Goal: Task Accomplishment & Management: Manage account settings

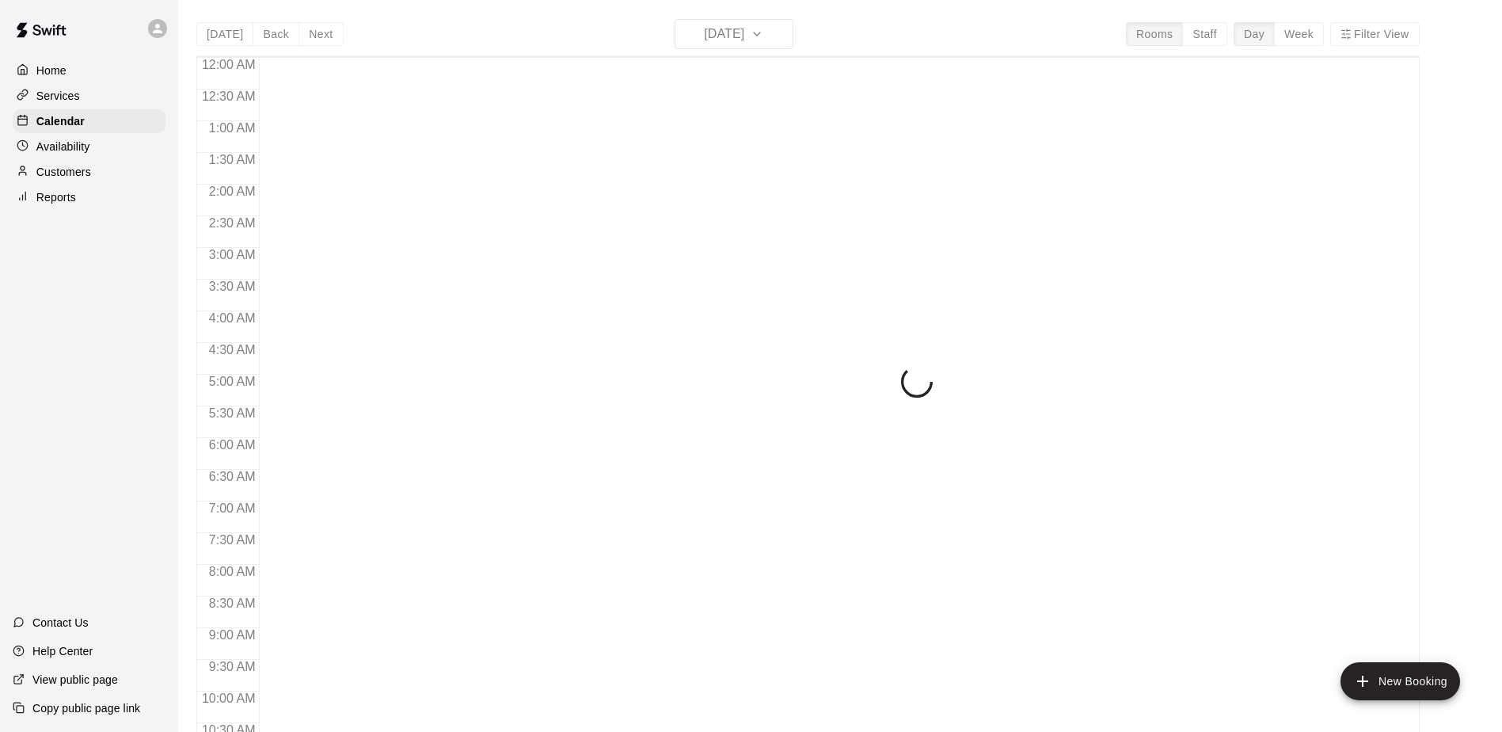
scroll to position [828, 0]
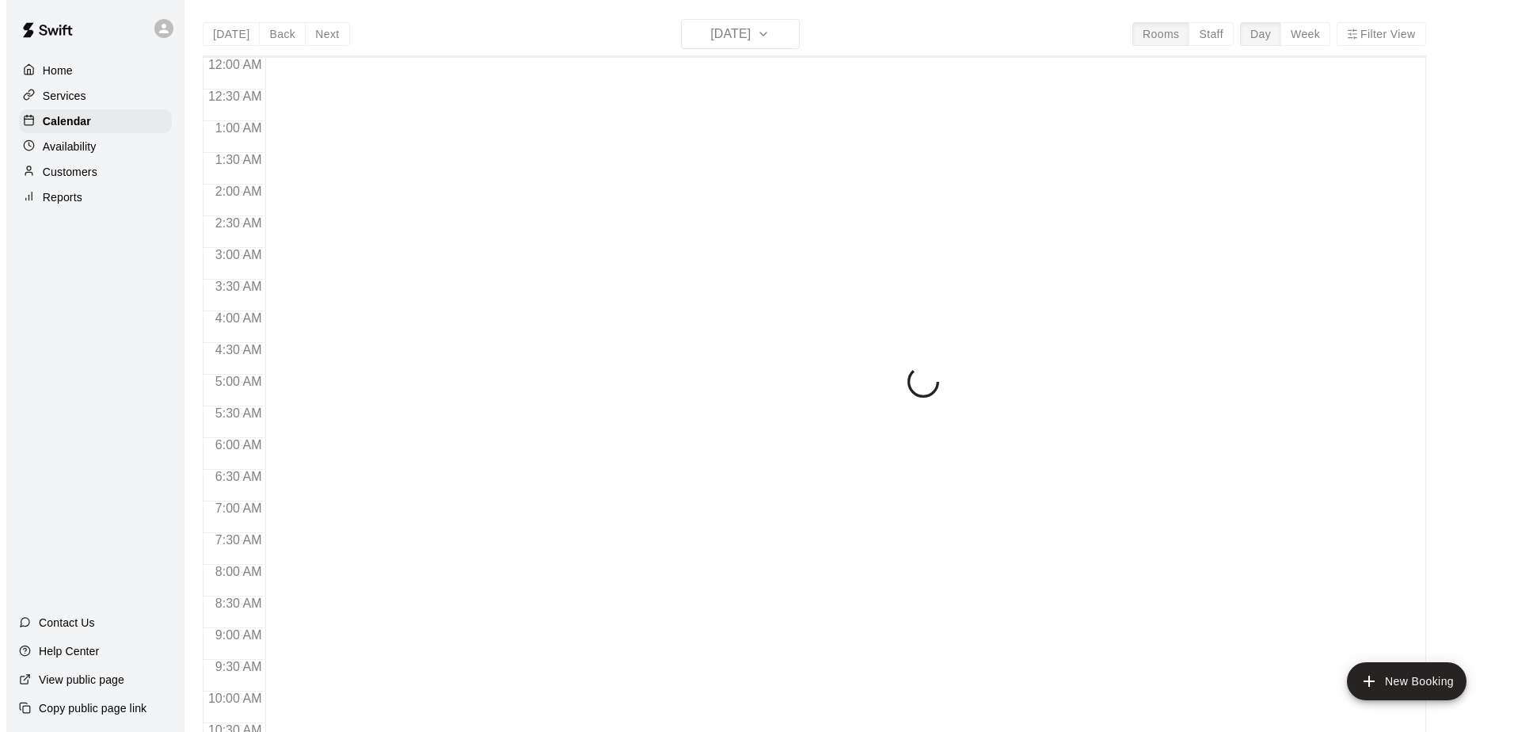
scroll to position [828, 0]
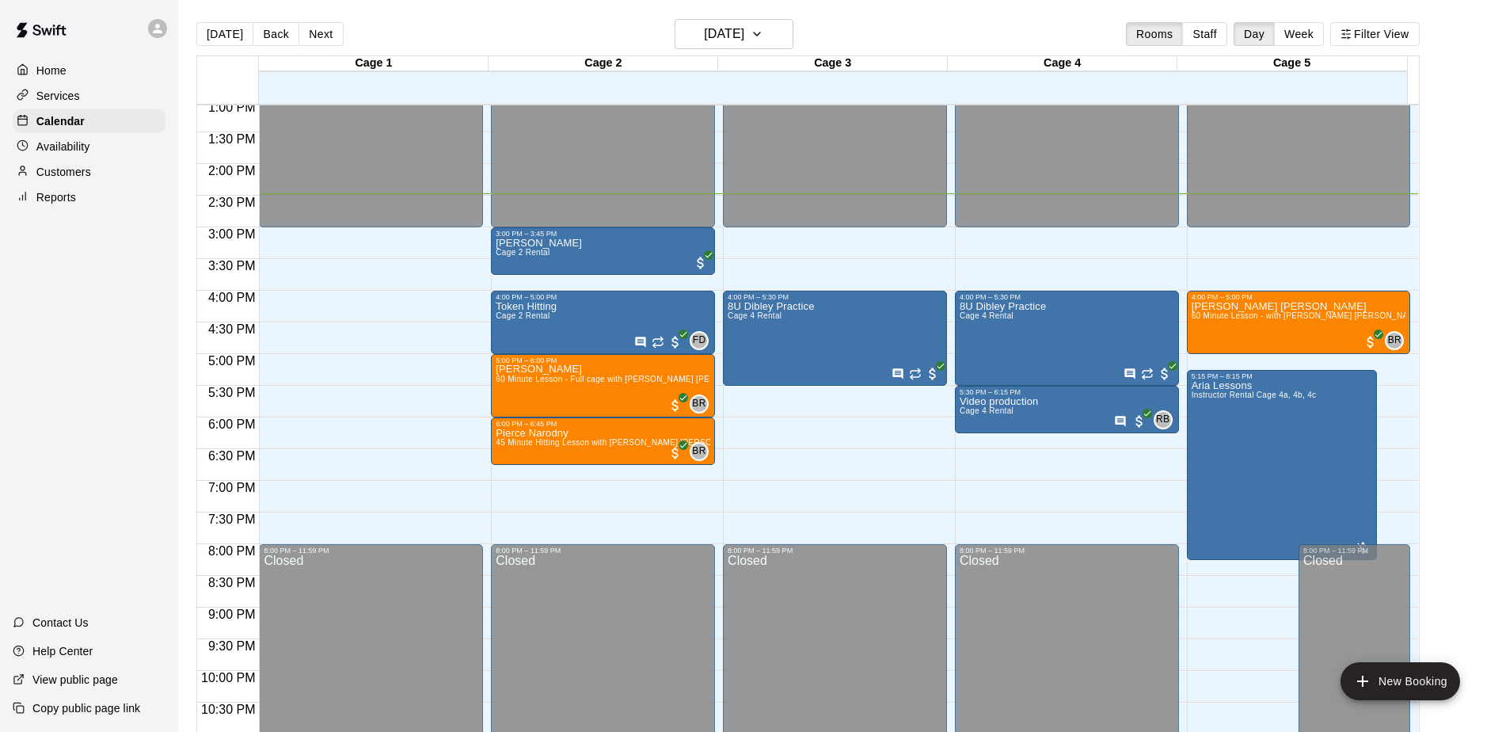
click at [135, 364] on div "Home Services Calendar Availability Customers Reports Contact Us Help Center Vi…" at bounding box center [89, 366] width 178 height 732
click at [630, 248] on div "[PERSON_NAME] 2 Rental" at bounding box center [603, 604] width 215 height 732
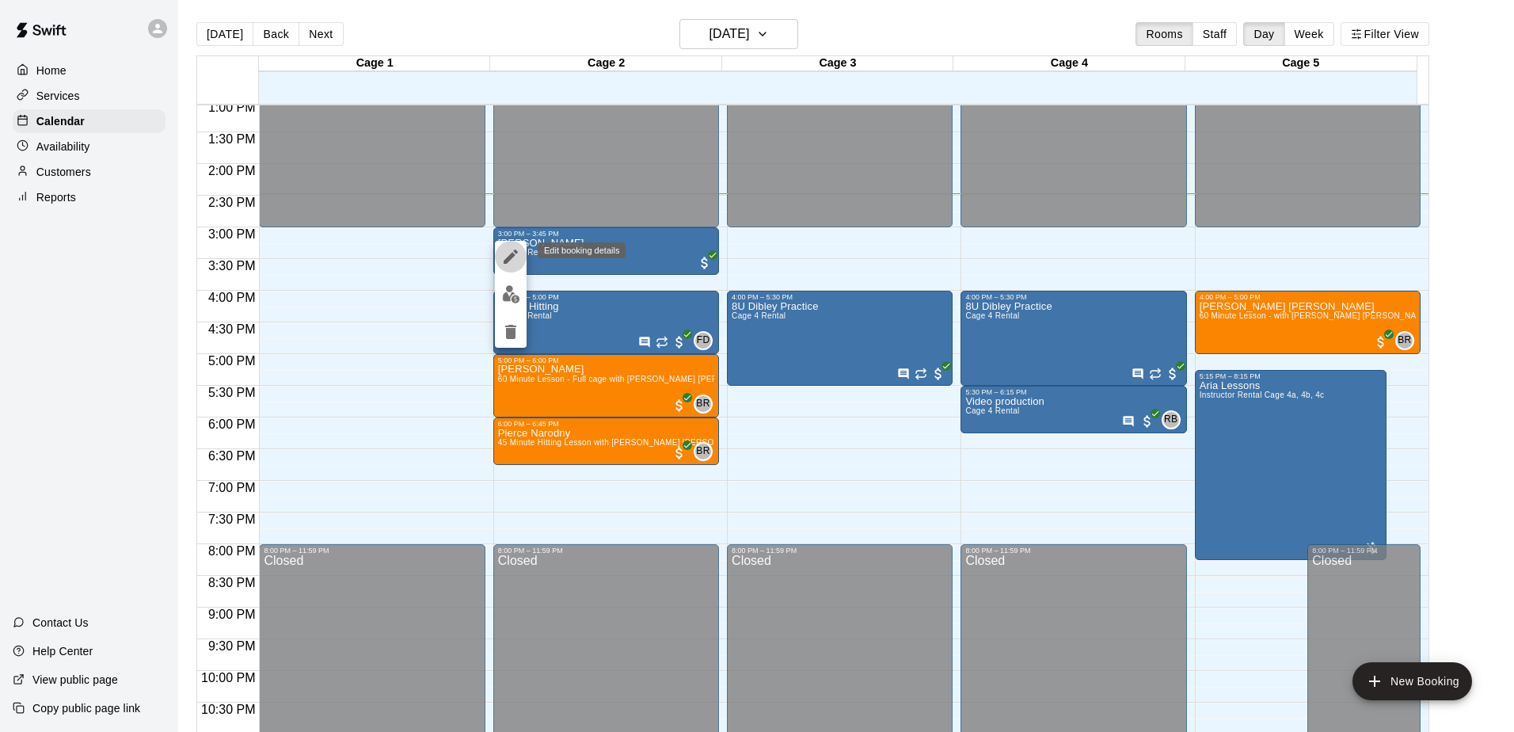
click at [511, 261] on icon "edit" at bounding box center [510, 256] width 19 height 19
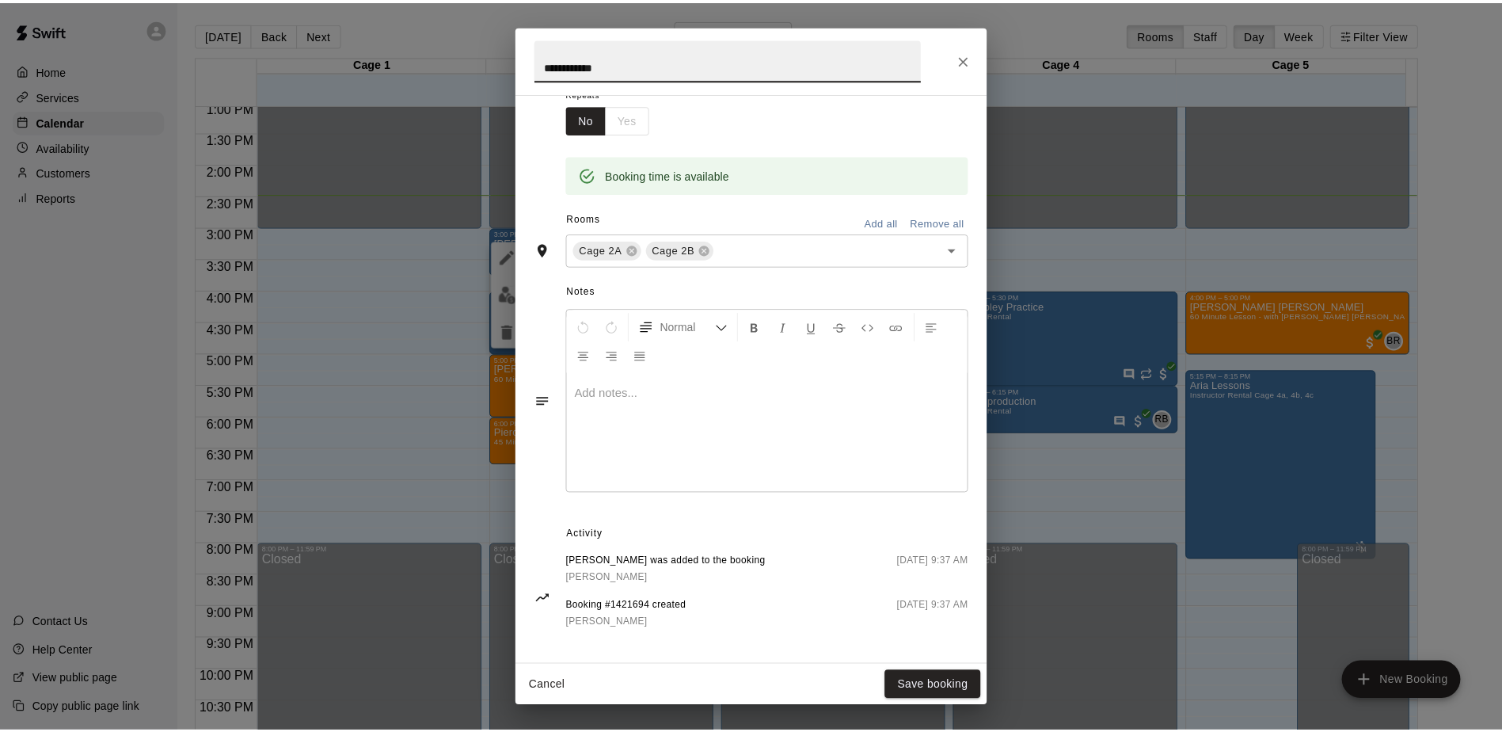
scroll to position [276, 0]
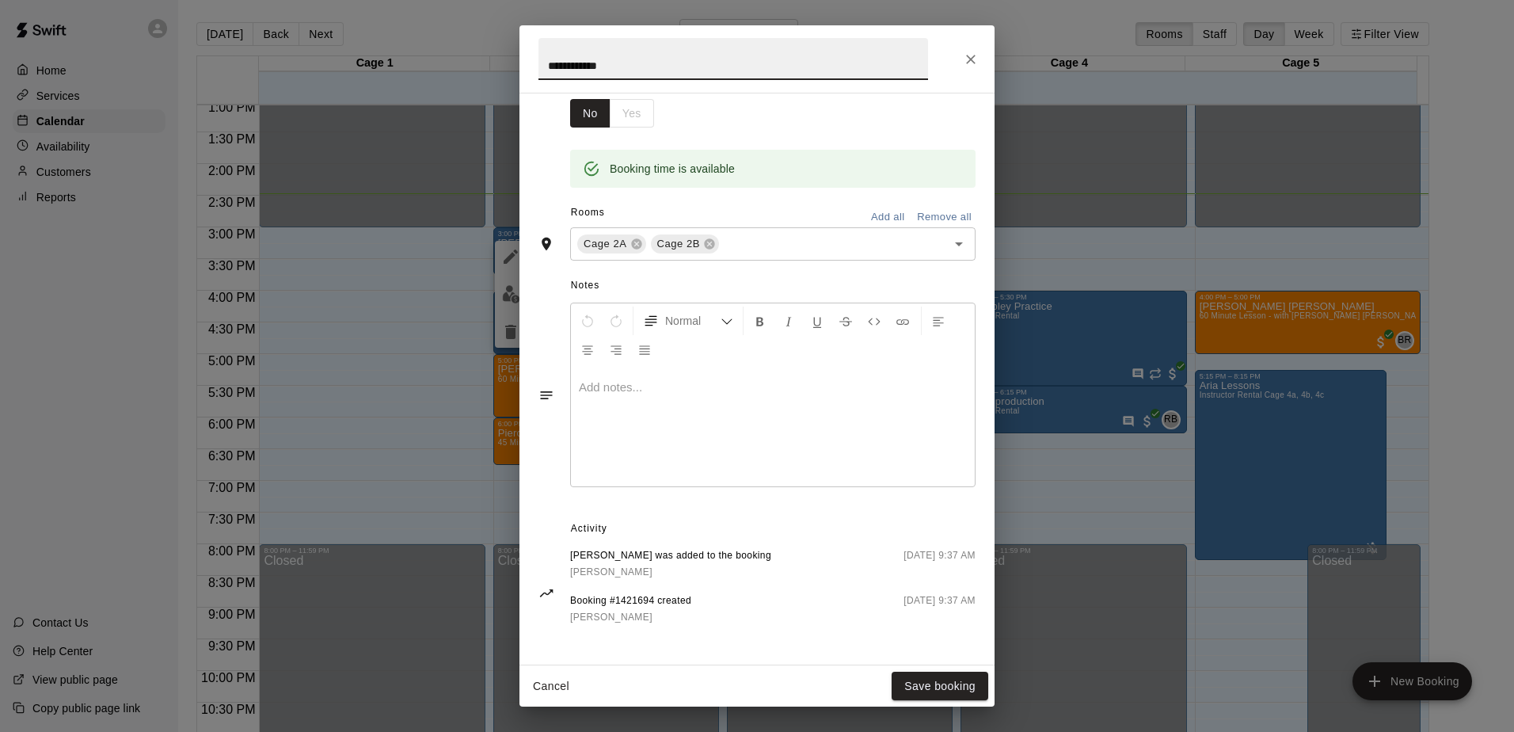
click at [59, 316] on div "**********" at bounding box center [757, 366] width 1514 height 732
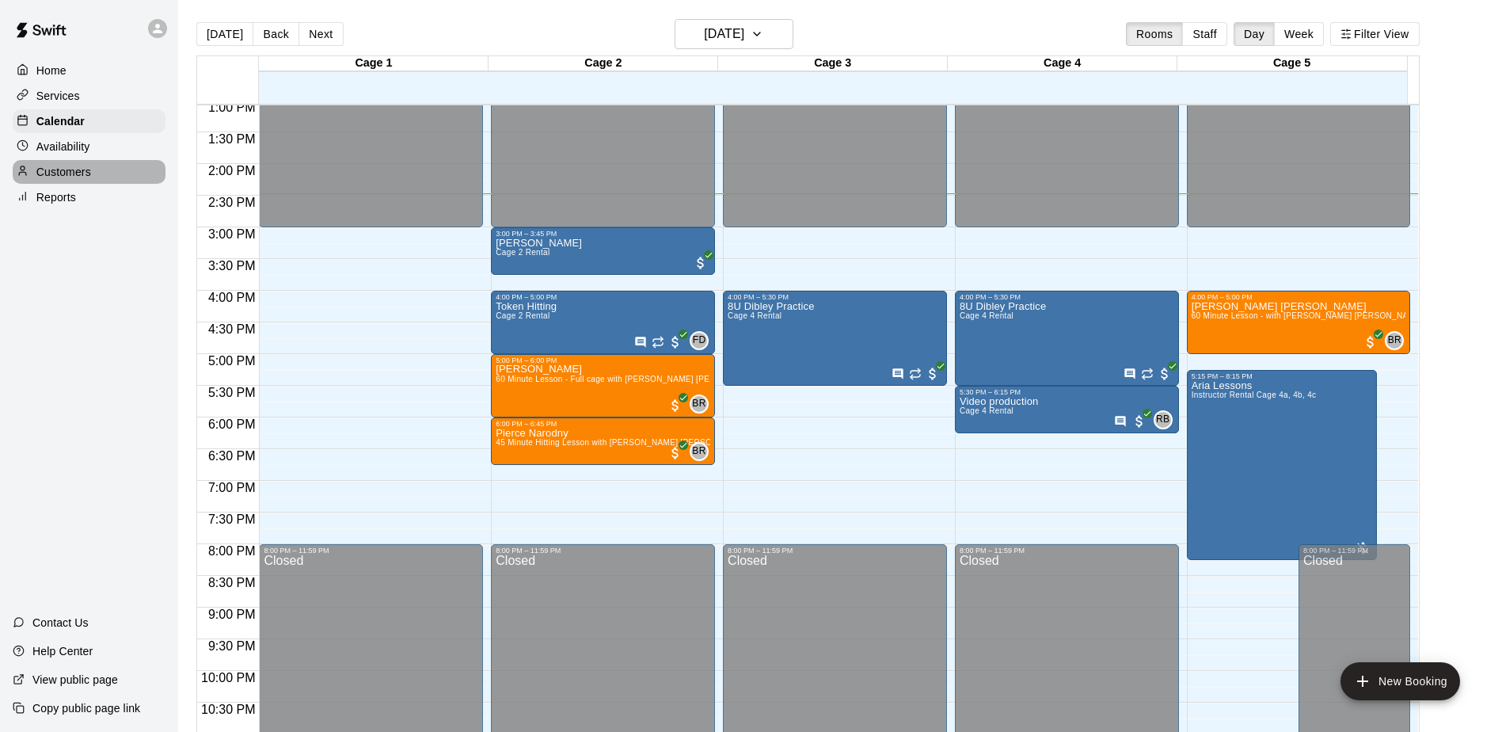
click at [65, 172] on p "Customers" at bounding box center [63, 172] width 55 height 16
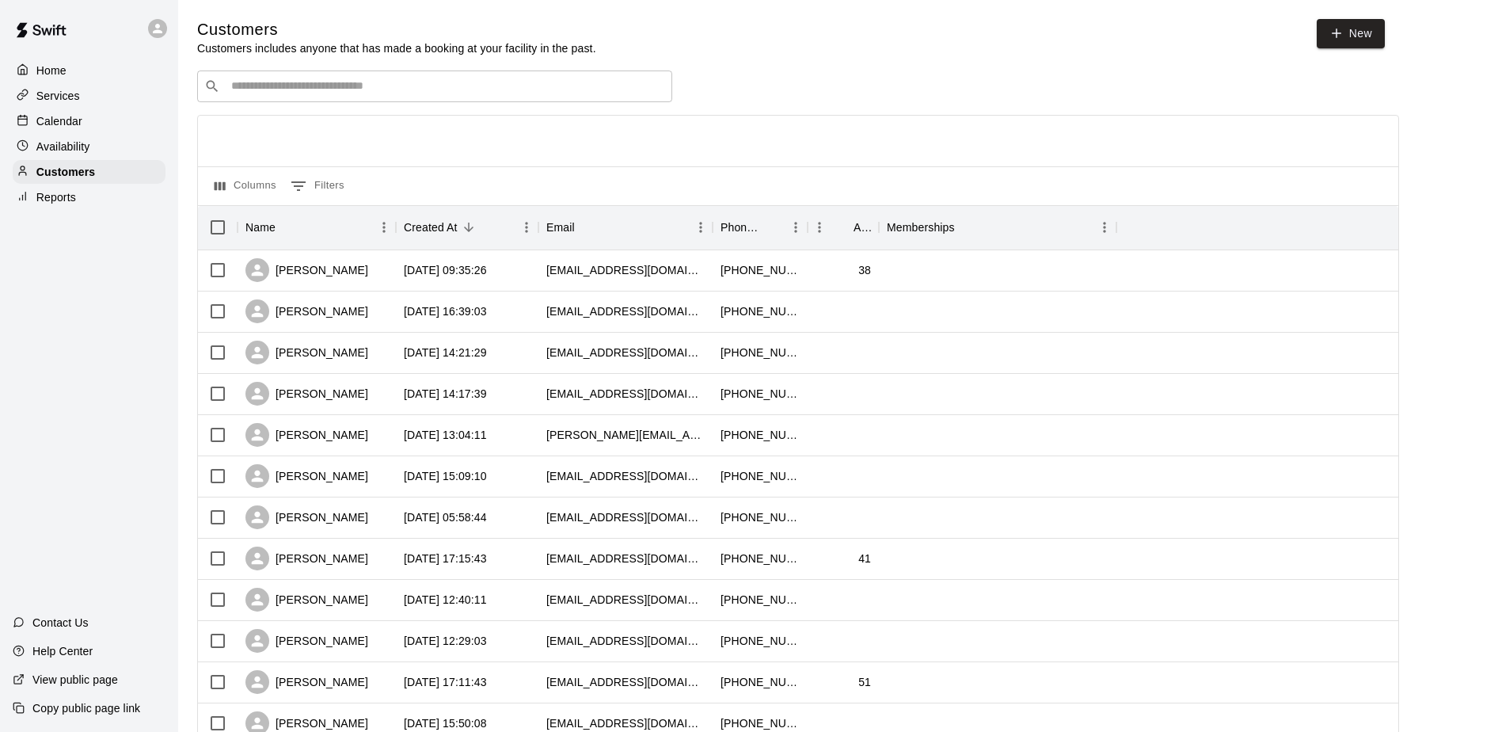
click at [272, 93] on input "Search customers by name or email" at bounding box center [445, 86] width 439 height 16
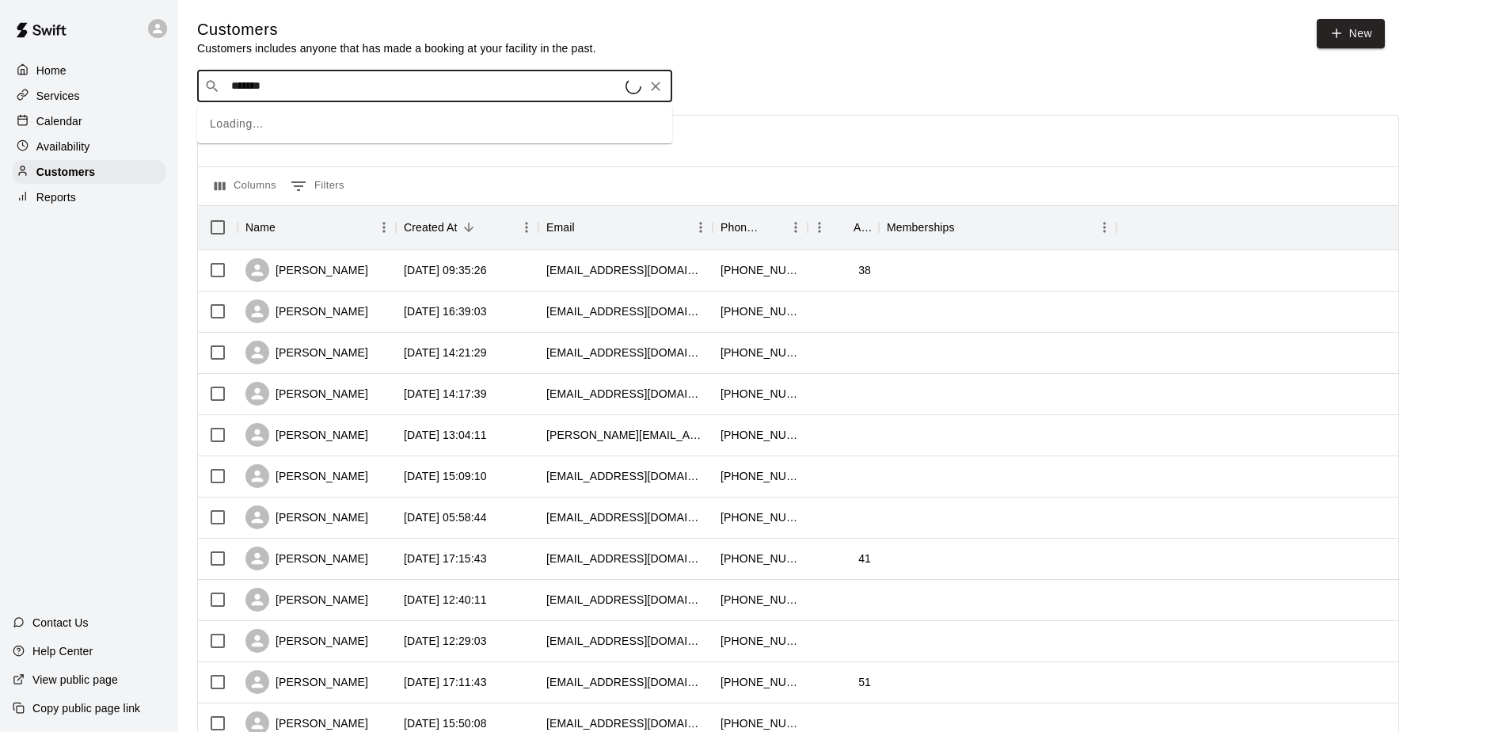
type input "********"
click at [272, 123] on p "[PERSON_NAME]" at bounding box center [290, 121] width 97 height 17
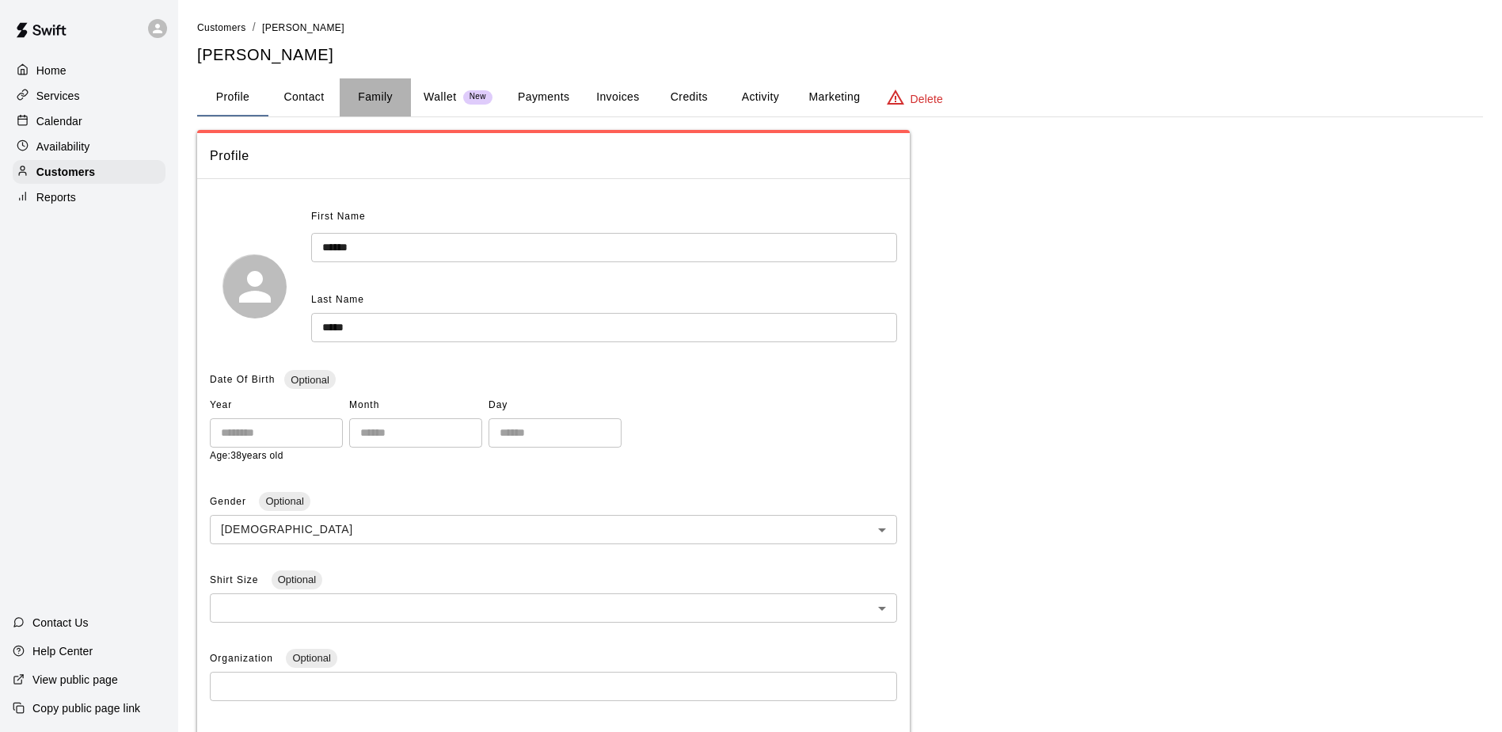
click at [374, 88] on button "Family" at bounding box center [375, 97] width 71 height 38
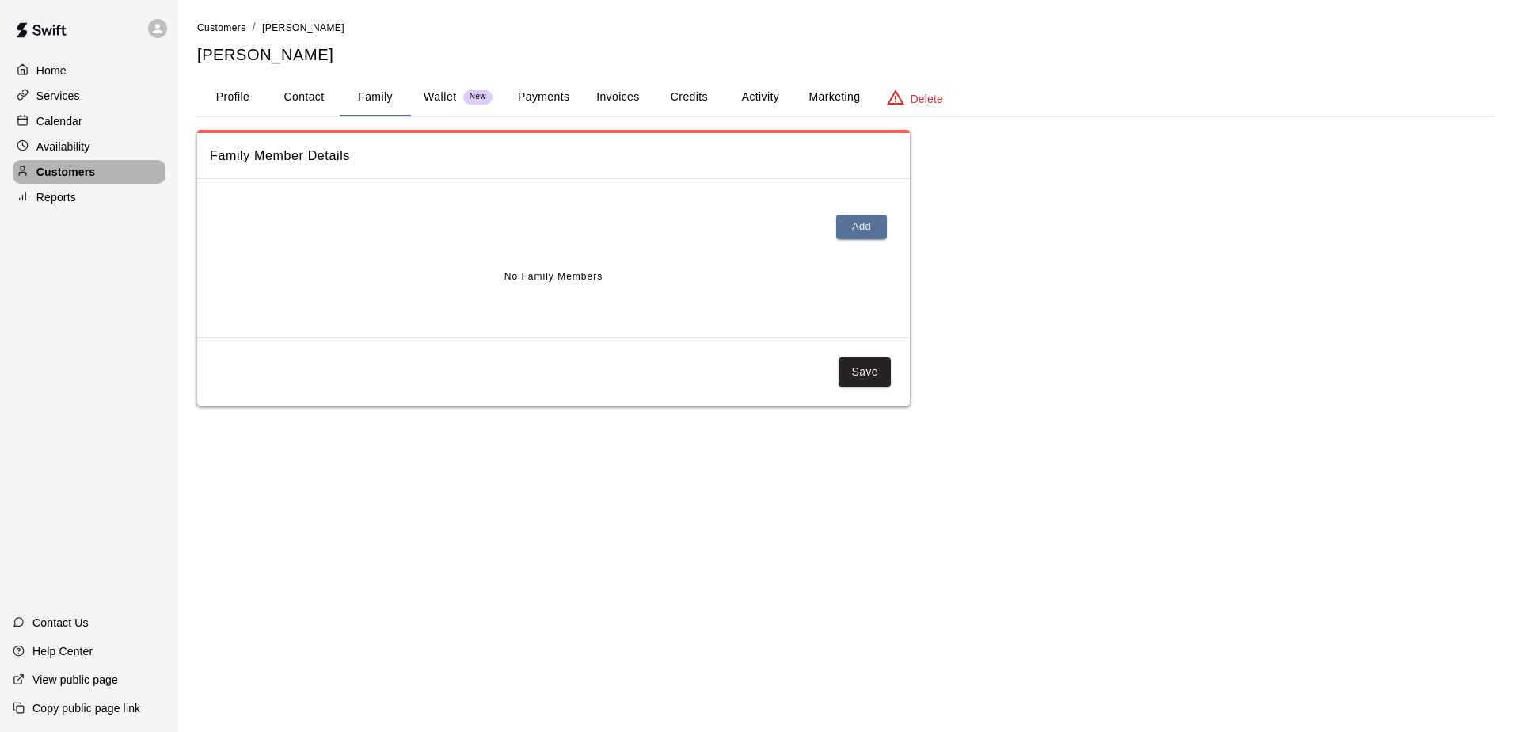
click at [71, 173] on p "Customers" at bounding box center [65, 172] width 59 height 16
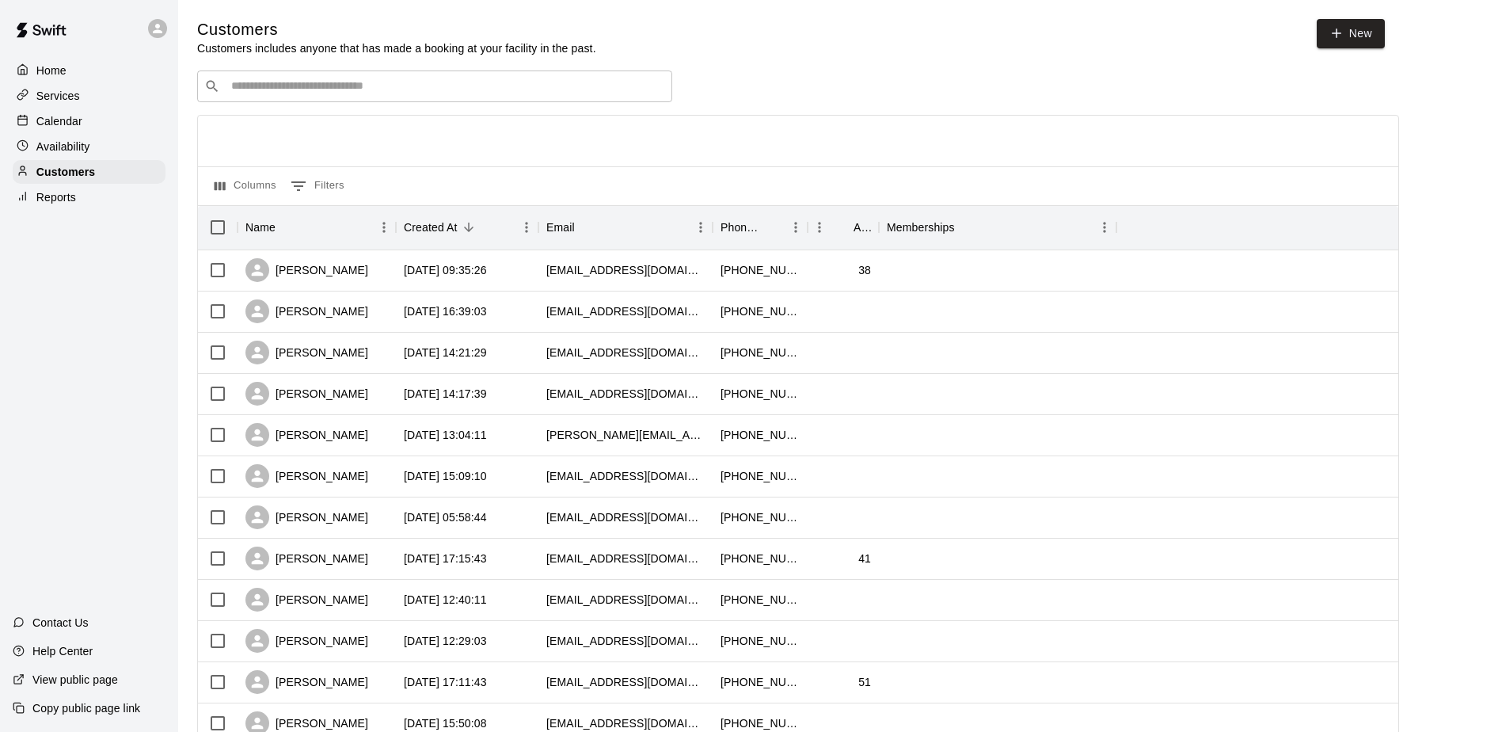
click at [67, 124] on p "Calendar" at bounding box center [59, 121] width 46 height 16
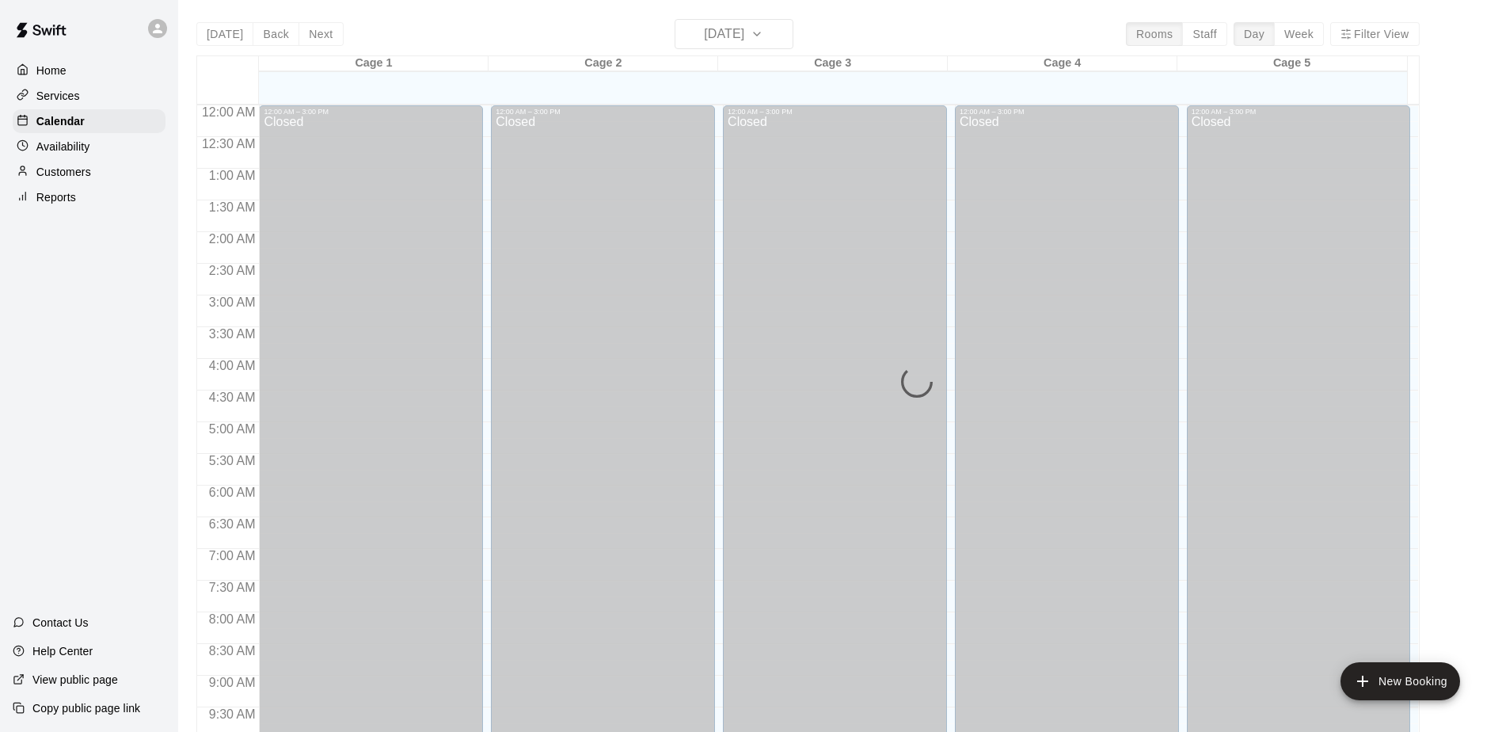
scroll to position [828, 0]
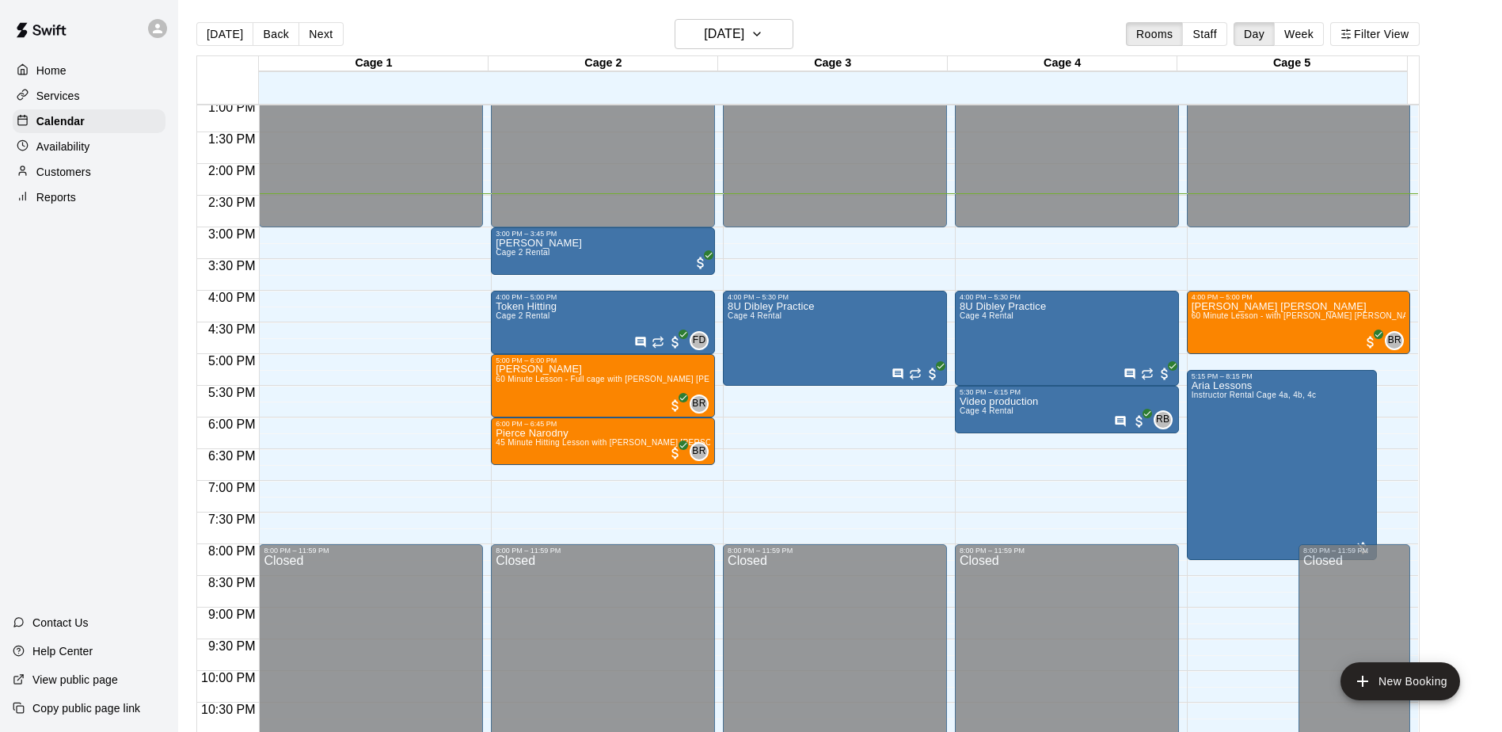
click at [62, 371] on div "Home Services Calendar Availability Customers Reports Contact Us Help Center Vi…" at bounding box center [89, 366] width 178 height 732
drag, startPoint x: 129, startPoint y: 314, endPoint x: 120, endPoint y: 311, distance: 9.0
click at [129, 314] on div "Home Services Calendar Availability Customers Reports Contact Us Help Center Vi…" at bounding box center [89, 366] width 178 height 732
click at [120, 320] on div "Home Services Calendar Availability Customers Reports Contact Us Help Center Vi…" at bounding box center [89, 366] width 178 height 732
click at [274, 40] on button "Back" at bounding box center [276, 34] width 47 height 24
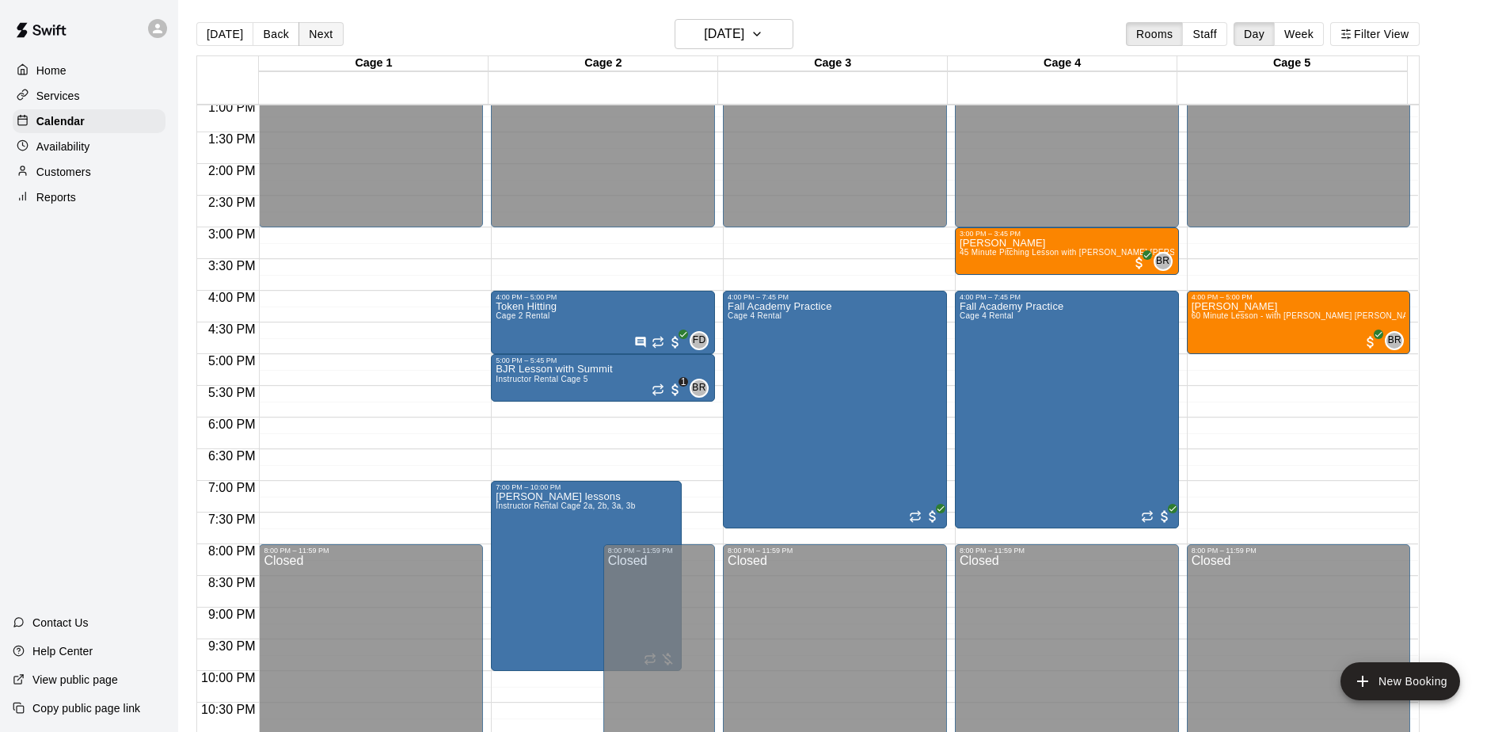
click at [322, 34] on button "Next" at bounding box center [321, 34] width 44 height 24
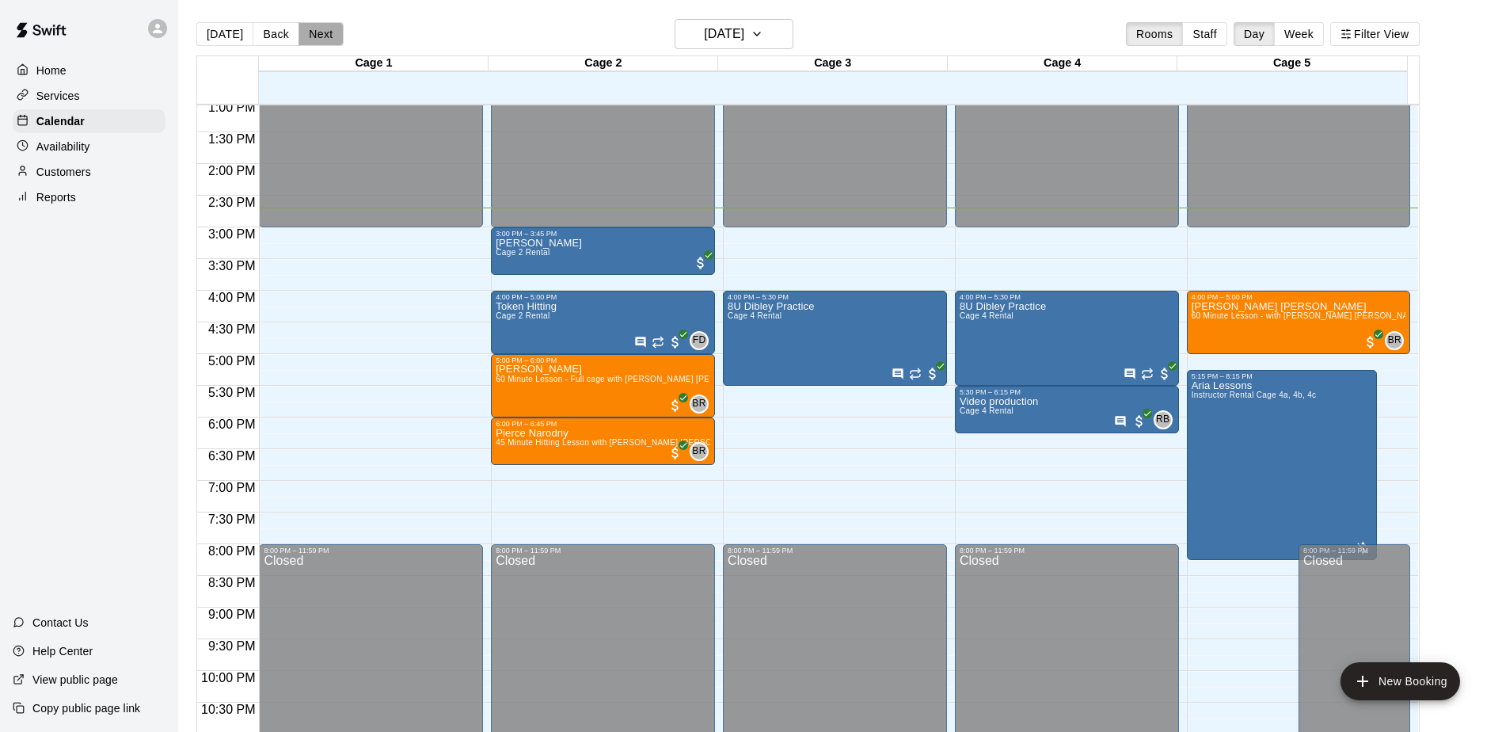
click at [322, 34] on button "Next" at bounding box center [321, 34] width 44 height 24
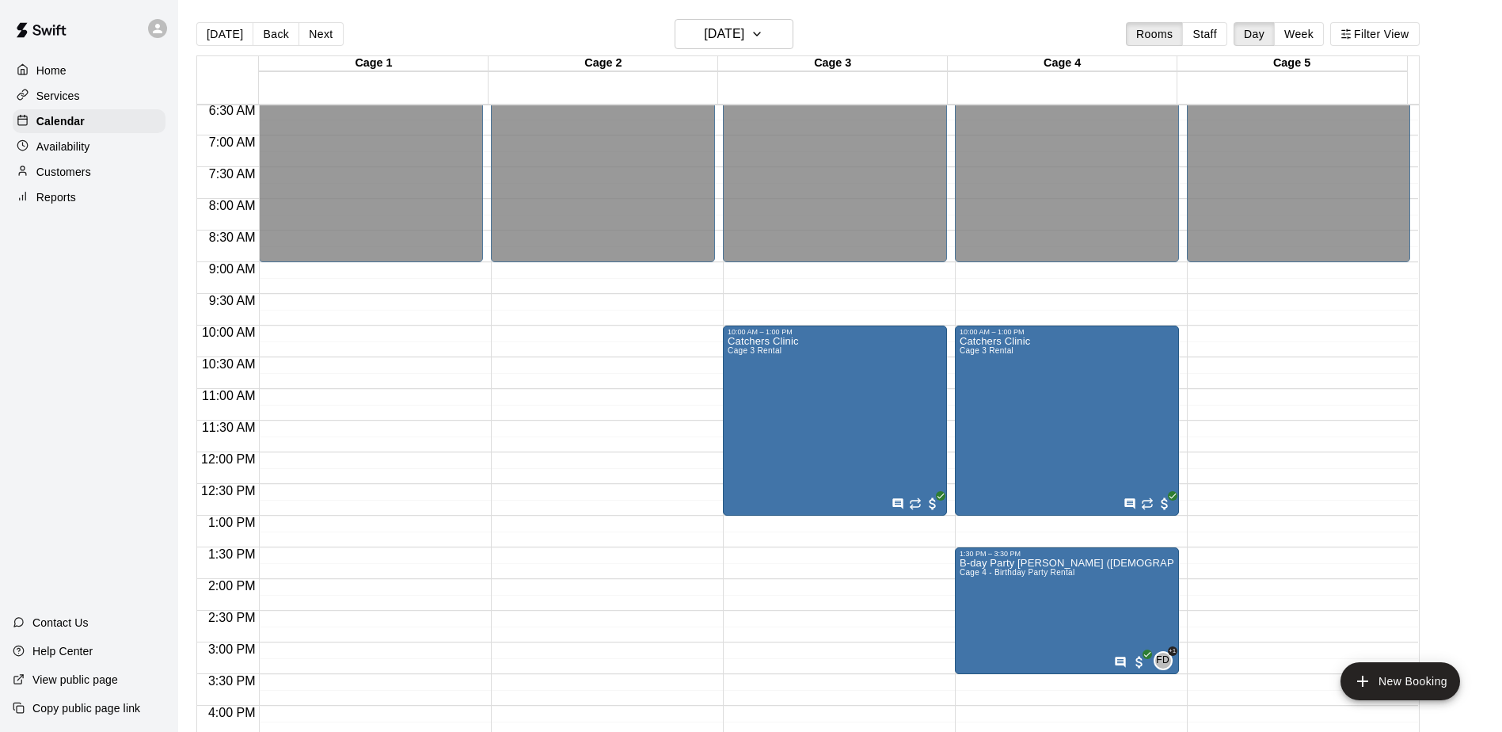
scroll to position [353, 0]
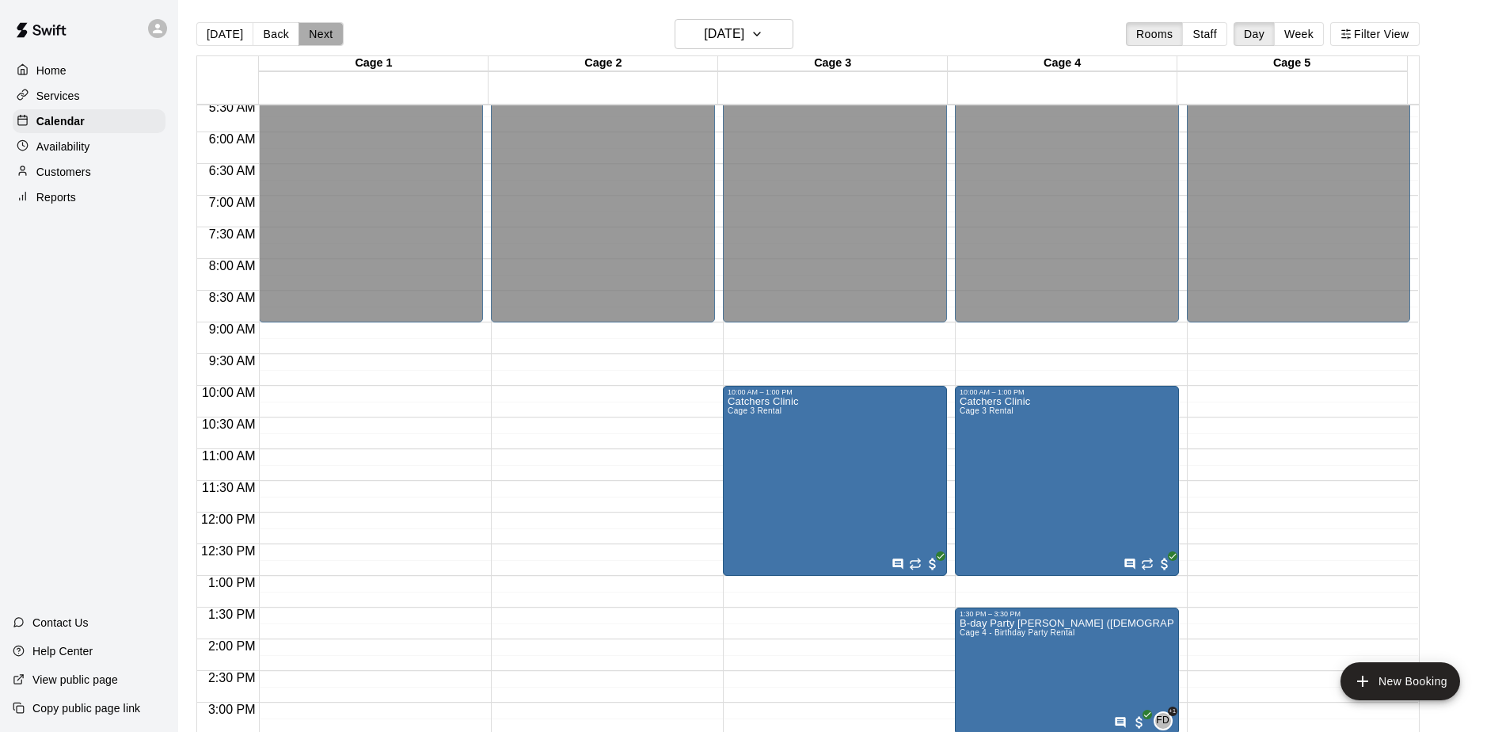
click at [317, 29] on button "Next" at bounding box center [321, 34] width 44 height 24
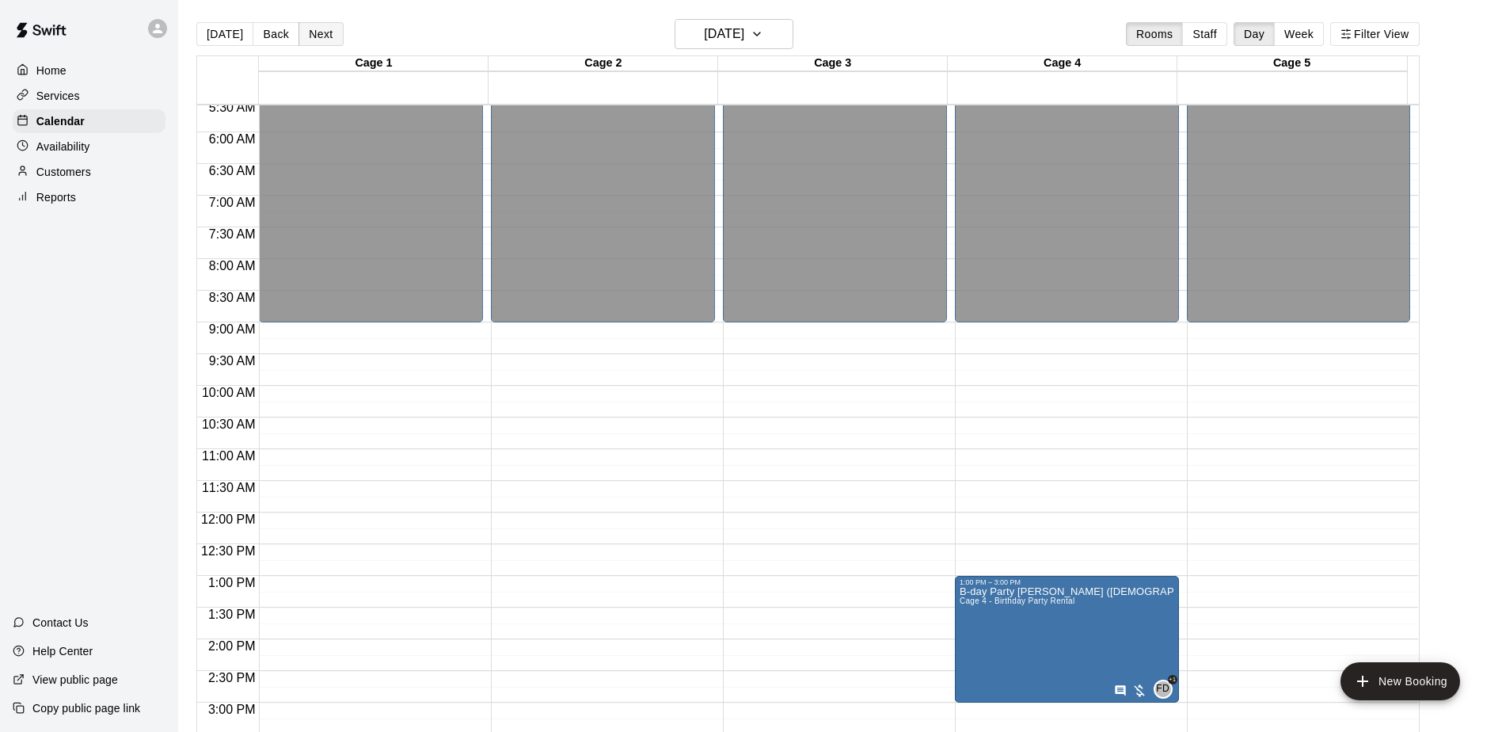
click at [329, 38] on button "Next" at bounding box center [321, 34] width 44 height 24
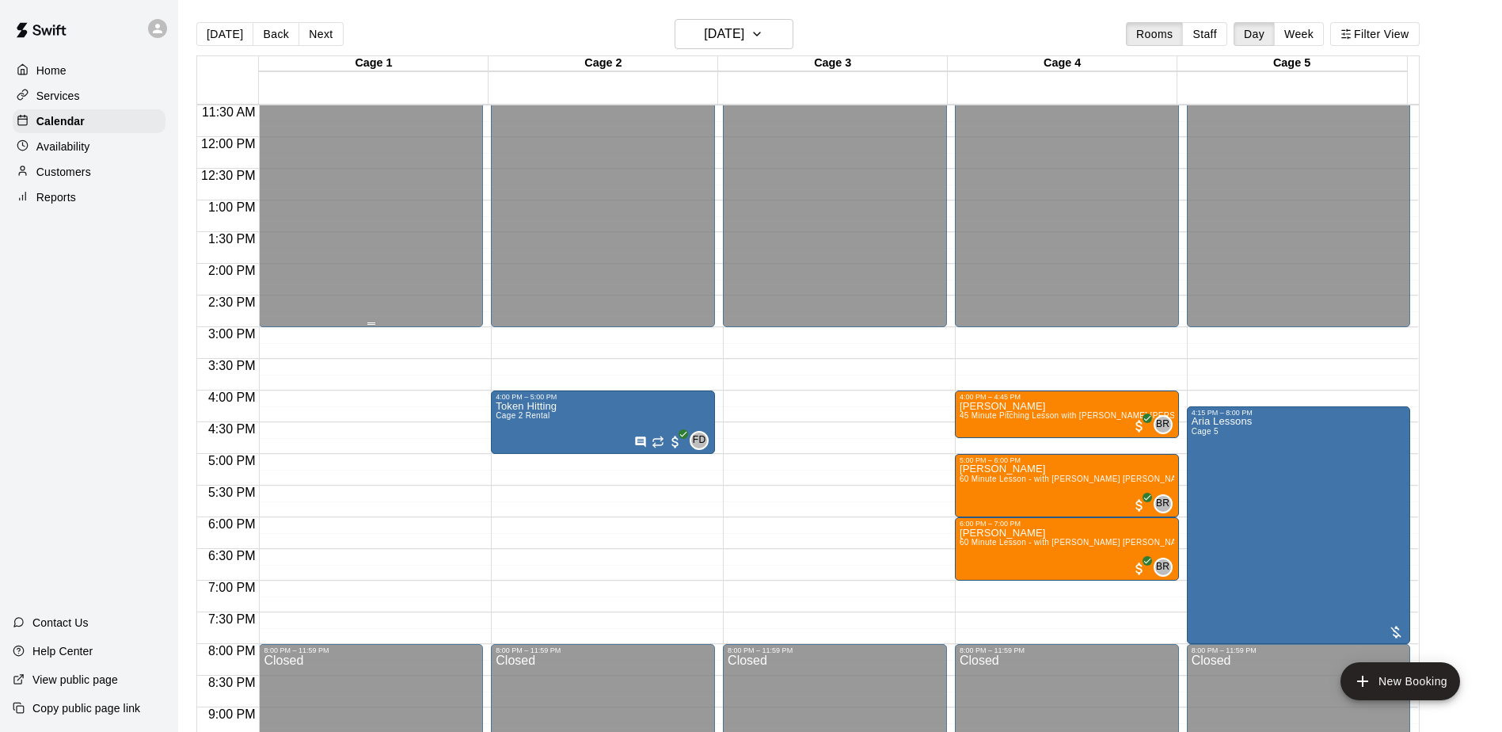
scroll to position [749, 0]
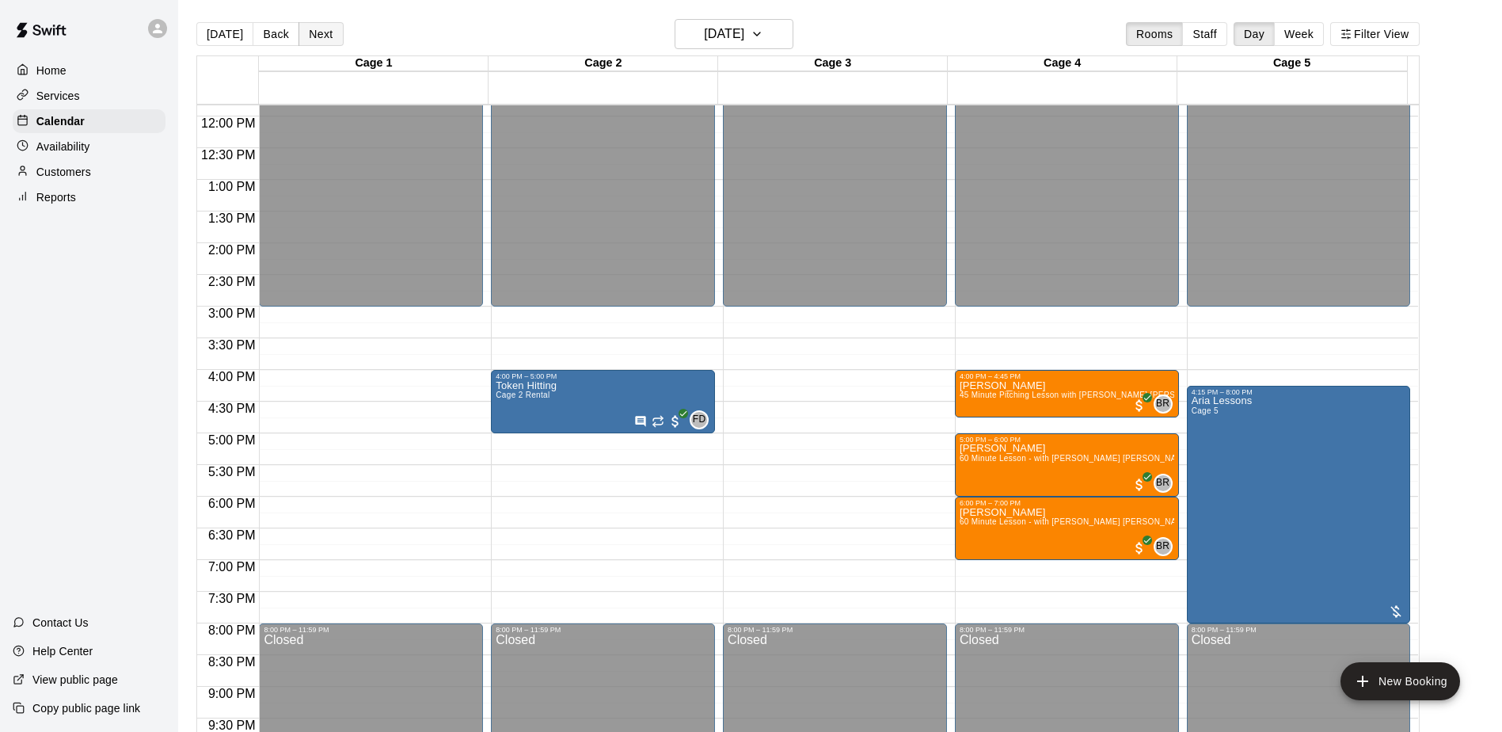
click at [327, 32] on button "Next" at bounding box center [321, 34] width 44 height 24
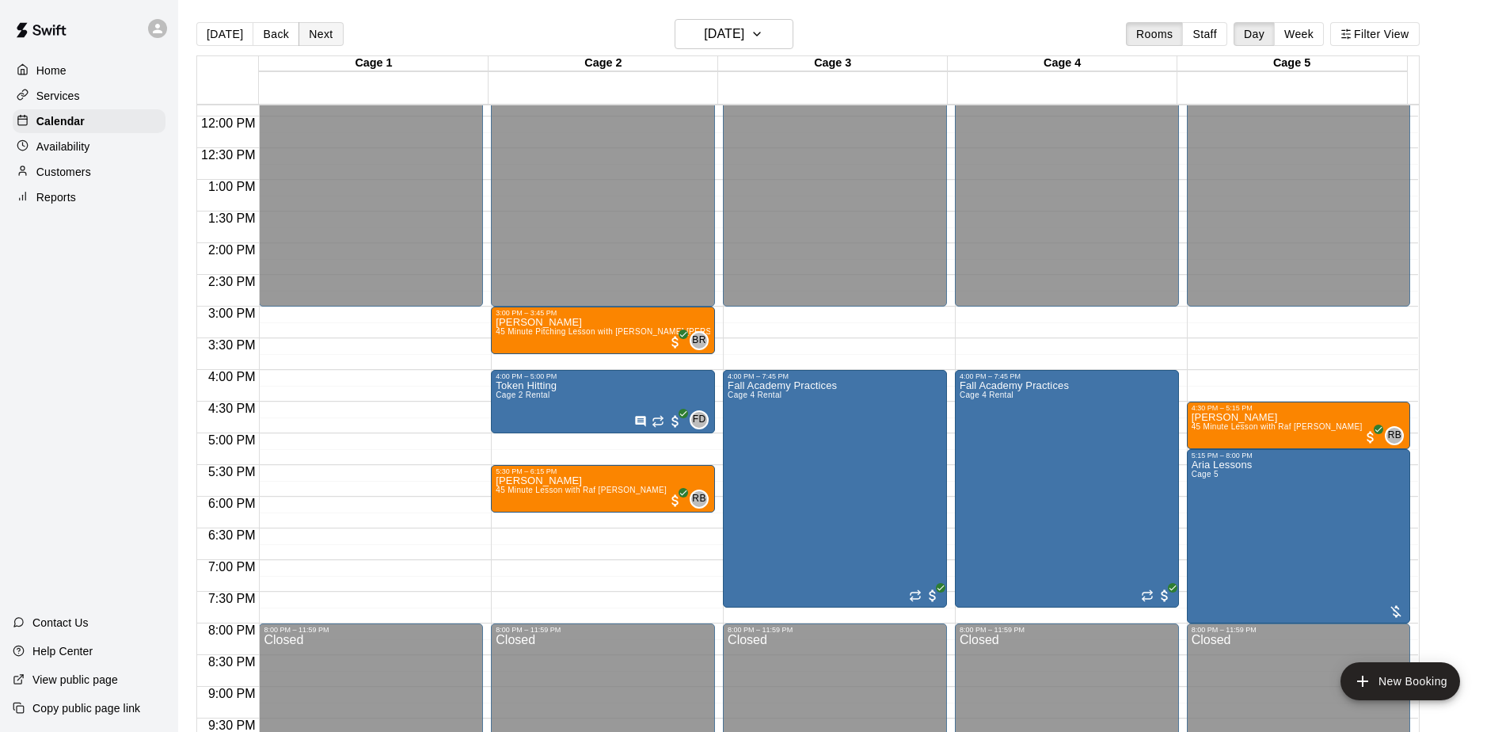
click at [323, 38] on button "Next" at bounding box center [321, 34] width 44 height 24
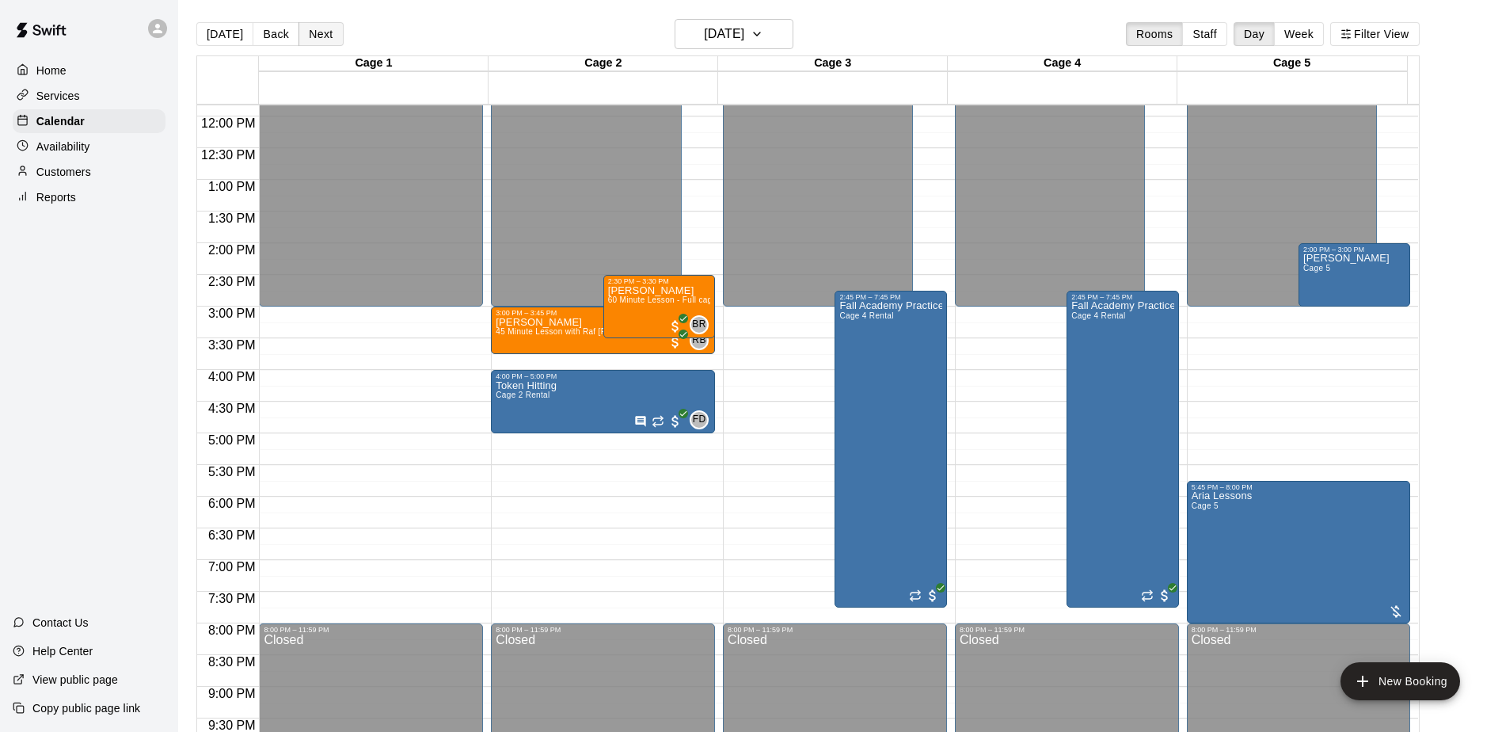
click at [322, 44] on button "Next" at bounding box center [321, 34] width 44 height 24
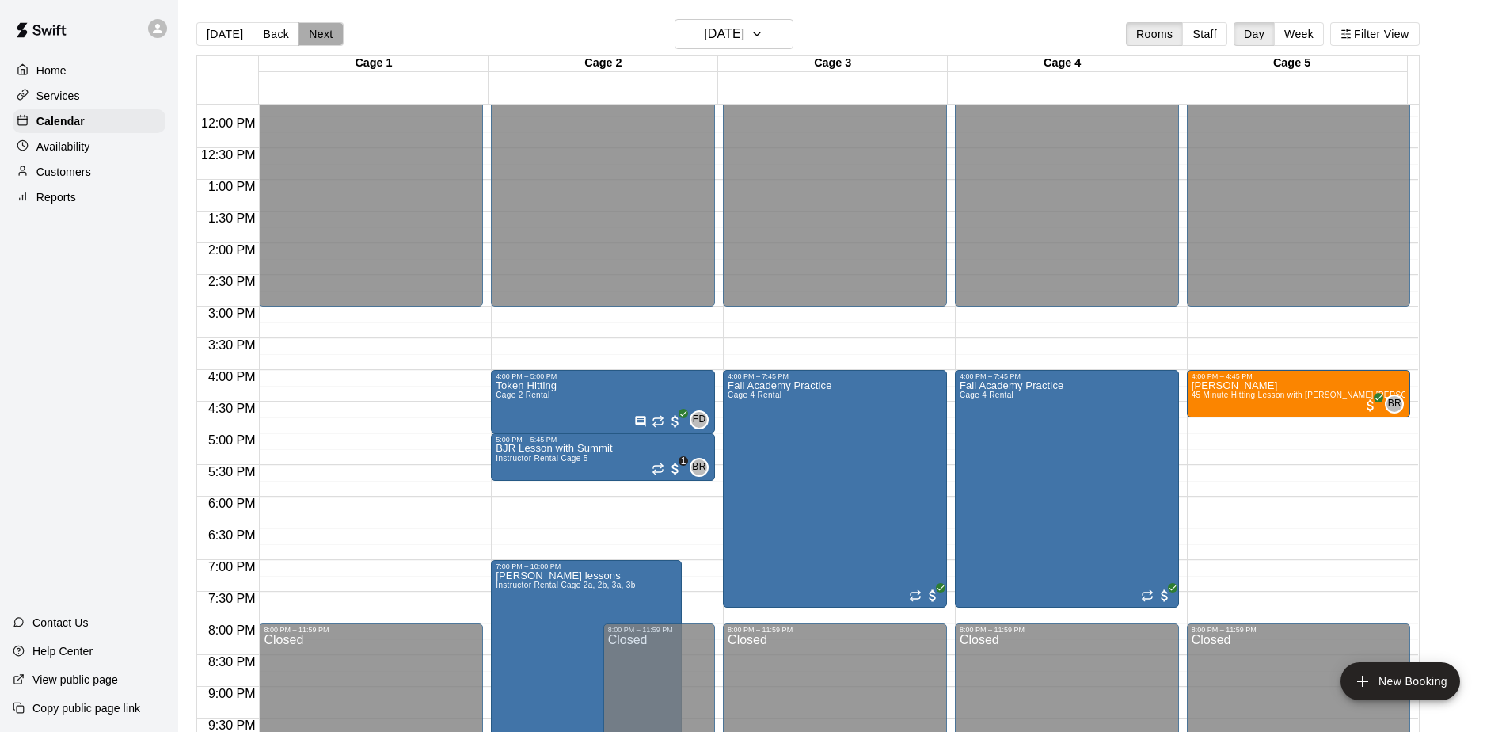
click at [322, 44] on button "Next" at bounding box center [321, 34] width 44 height 24
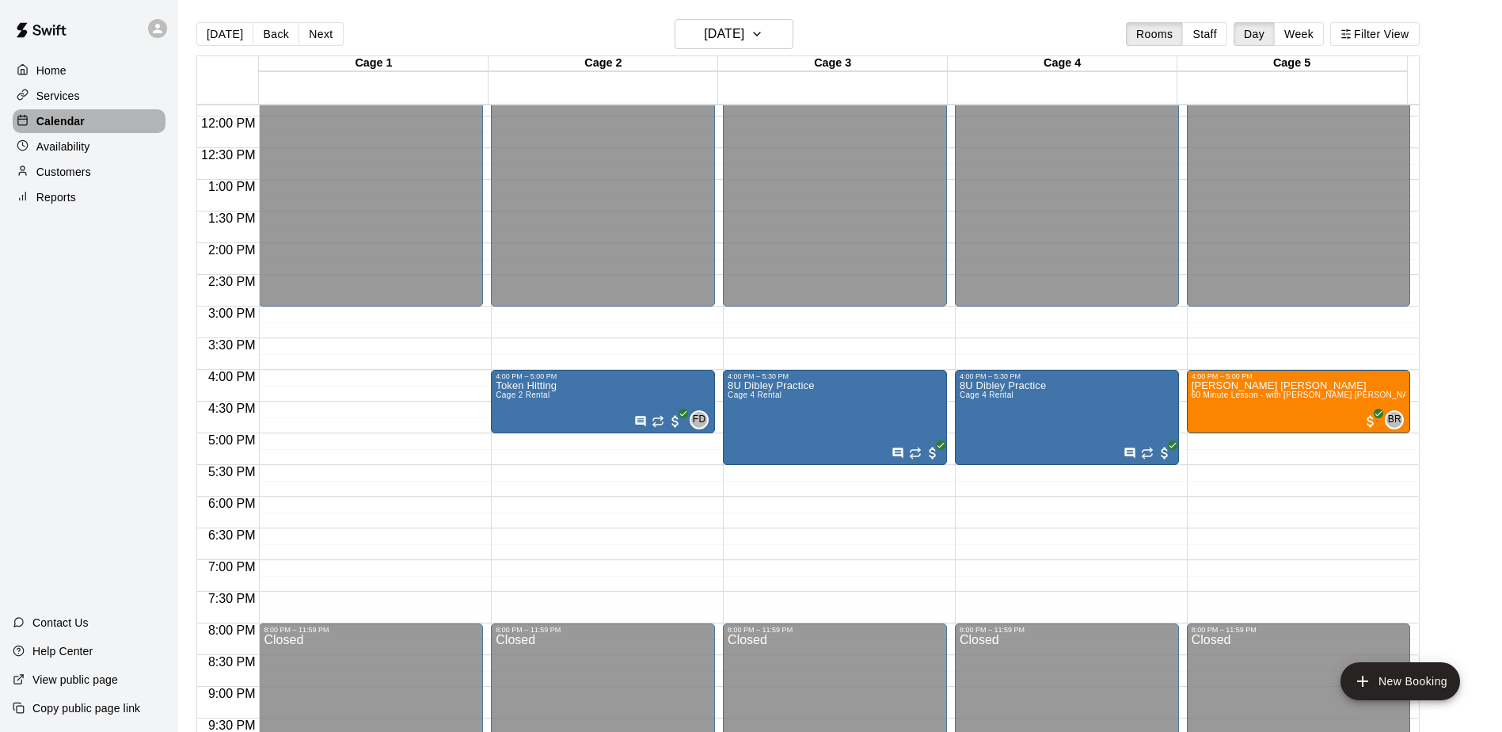
click at [69, 120] on p "Calendar" at bounding box center [60, 121] width 48 height 16
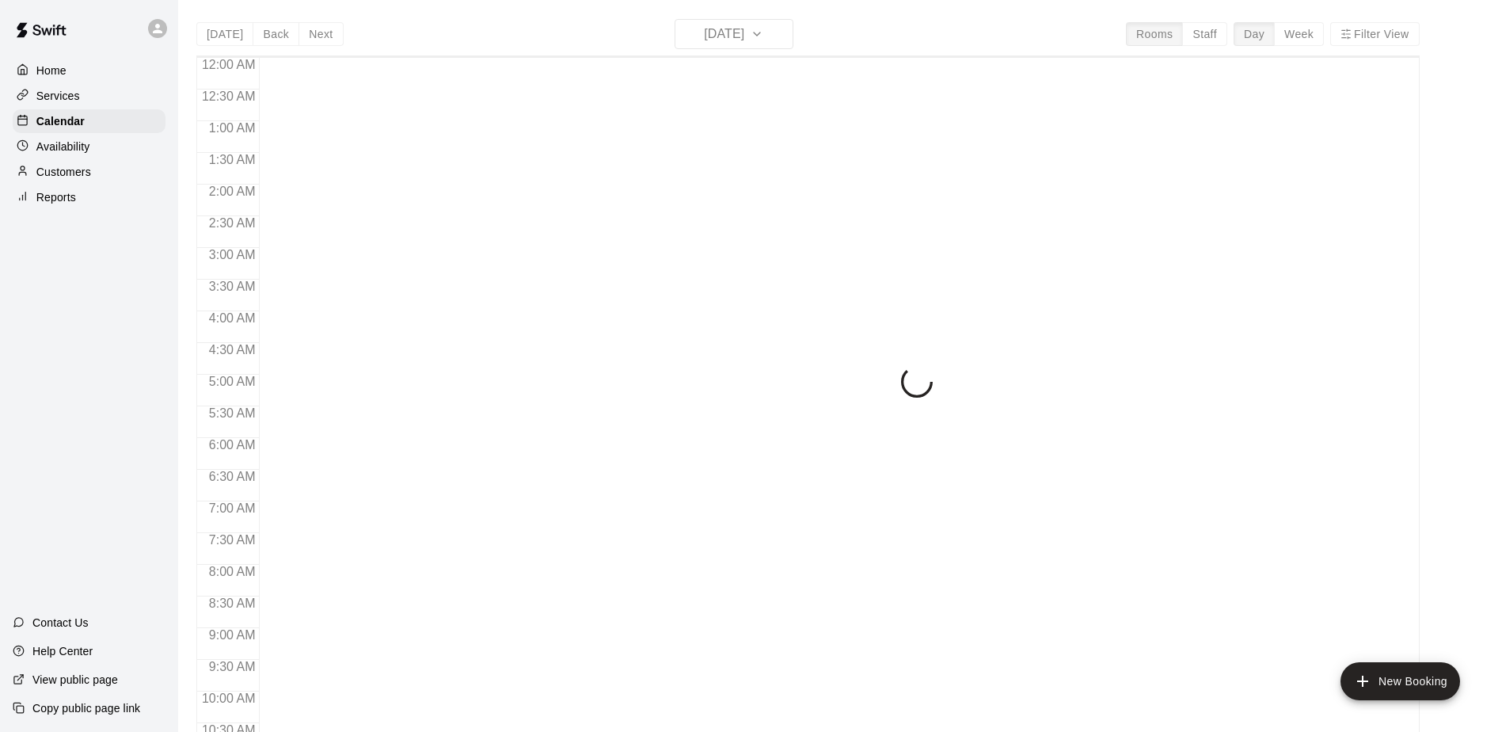
scroll to position [828, 0]
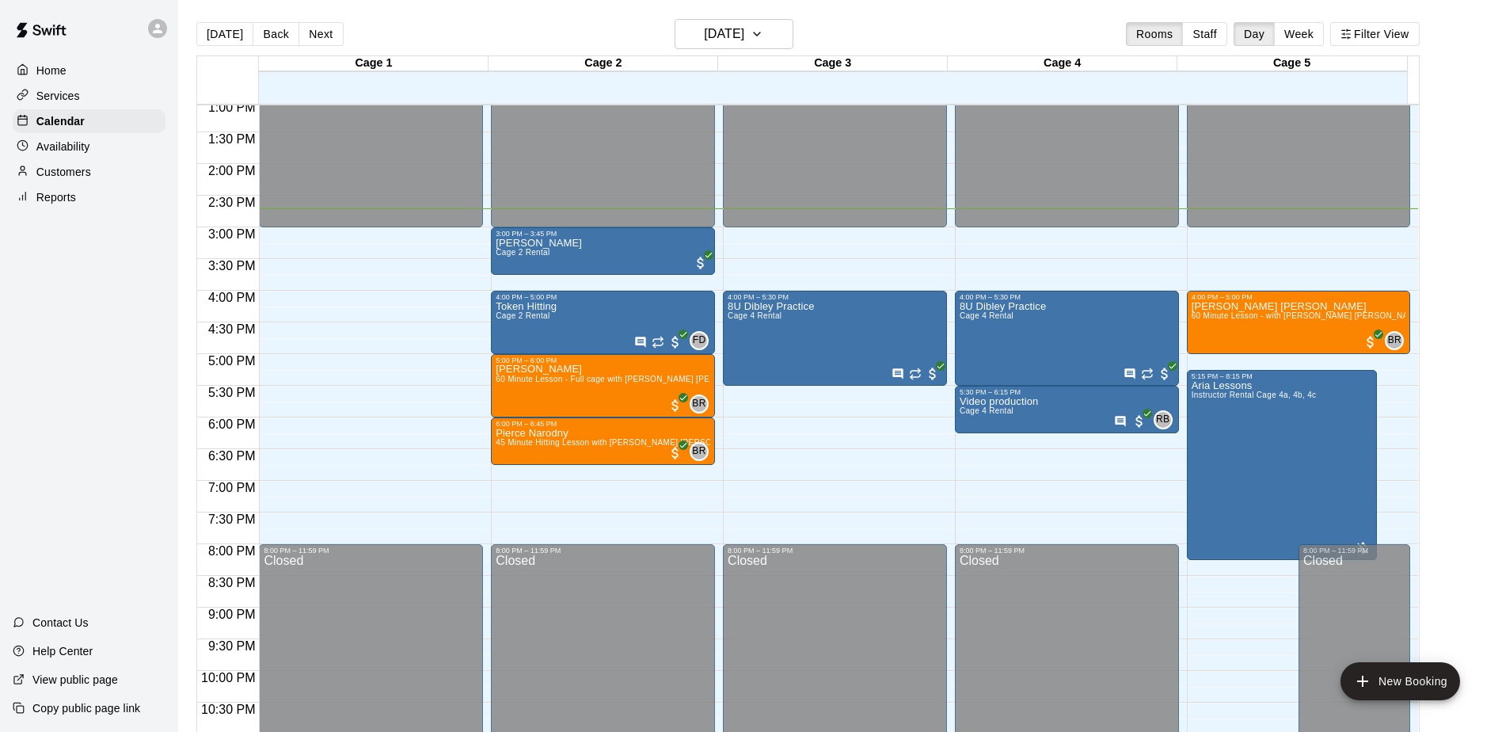
click at [122, 335] on div "Home Services Calendar Availability Customers Reports Contact Us Help Center Vi…" at bounding box center [89, 366] width 178 height 732
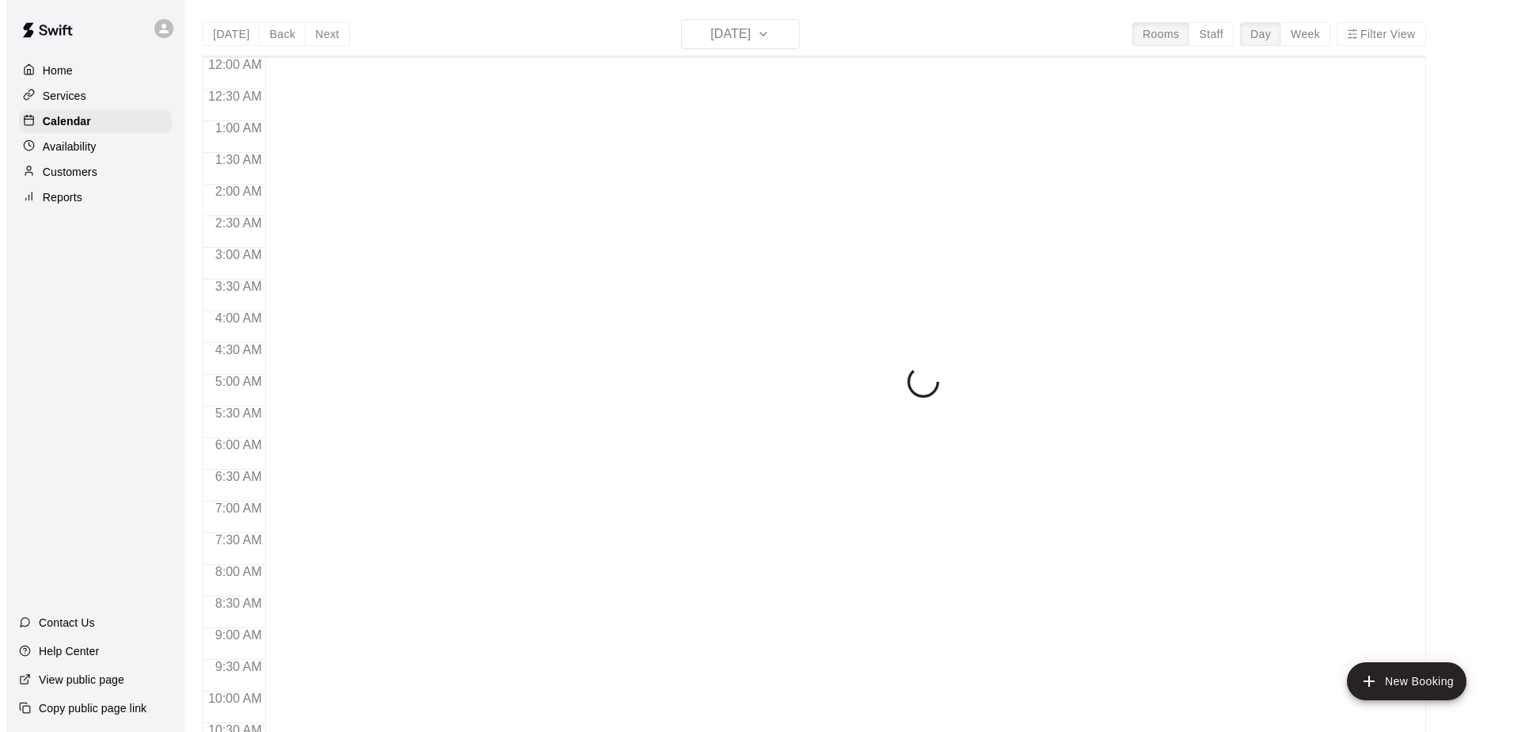
scroll to position [828, 0]
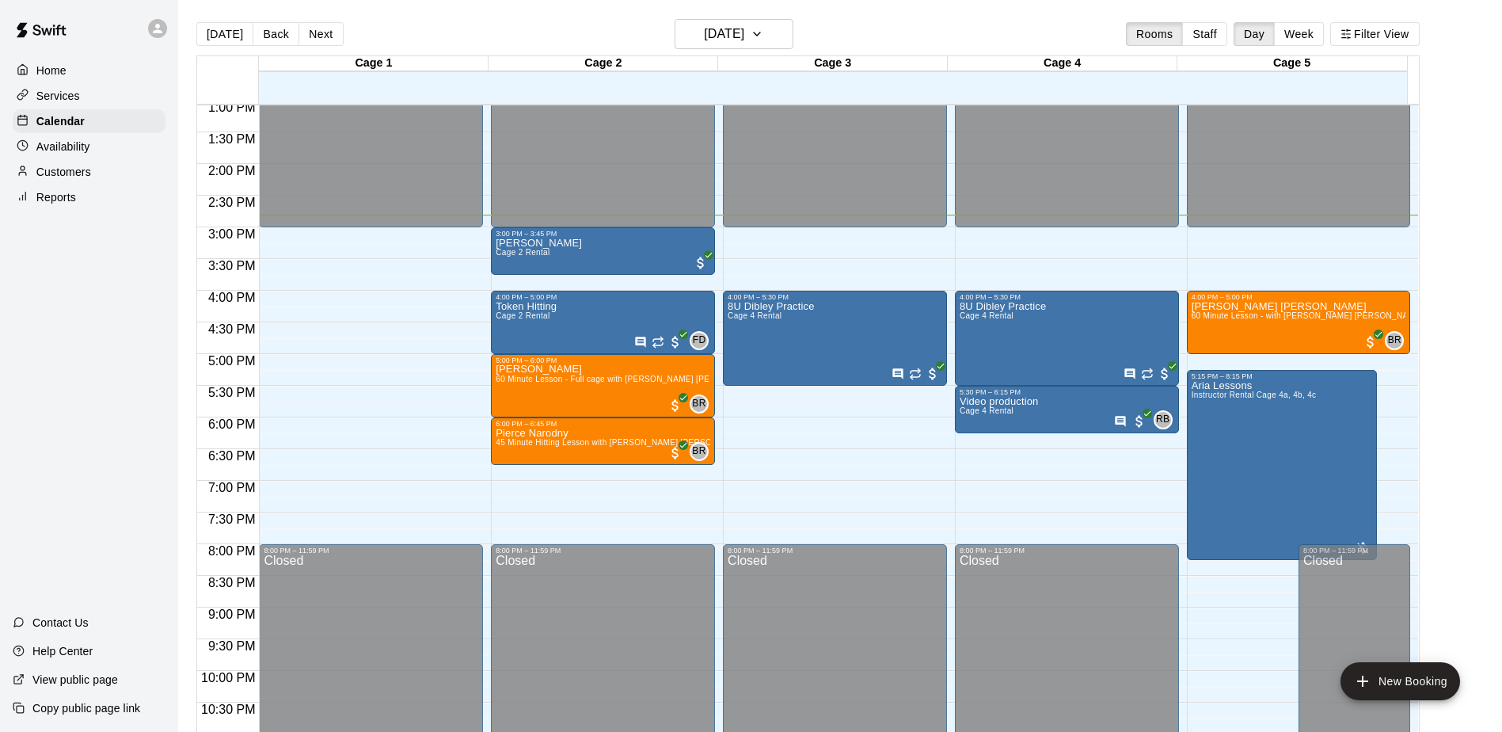
click at [143, 348] on div "Home Services Calendar Availability Customers Reports Contact Us Help Center Vi…" at bounding box center [89, 366] width 178 height 732
click at [981, 332] on div "8U Dibley Practice Cage 4 Rental" at bounding box center [1003, 667] width 86 height 732
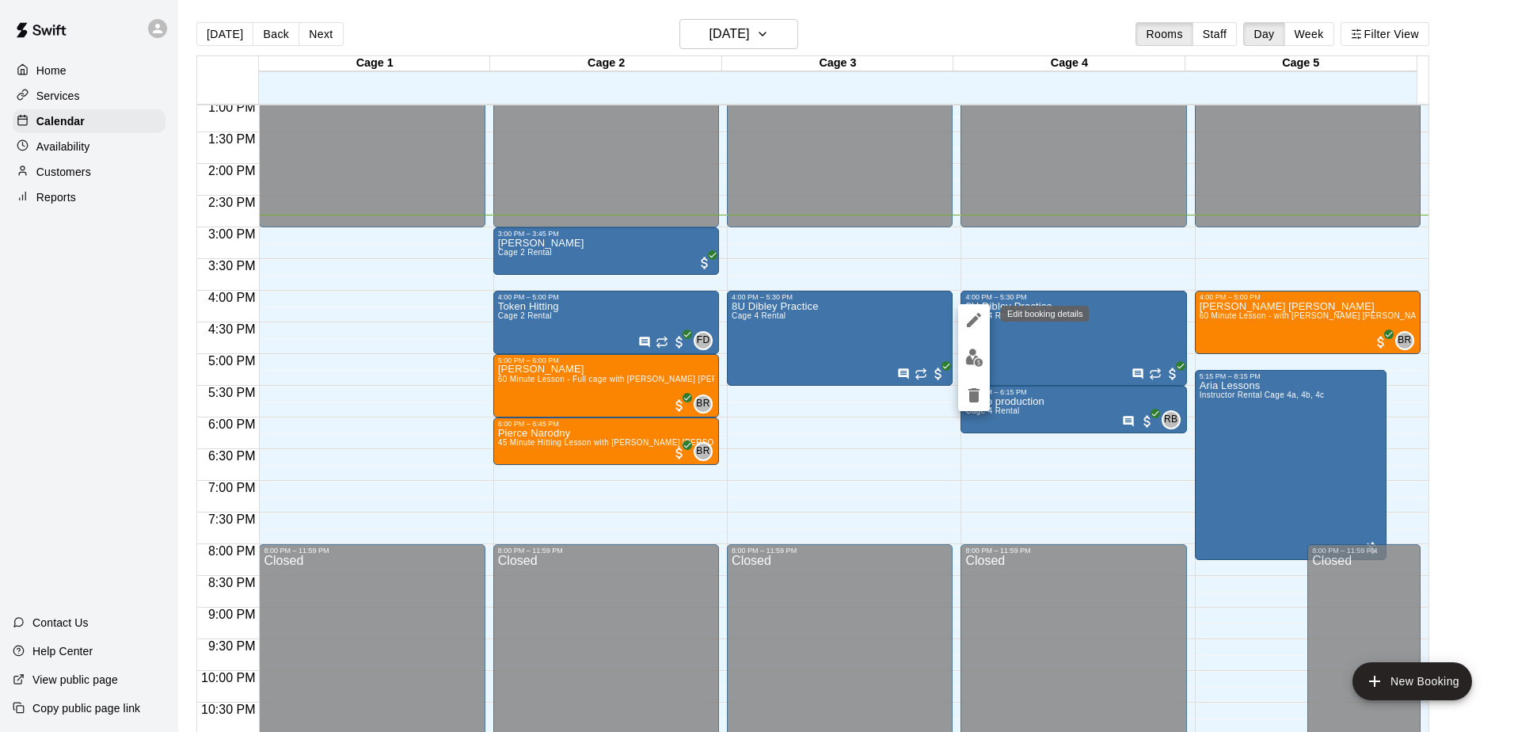
click at [971, 318] on icon "edit" at bounding box center [974, 319] width 19 height 19
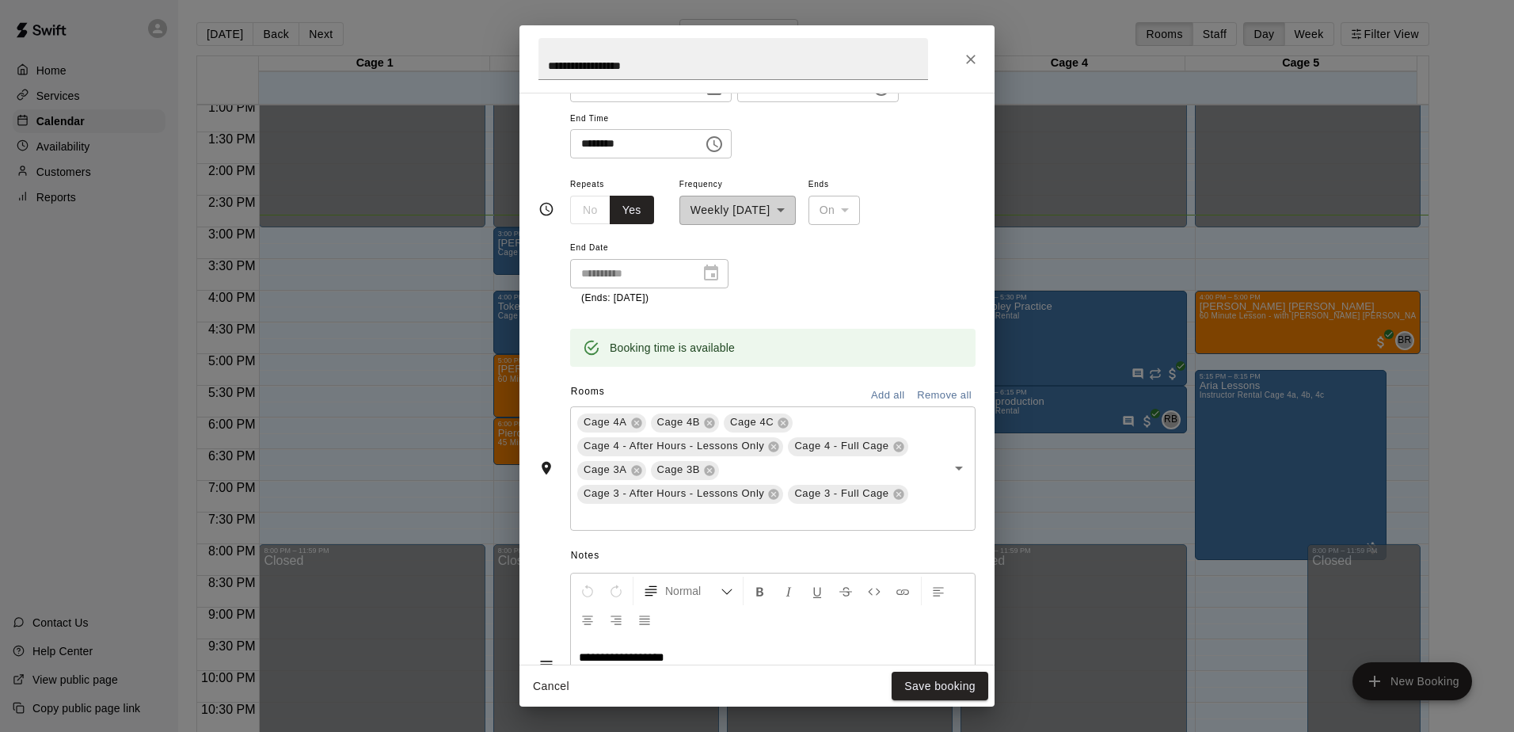
scroll to position [255, 0]
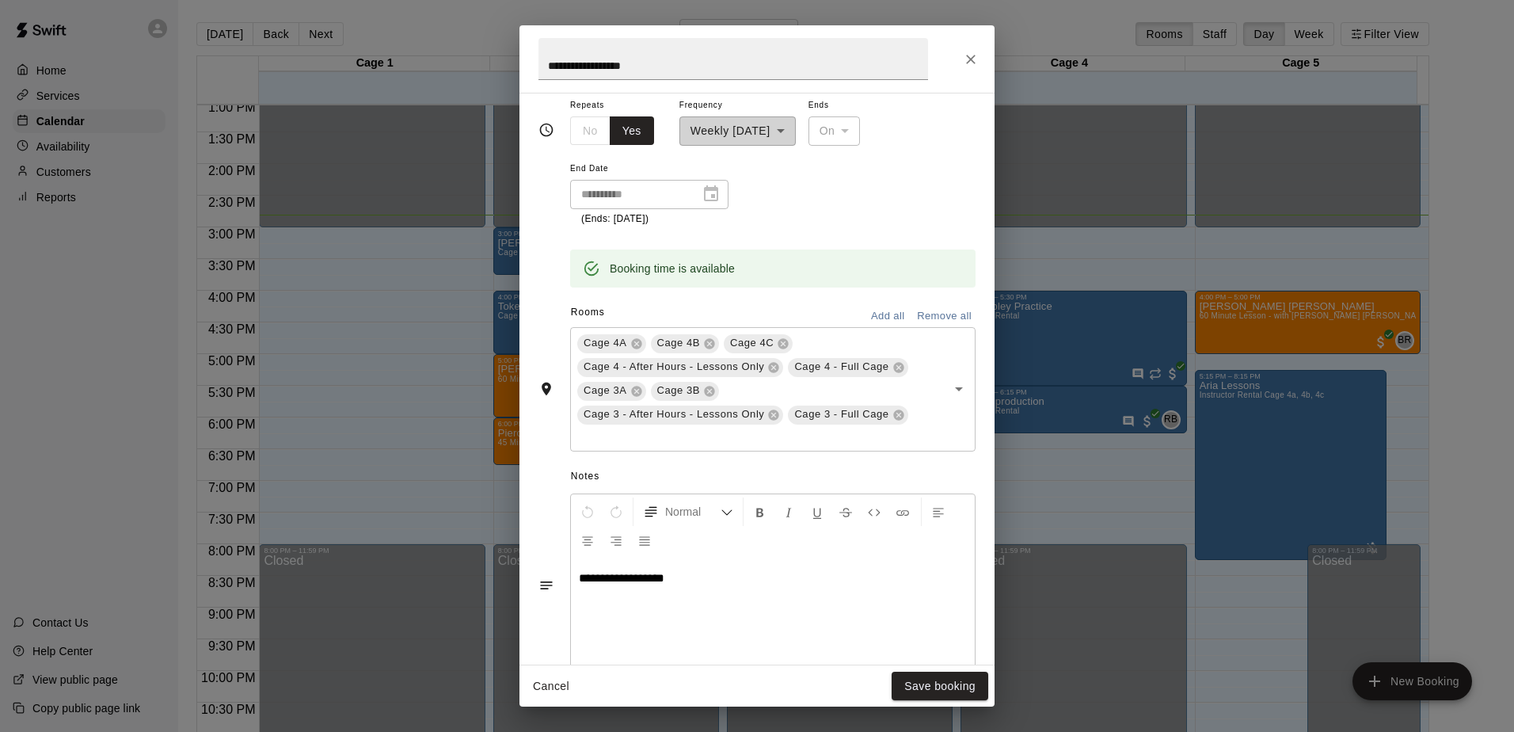
click at [127, 480] on div "**********" at bounding box center [757, 366] width 1514 height 732
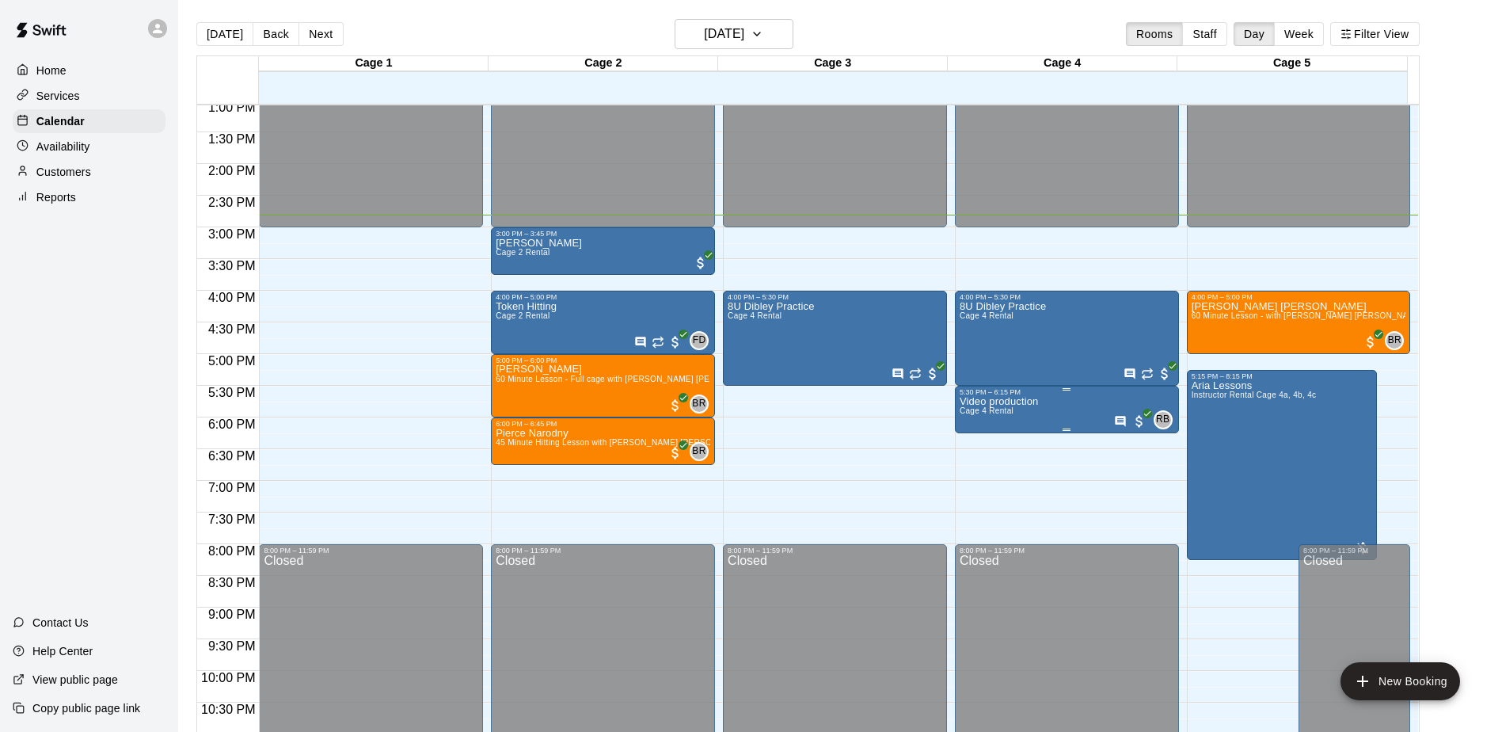
click at [980, 402] on p "Video production" at bounding box center [999, 402] width 79 height 0
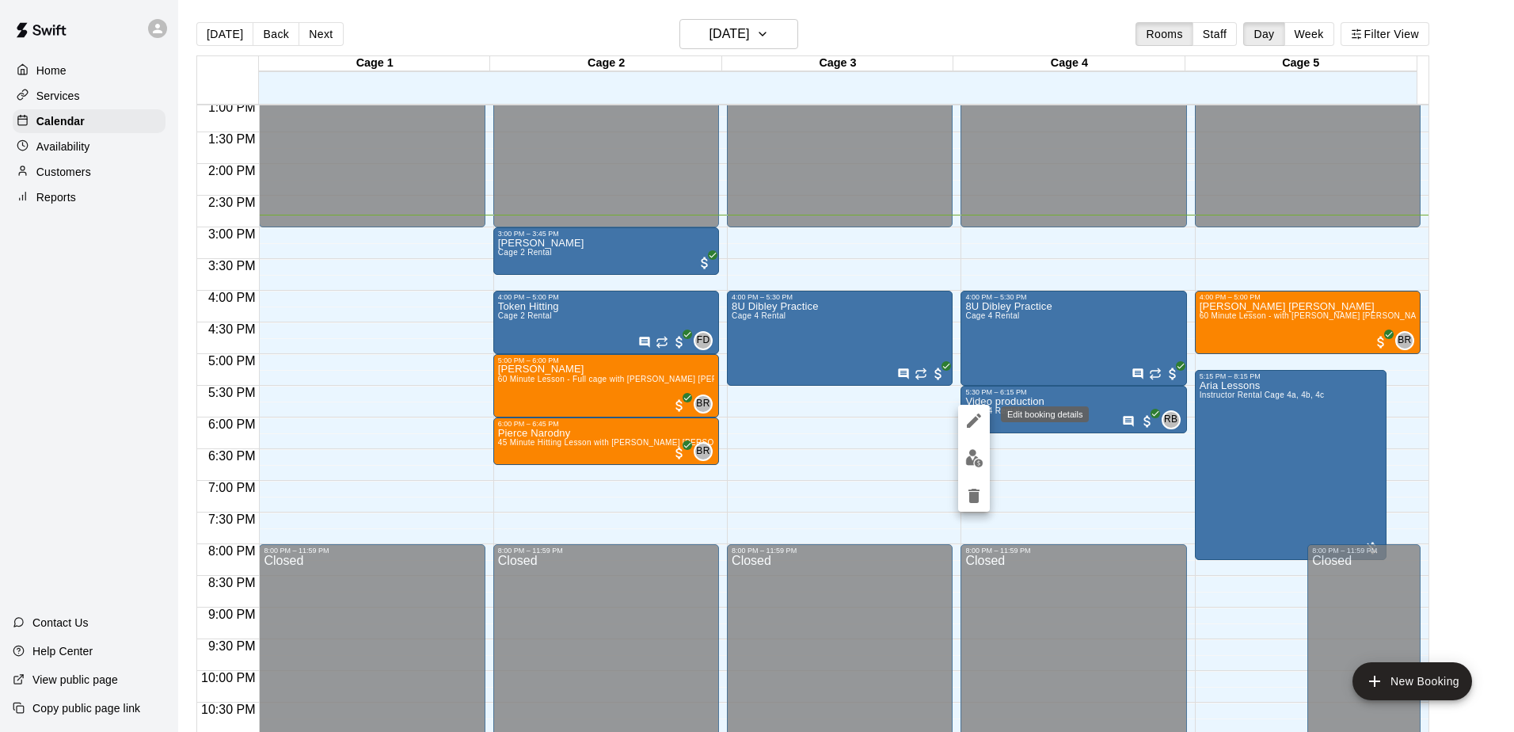
click at [965, 419] on icon "edit" at bounding box center [974, 420] width 19 height 19
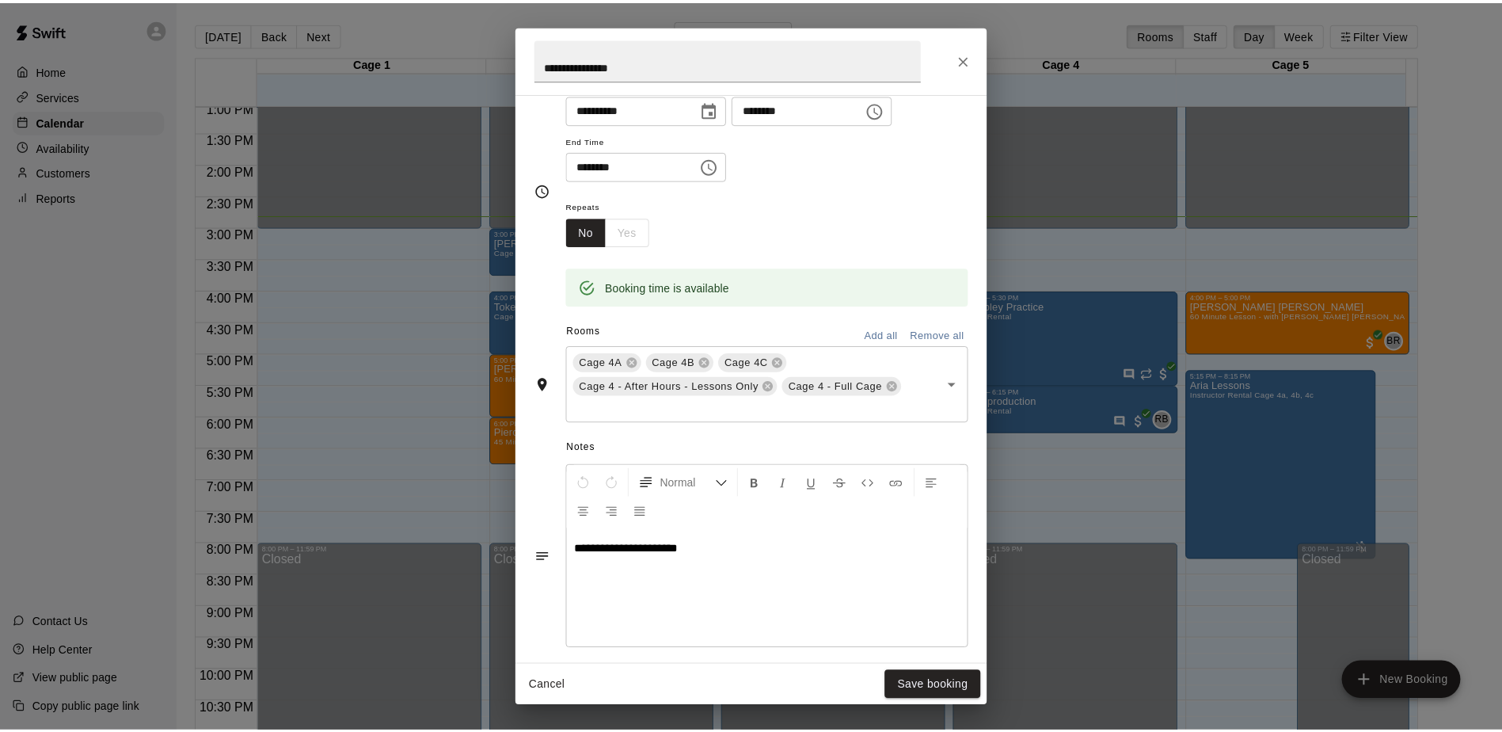
scroll to position [238, 0]
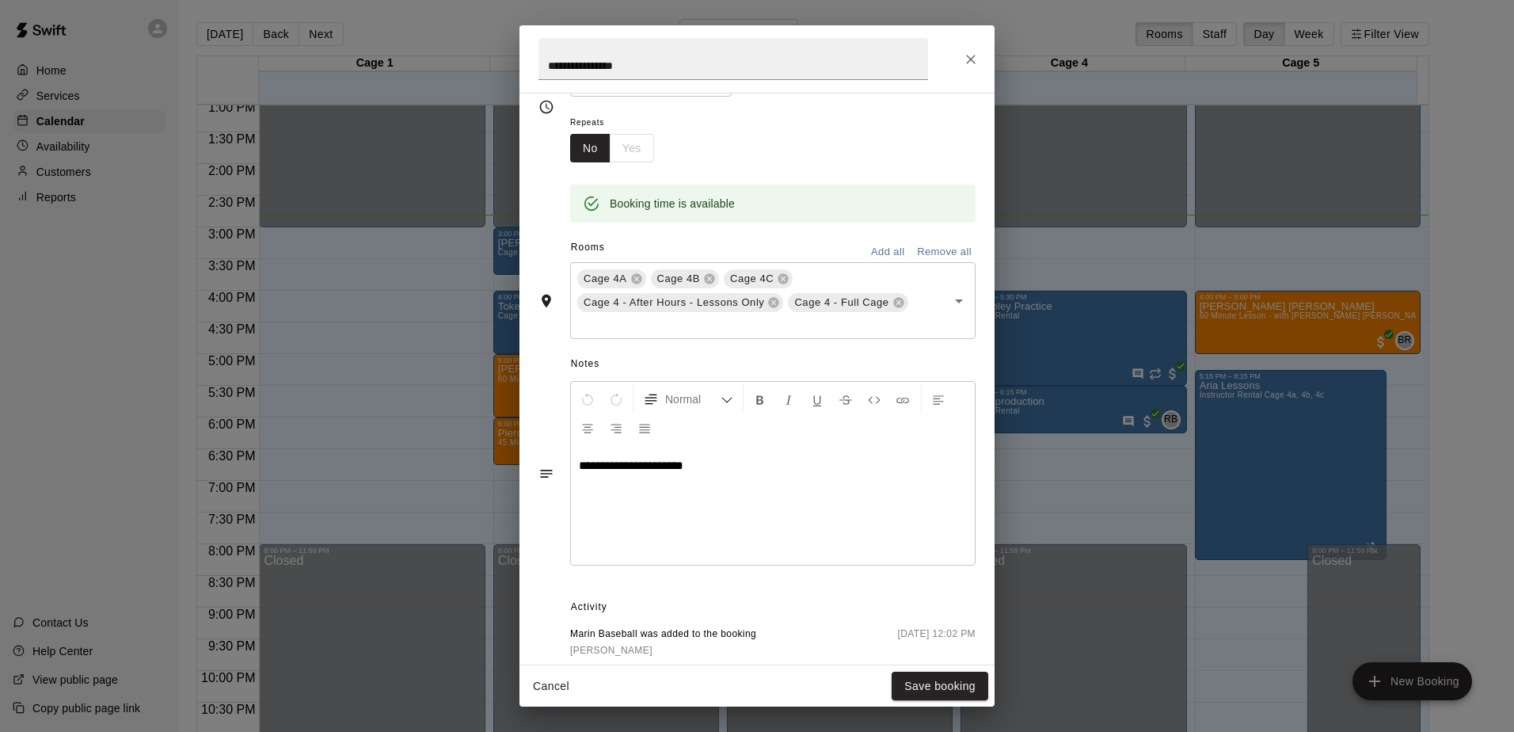
click at [134, 410] on div "**********" at bounding box center [757, 366] width 1514 height 732
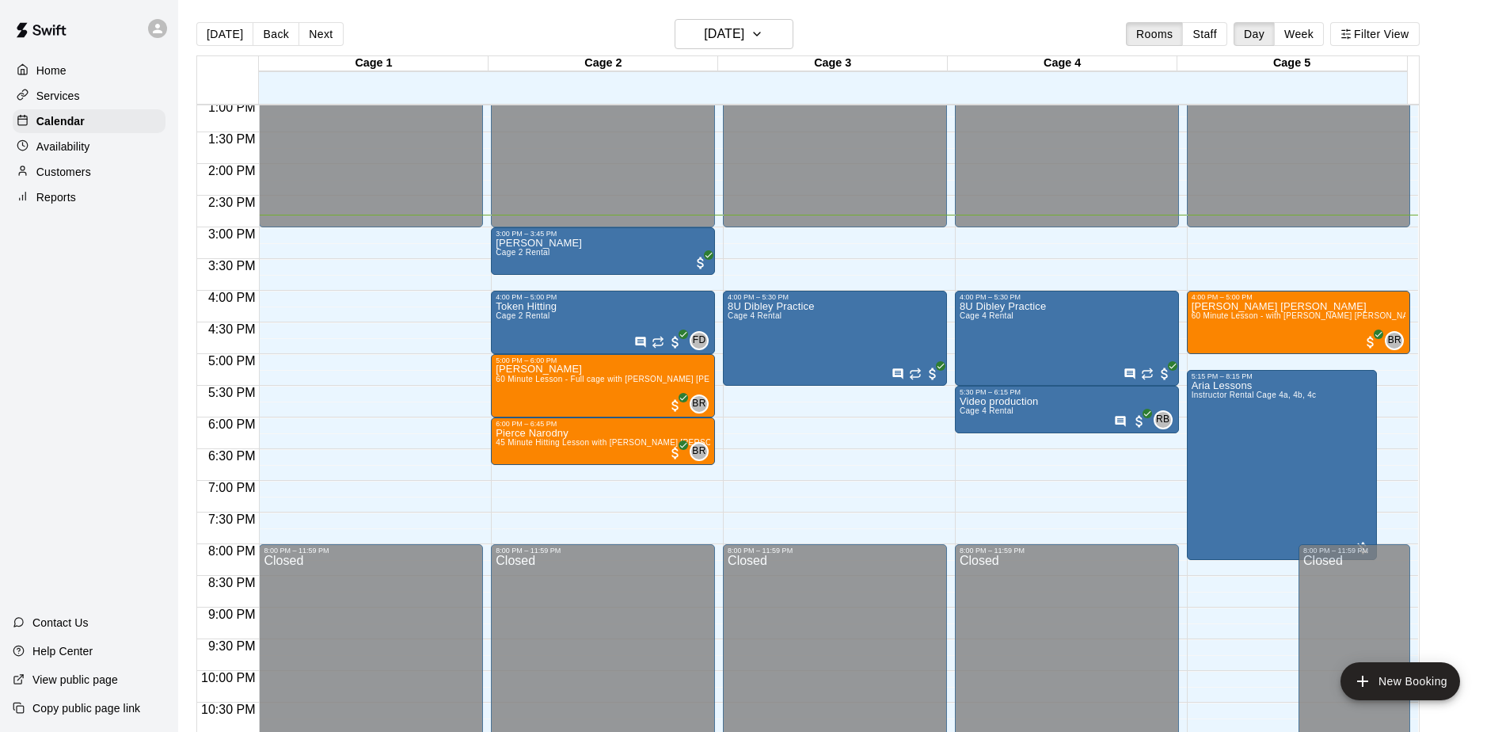
click at [120, 371] on div "Home Services Calendar Availability Customers Reports Contact Us Help Center Vi…" at bounding box center [89, 366] width 178 height 732
click at [130, 345] on div "Home Services Calendar Availability Customers Reports Contact Us Help Center Vi…" at bounding box center [89, 366] width 178 height 732
click at [138, 329] on div "Home Services Calendar Availability Customers Reports Contact Us Help Center Vi…" at bounding box center [89, 366] width 178 height 732
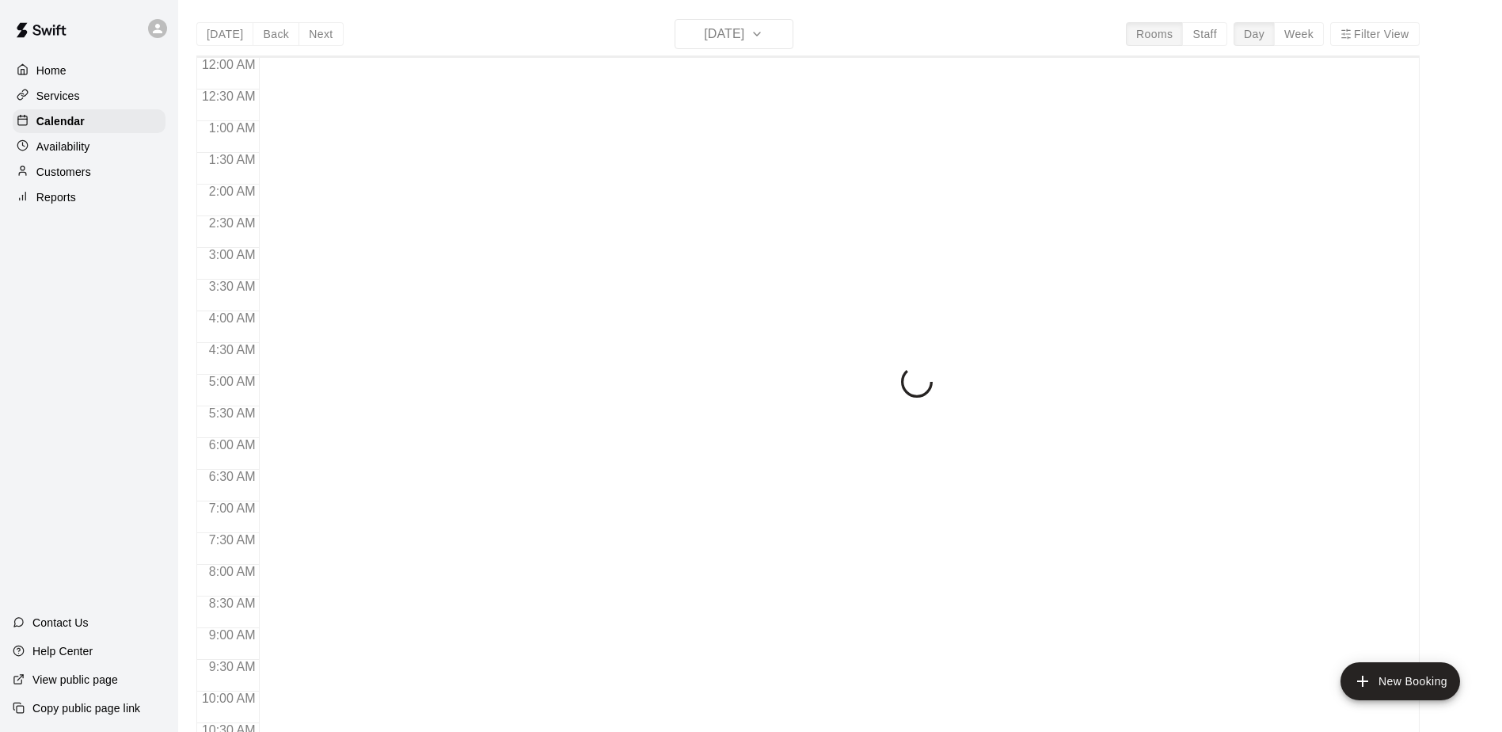
scroll to position [828, 0]
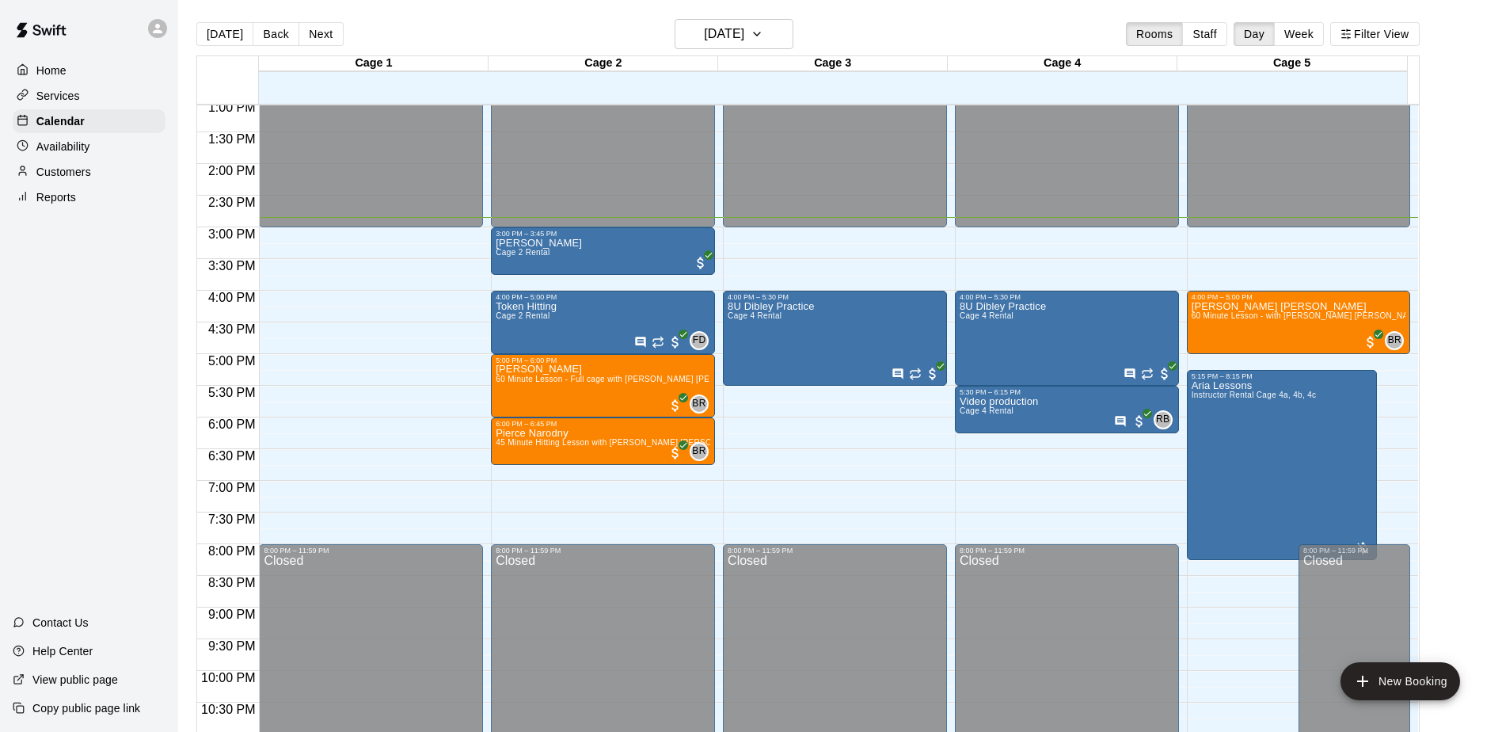
click at [131, 337] on div "Home Services Calendar Availability Customers Reports Contact Us Help Center Vi…" at bounding box center [89, 366] width 178 height 732
click at [136, 314] on div "Home Services Calendar Availability Customers Reports Contact Us Help Center Vi…" at bounding box center [89, 366] width 178 height 732
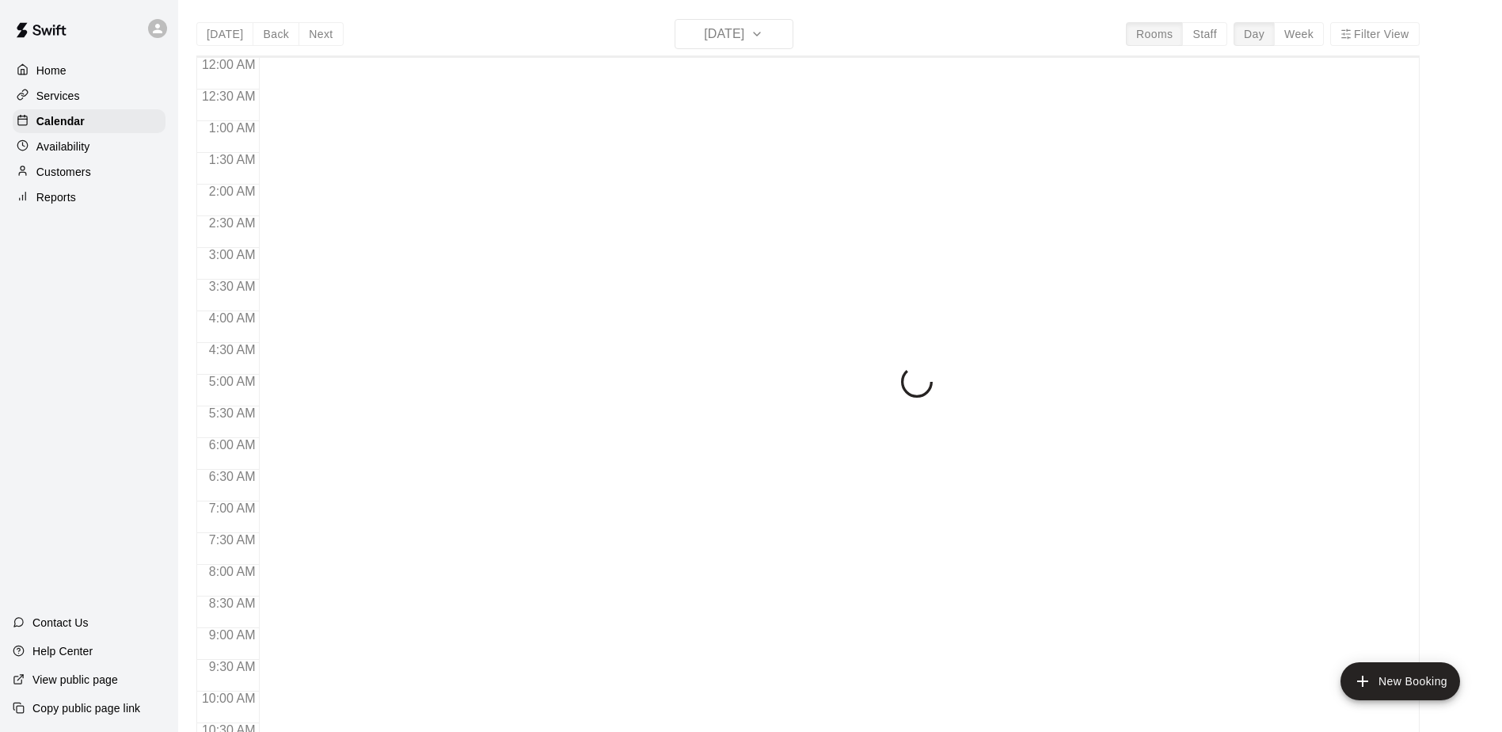
scroll to position [828, 0]
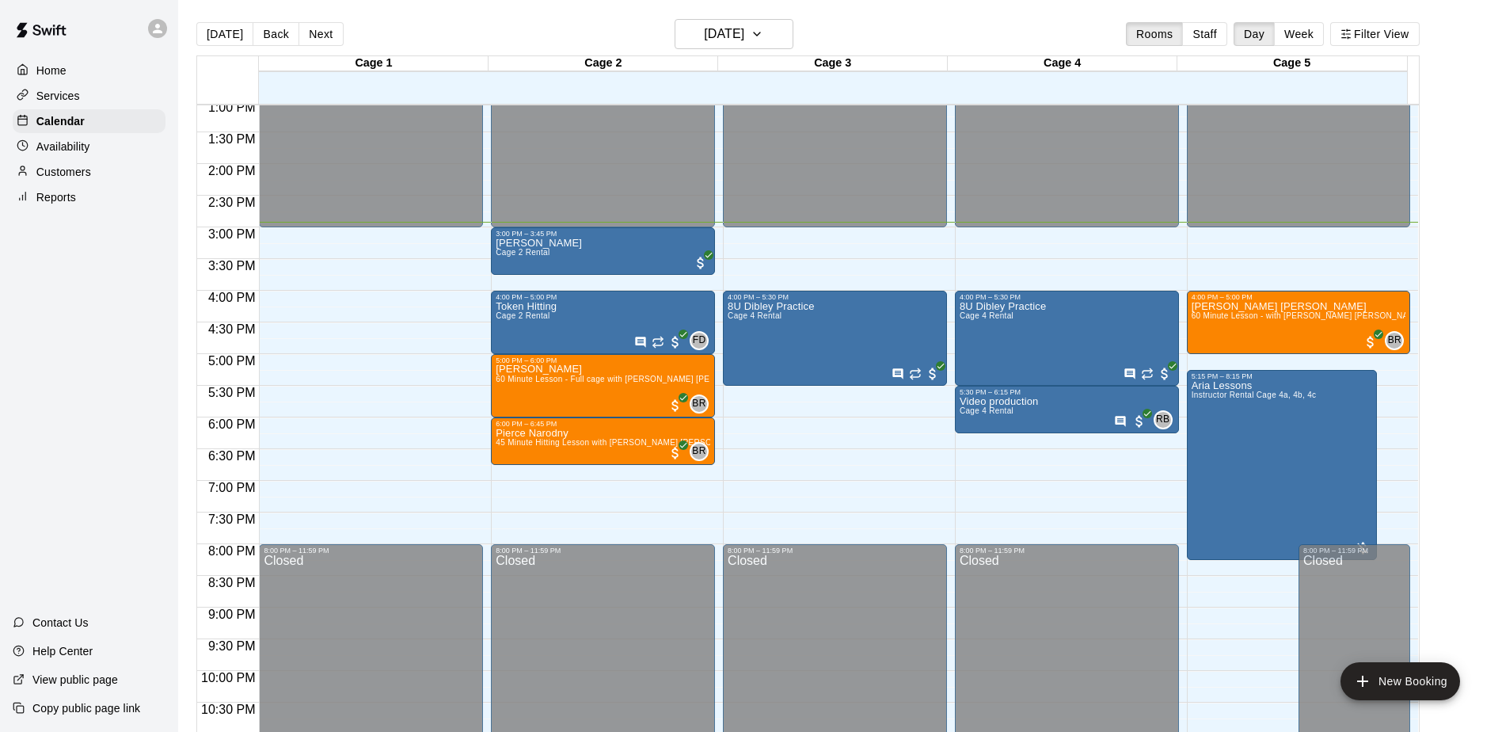
click at [119, 328] on div "Home Services Calendar Availability Customers Reports Contact Us Help Center Vi…" at bounding box center [89, 366] width 178 height 732
click at [100, 322] on div "Home Services Calendar Availability Customers Reports Contact Us Help Center Vi…" at bounding box center [89, 366] width 178 height 732
click at [558, 244] on div "[PERSON_NAME] 2 Rental" at bounding box center [603, 604] width 215 height 732
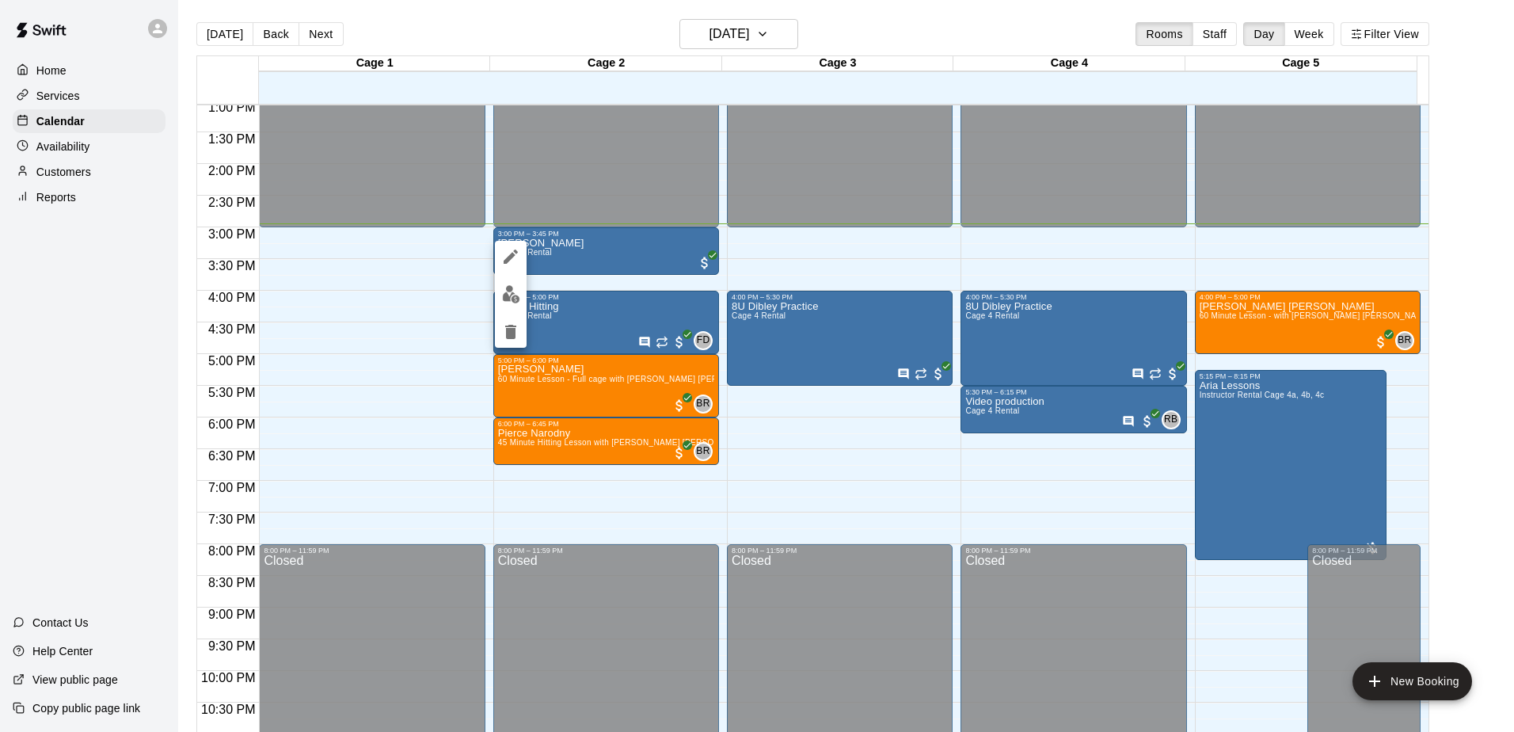
click at [108, 359] on div at bounding box center [757, 366] width 1514 height 732
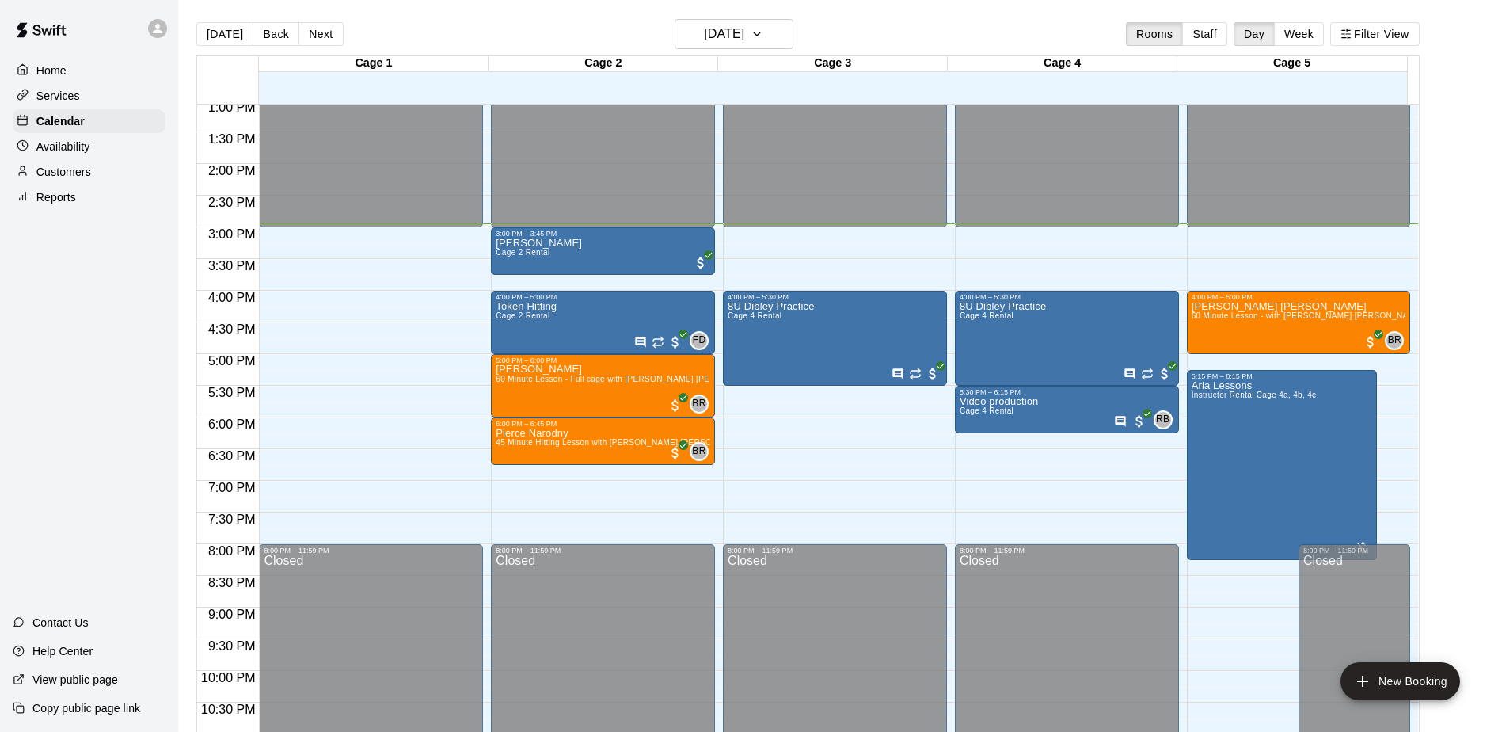
click at [127, 329] on div "Home Services Calendar Availability Customers Reports Contact Us Help Center Vi…" at bounding box center [89, 366] width 178 height 732
click at [65, 172] on p "Customers" at bounding box center [63, 172] width 55 height 16
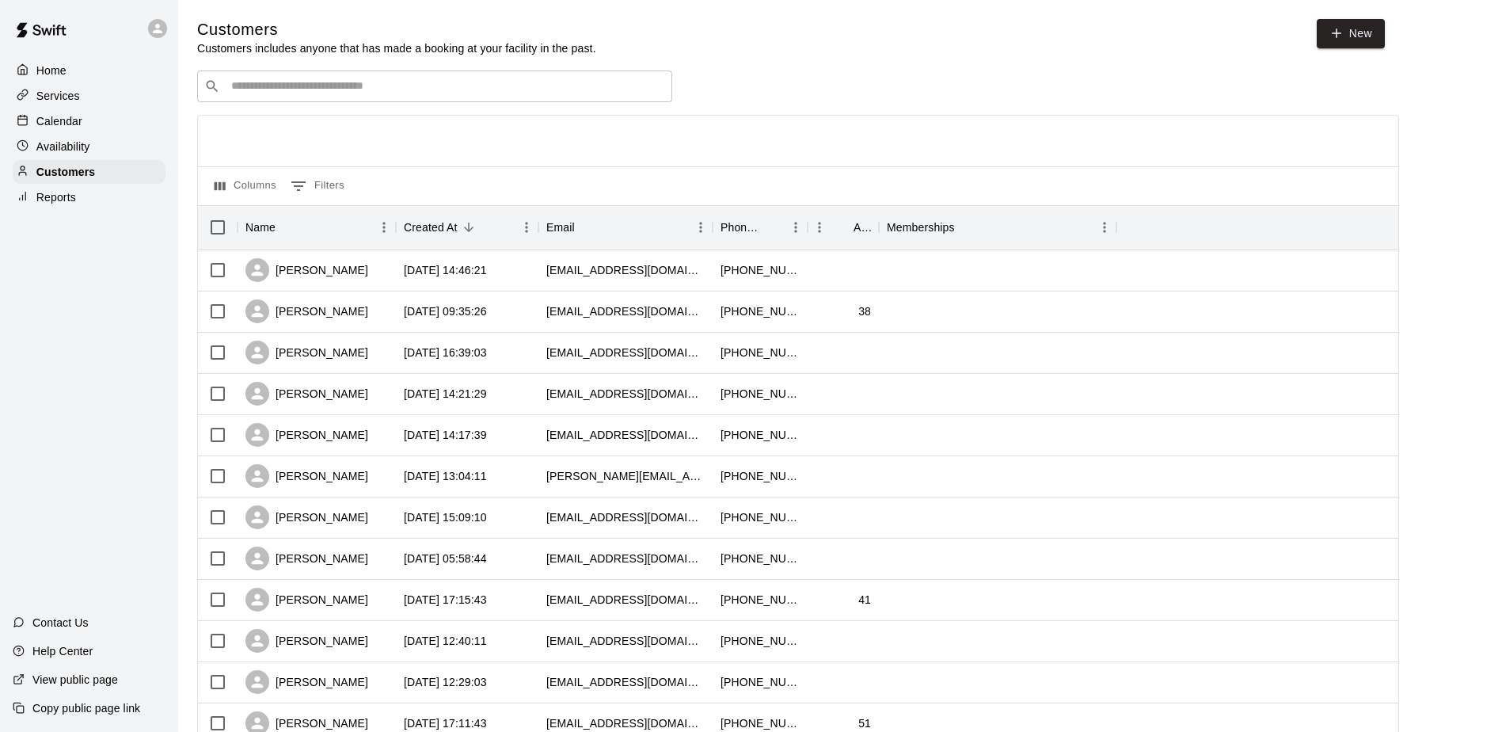
click at [239, 100] on div "​ ​" at bounding box center [434, 86] width 475 height 32
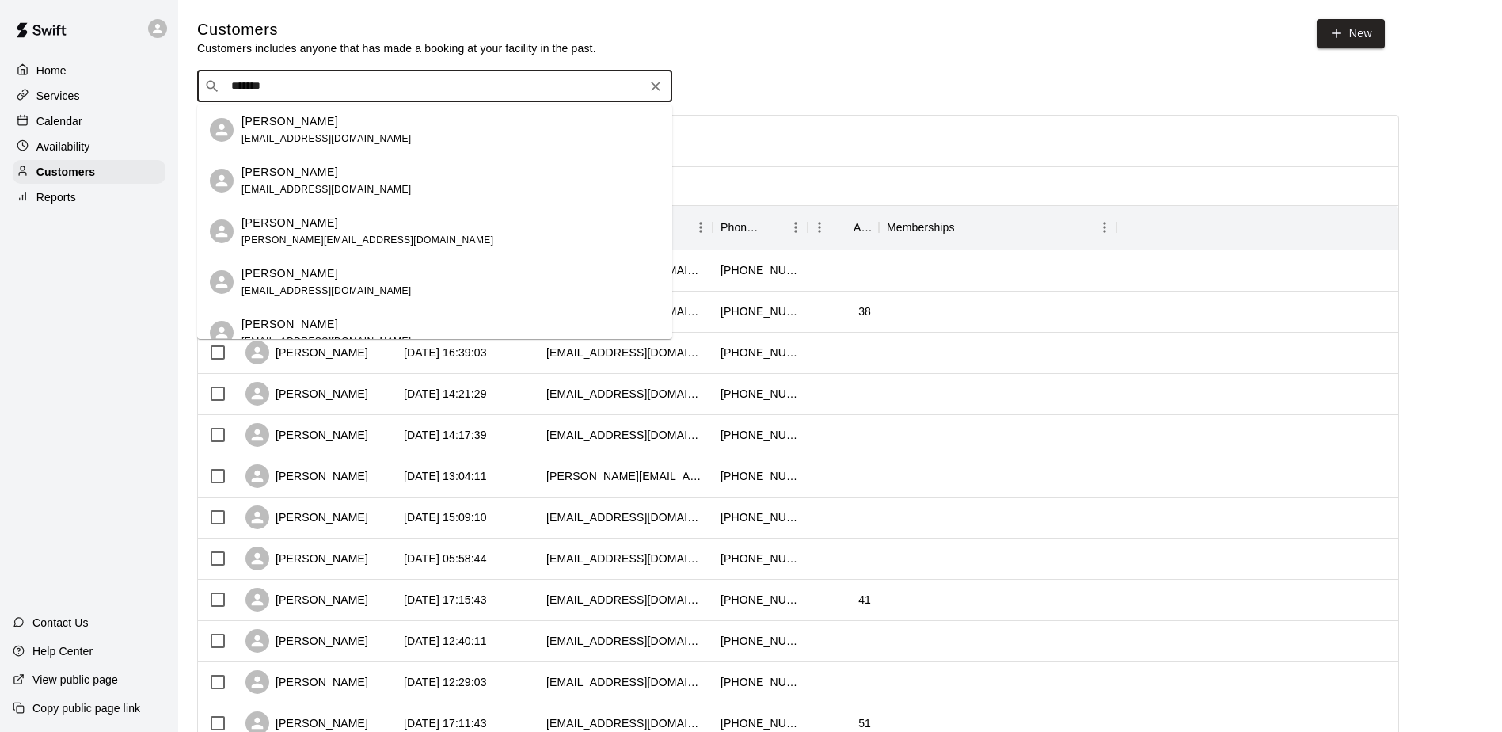
type input "********"
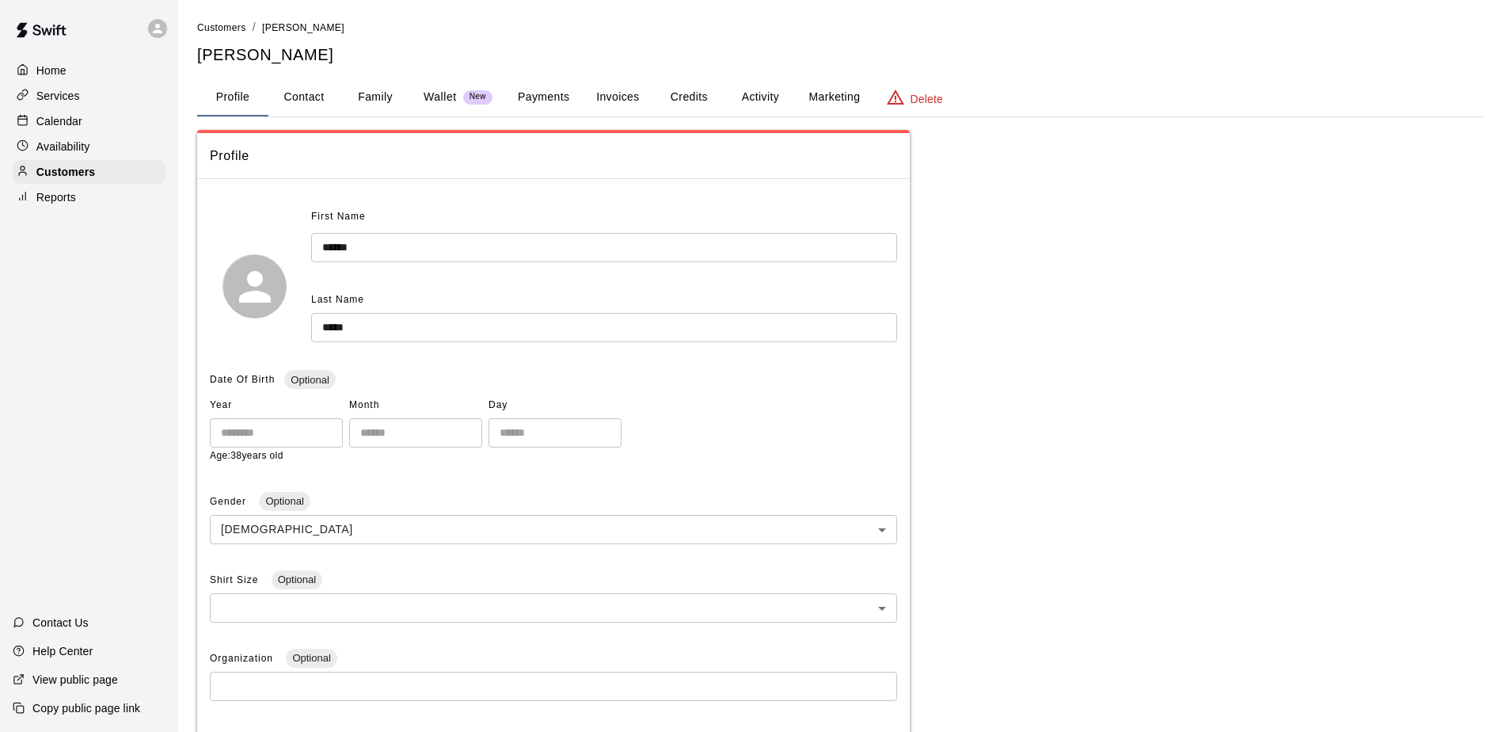
click at [1155, 233] on div "Profile First Name ****** ​ Last Name ***** ​ Date Of Birth Optional Year **** …" at bounding box center [840, 585] width 1286 height 910
click at [68, 172] on p "Customers" at bounding box center [65, 172] width 59 height 16
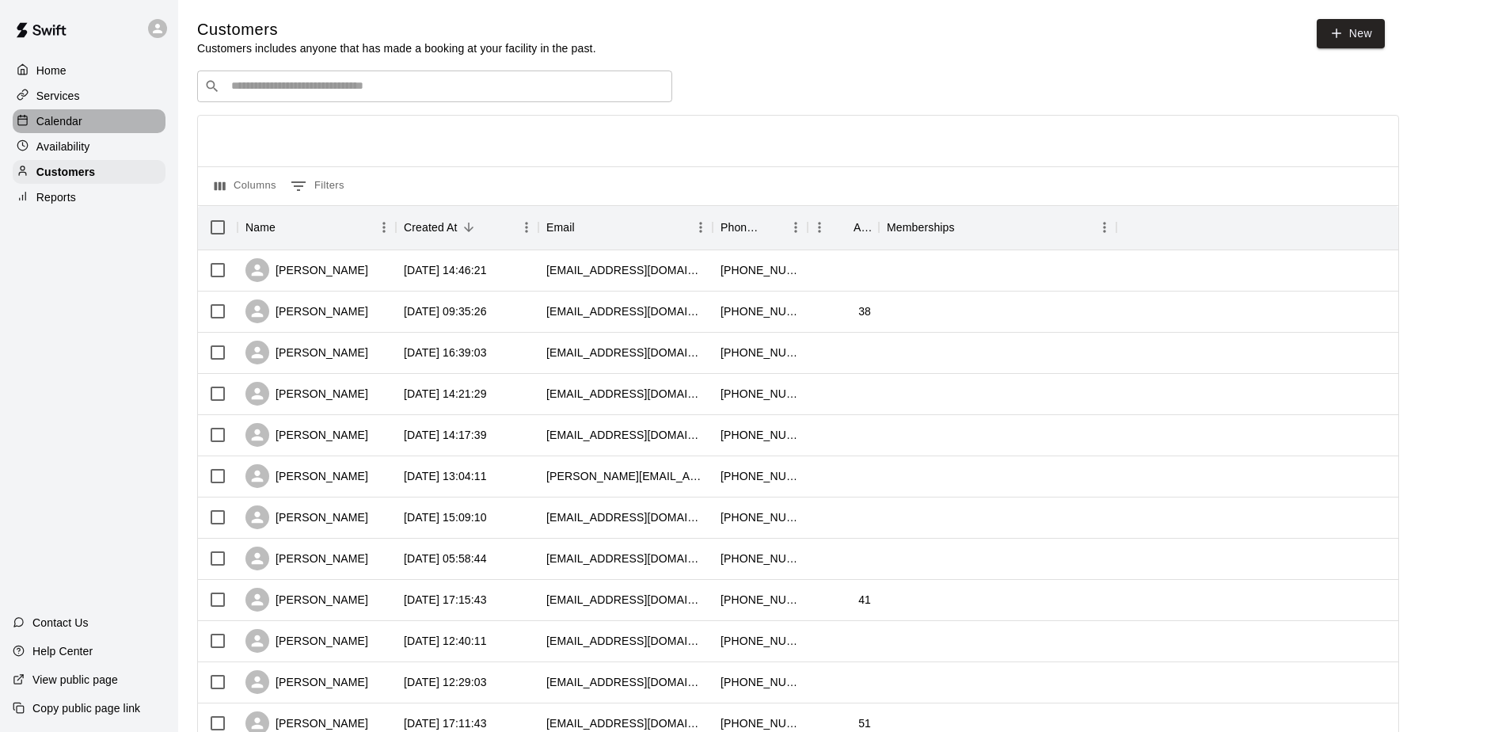
click at [66, 127] on p "Calendar" at bounding box center [59, 121] width 46 height 16
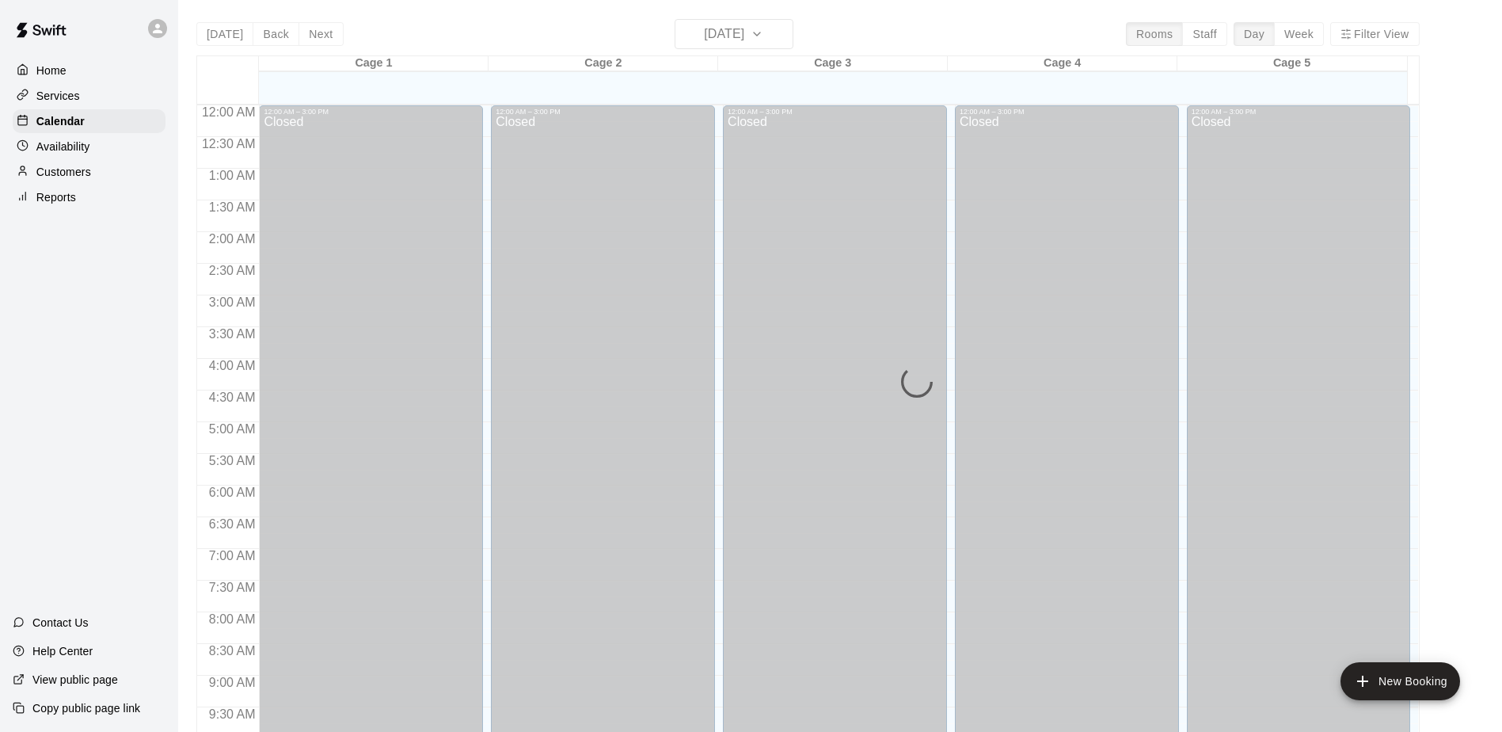
scroll to position [828, 0]
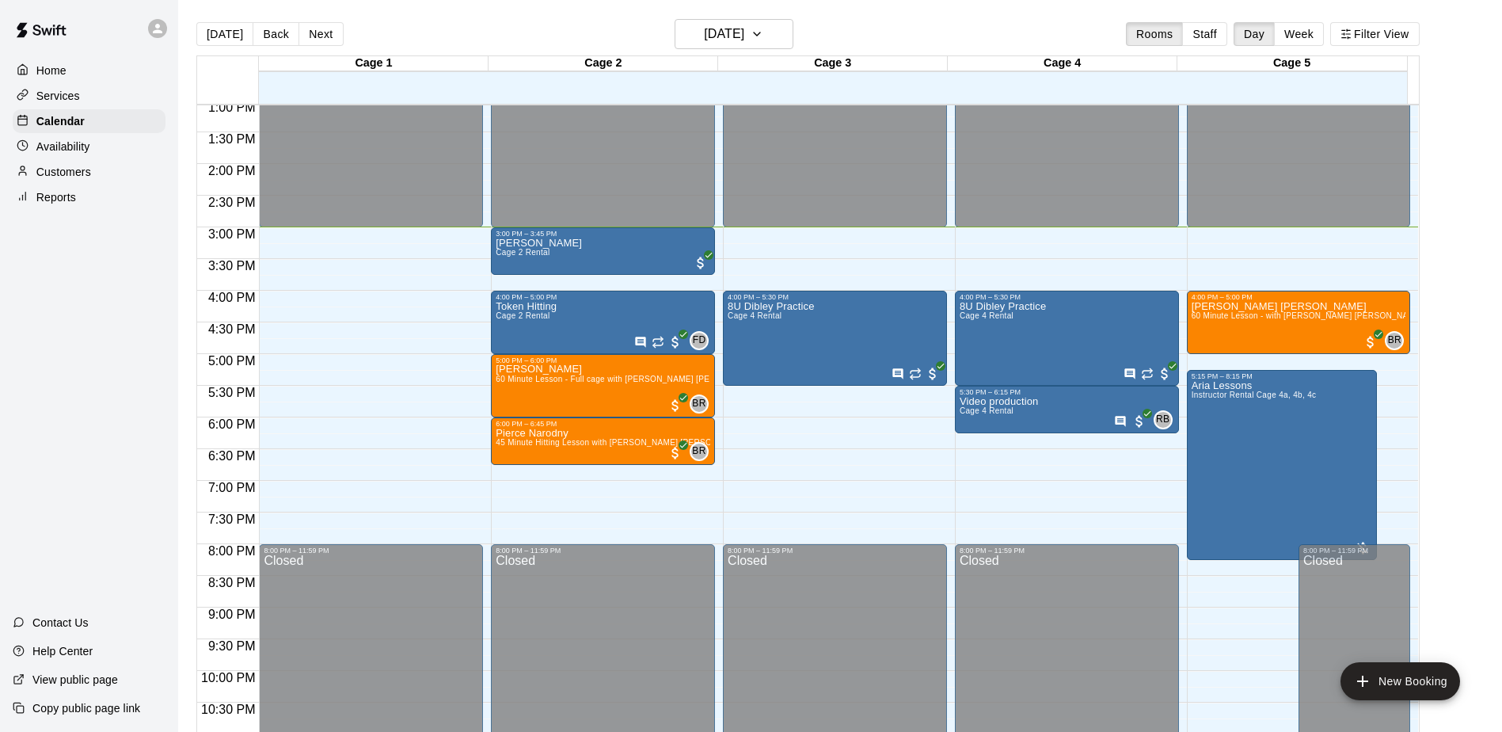
click at [97, 321] on div "Home Services Calendar Availability Customers Reports Contact Us Help Center Vi…" at bounding box center [89, 366] width 178 height 732
click at [124, 382] on div "Home Services Calendar Availability Customers Reports Contact Us Help Center Vi…" at bounding box center [89, 366] width 178 height 732
click at [105, 310] on div "Home Services Calendar Availability Customers Reports Contact Us Help Center Vi…" at bounding box center [89, 366] width 178 height 732
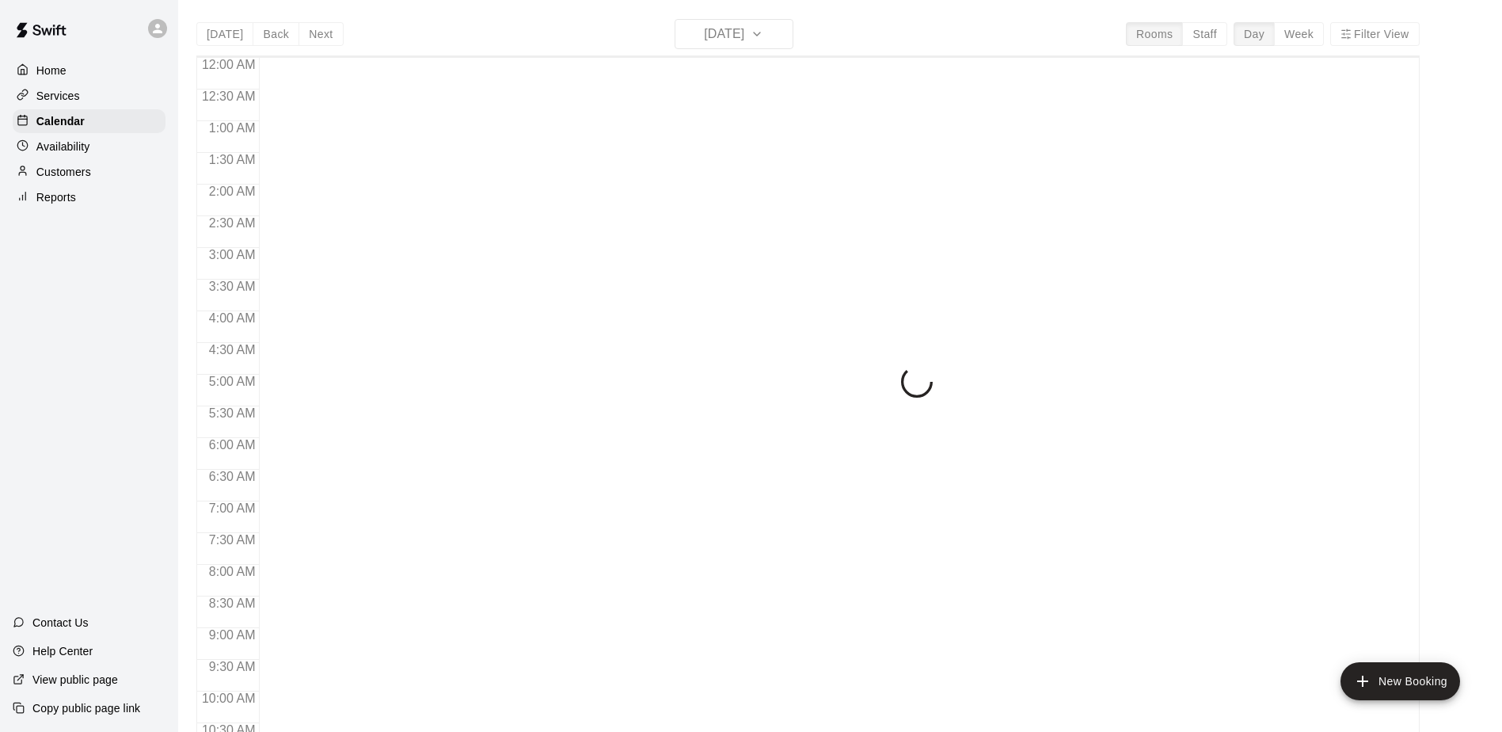
scroll to position [828, 0]
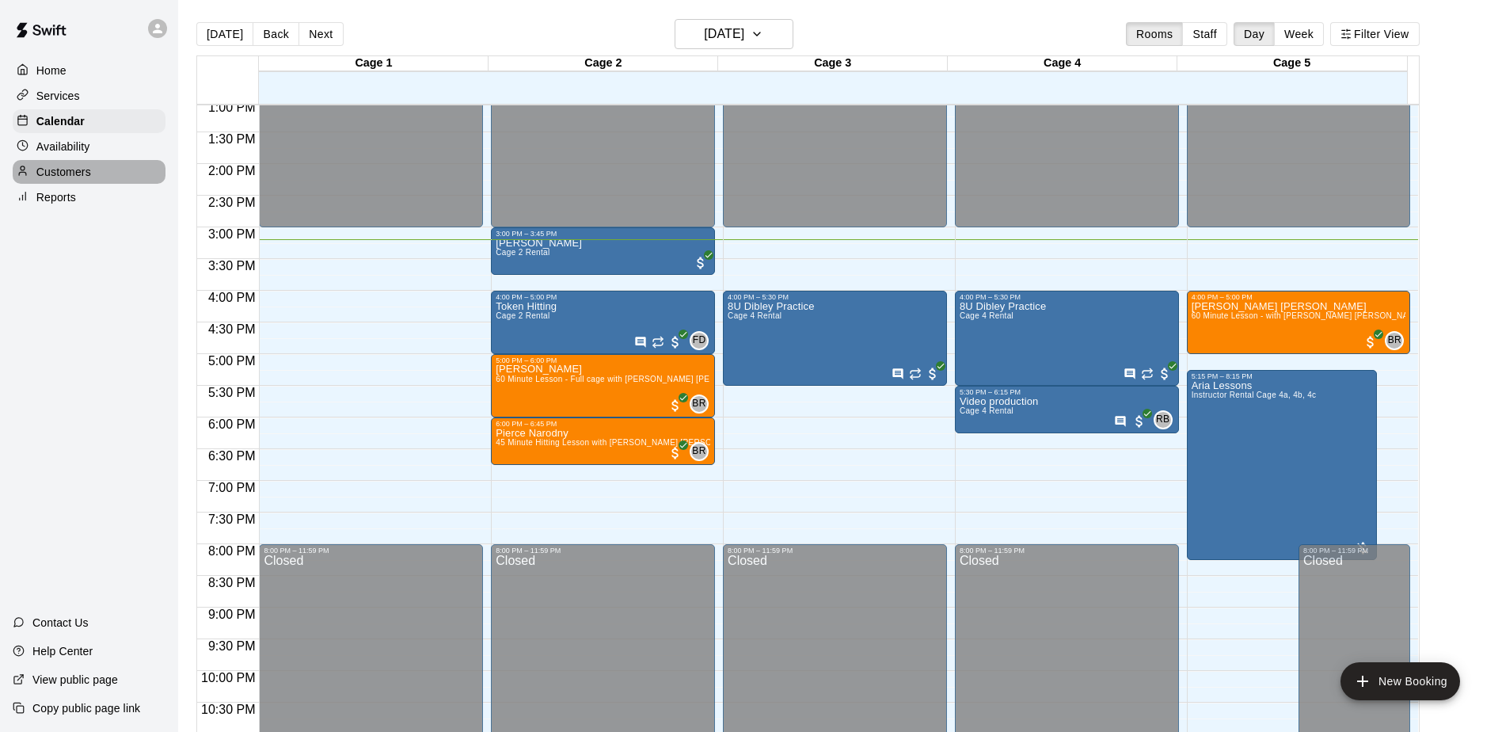
click at [71, 173] on p "Customers" at bounding box center [63, 172] width 55 height 16
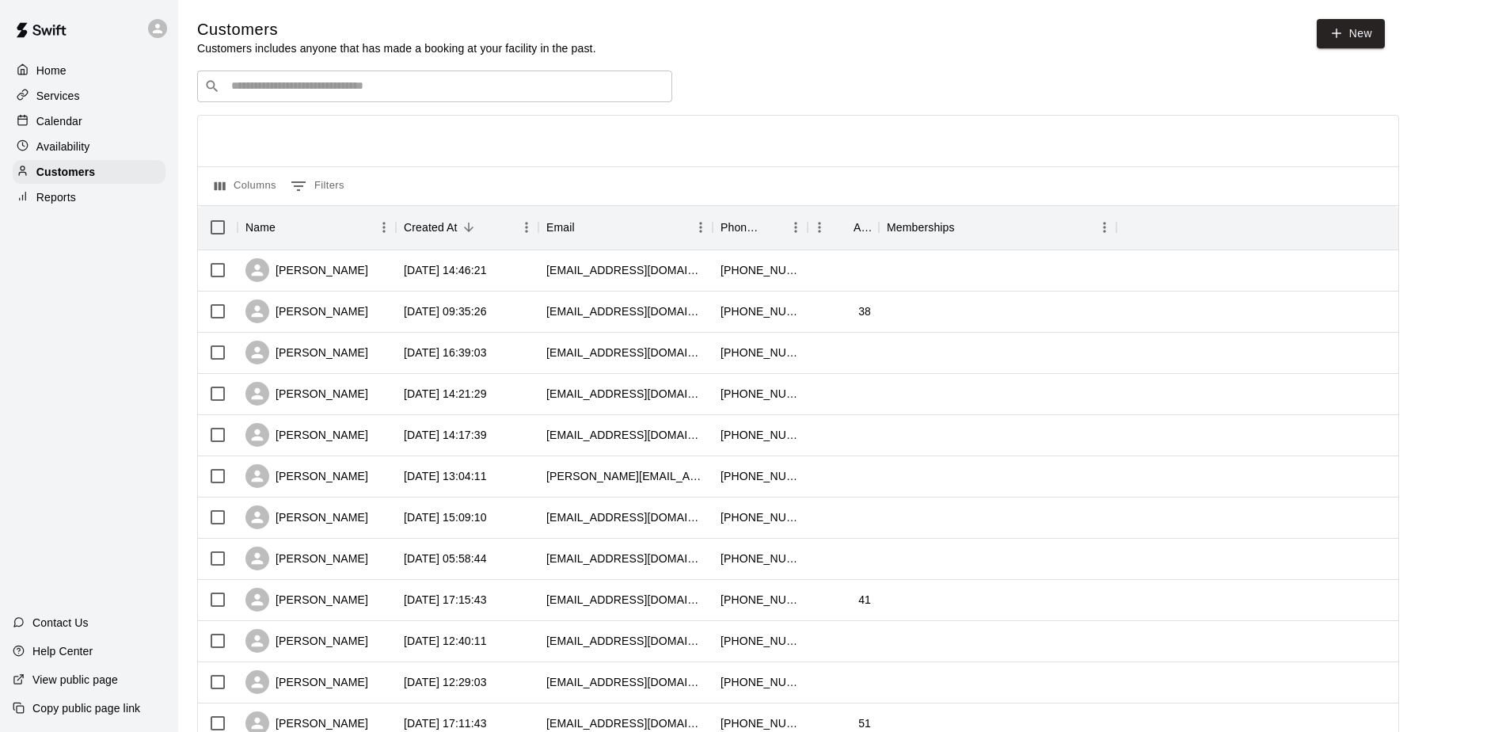
click at [78, 322] on div "Home Services Calendar Availability Customers Reports Contact Us Help Center Vi…" at bounding box center [89, 366] width 178 height 732
click at [65, 133] on div "Calendar" at bounding box center [89, 121] width 153 height 24
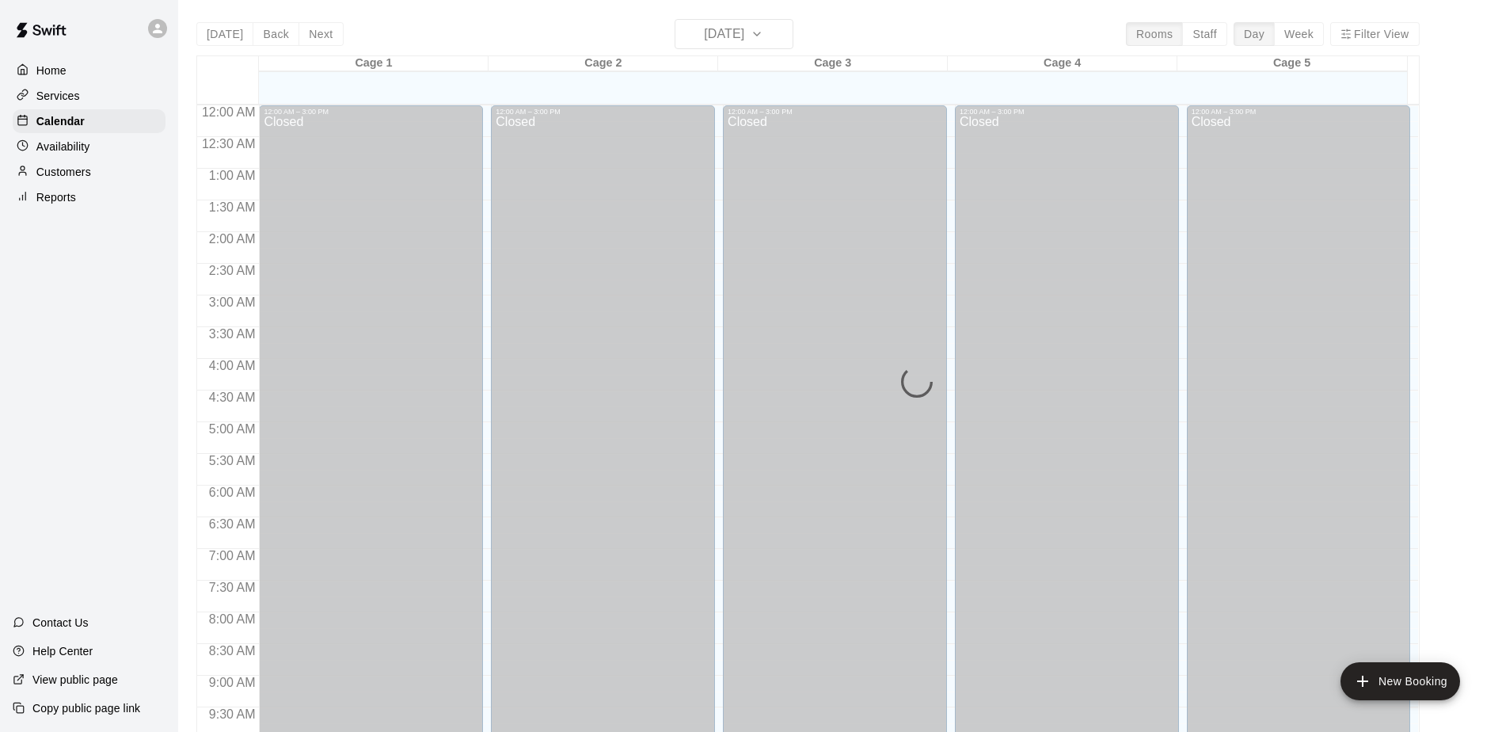
scroll to position [828, 0]
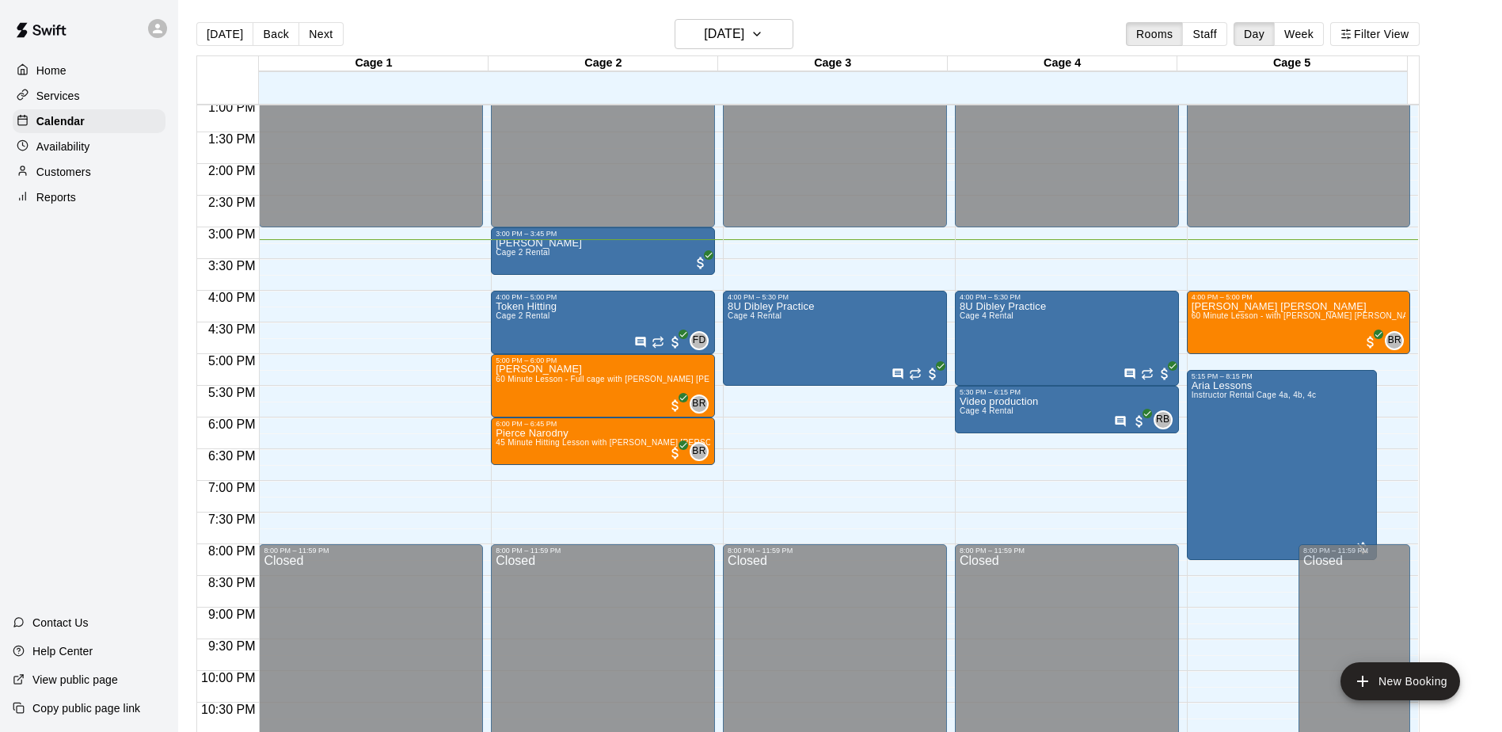
click at [69, 325] on div "Home Services Calendar Availability Customers Reports Contact Us Help Center Vi…" at bounding box center [89, 366] width 178 height 732
click at [139, 357] on div "Home Services Calendar Availability Customers Reports Contact Us Help Center Vi…" at bounding box center [89, 366] width 178 height 732
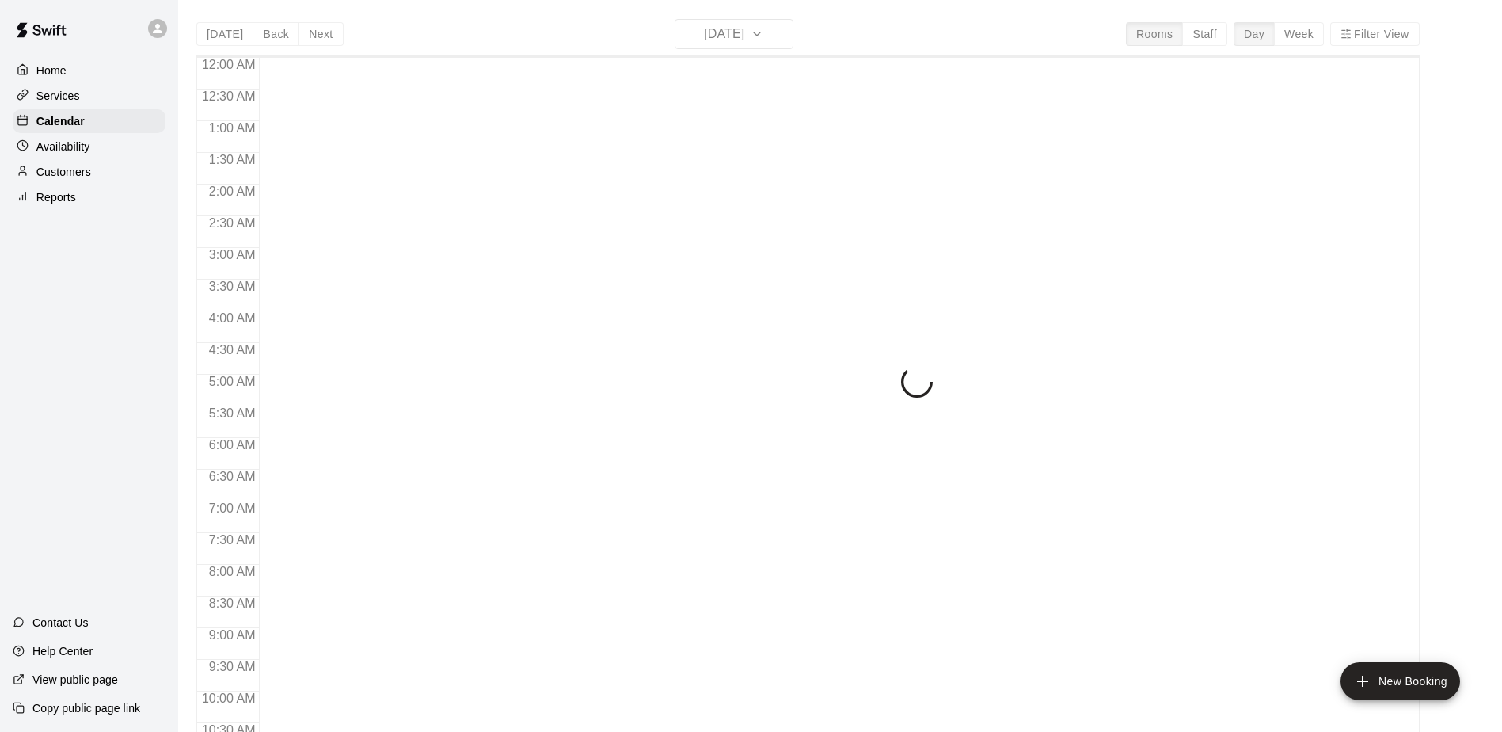
scroll to position [828, 0]
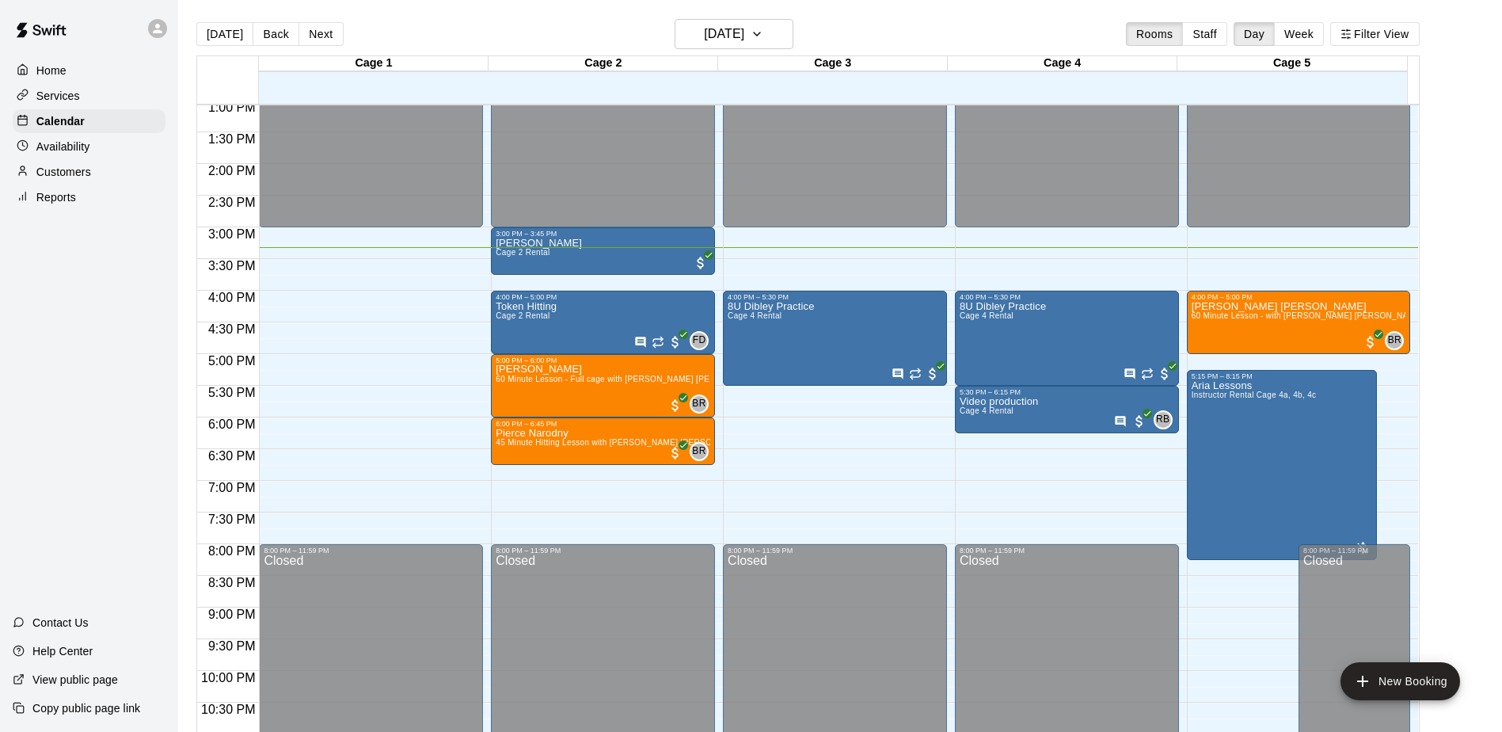
click at [117, 286] on div "Home Services Calendar Availability Customers Reports Contact Us Help Center Vi…" at bounding box center [89, 366] width 178 height 732
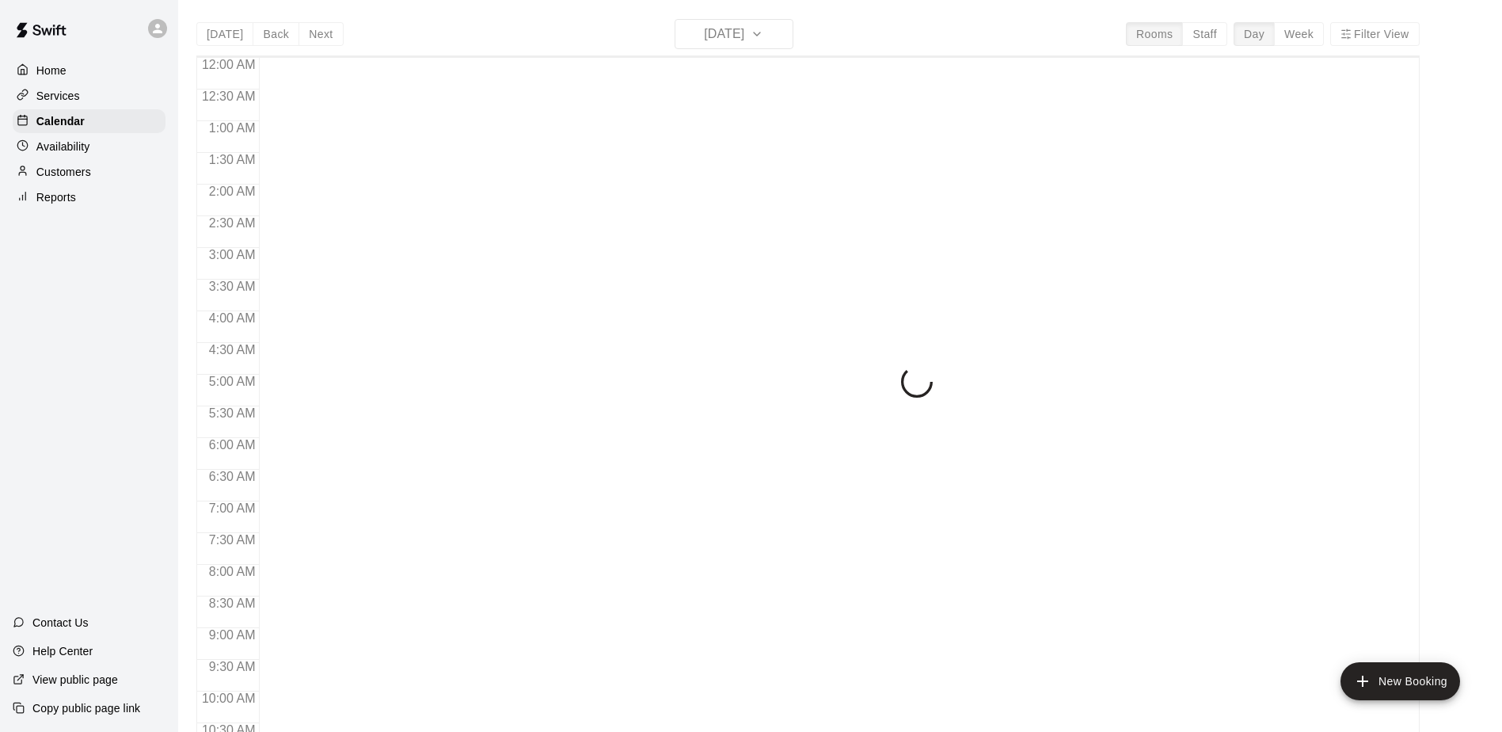
scroll to position [828, 0]
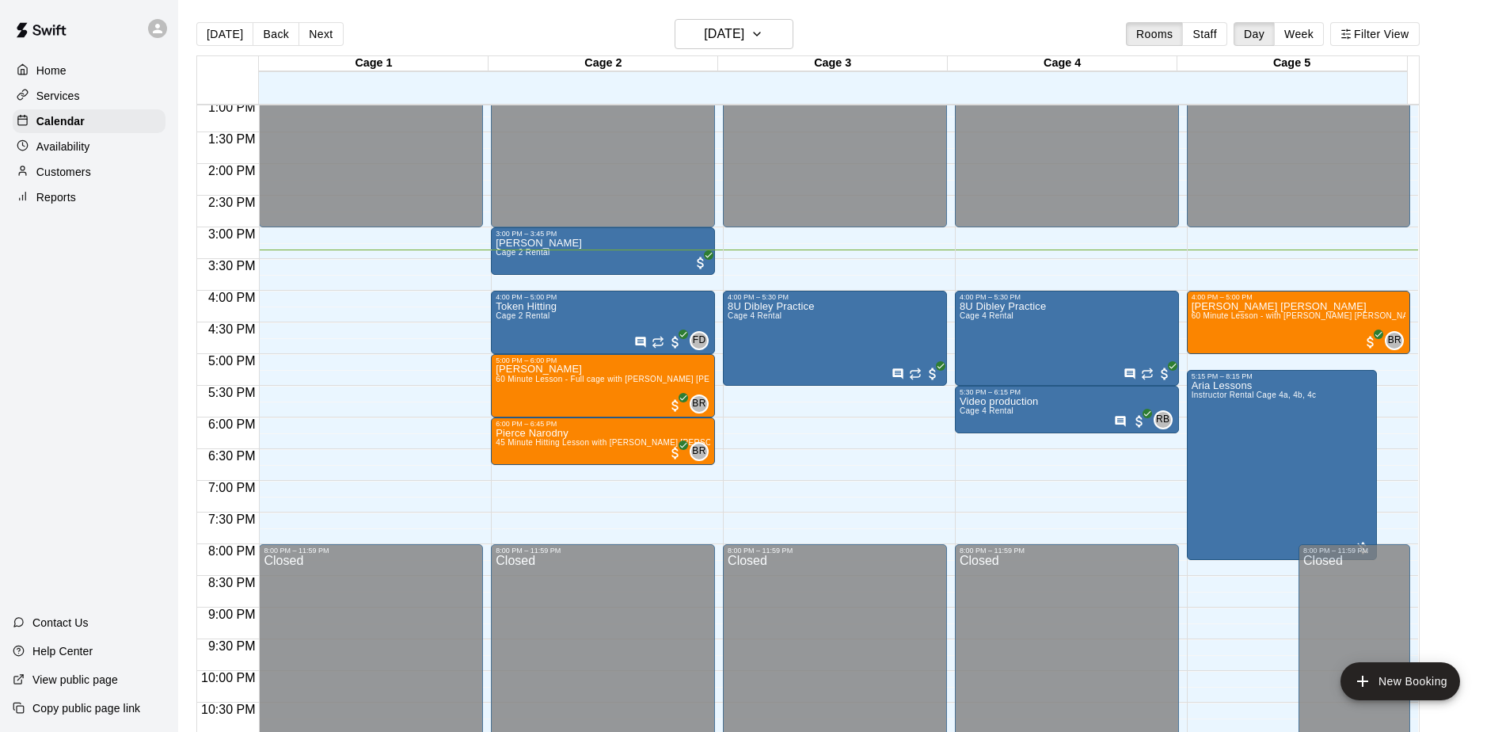
click at [113, 342] on div "Home Services Calendar Availability Customers Reports Contact Us Help Center Vi…" at bounding box center [89, 366] width 178 height 732
click at [89, 554] on div "Home Services Calendar Availability Customers Reports Contact Us Help Center Vi…" at bounding box center [89, 366] width 178 height 732
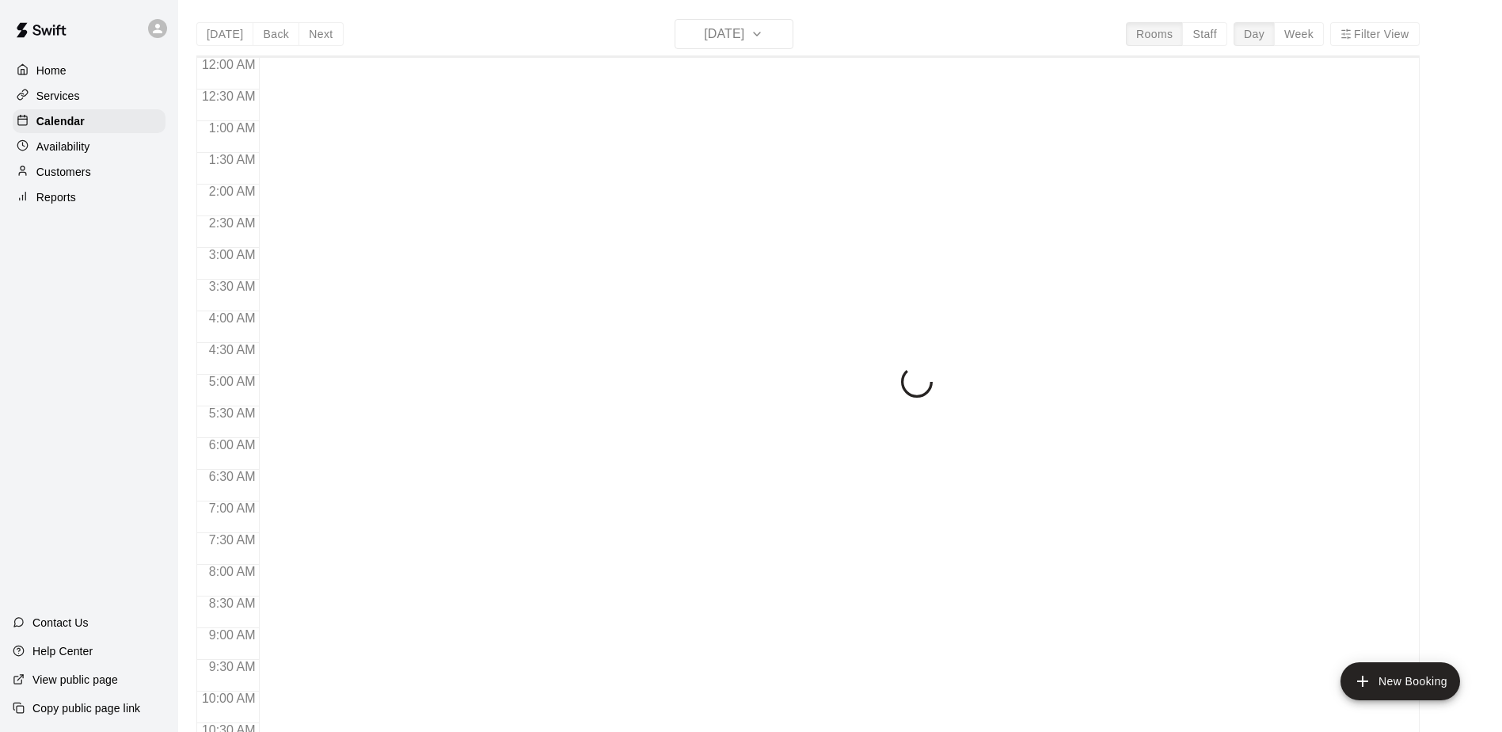
scroll to position [828, 0]
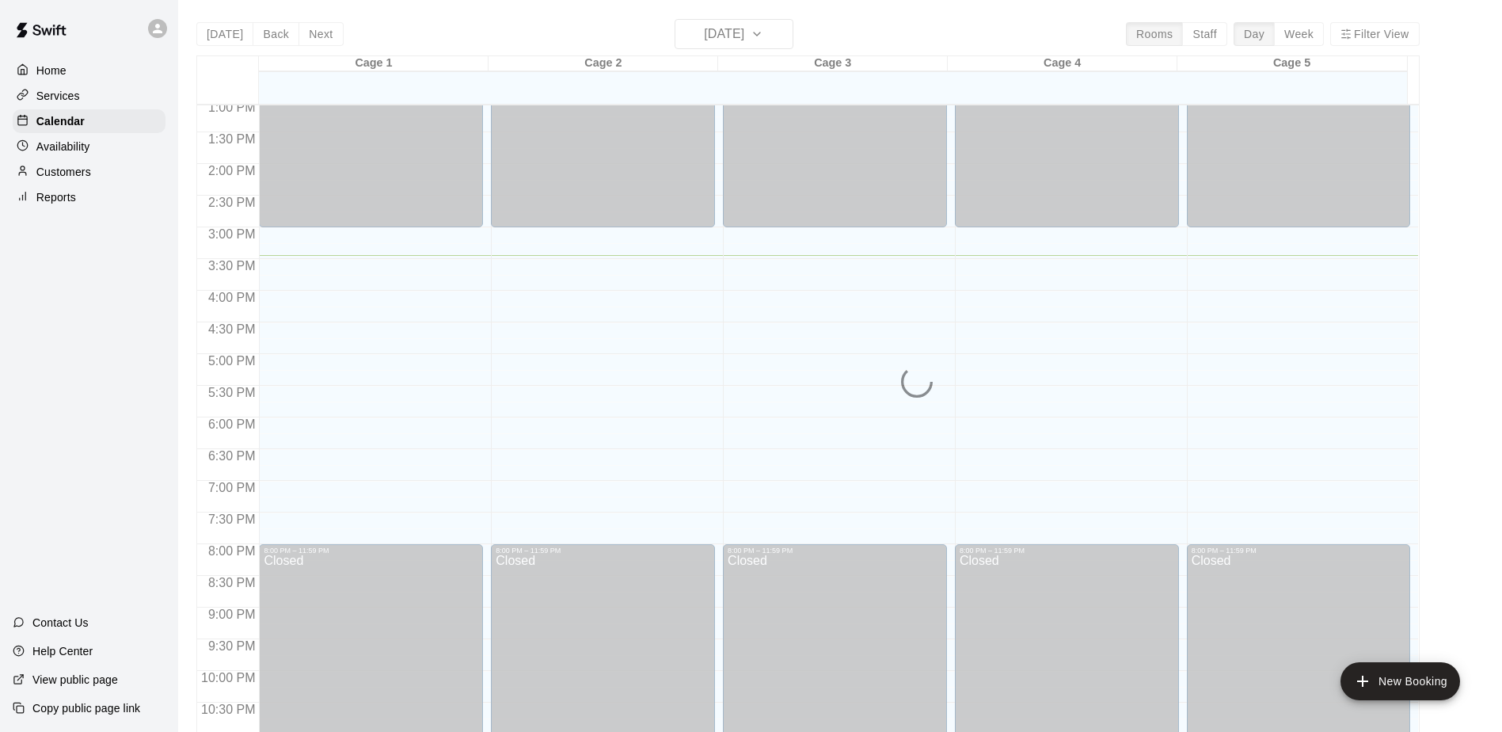
click at [49, 399] on div "Home Services Calendar Availability Customers Reports Contact Us Help Center Vi…" at bounding box center [89, 366] width 178 height 732
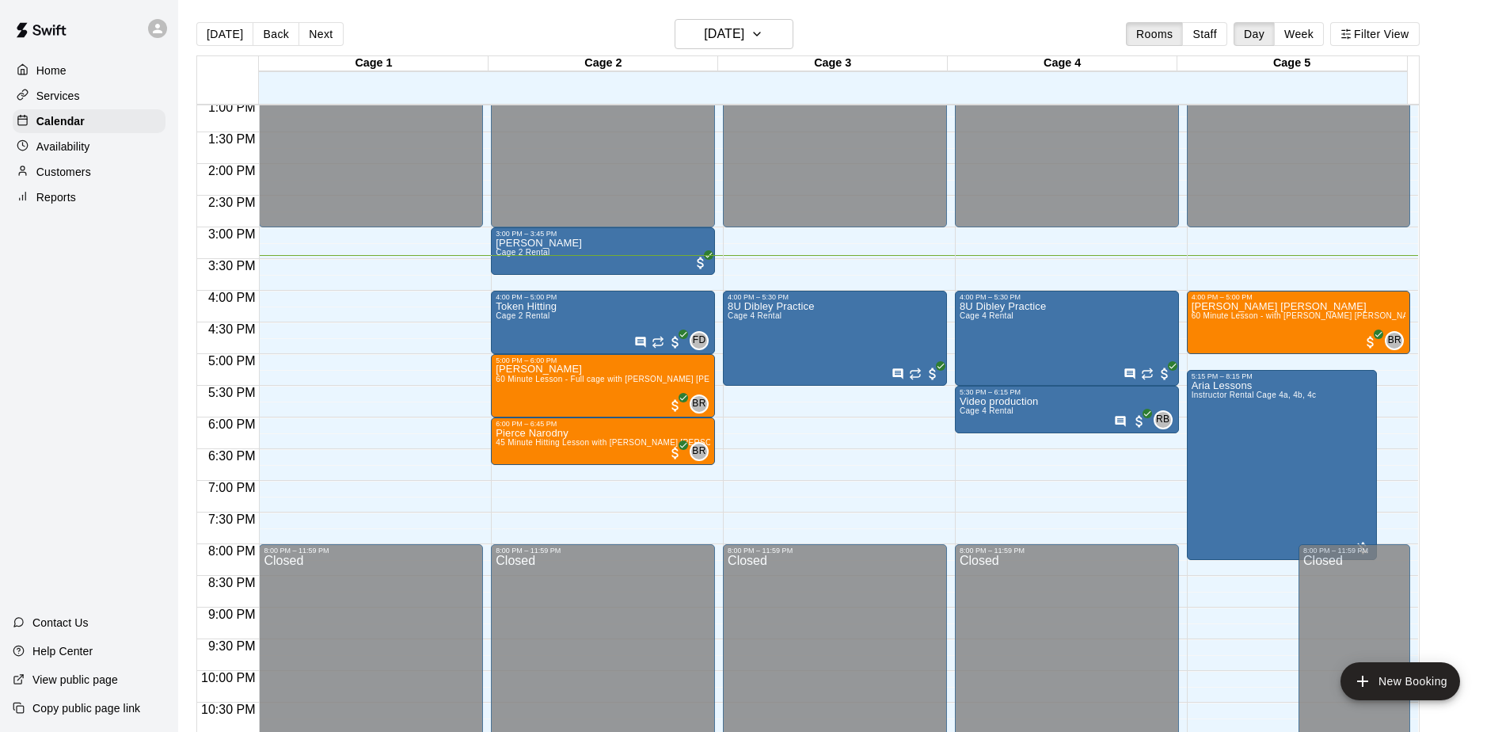
click at [45, 177] on p "Customers" at bounding box center [63, 172] width 55 height 16
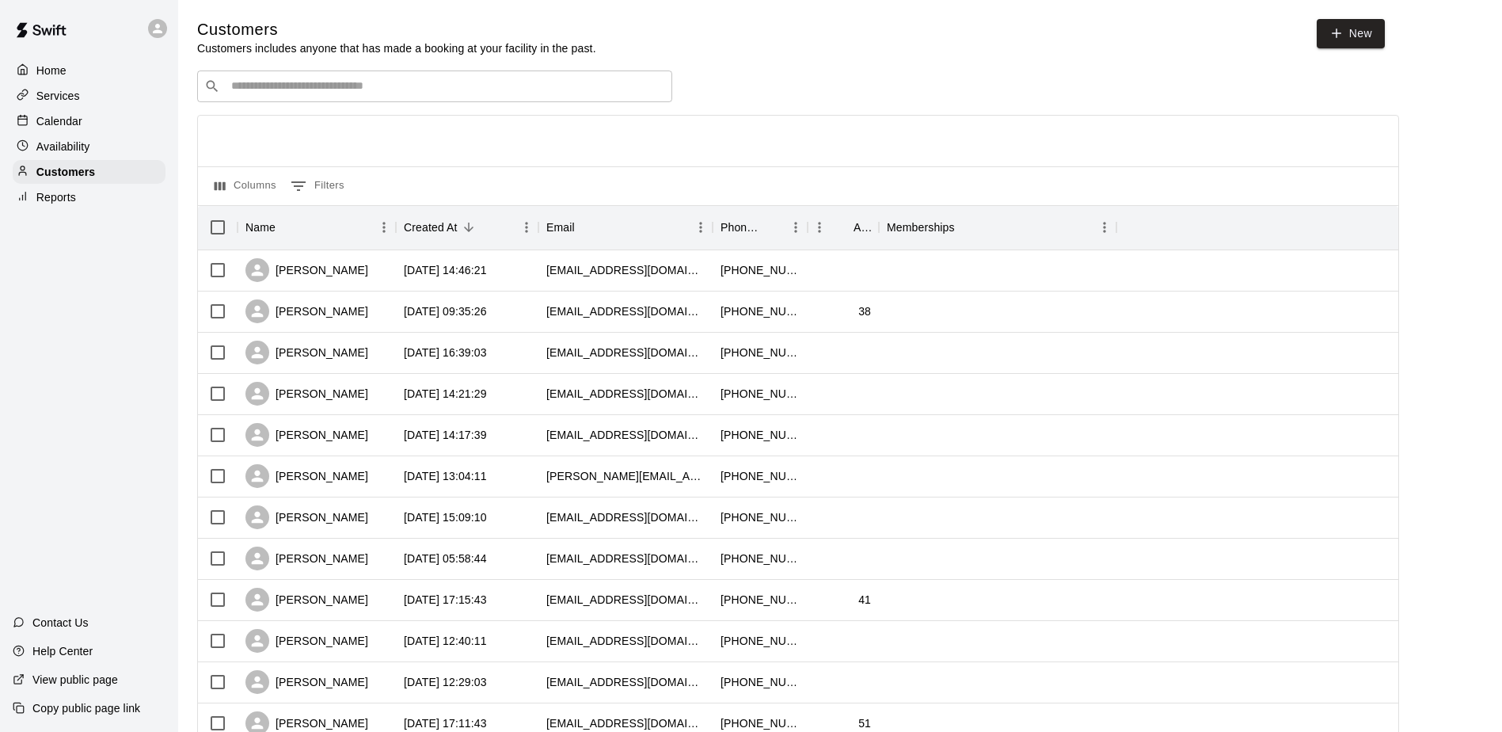
click at [291, 84] on input "Search customers by name or email" at bounding box center [445, 86] width 439 height 16
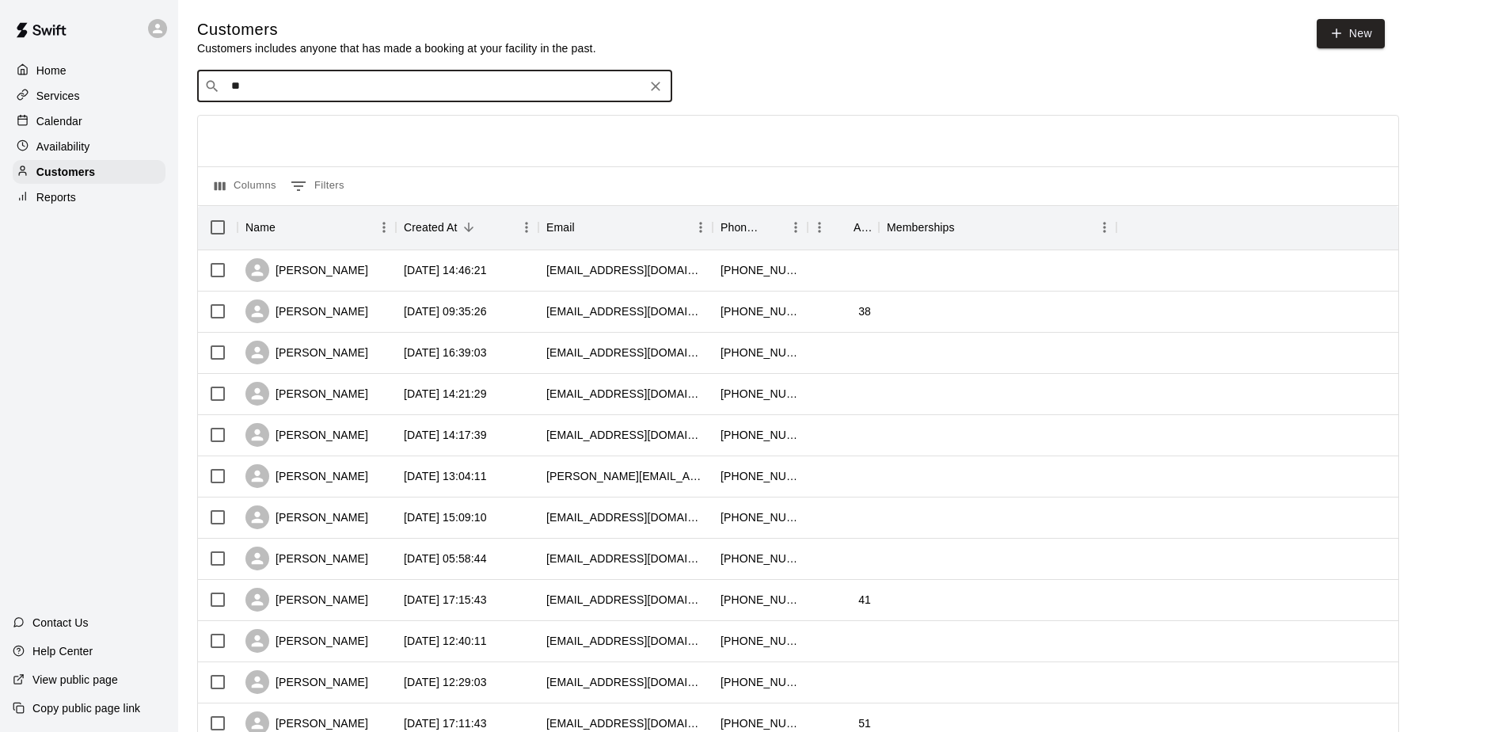
type input "***"
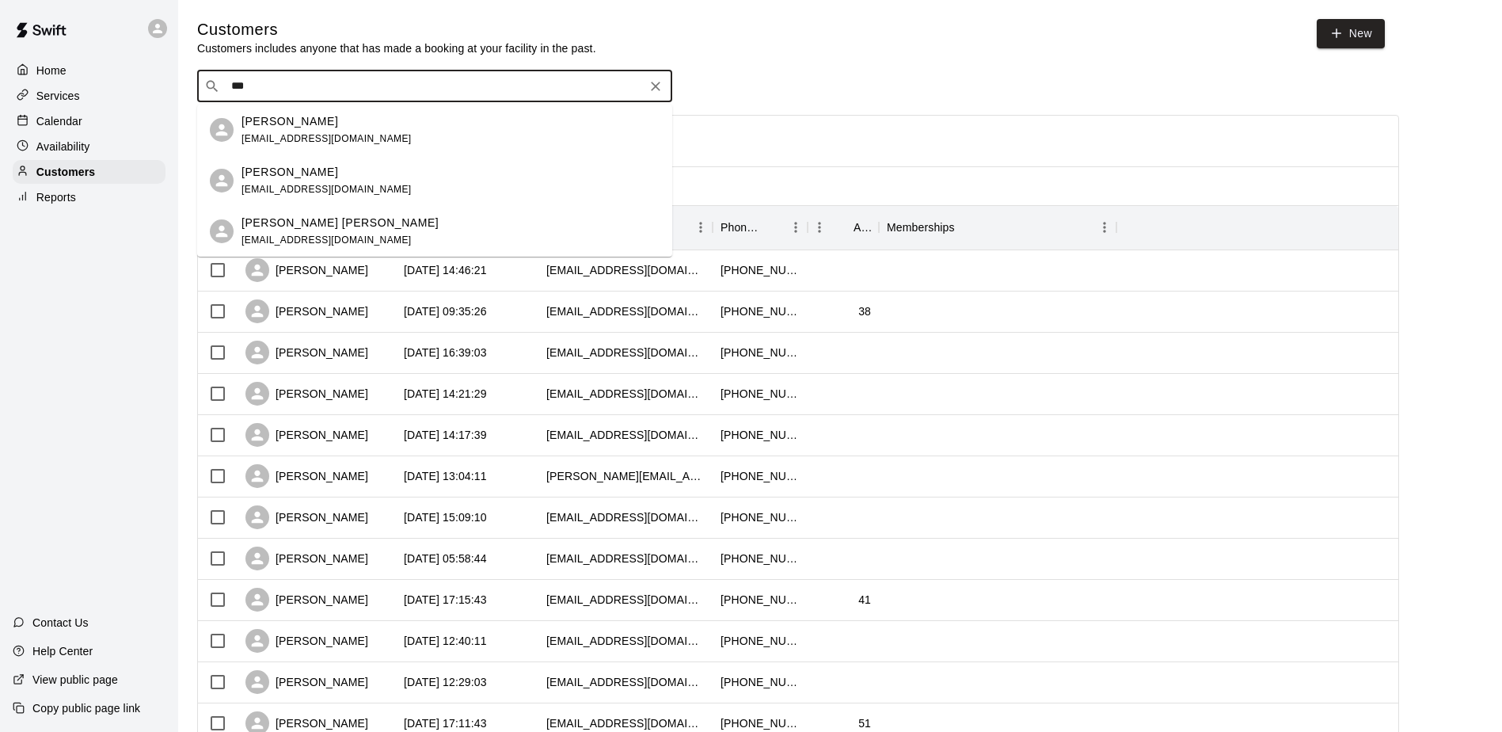
click at [386, 120] on div "[PERSON_NAME] [EMAIL_ADDRESS][DOMAIN_NAME]" at bounding box center [451, 130] width 418 height 34
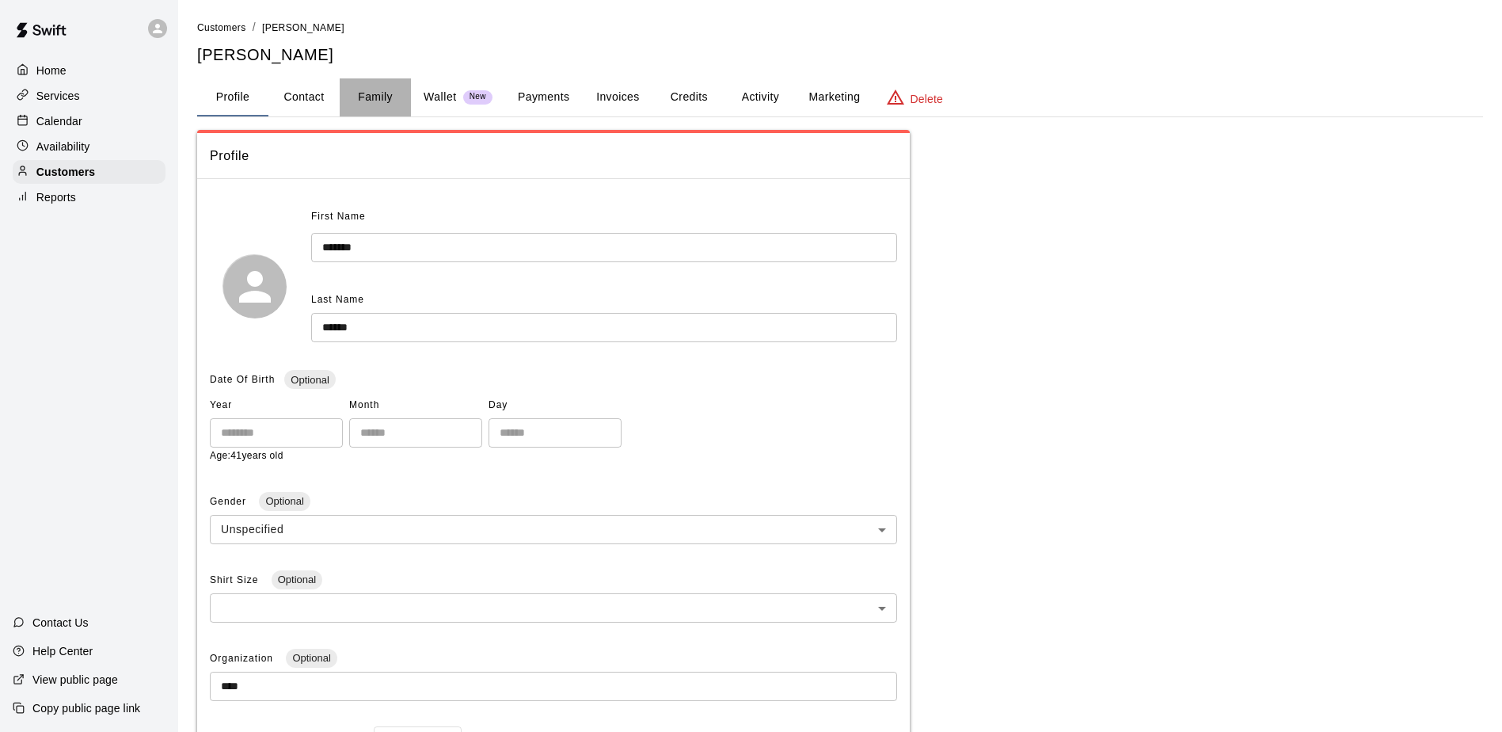
click at [388, 93] on button "Family" at bounding box center [375, 97] width 71 height 38
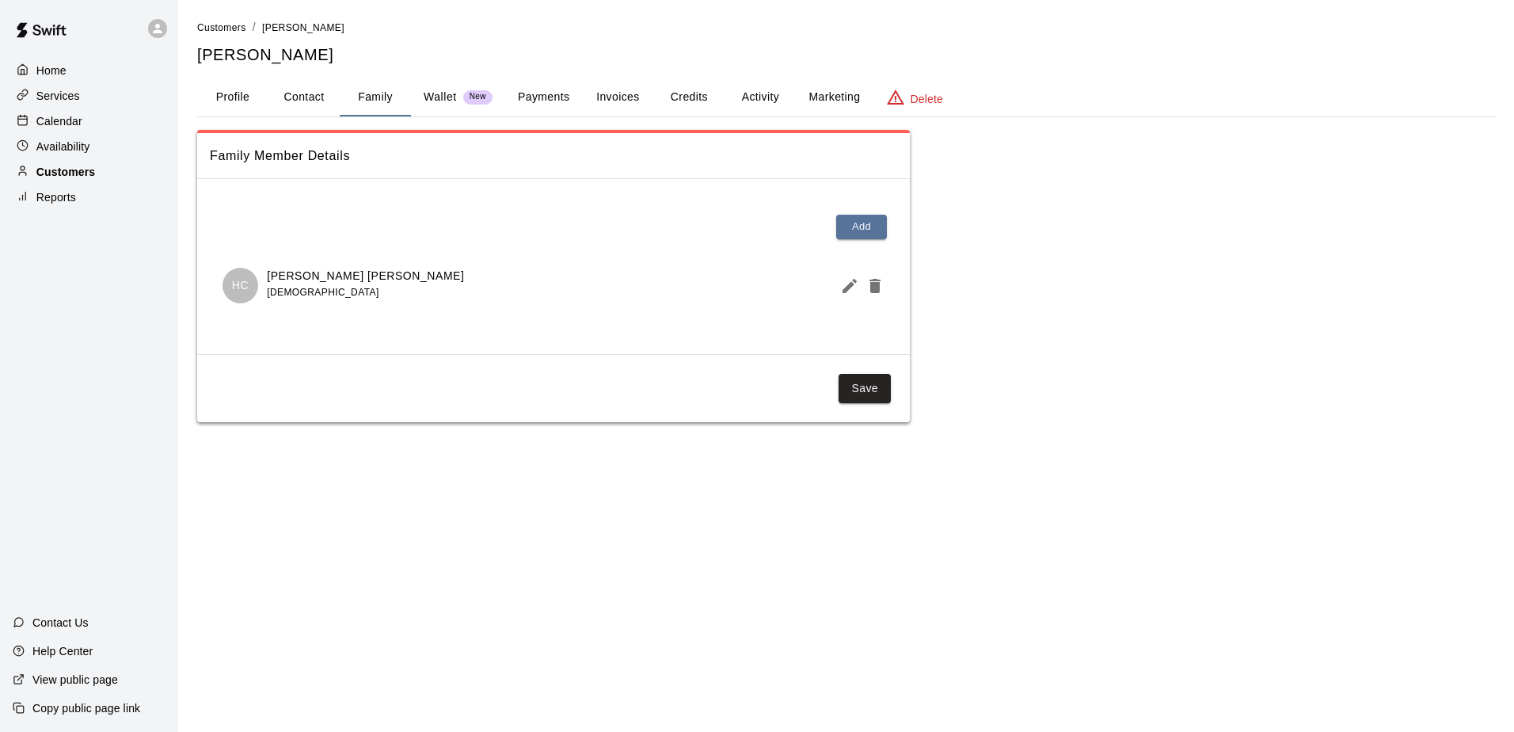
click at [65, 176] on p "Customers" at bounding box center [65, 172] width 59 height 16
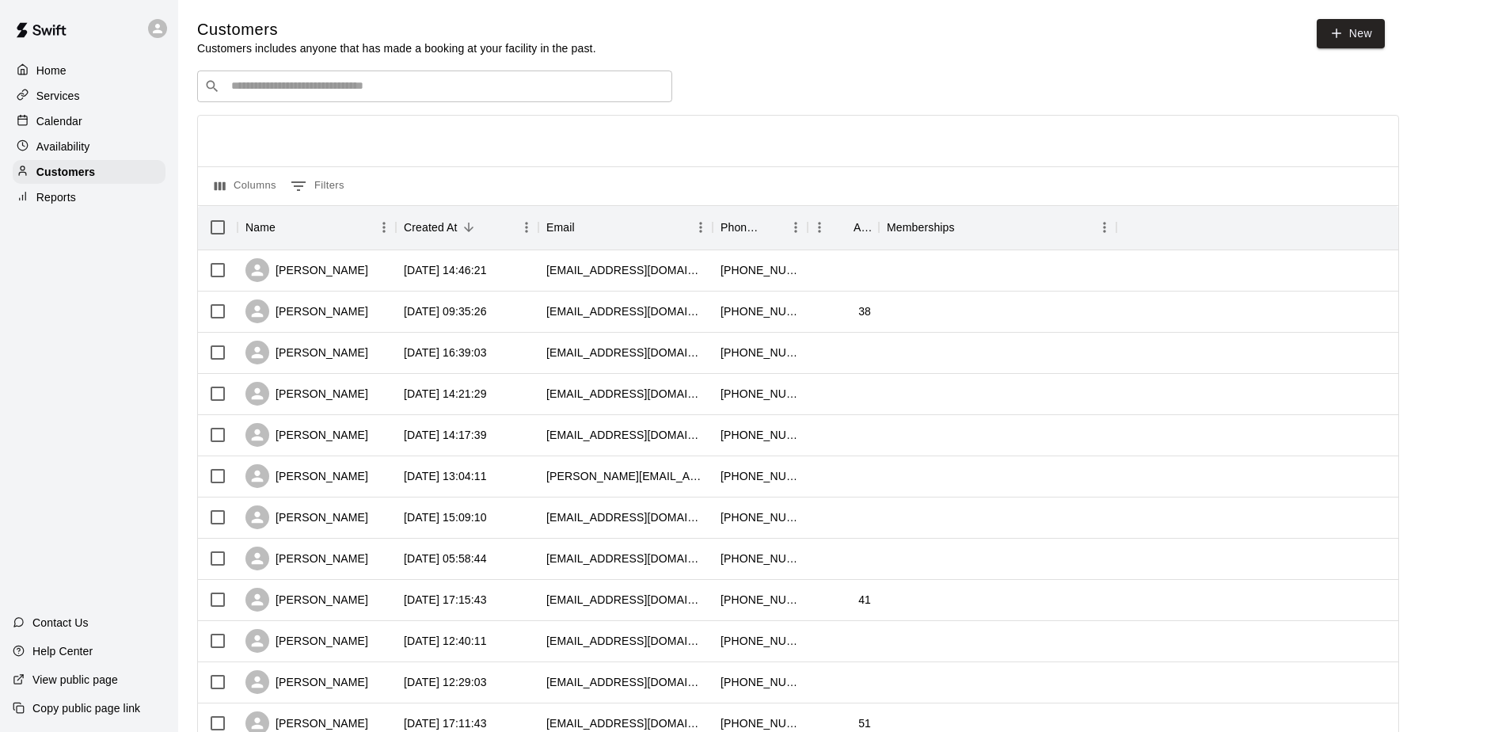
click at [63, 126] on p "Calendar" at bounding box center [59, 121] width 46 height 16
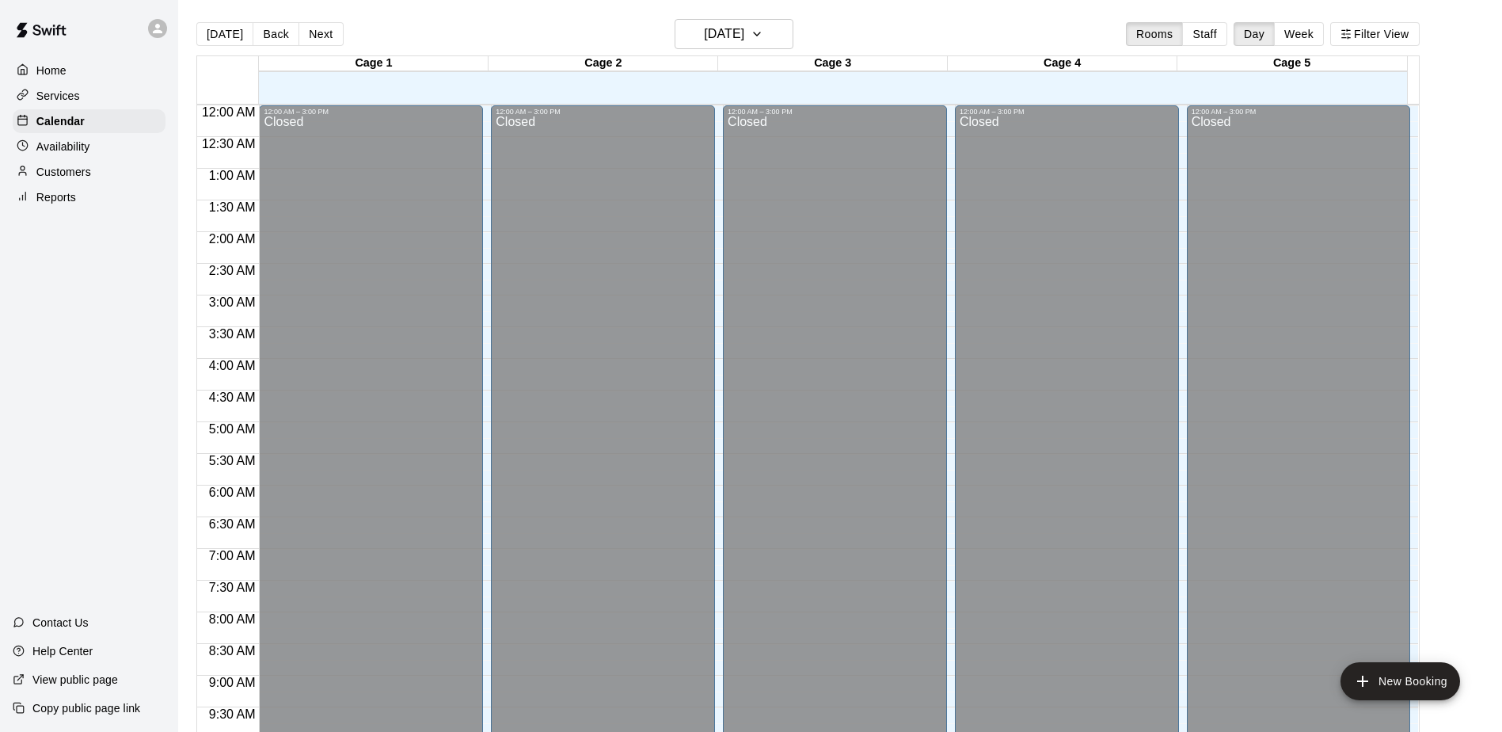
scroll to position [828, 0]
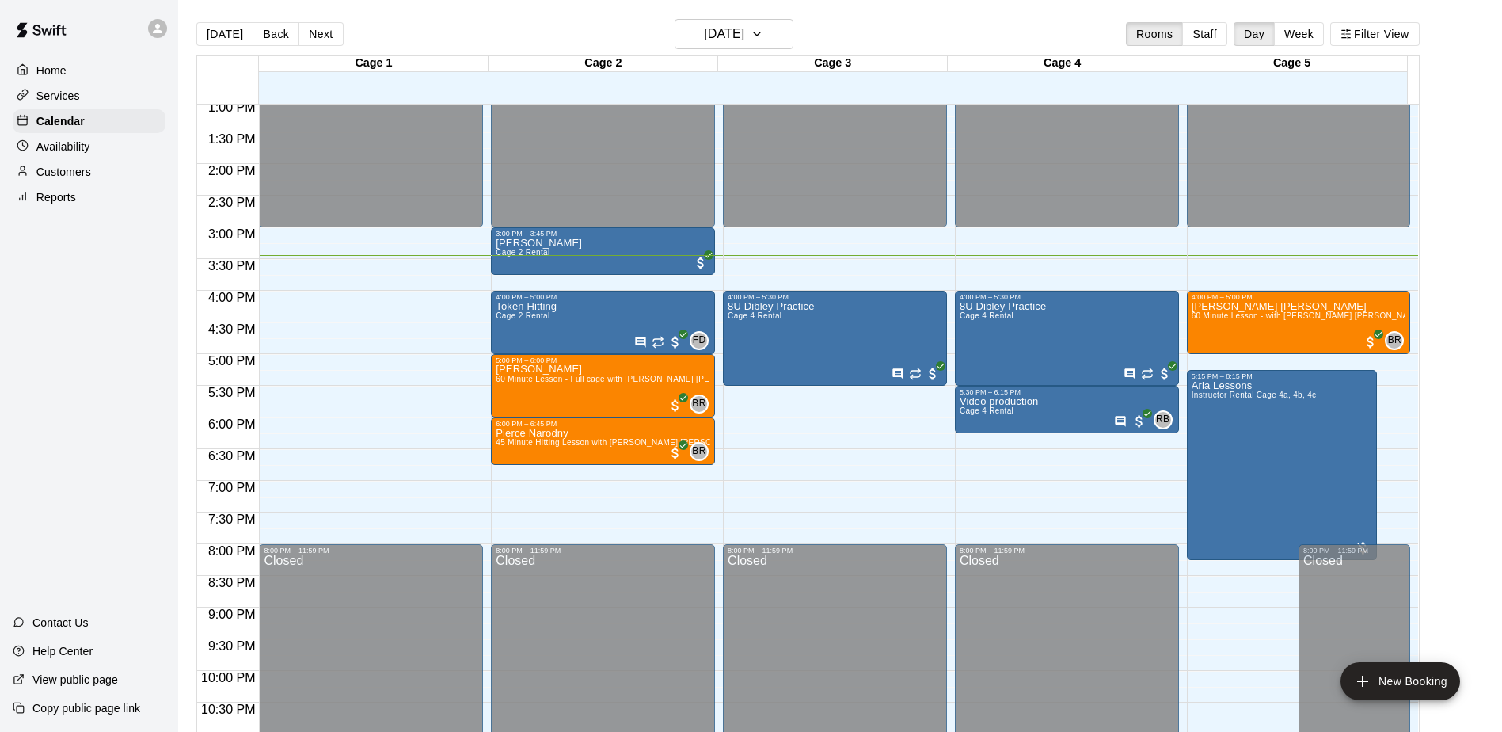
click at [55, 297] on div "Home Services Calendar Availability Customers Reports Contact Us Help Center Vi…" at bounding box center [89, 366] width 178 height 732
click at [69, 356] on div "Home Services Calendar Availability Customers Reports Contact Us Help Center Vi…" at bounding box center [89, 366] width 178 height 732
click at [97, 387] on div "Home Services Calendar Availability Customers Reports Contact Us Help Center Vi…" at bounding box center [89, 366] width 178 height 732
click at [58, 371] on div "Home Services Calendar Availability Customers Reports Contact Us Help Center Vi…" at bounding box center [89, 366] width 178 height 732
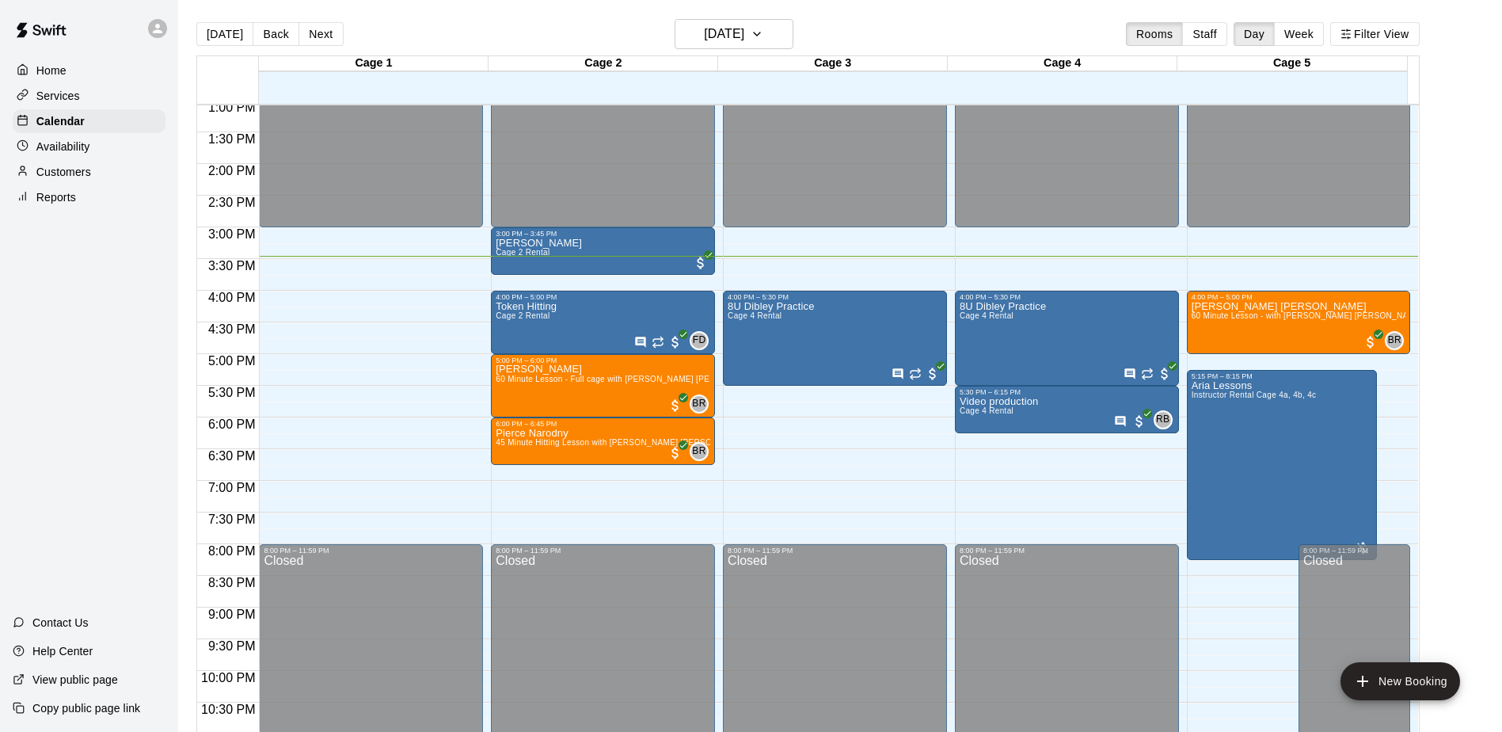
click at [98, 373] on div "Home Services Calendar Availability Customers Reports Contact Us Help Center Vi…" at bounding box center [89, 366] width 178 height 732
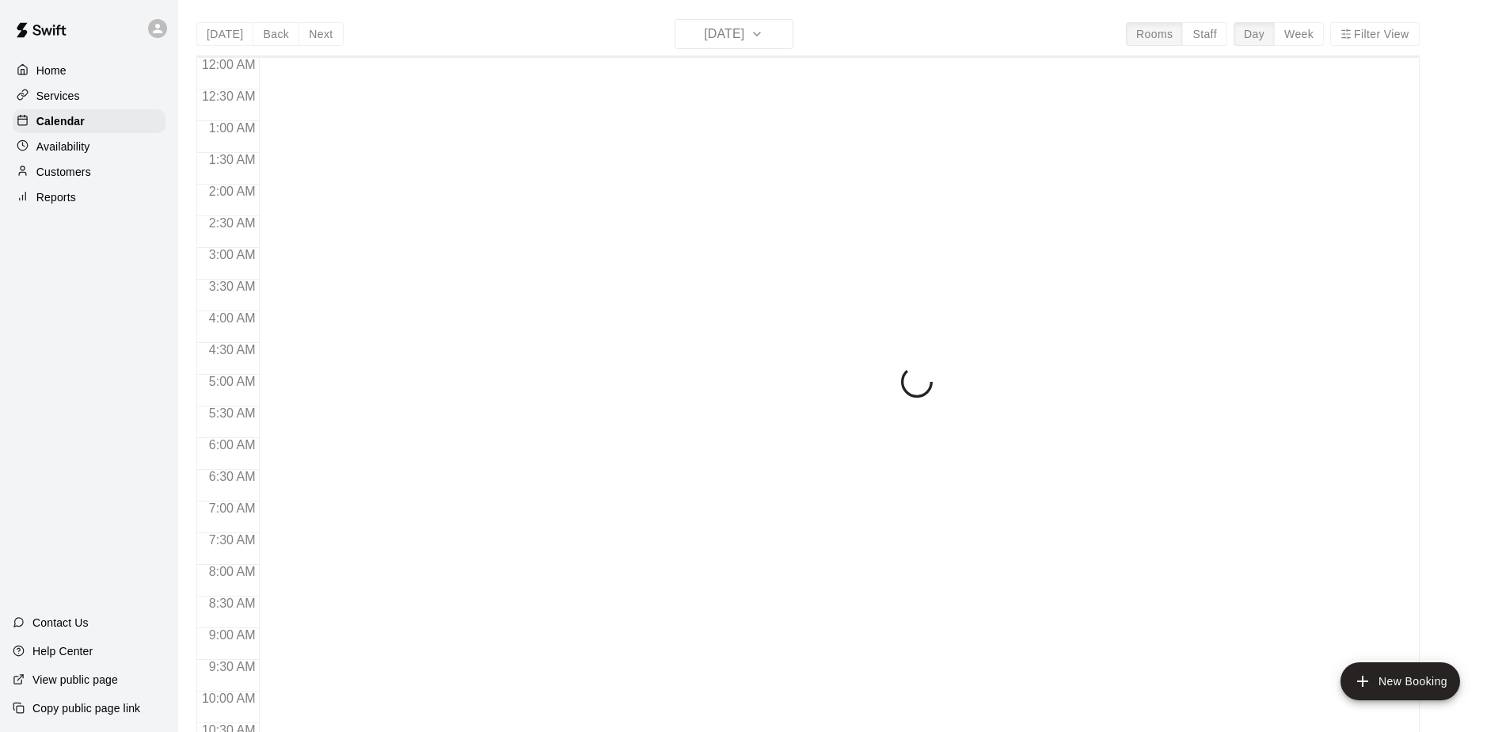
scroll to position [828, 0]
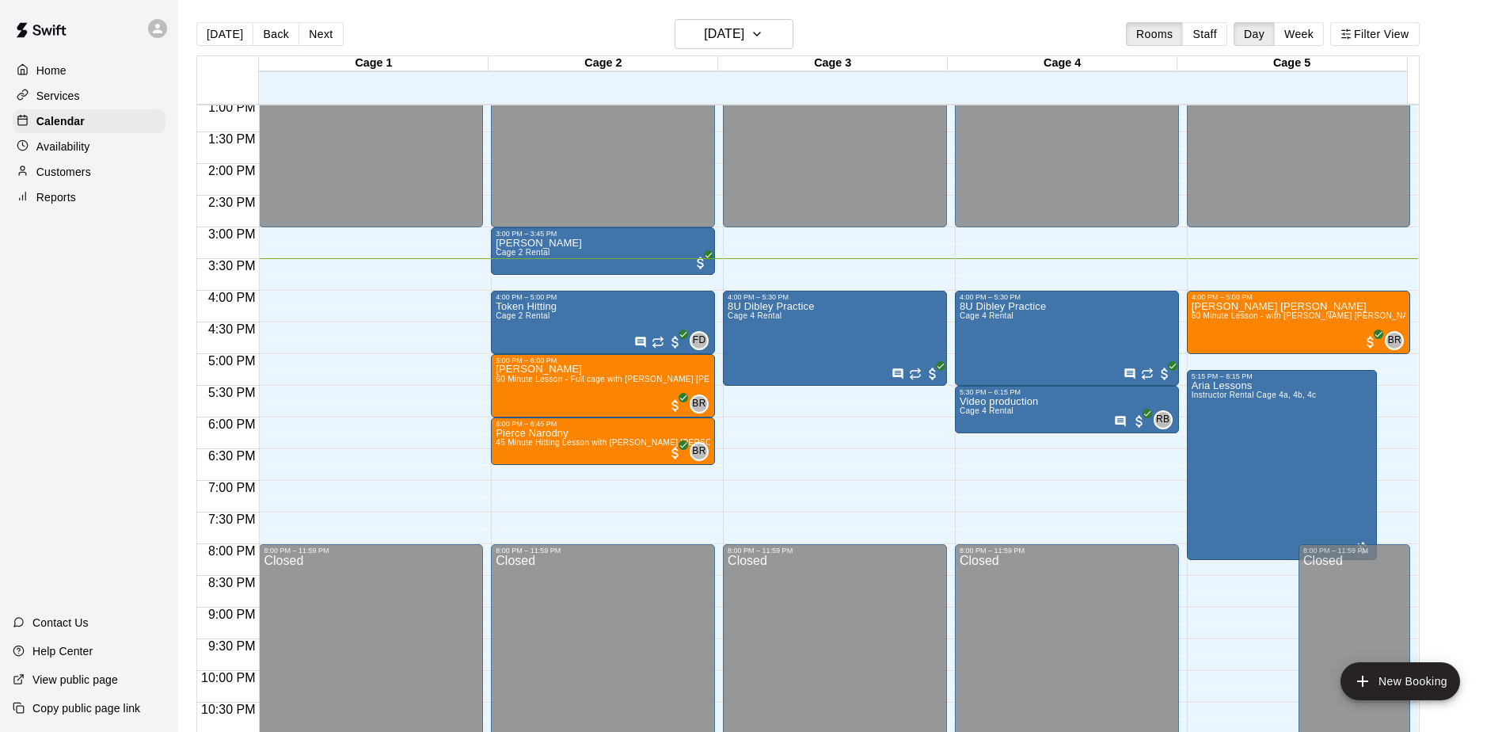
click at [116, 339] on div "Home Services Calendar Availability Customers Reports Contact Us Help Center Vi…" at bounding box center [89, 366] width 178 height 732
click at [132, 378] on div "Home Services Calendar Availability Customers Reports Contact Us Help Center Vi…" at bounding box center [89, 366] width 178 height 732
click at [120, 327] on div "Home Services Calendar Availability Customers Reports Contact Us Help Center Vi…" at bounding box center [89, 366] width 178 height 732
click at [51, 320] on div "Home Services Calendar Availability Customers Reports Contact Us Help Center Vi…" at bounding box center [89, 366] width 178 height 732
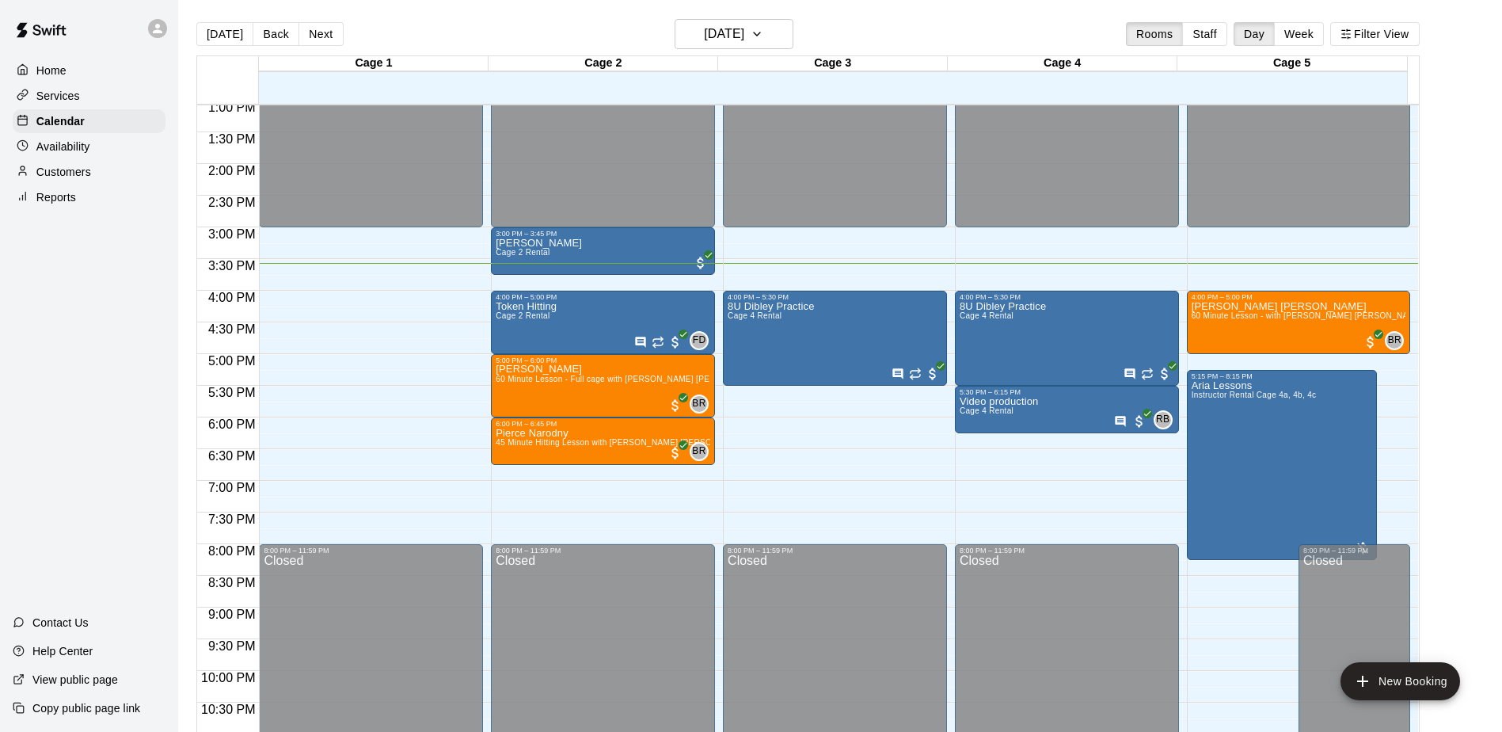
click at [33, 317] on div "Home Services Calendar Availability Customers Reports Contact Us Help Center Vi…" at bounding box center [89, 366] width 178 height 732
click at [70, 316] on div "Home Services Calendar Availability Customers Reports Contact Us Help Center Vi…" at bounding box center [89, 366] width 178 height 732
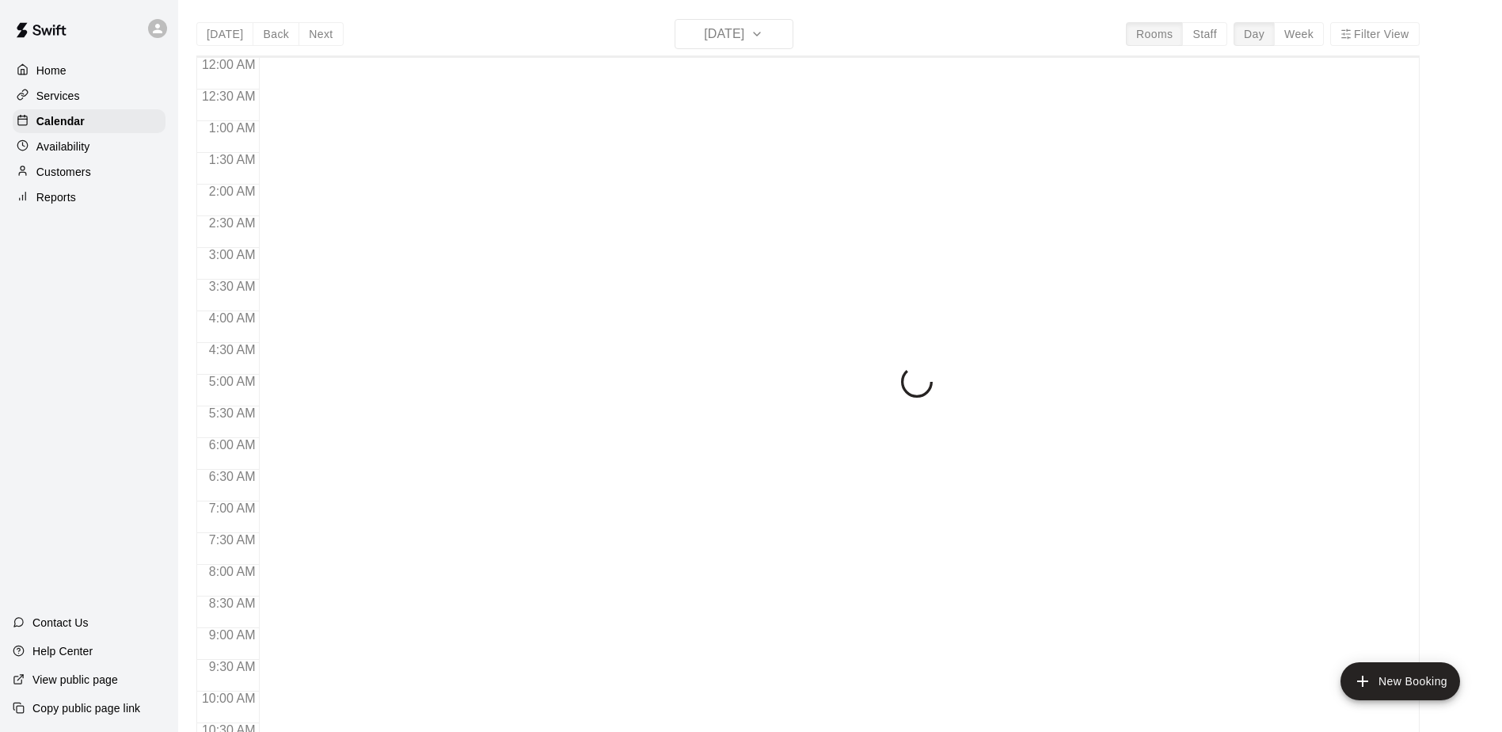
scroll to position [828, 0]
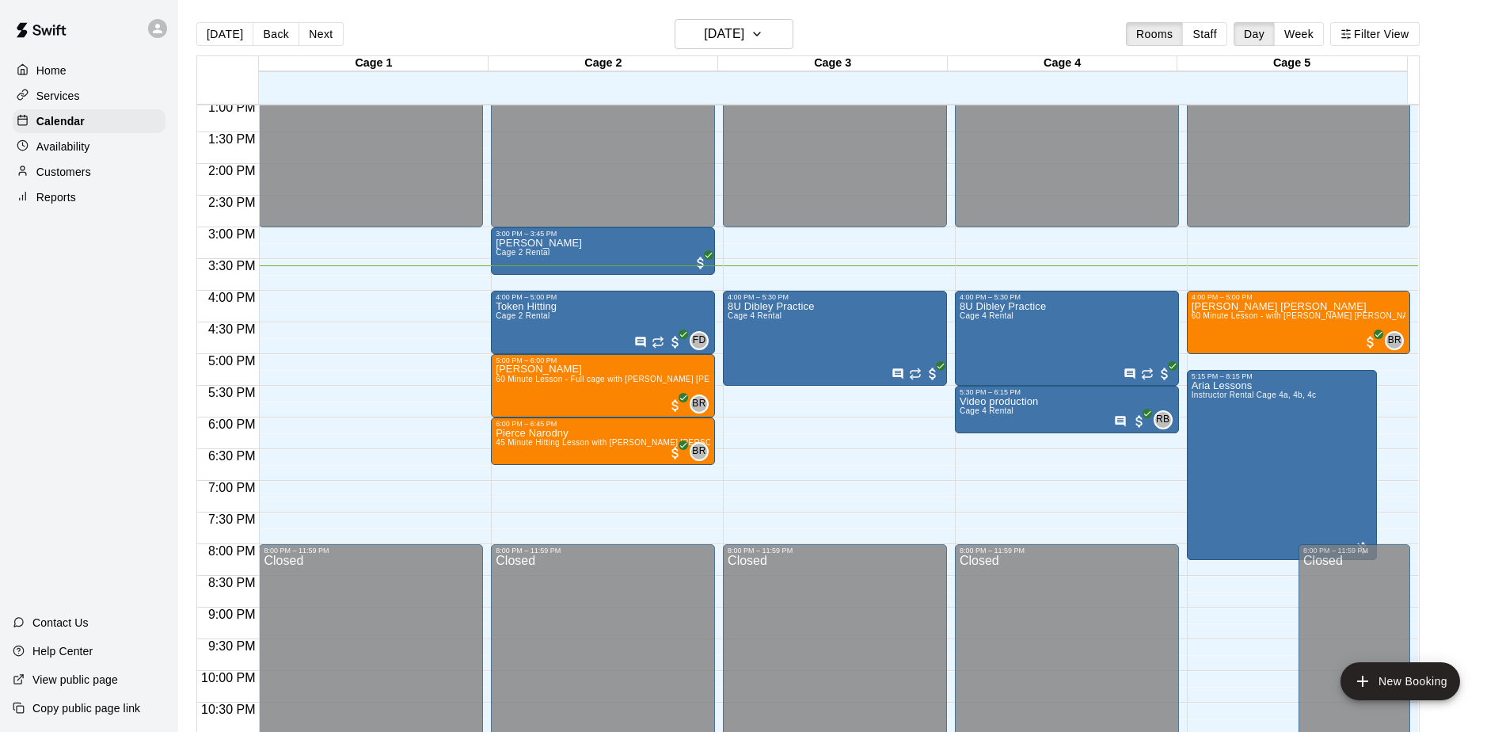
click at [105, 177] on div "Customers" at bounding box center [89, 172] width 153 height 24
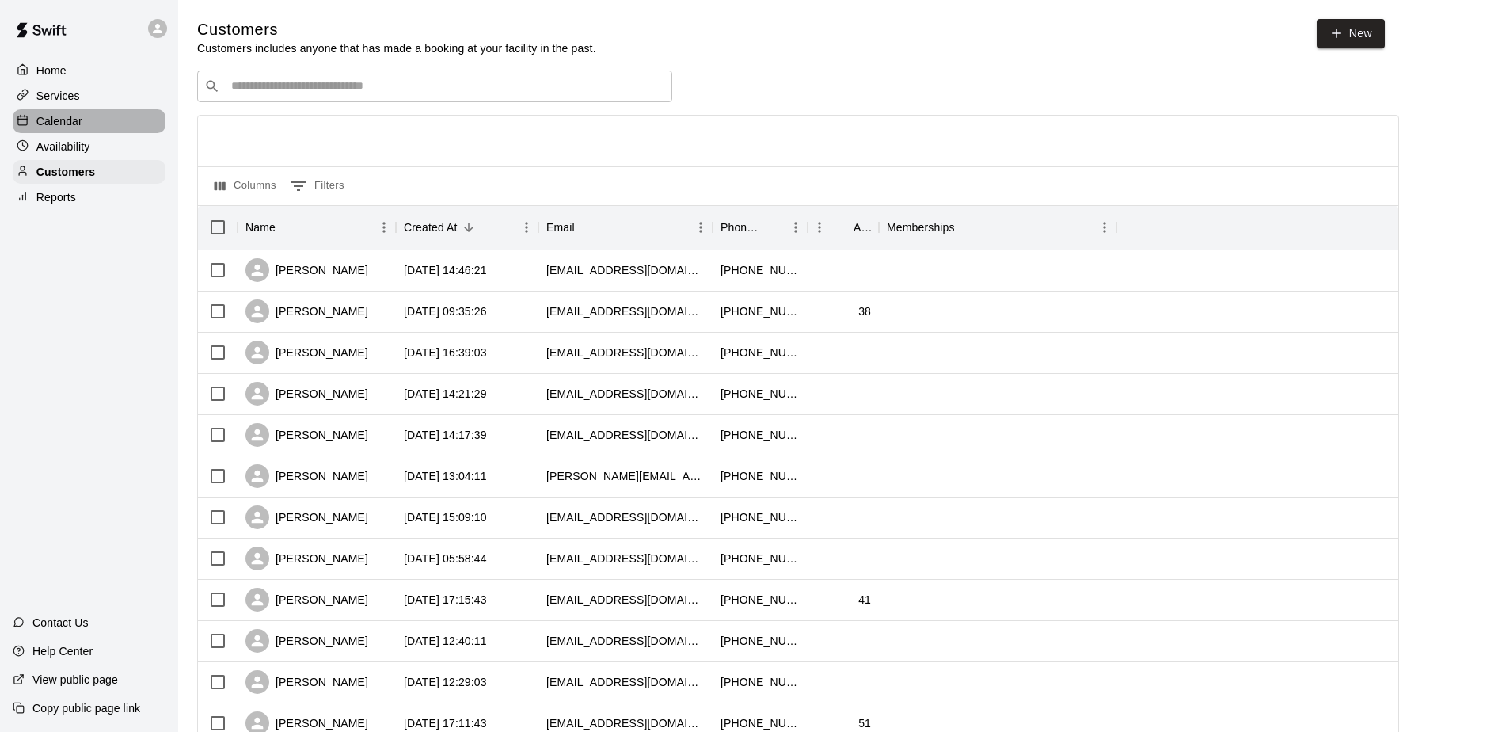
click at [91, 129] on div "Calendar" at bounding box center [89, 121] width 153 height 24
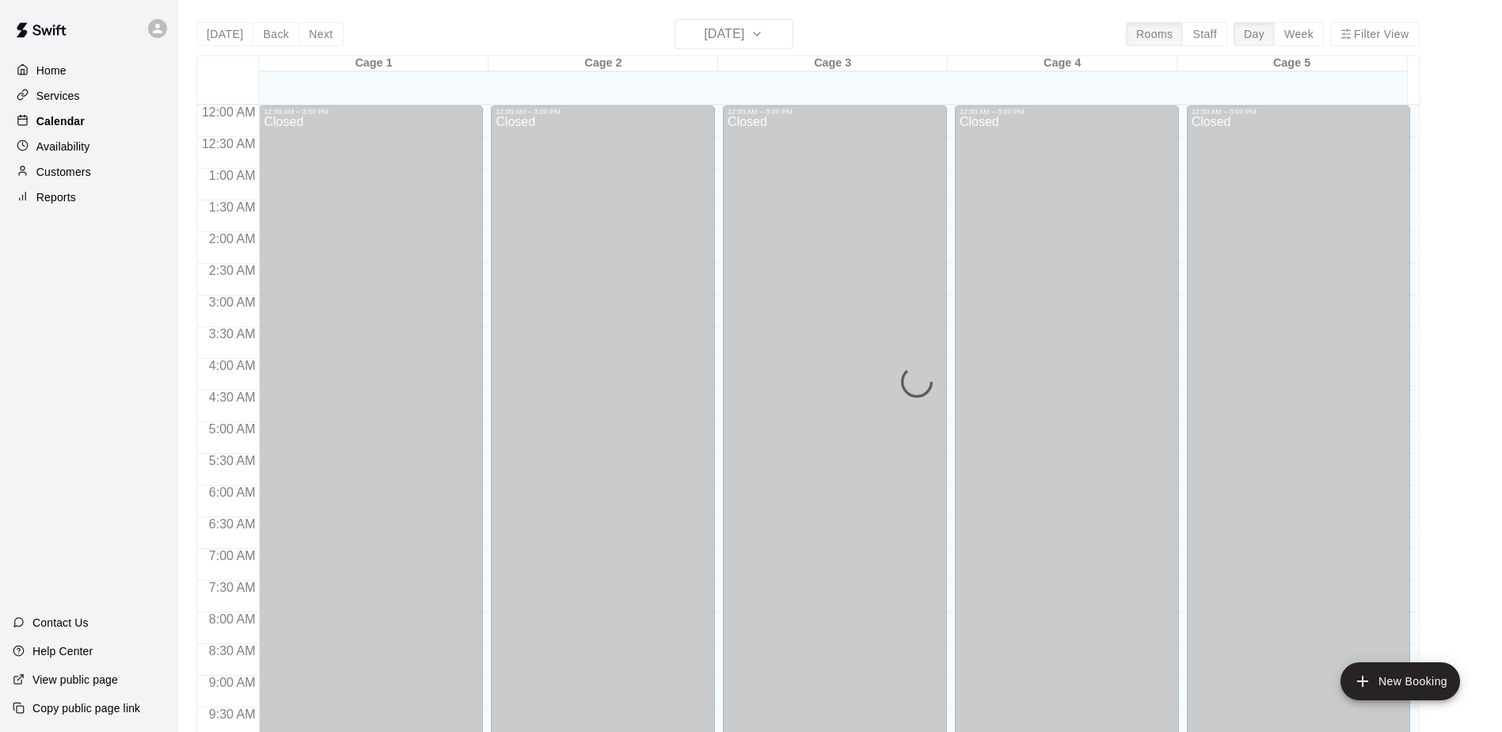
scroll to position [828, 0]
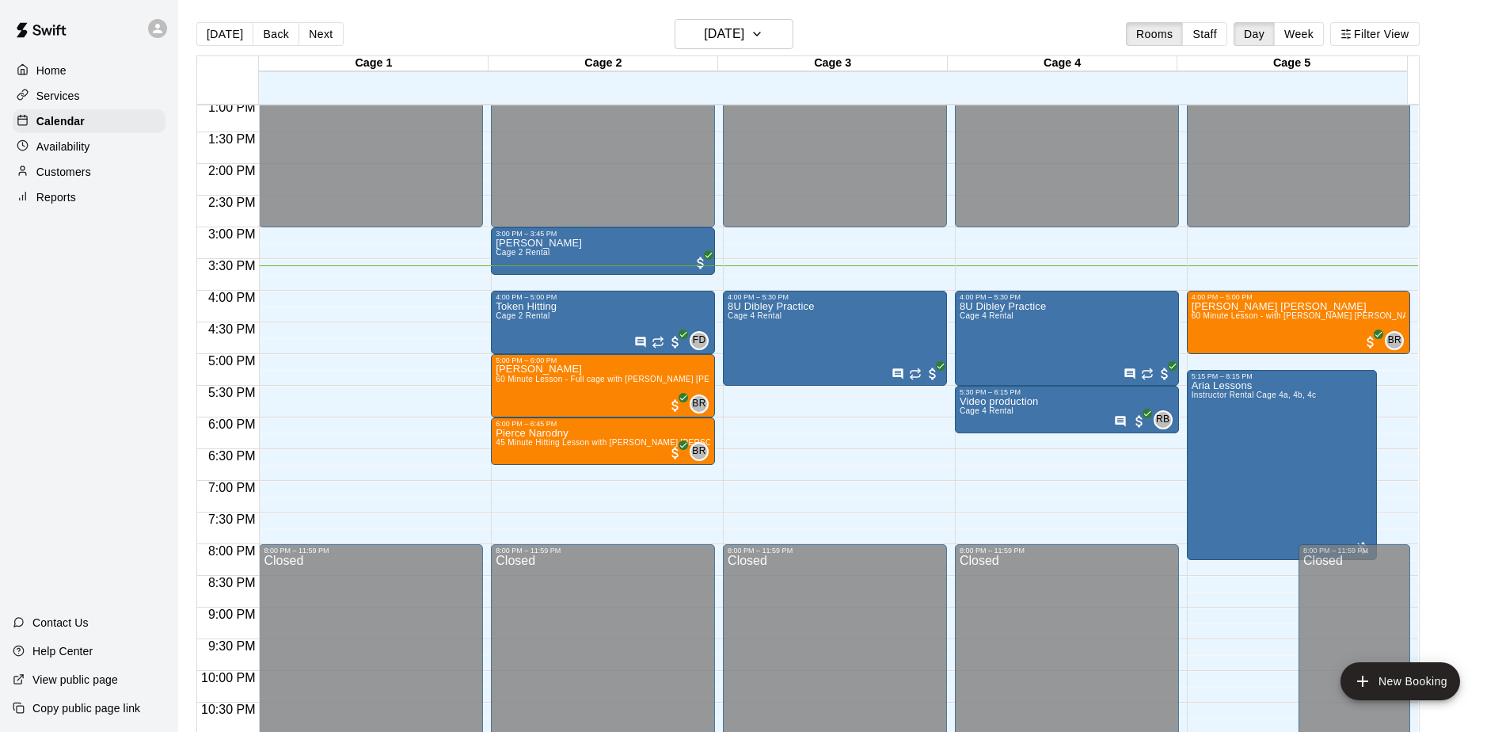
click at [81, 322] on div "Home Services Calendar Availability Customers Reports Contact Us Help Center Vi…" at bounding box center [89, 366] width 178 height 732
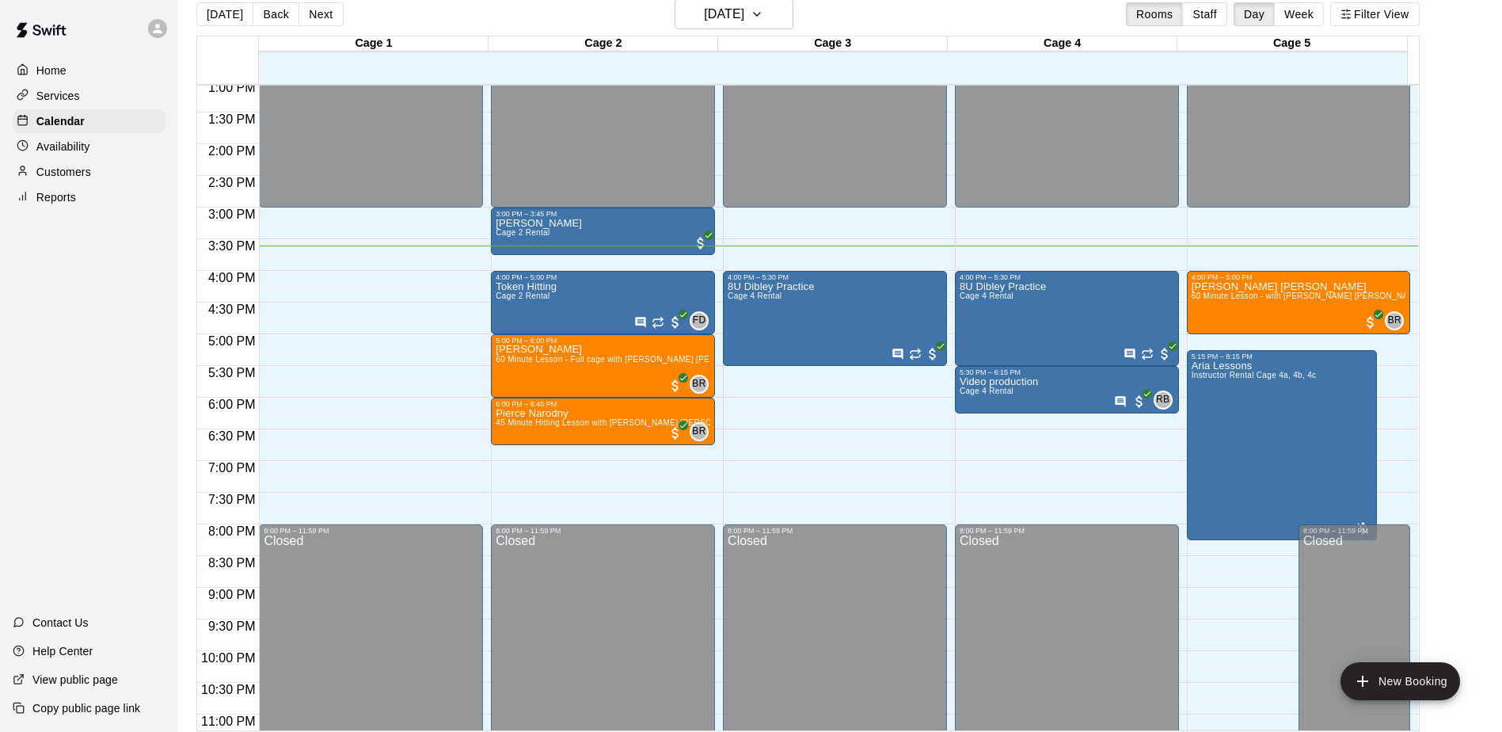
scroll to position [25, 0]
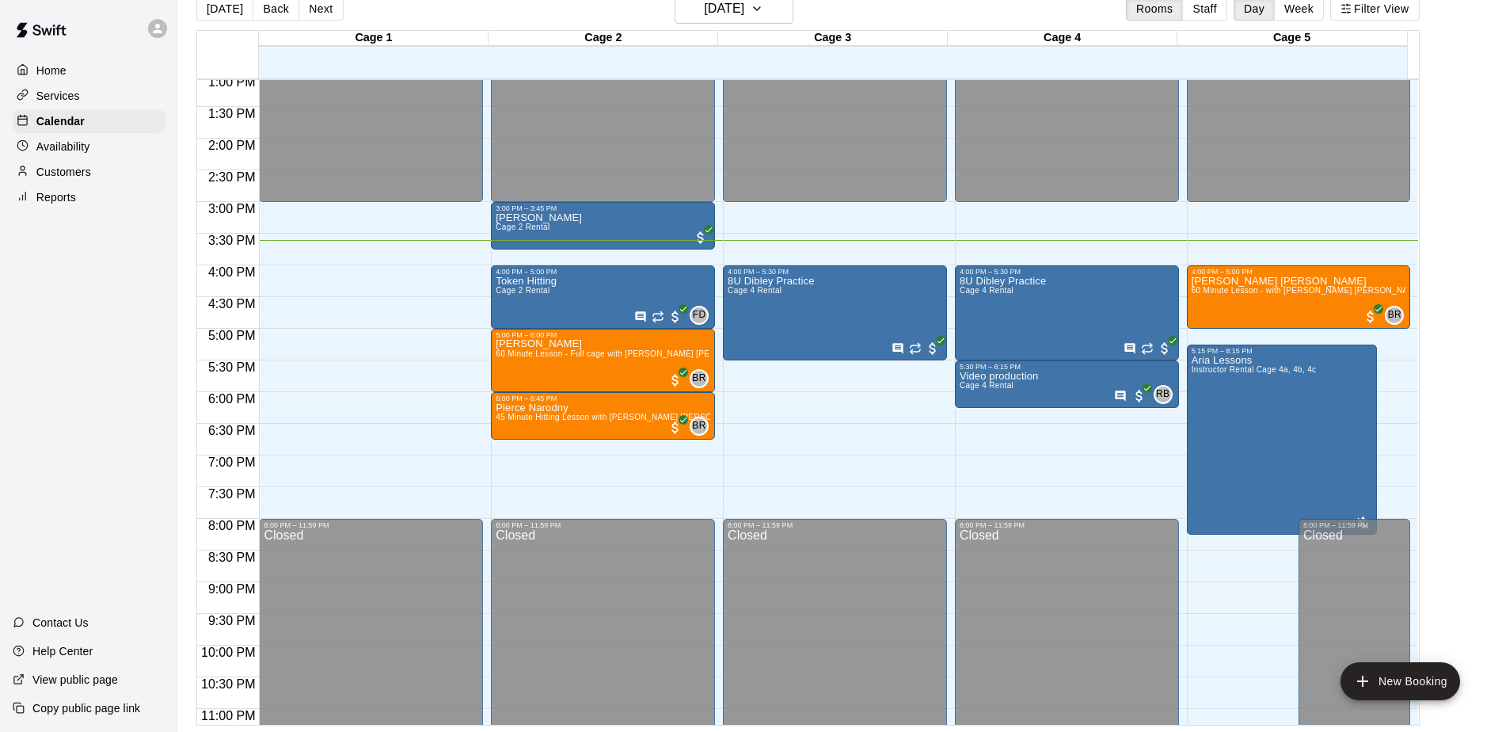
click at [84, 321] on div "Home Services Calendar Availability Customers Reports Contact Us Help Center Vi…" at bounding box center [89, 366] width 178 height 732
click at [143, 322] on div "Home Services Calendar Availability Customers Reports Contact Us Help Center Vi…" at bounding box center [89, 366] width 178 height 732
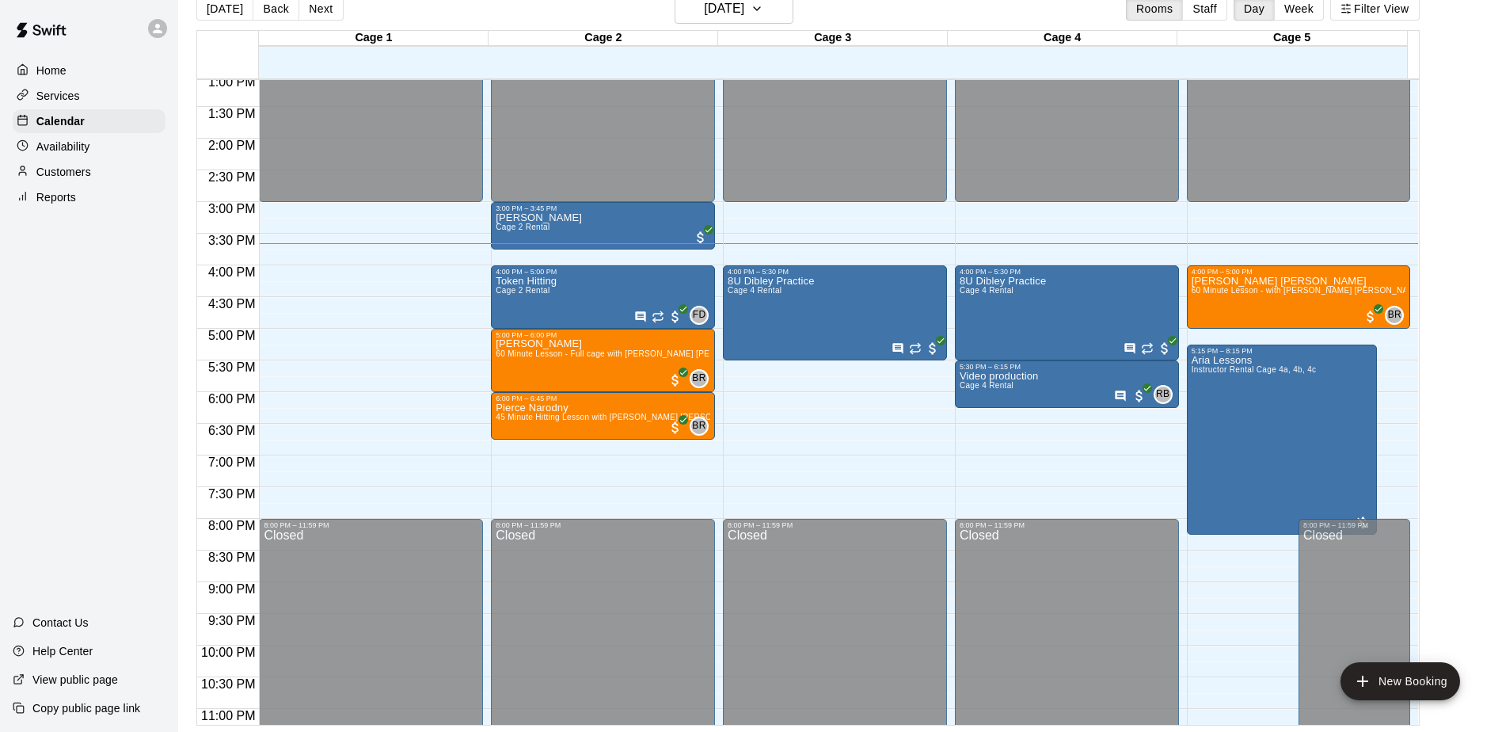
click at [62, 286] on div "Home Services Calendar Availability Customers Reports Contact Us Help Center Vi…" at bounding box center [89, 366] width 178 height 732
click at [124, 273] on div "Home Services Calendar Availability Customers Reports Contact Us Help Center Vi…" at bounding box center [89, 366] width 178 height 732
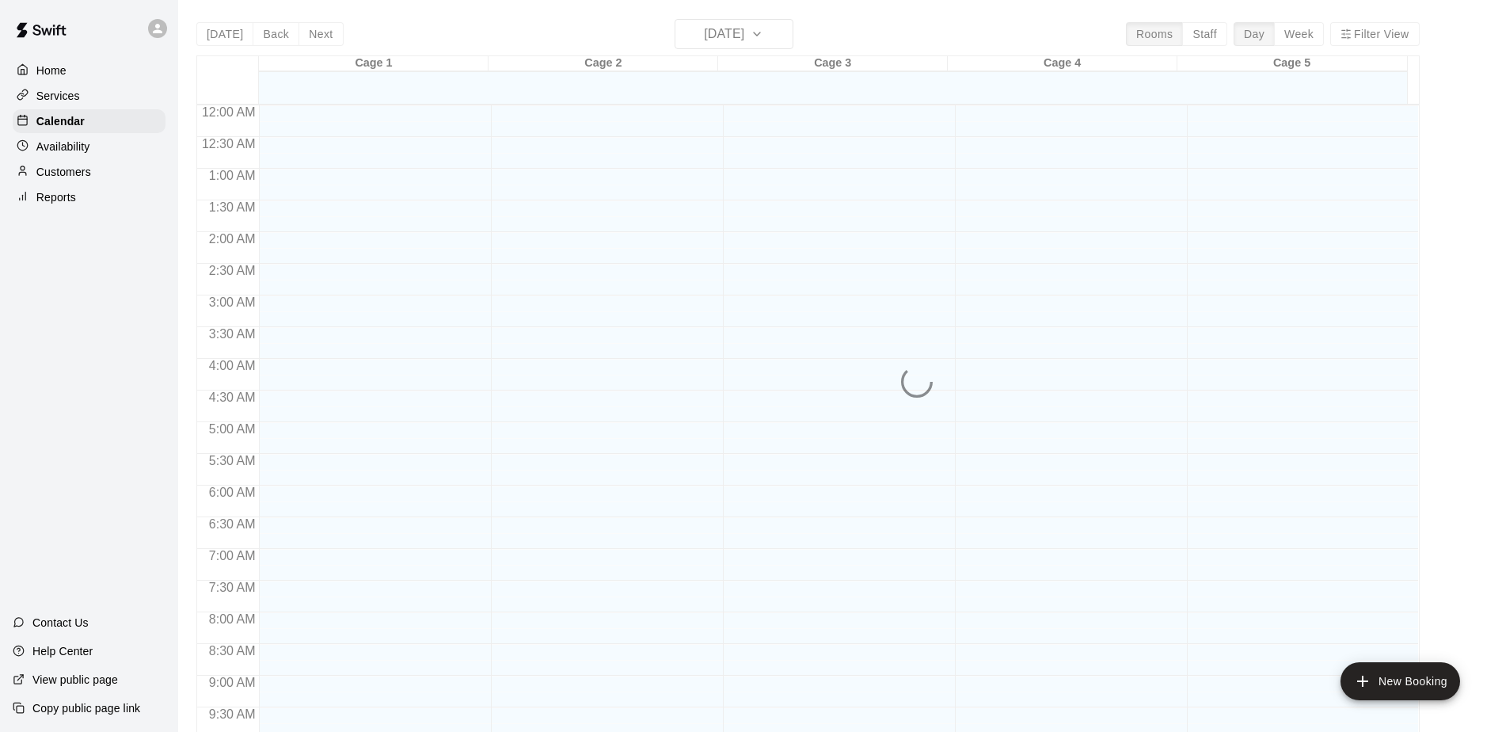
scroll to position [828, 0]
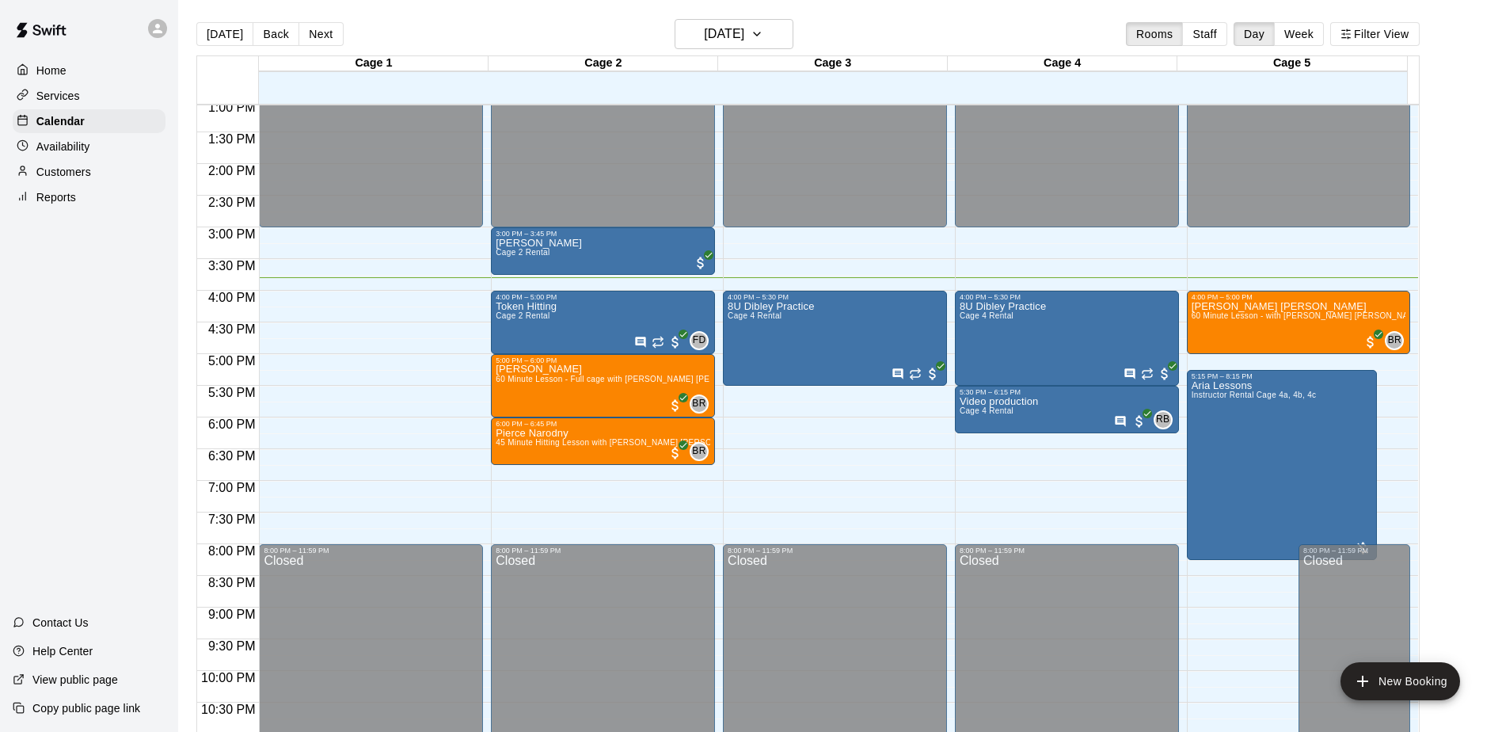
click at [36, 293] on div "Home Services Calendar Availability Customers Reports Contact Us Help Center Vi…" at bounding box center [89, 366] width 178 height 732
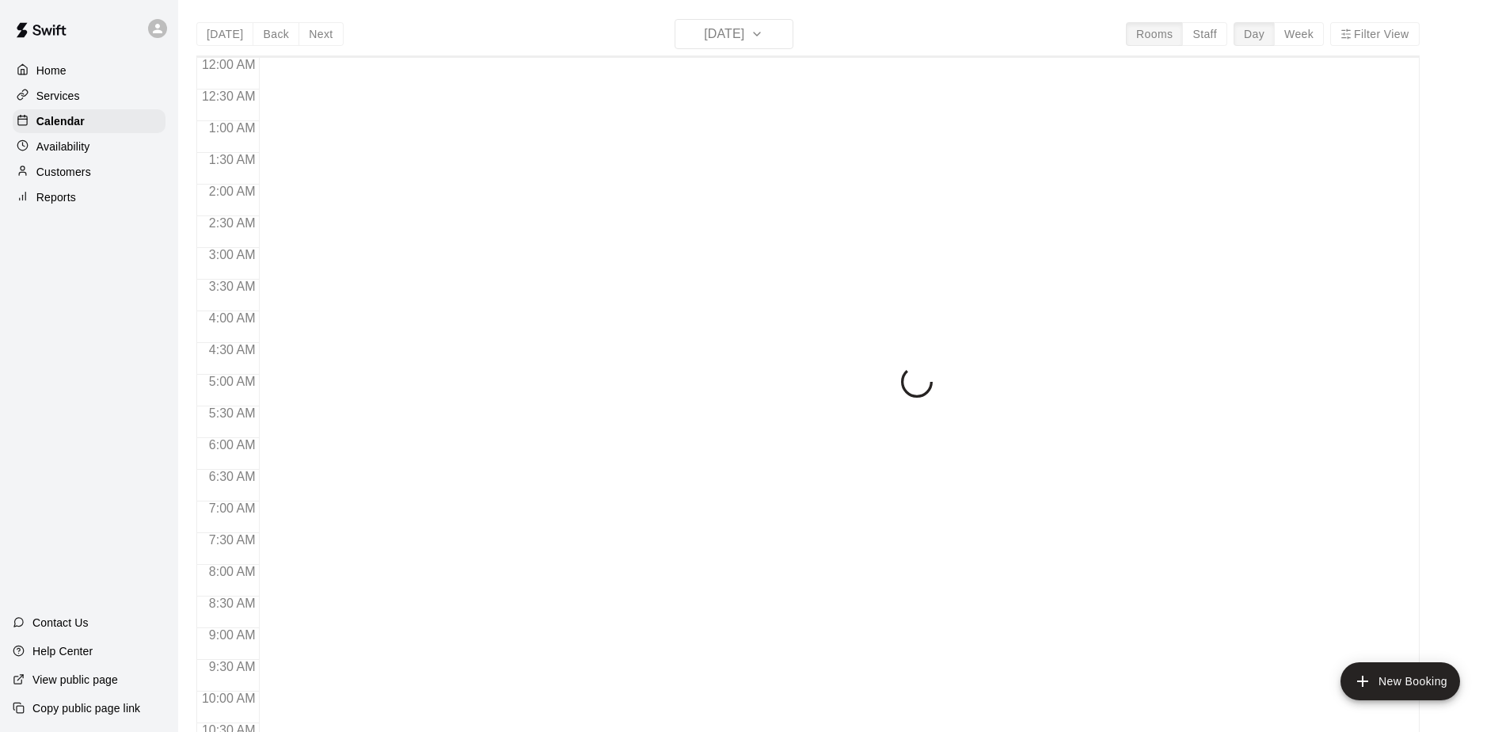
scroll to position [828, 0]
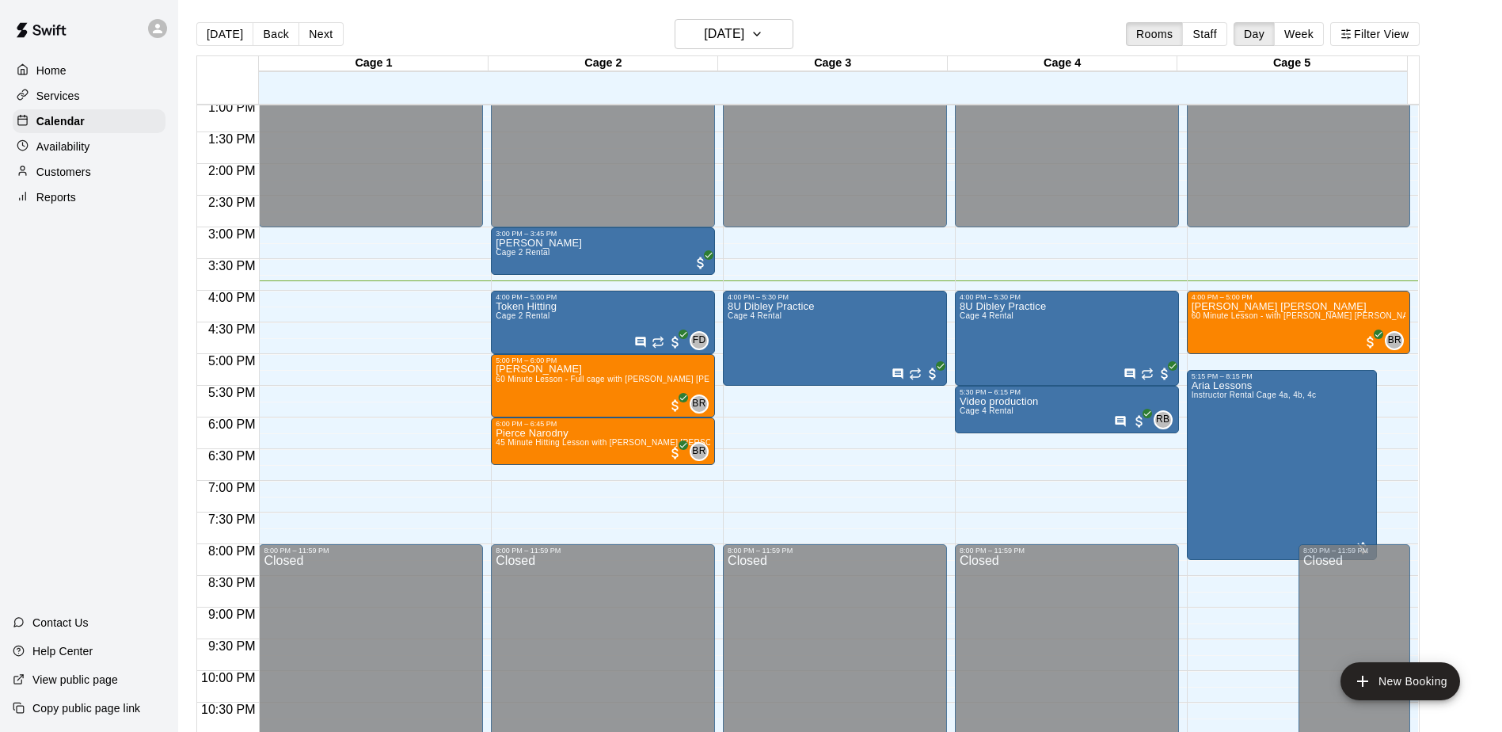
click at [84, 333] on div "Home Services Calendar Availability Customers Reports Contact Us Help Center Vi…" at bounding box center [89, 366] width 178 height 732
click at [77, 333] on div "Home Services Calendar Availability Customers Reports Contact Us Help Center Vi…" at bounding box center [89, 366] width 178 height 732
click at [104, 332] on div "Home Services Calendar Availability Customers Reports Contact Us Help Center Vi…" at bounding box center [89, 366] width 178 height 732
click at [116, 329] on div "Home Services Calendar Availability Customers Reports Contact Us Help Center Vi…" at bounding box center [89, 366] width 178 height 732
click at [117, 333] on div "Home Services Calendar Availability Customers Reports Contact Us Help Center Vi…" at bounding box center [89, 366] width 178 height 732
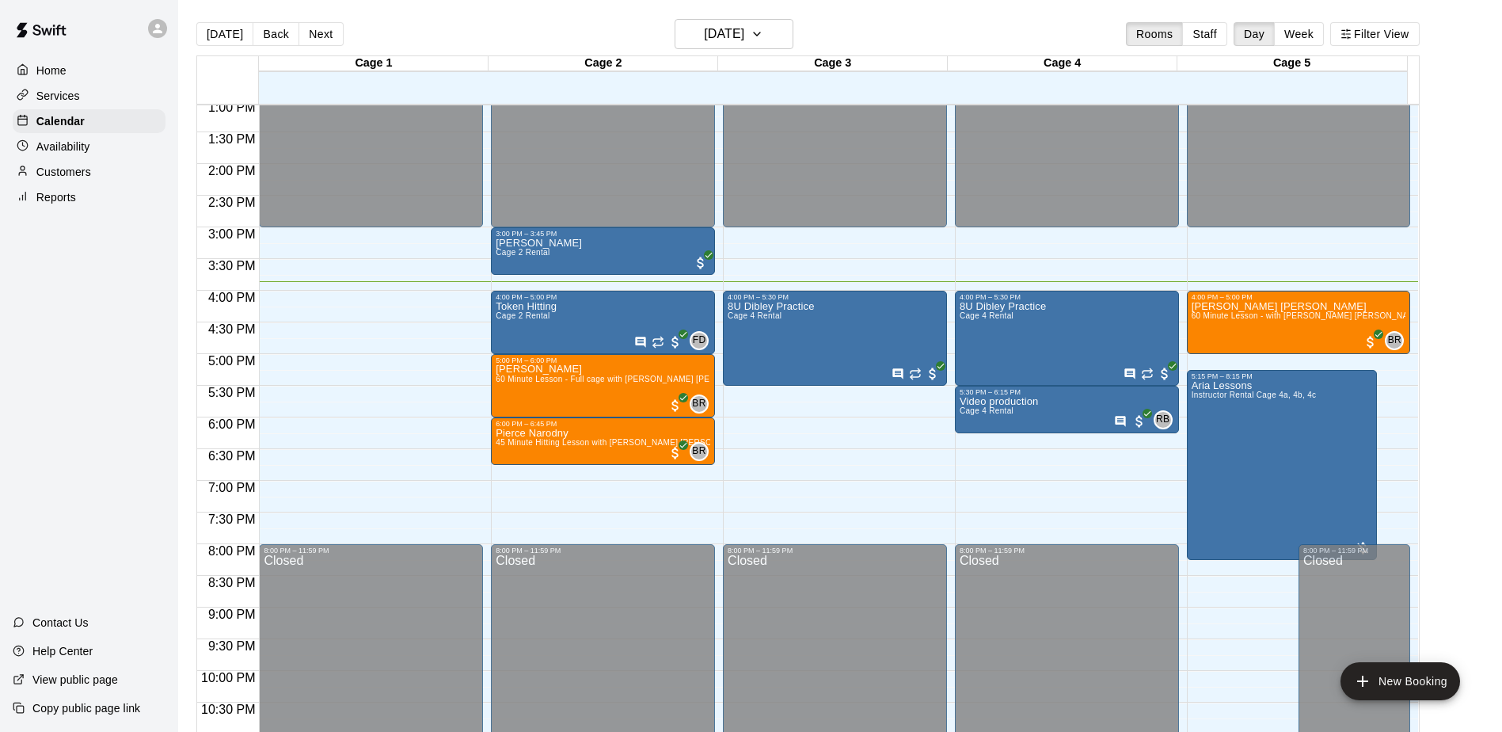
click at [88, 371] on div "Home Services Calendar Availability Customers Reports Contact Us Help Center Vi…" at bounding box center [89, 366] width 178 height 732
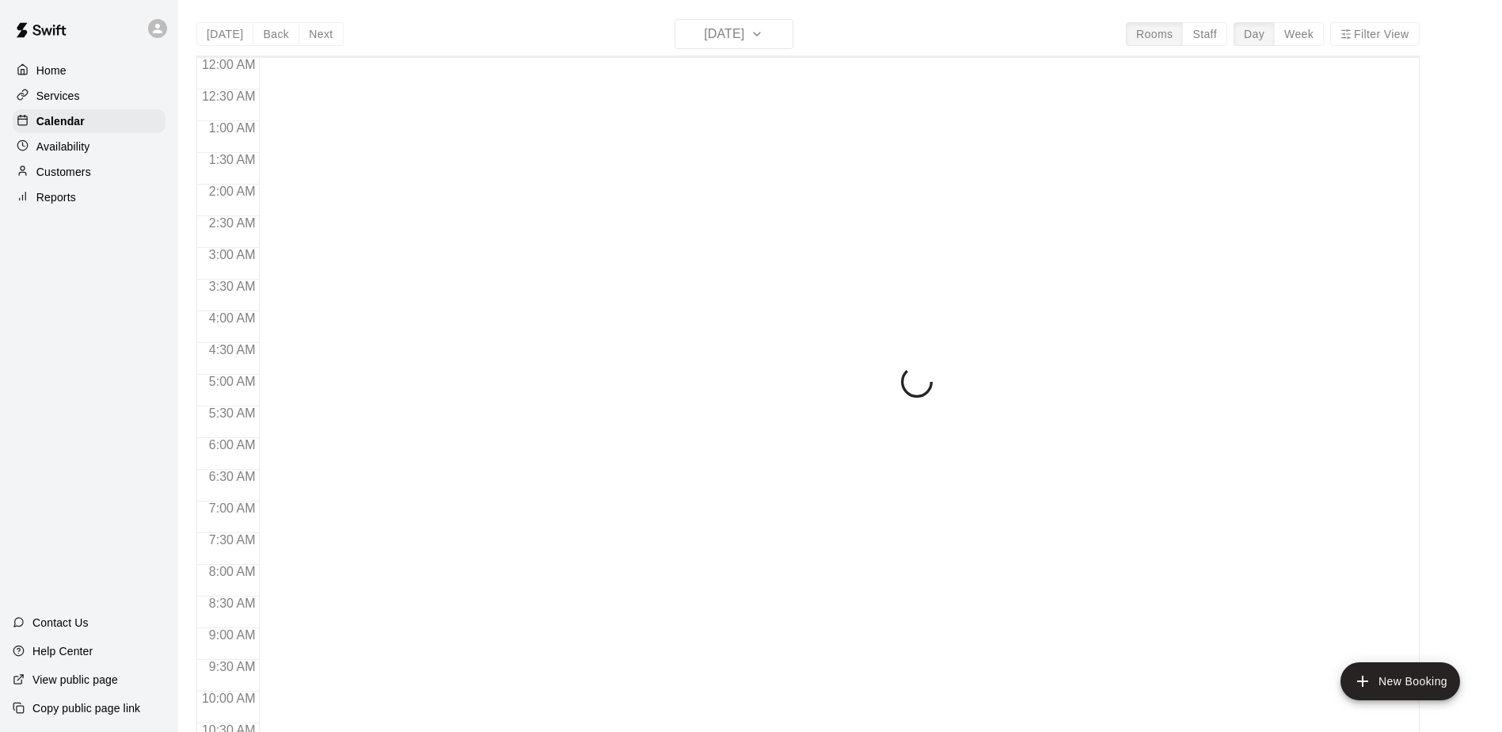
scroll to position [828, 0]
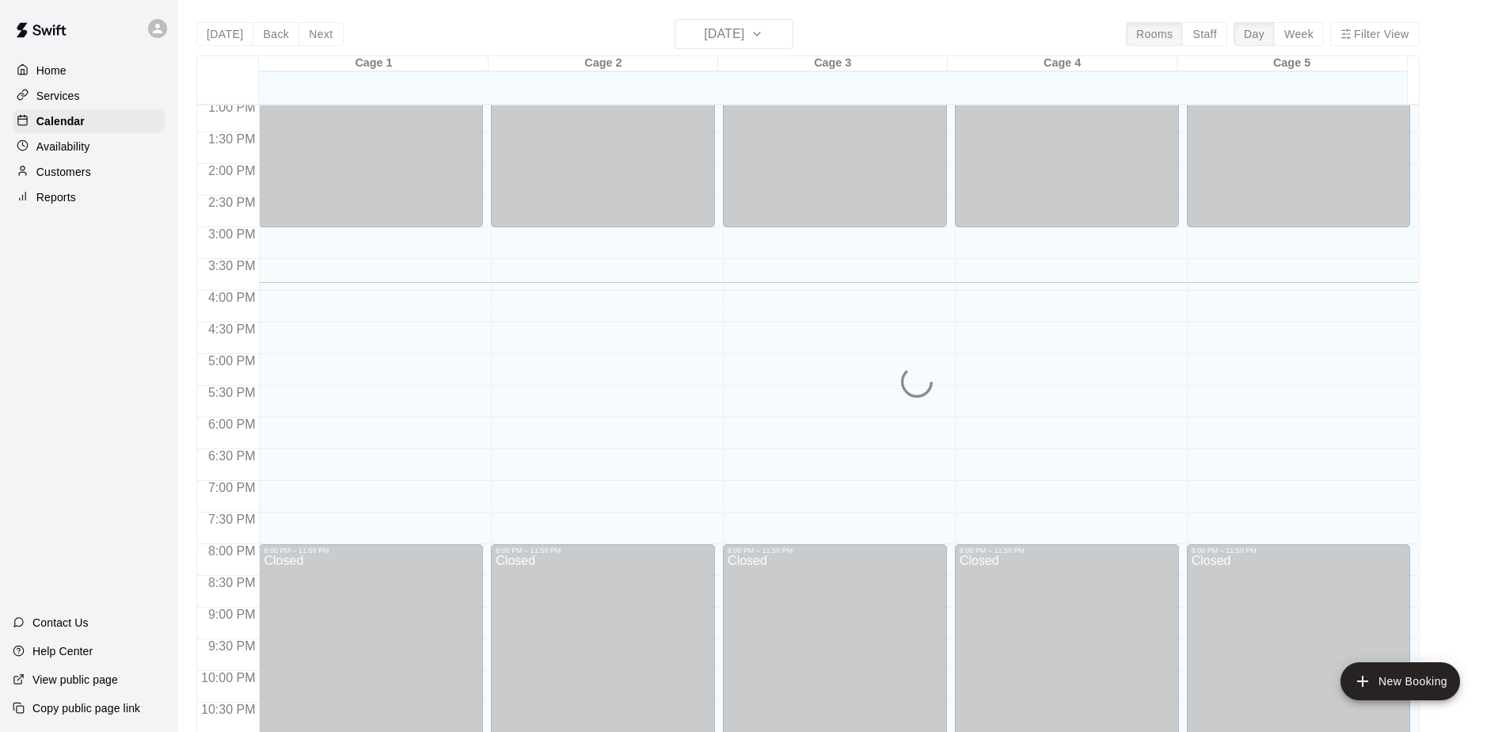
click at [158, 348] on div "Home Services Calendar Availability Customers Reports Contact Us Help Center Vi…" at bounding box center [89, 366] width 178 height 732
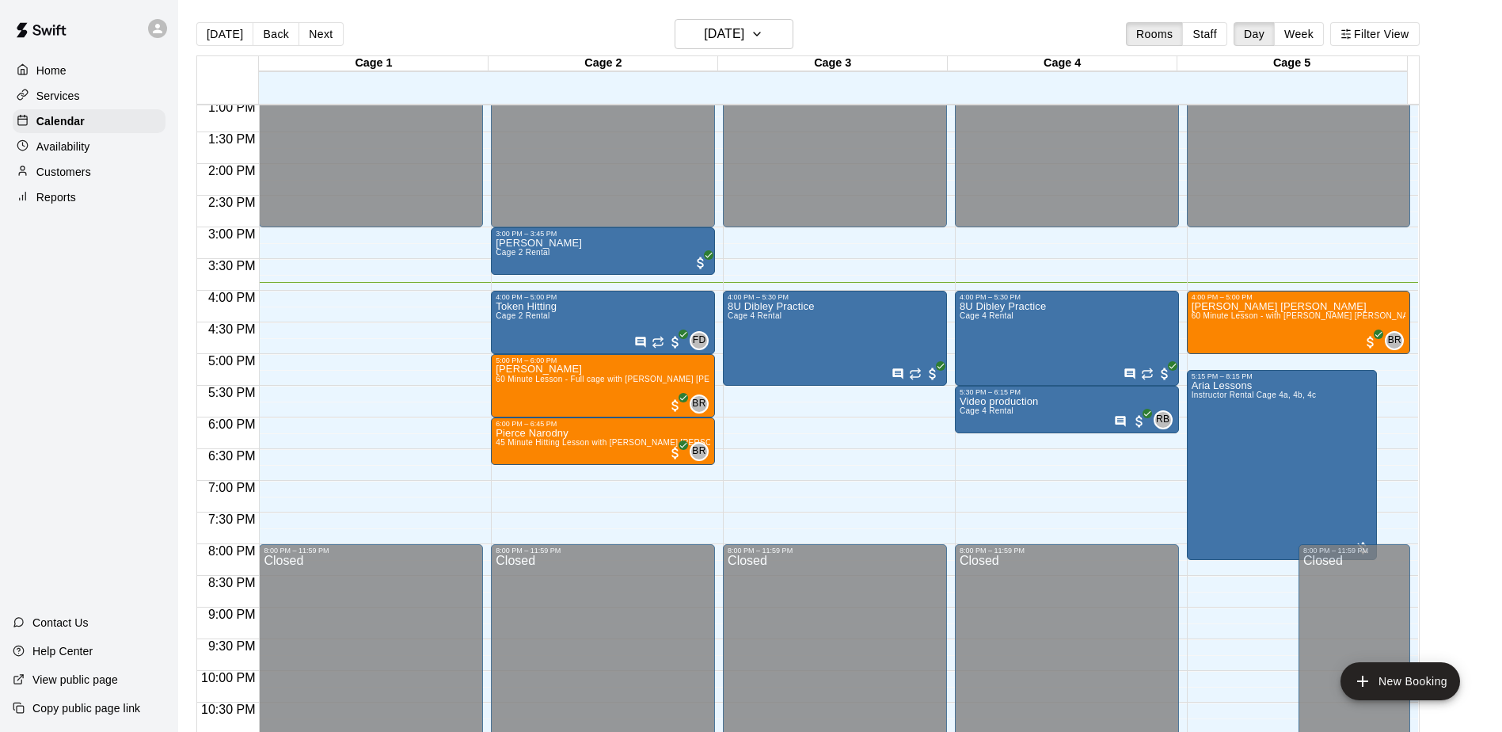
click at [162, 348] on div "Home Services Calendar Availability Customers Reports Contact Us Help Center Vi…" at bounding box center [89, 366] width 178 height 732
click at [119, 387] on div "Home Services Calendar Availability Customers Reports Contact Us Help Center Vi…" at bounding box center [89, 366] width 178 height 732
click at [100, 387] on div "Home Services Calendar Availability Customers Reports Contact Us Help Center Vi…" at bounding box center [89, 366] width 178 height 732
click at [136, 365] on div "Home Services Calendar Availability Customers Reports Contact Us Help Center Vi…" at bounding box center [89, 366] width 178 height 732
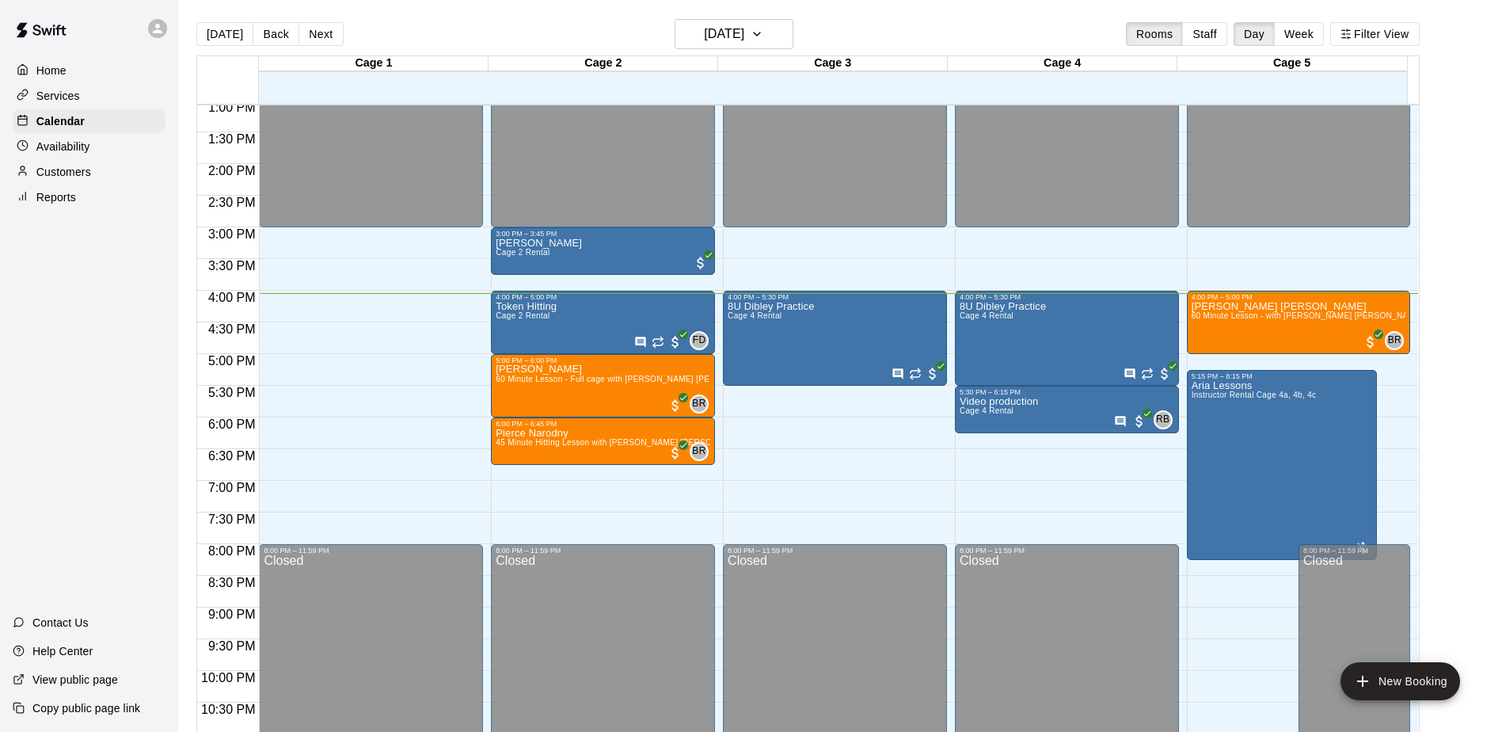
click at [131, 366] on div "Home Services Calendar Availability Customers Reports Contact Us Help Center Vi…" at bounding box center [89, 366] width 178 height 732
click at [117, 366] on div "Home Services Calendar Availability Customers Reports Contact Us Help Center Vi…" at bounding box center [89, 366] width 178 height 732
click at [95, 364] on div "Home Services Calendar Availability Customers Reports Contact Us Help Center Vi…" at bounding box center [89, 366] width 178 height 732
click at [89, 367] on div "Home Services Calendar Availability Customers Reports Contact Us Help Center Vi…" at bounding box center [89, 366] width 178 height 732
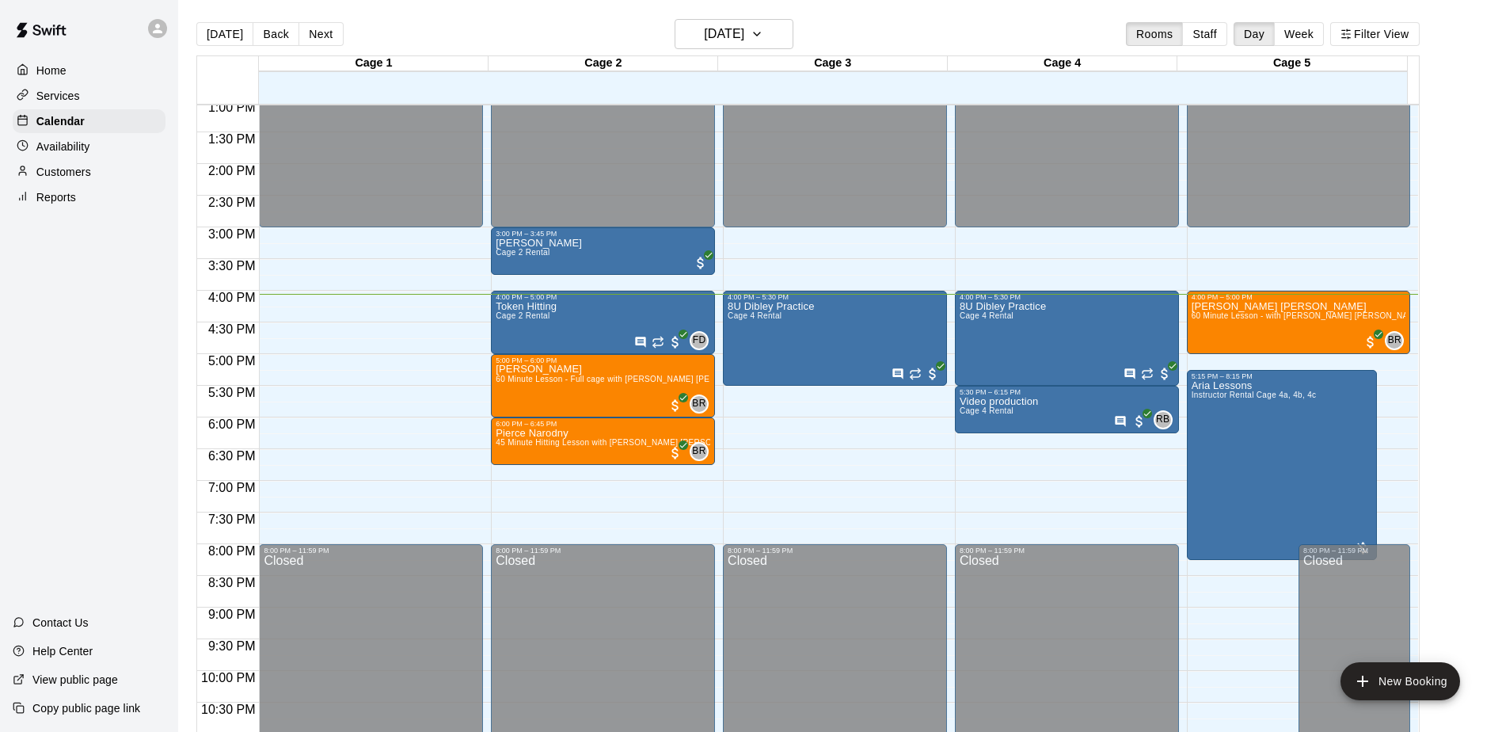
click at [63, 371] on div "Home Services Calendar Availability Customers Reports Contact Us Help Center Vi…" at bounding box center [89, 366] width 178 height 732
click at [50, 385] on div "Home Services Calendar Availability Customers Reports Contact Us Help Center Vi…" at bounding box center [89, 366] width 178 height 732
click at [55, 390] on div "Home Services Calendar Availability Customers Reports Contact Us Help Center Vi…" at bounding box center [89, 366] width 178 height 732
click at [58, 385] on div "Home Services Calendar Availability Customers Reports Contact Us Help Center Vi…" at bounding box center [89, 366] width 178 height 732
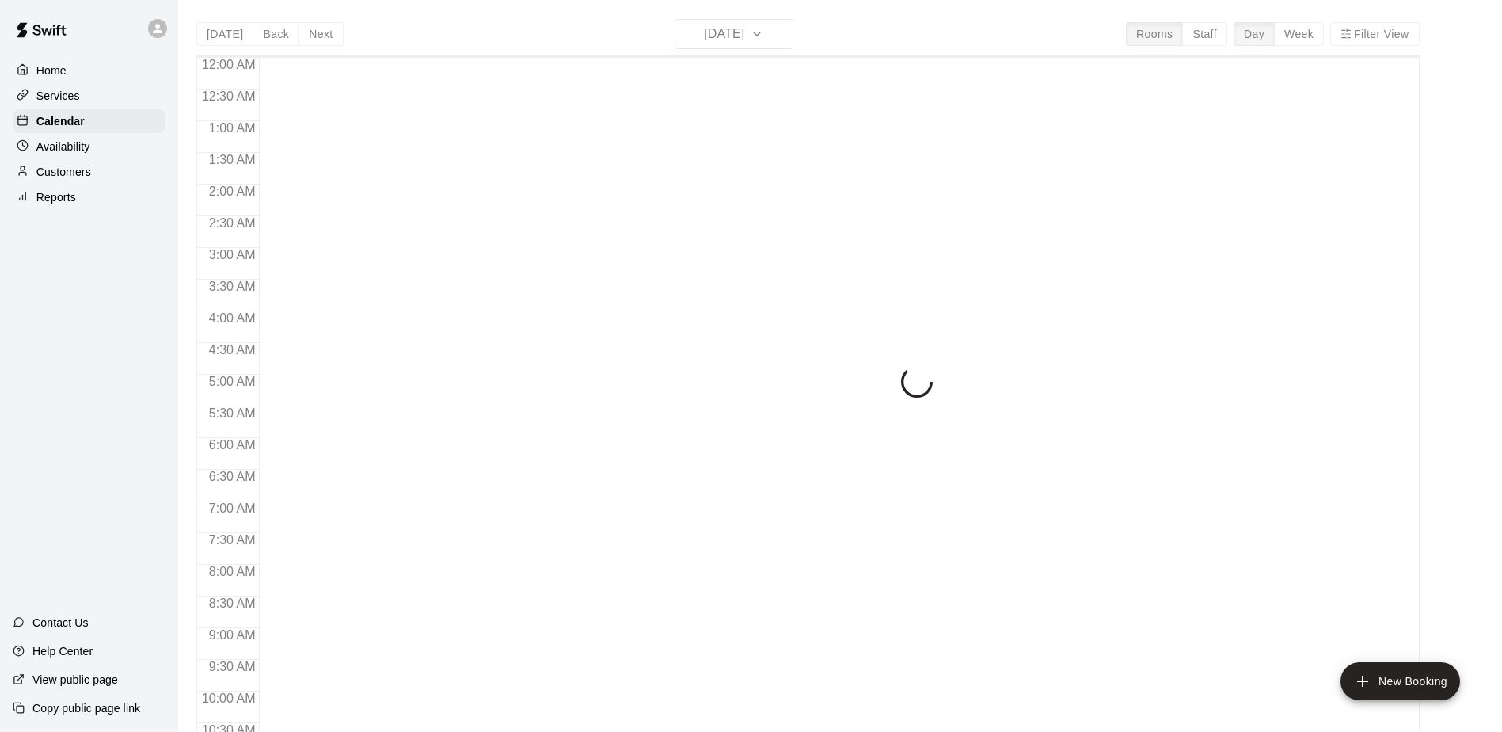
scroll to position [828, 0]
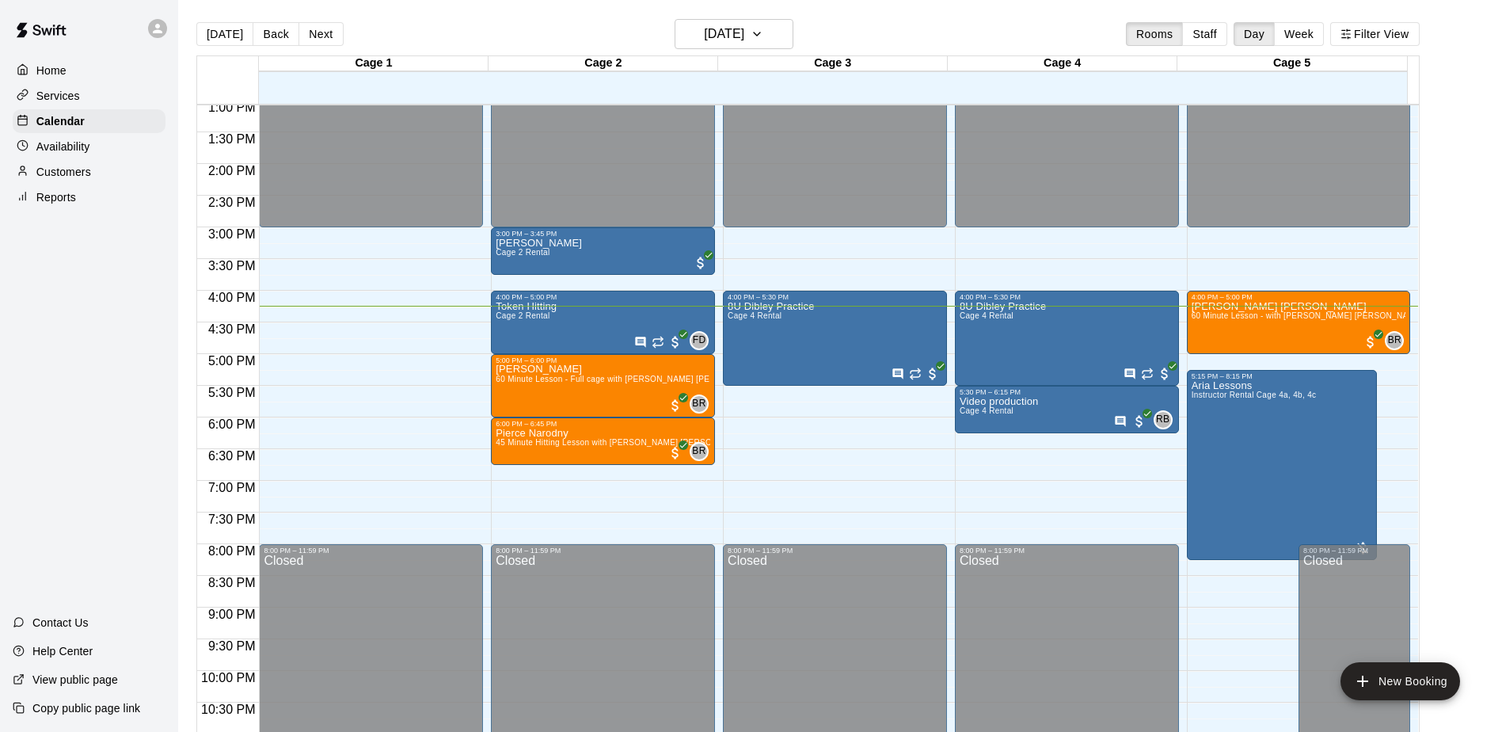
drag, startPoint x: 0, startPoint y: 0, endPoint x: 96, endPoint y: 266, distance: 282.8
click at [96, 266] on div "Home Services Calendar Availability Customers Reports Contact Us Help Center Vi…" at bounding box center [89, 366] width 178 height 732
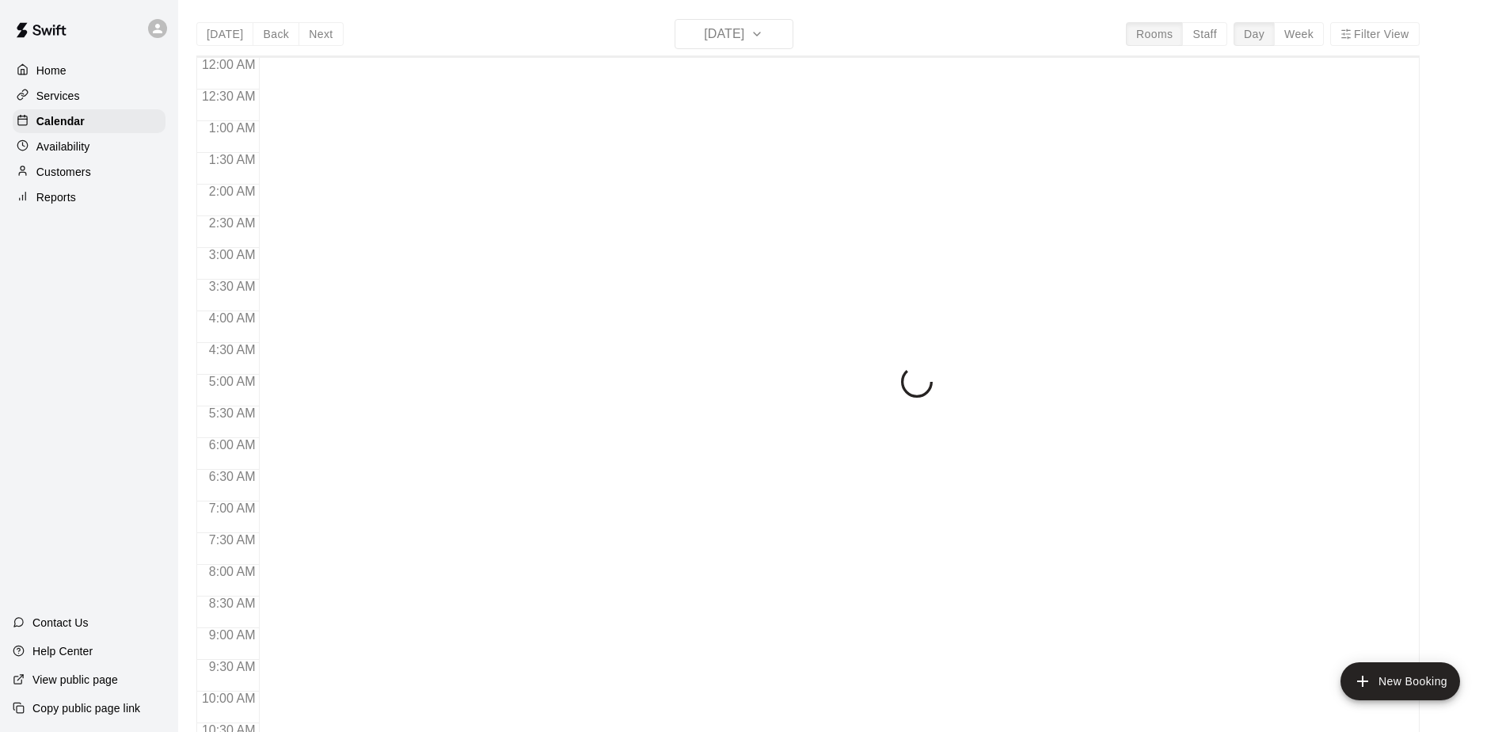
scroll to position [828, 0]
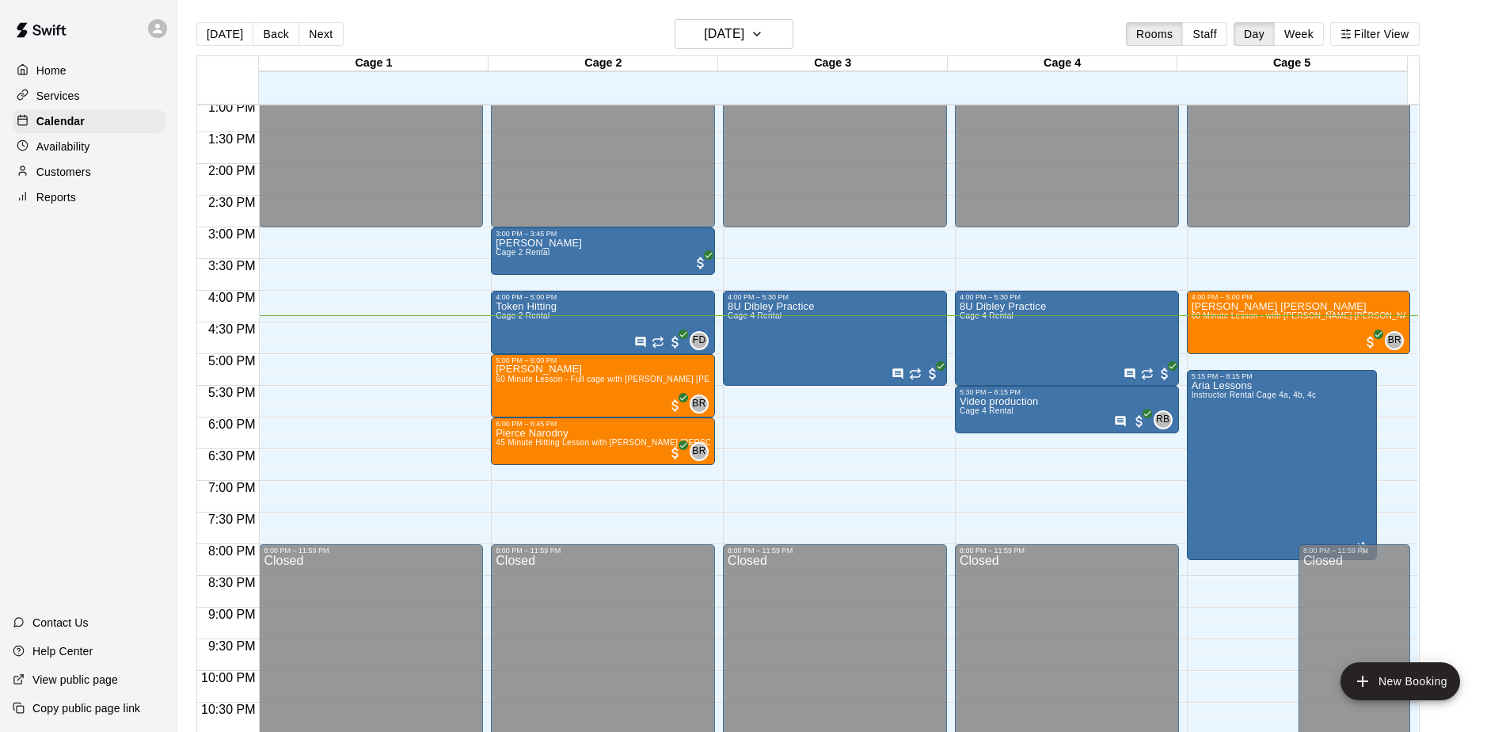
click at [126, 464] on div "Home Services Calendar Availability Customers Reports Contact Us Help Center Vi…" at bounding box center [89, 366] width 178 height 732
click at [82, 173] on p "Customers" at bounding box center [63, 172] width 55 height 16
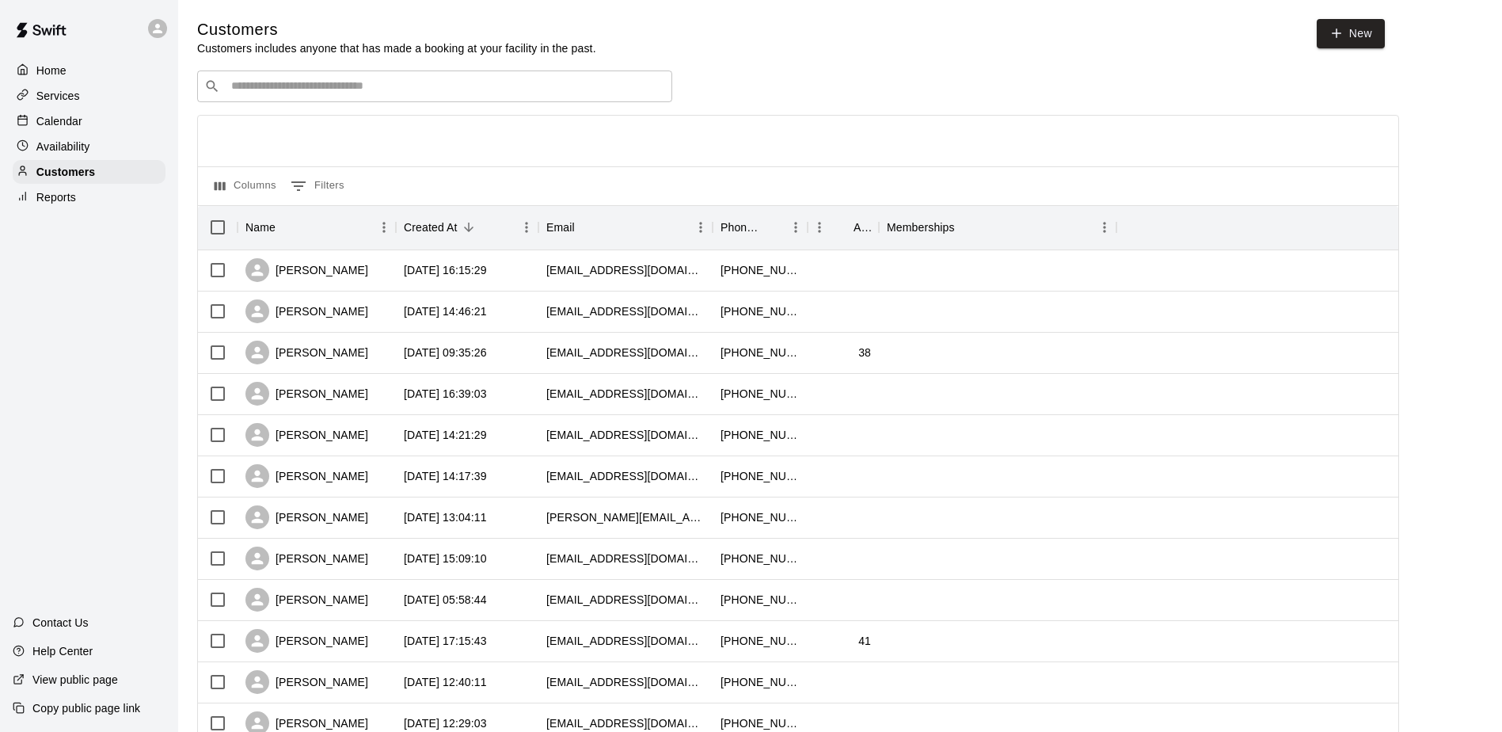
click at [335, 92] on input "Search customers by name or email" at bounding box center [445, 86] width 439 height 16
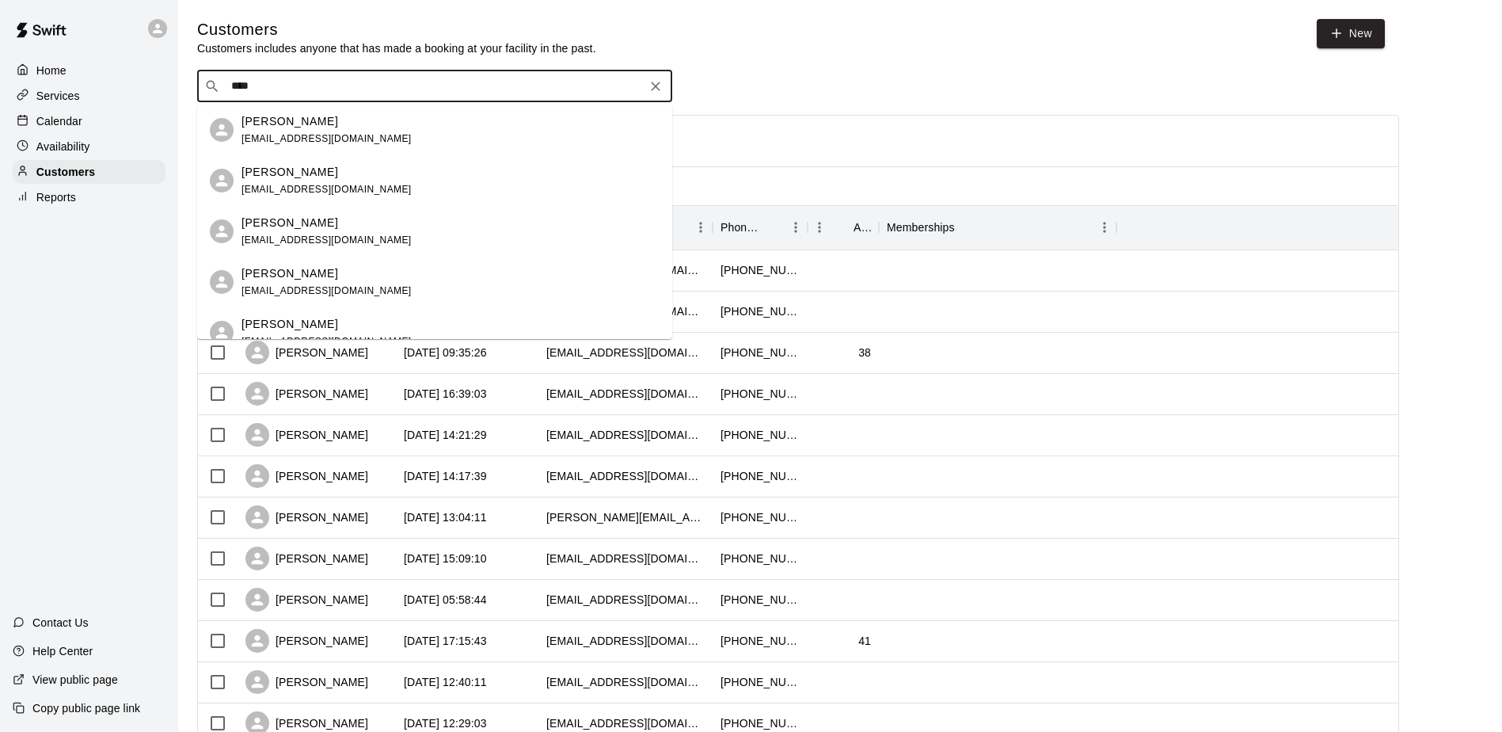
type input "*****"
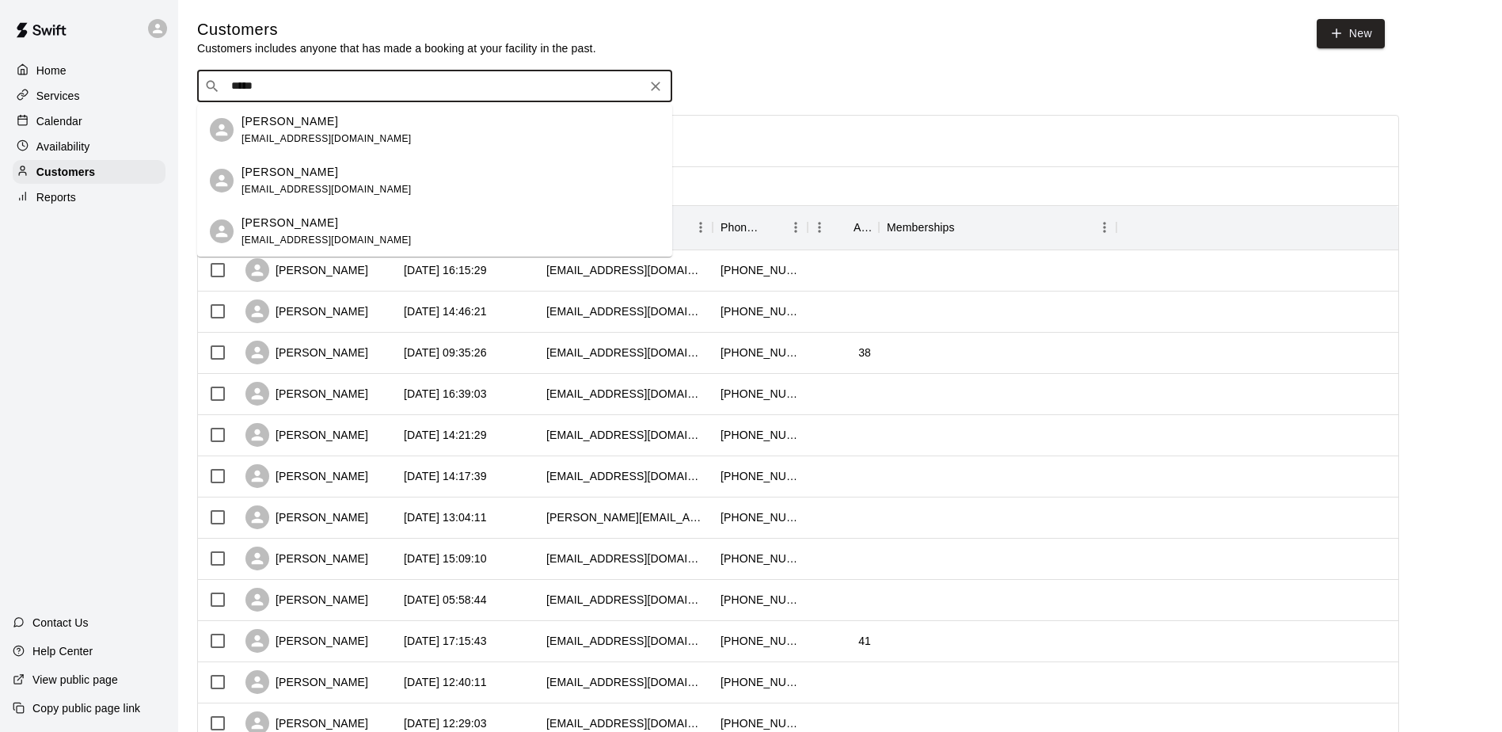
click at [333, 221] on p "Cherish Ansanelli" at bounding box center [290, 223] width 97 height 17
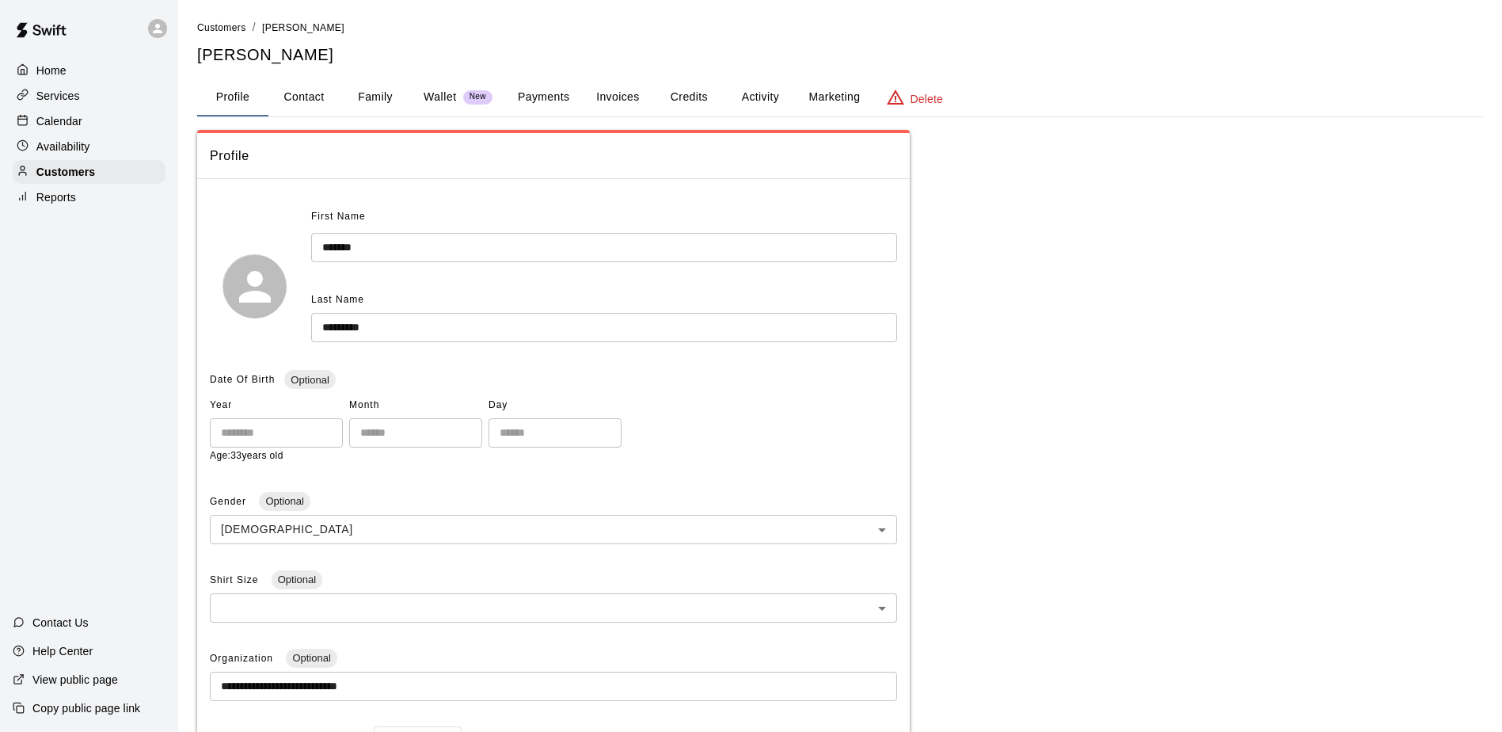
click at [288, 99] on button "Contact" at bounding box center [303, 97] width 71 height 38
select select "**"
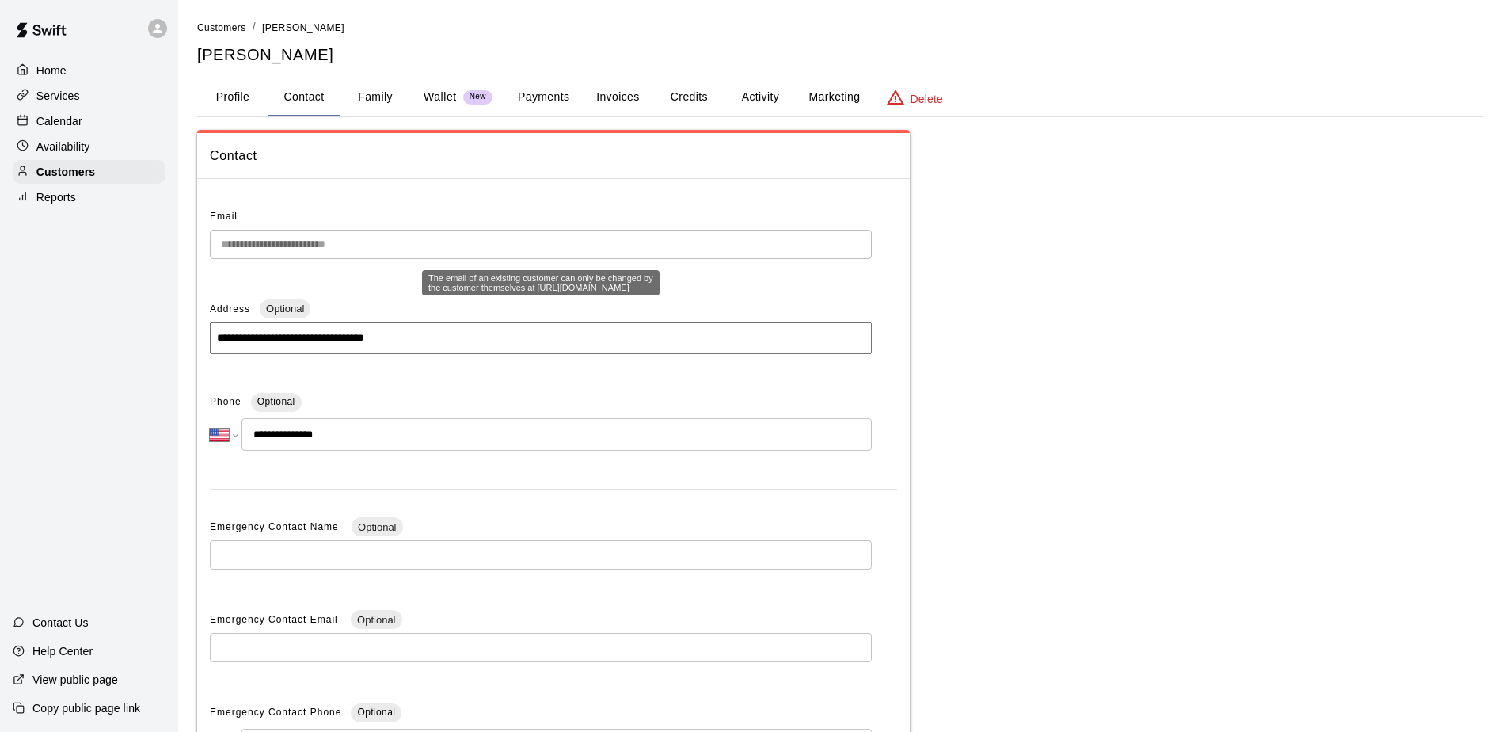
click at [147, 241] on div "**********" at bounding box center [751, 452] width 1502 height 904
click at [216, 90] on button "Profile" at bounding box center [232, 97] width 71 height 38
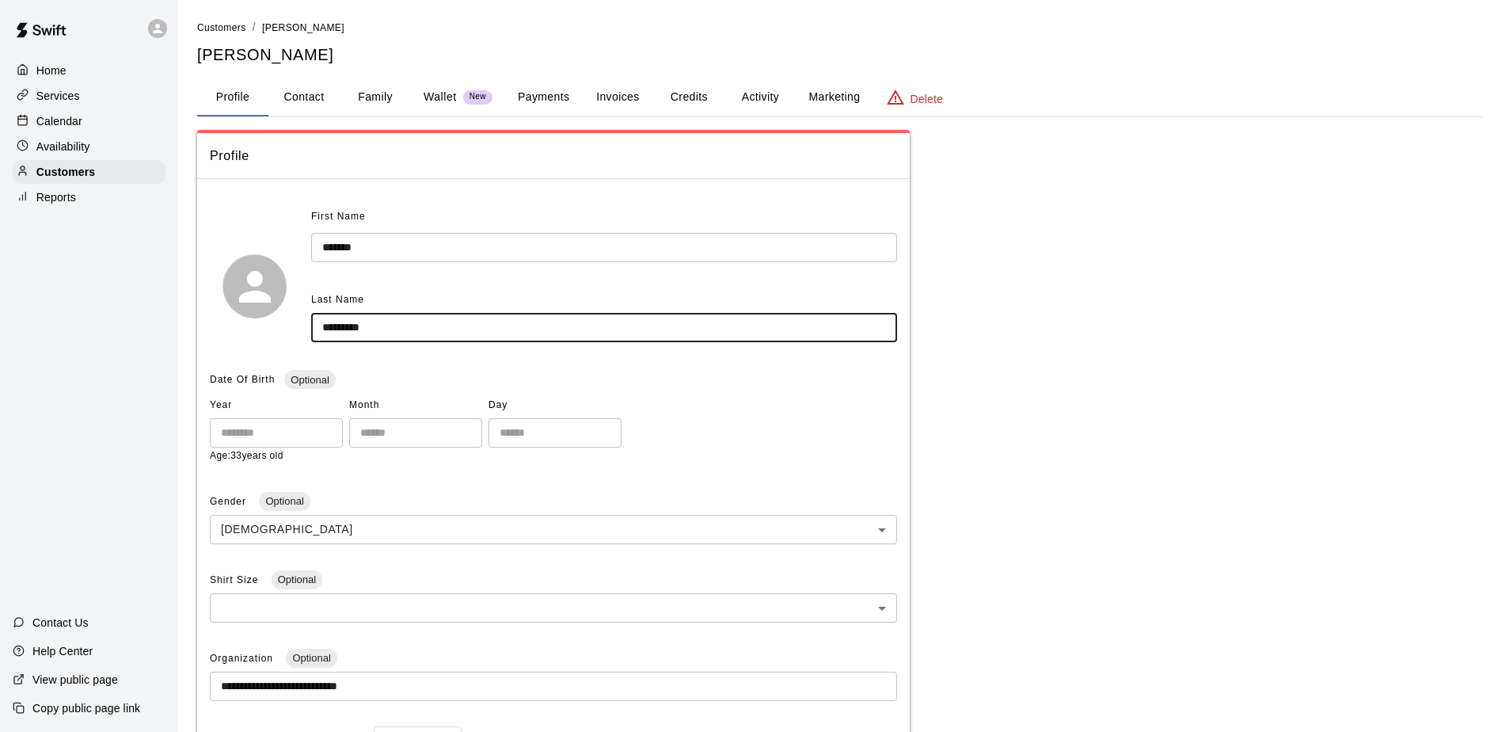
drag, startPoint x: 390, startPoint y: 323, endPoint x: 234, endPoint y: 296, distance: 158.3
click at [234, 296] on div "First Name ******* ​ Last Name ********* ​" at bounding box center [553, 285] width 687 height 163
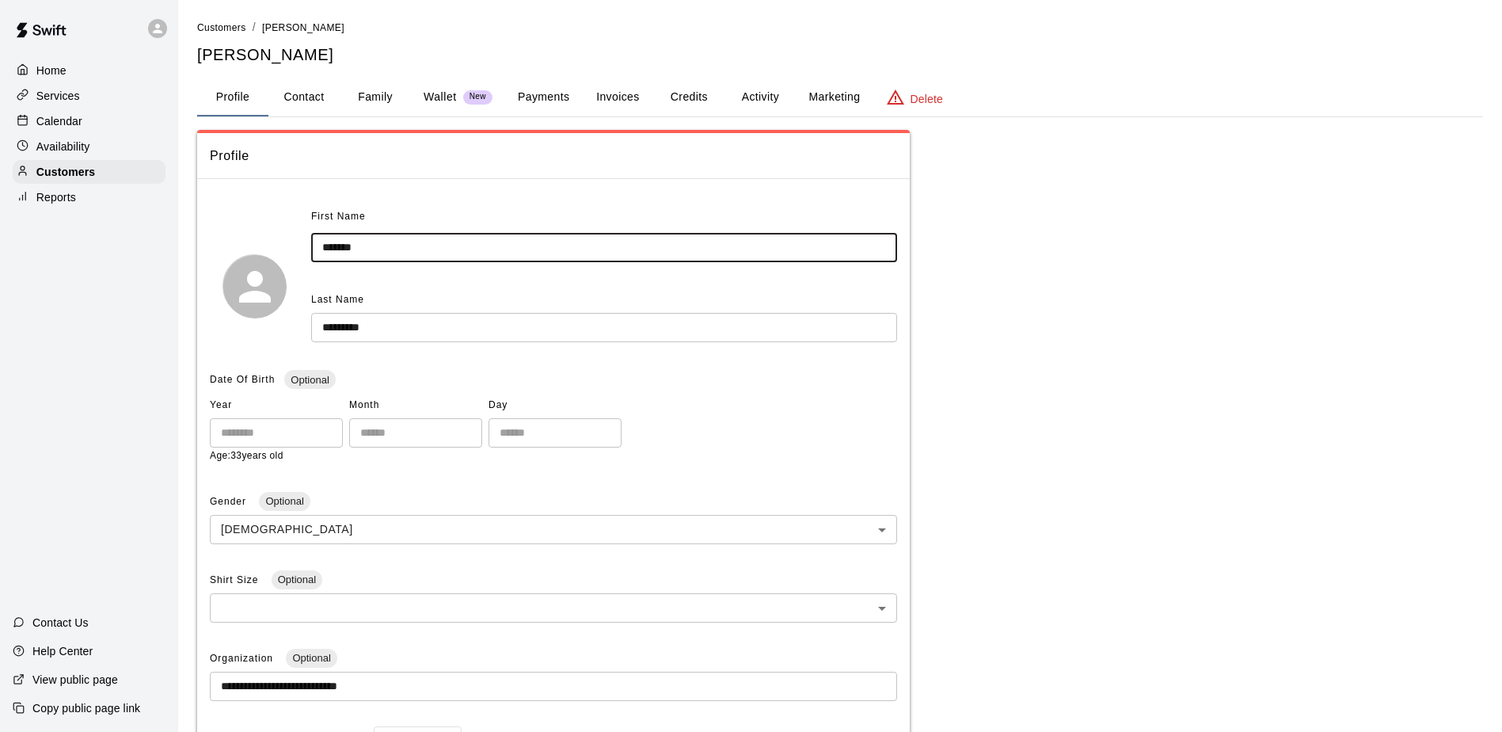
drag, startPoint x: 367, startPoint y: 248, endPoint x: 254, endPoint y: 234, distance: 114.1
click at [254, 234] on div "First Name ******* ​ Last Name ********* ​" at bounding box center [553, 285] width 687 height 163
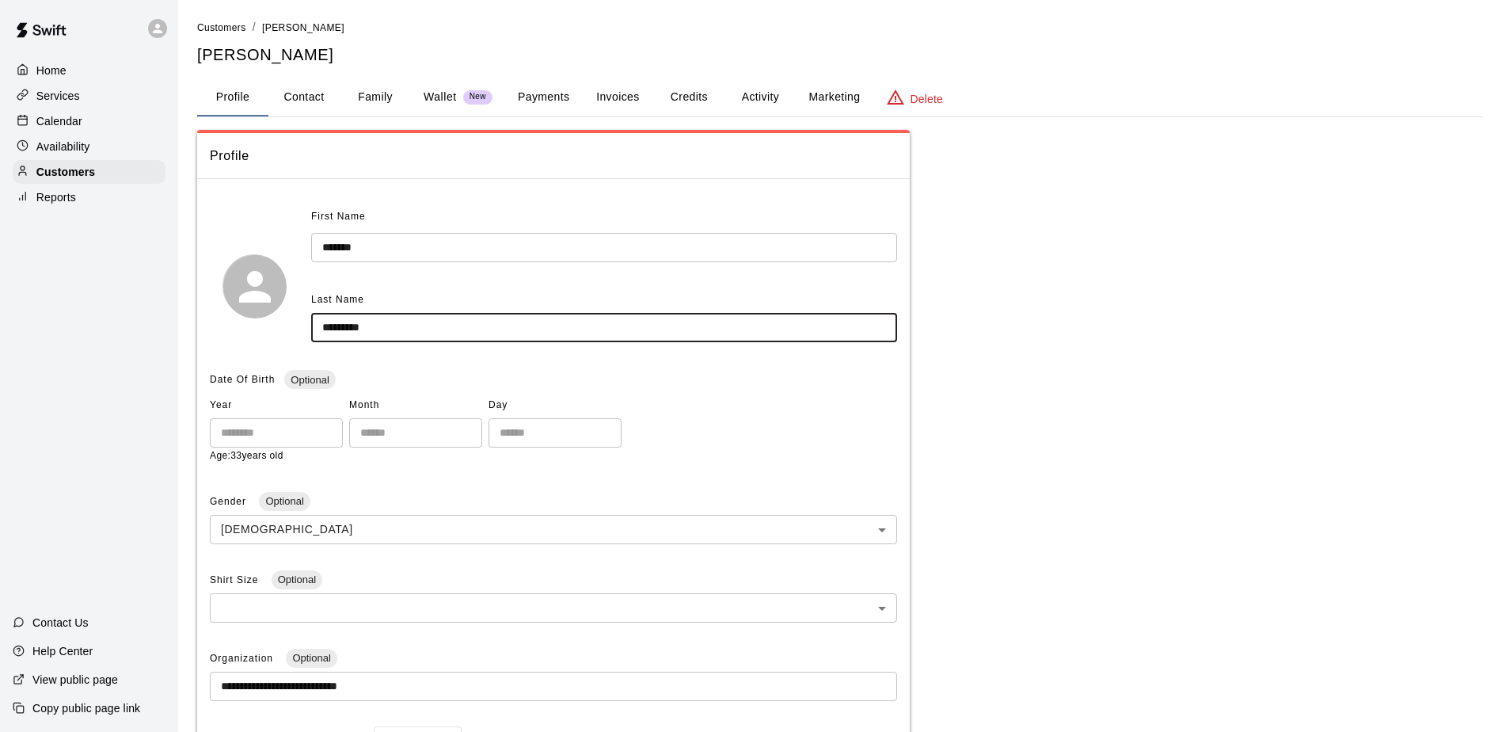
drag, startPoint x: 383, startPoint y: 333, endPoint x: 293, endPoint y: 314, distance: 92.3
click at [293, 314] on div "First Name ******* ​ Last Name ********* ​" at bounding box center [553, 285] width 687 height 163
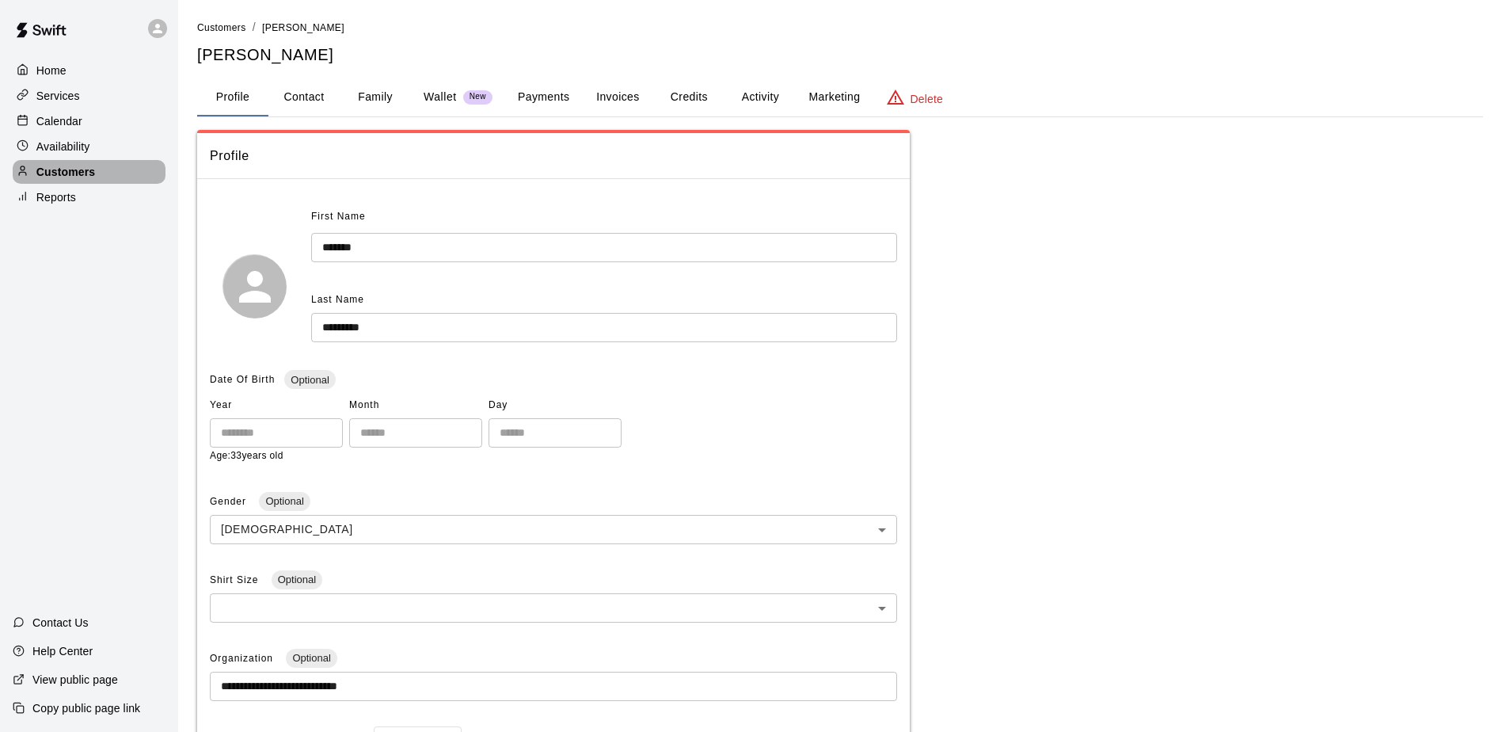
click at [51, 176] on p "Customers" at bounding box center [65, 172] width 59 height 16
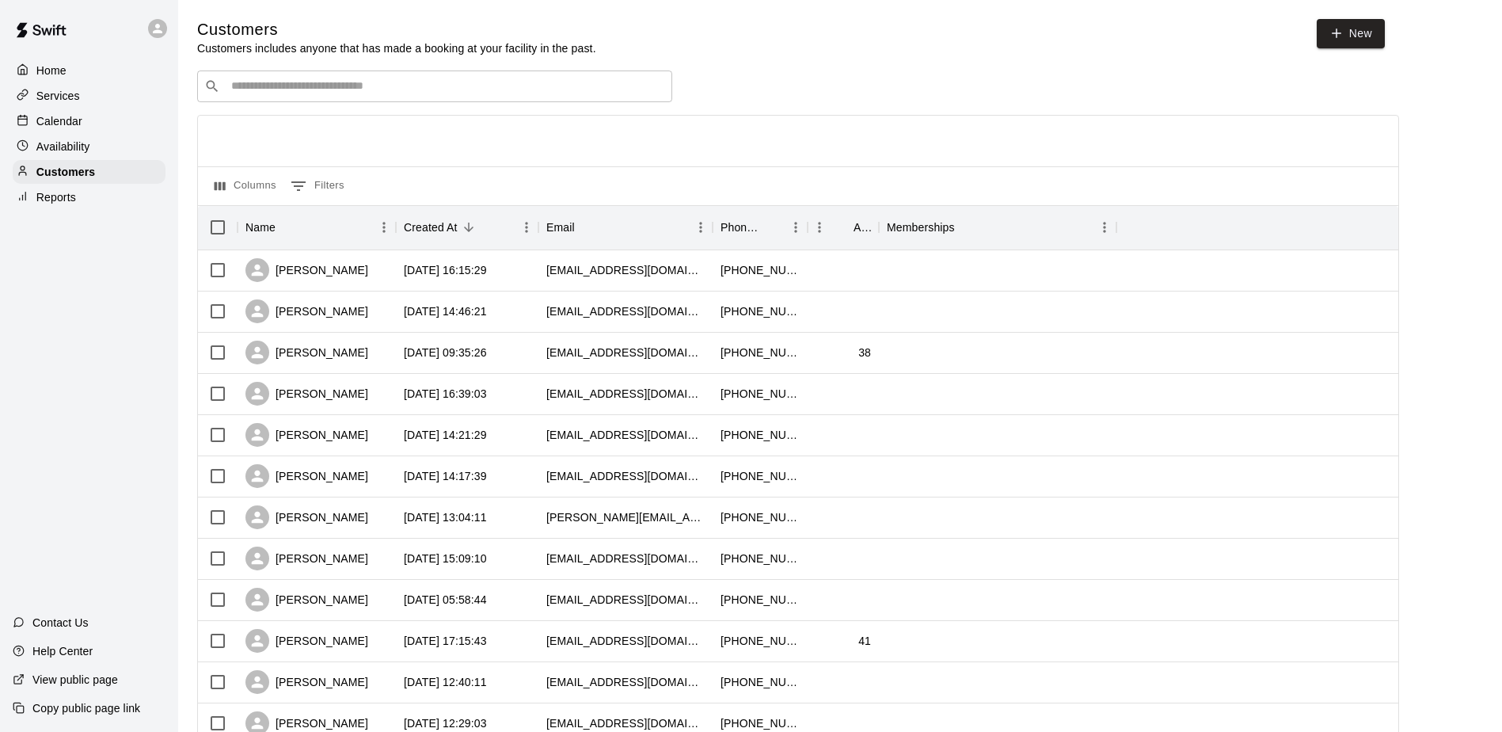
click at [41, 291] on div "Home Services Calendar Availability Customers Reports Contact Us Help Center Vi…" at bounding box center [89, 366] width 178 height 732
click at [73, 169] on p "Customers" at bounding box center [65, 172] width 59 height 16
click at [63, 154] on p "Availability" at bounding box center [63, 147] width 54 height 16
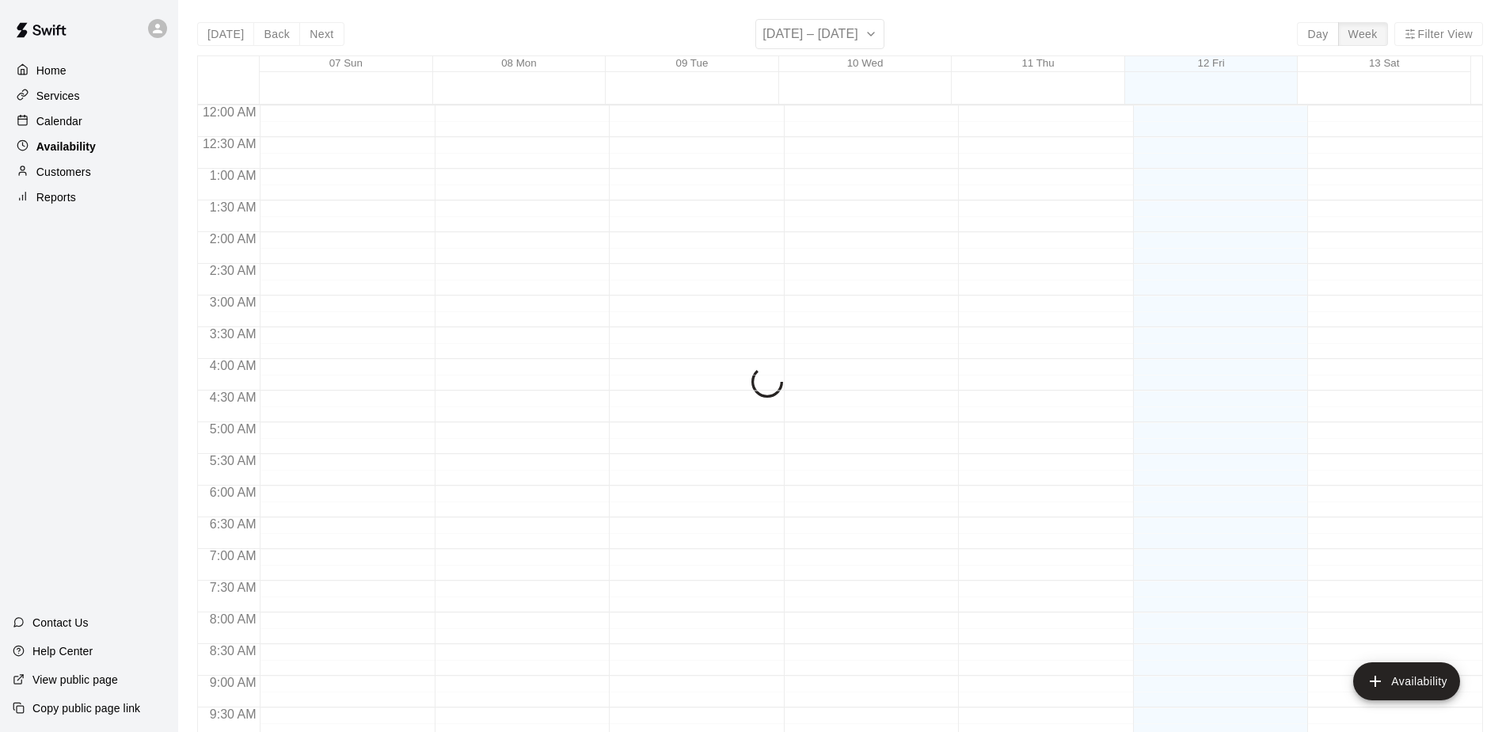
scroll to position [877, 0]
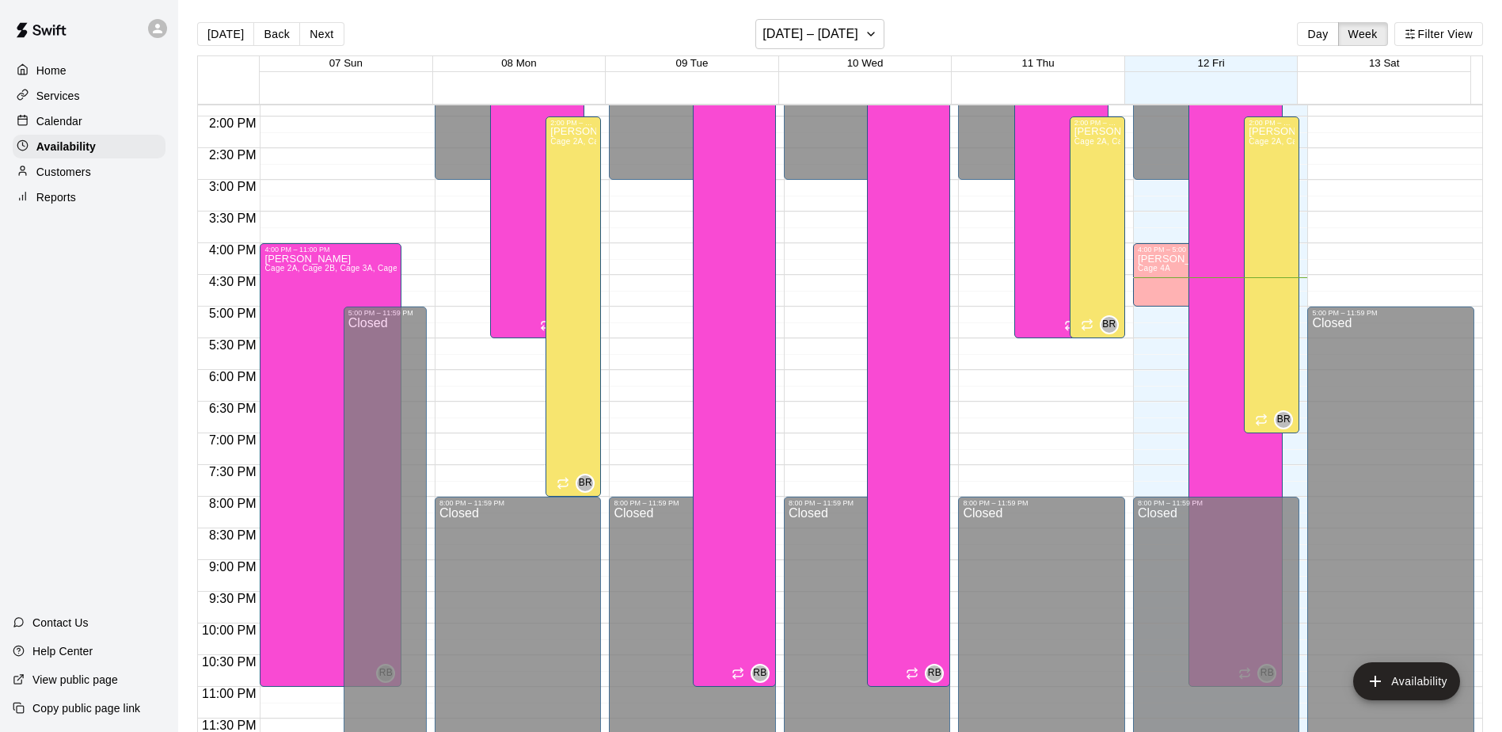
click at [58, 176] on p "Customers" at bounding box center [63, 172] width 55 height 16
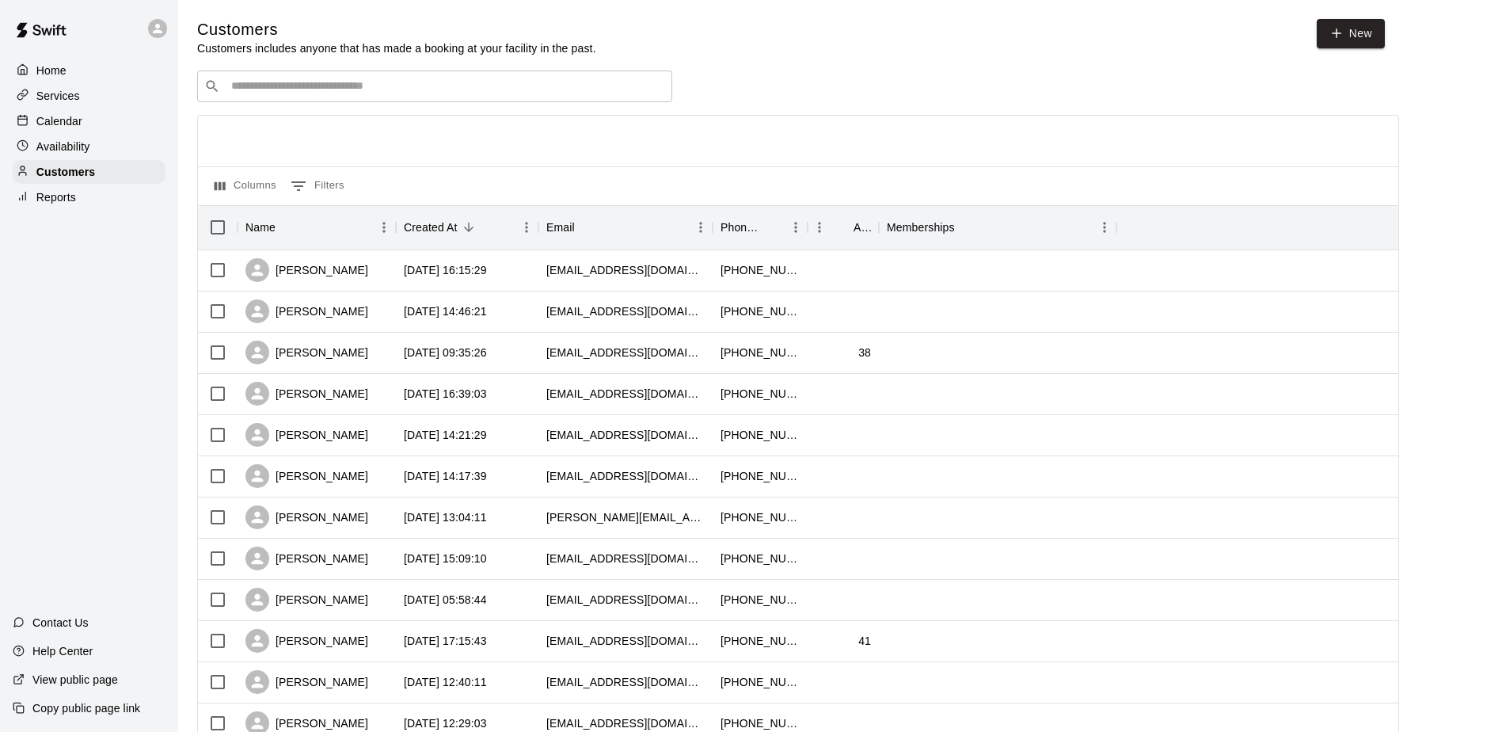
click at [71, 115] on p "Calendar" at bounding box center [59, 121] width 46 height 16
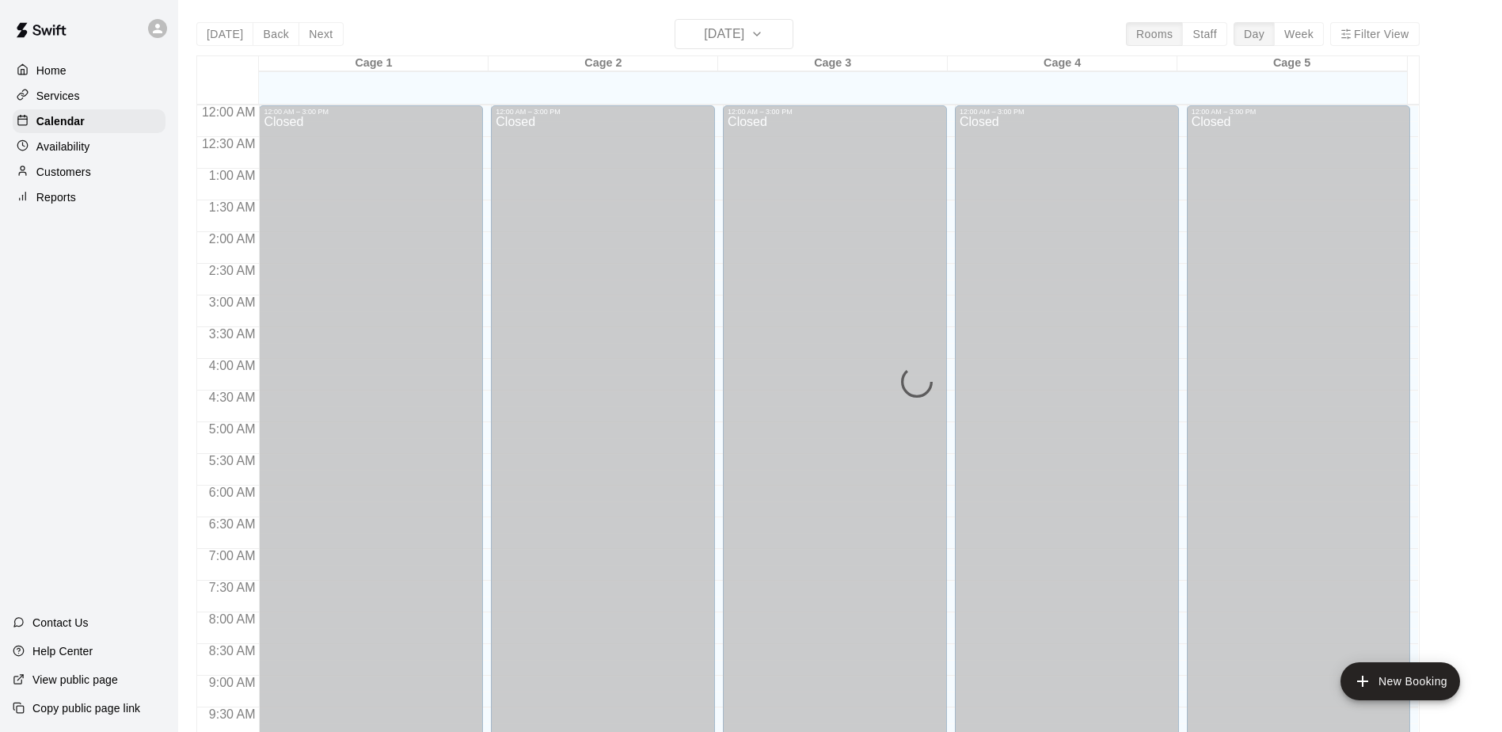
scroll to position [828, 0]
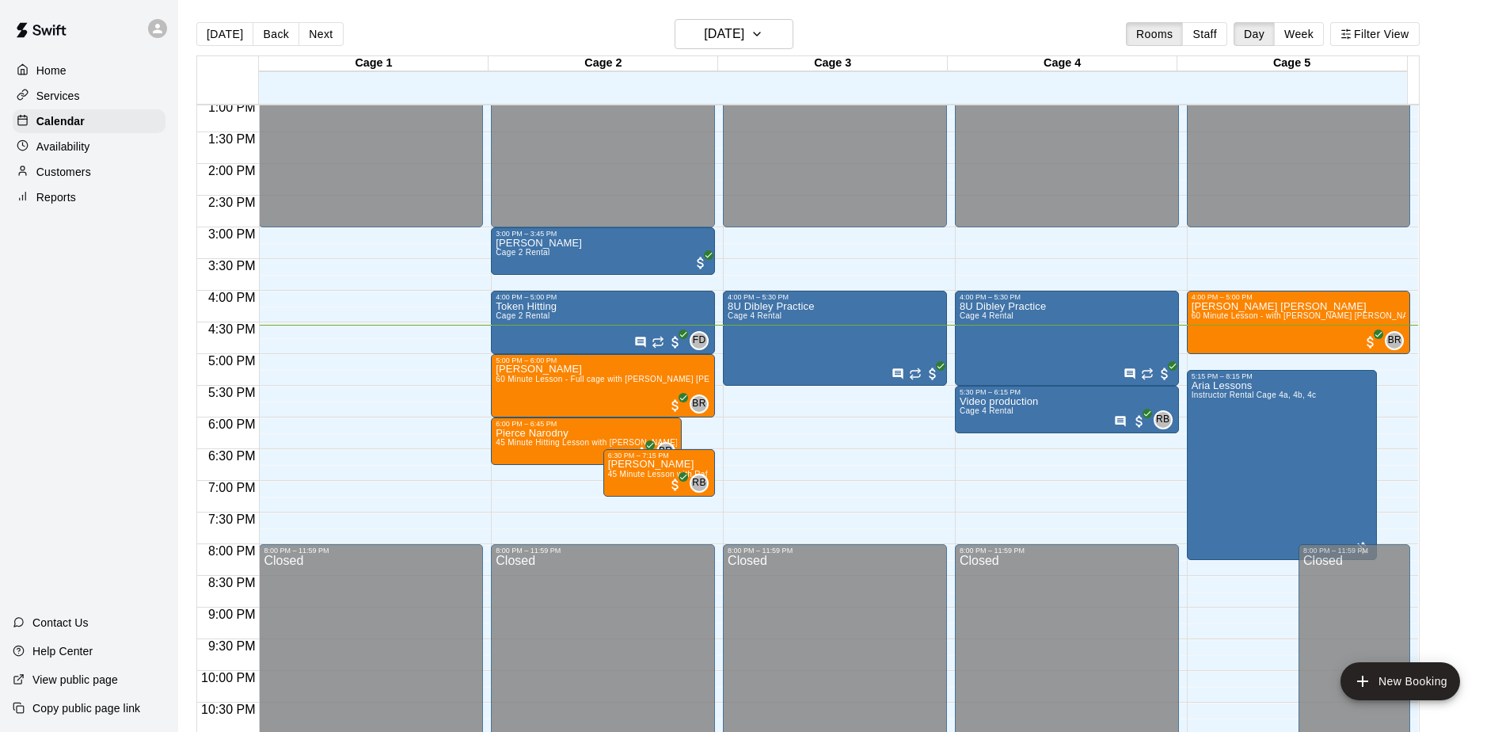
click at [78, 311] on div "Home Services Calendar Availability Customers Reports Contact Us Help Center Vi…" at bounding box center [89, 366] width 178 height 732
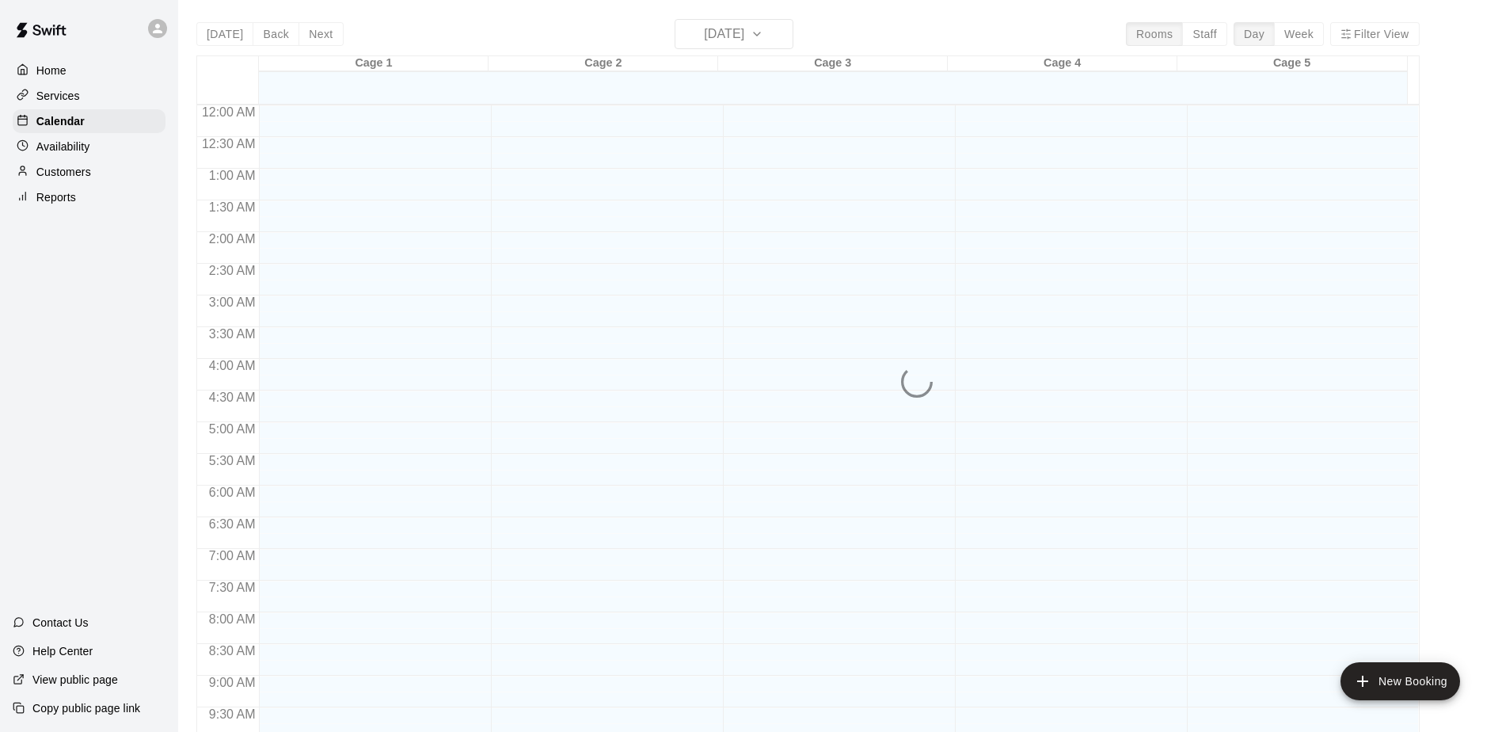
scroll to position [828, 0]
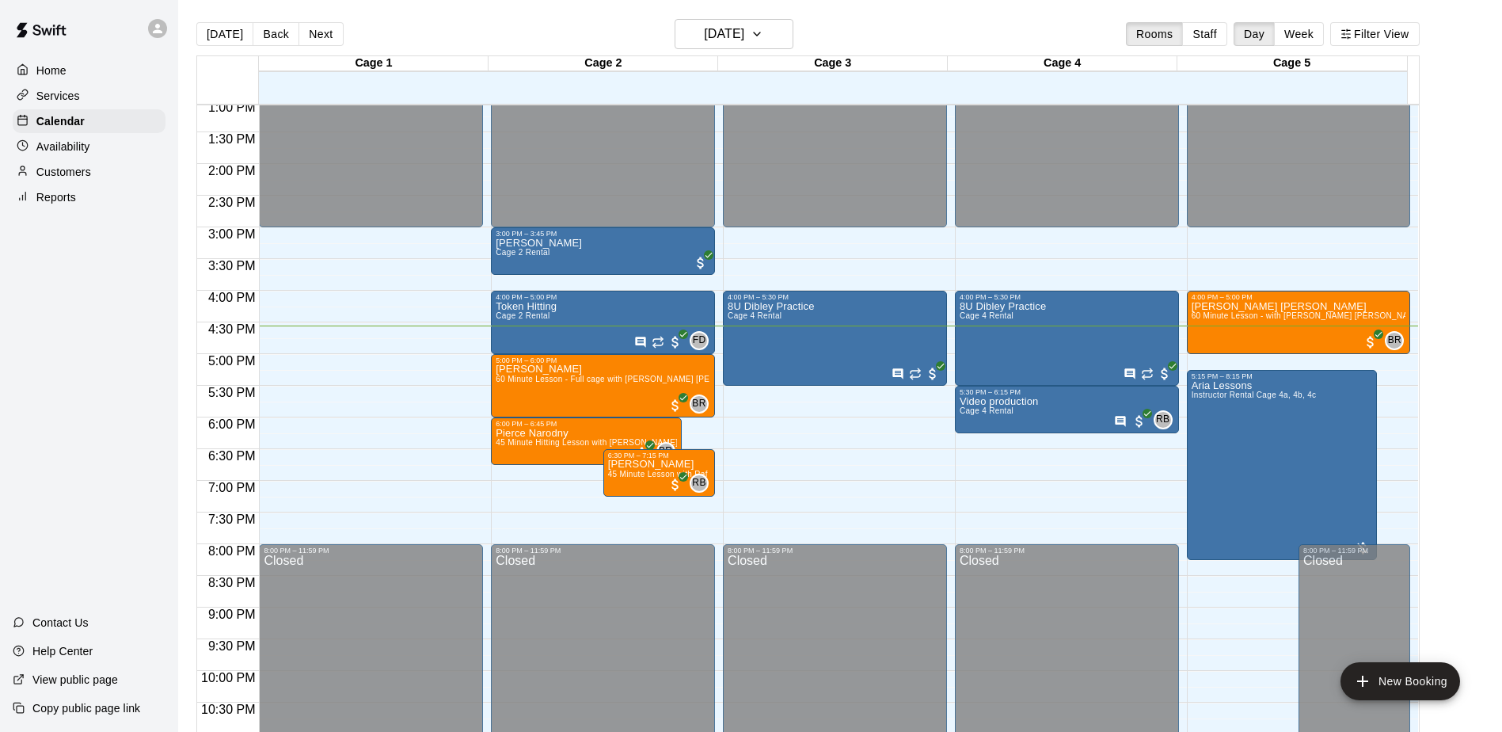
click at [102, 323] on div "Home Services Calendar Availability Customers Reports Contact Us Help Center Vi…" at bounding box center [89, 366] width 178 height 732
click at [94, 180] on div "Customers" at bounding box center [89, 172] width 153 height 24
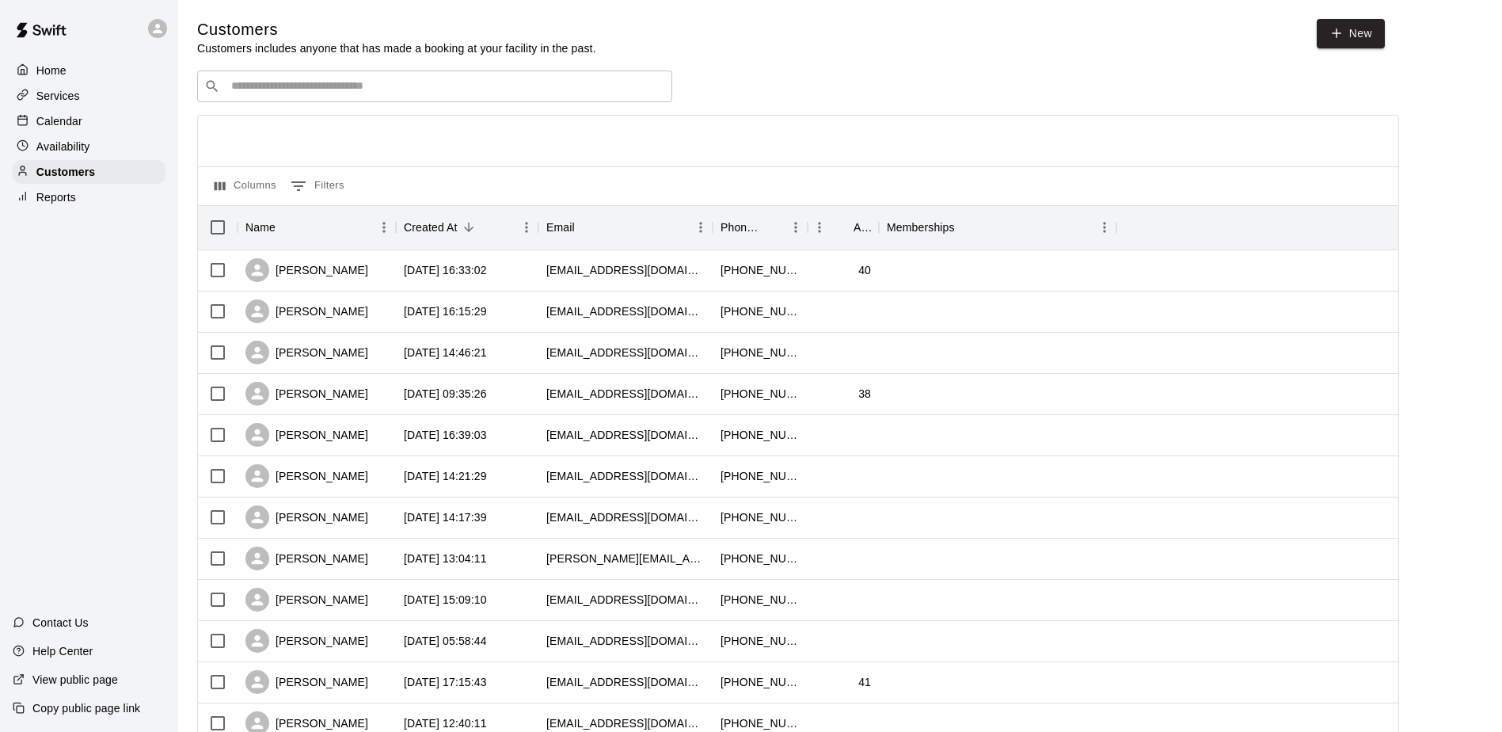
click at [101, 273] on div "Home Services Calendar Availability Customers Reports Contact Us Help Center Vi…" at bounding box center [89, 366] width 178 height 732
click at [310, 267] on div "Michael Battin" at bounding box center [306, 270] width 123 height 24
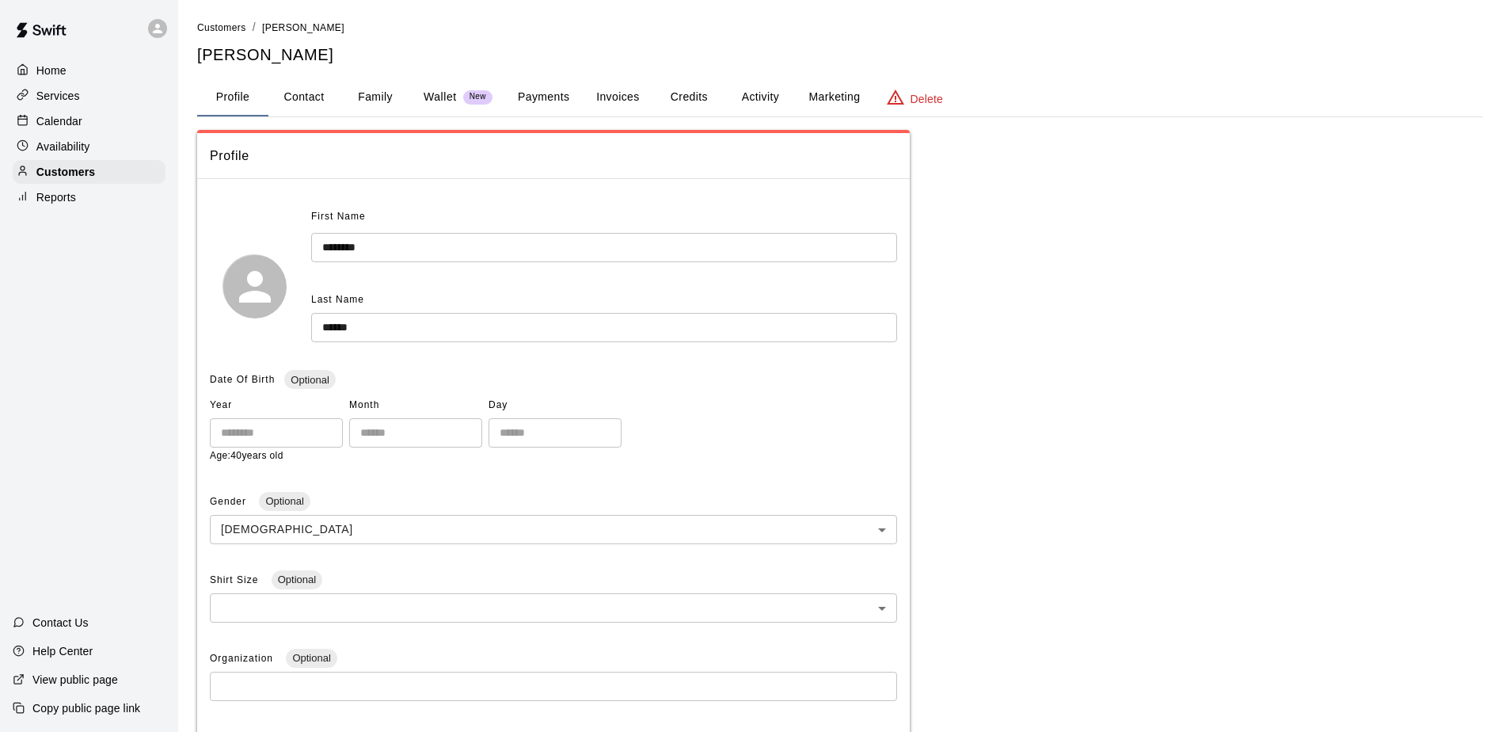
click at [296, 92] on button "Contact" at bounding box center [303, 97] width 71 height 38
select select "**"
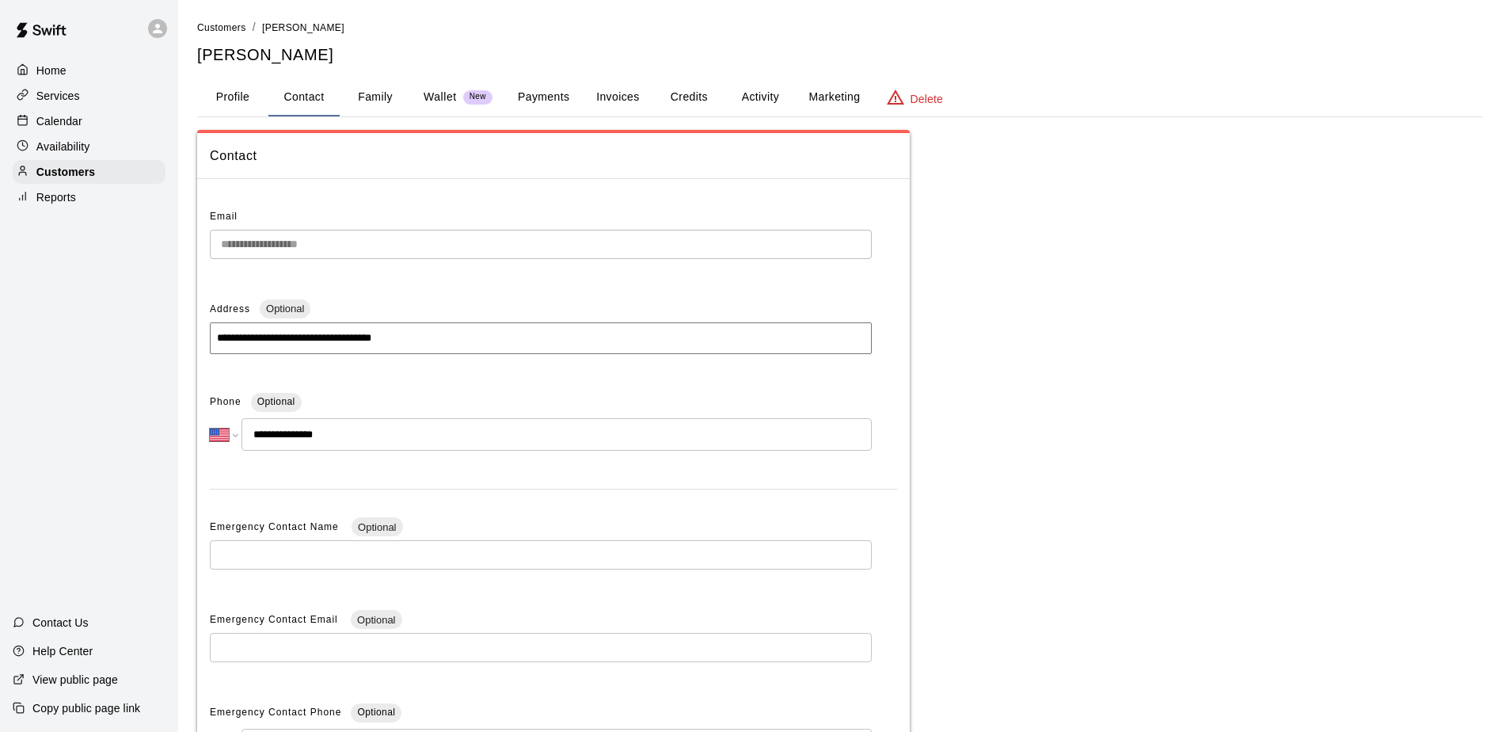
click at [206, 252] on div "**********" at bounding box center [553, 502] width 713 height 620
click at [74, 198] on p "Reports" at bounding box center [56, 197] width 40 height 16
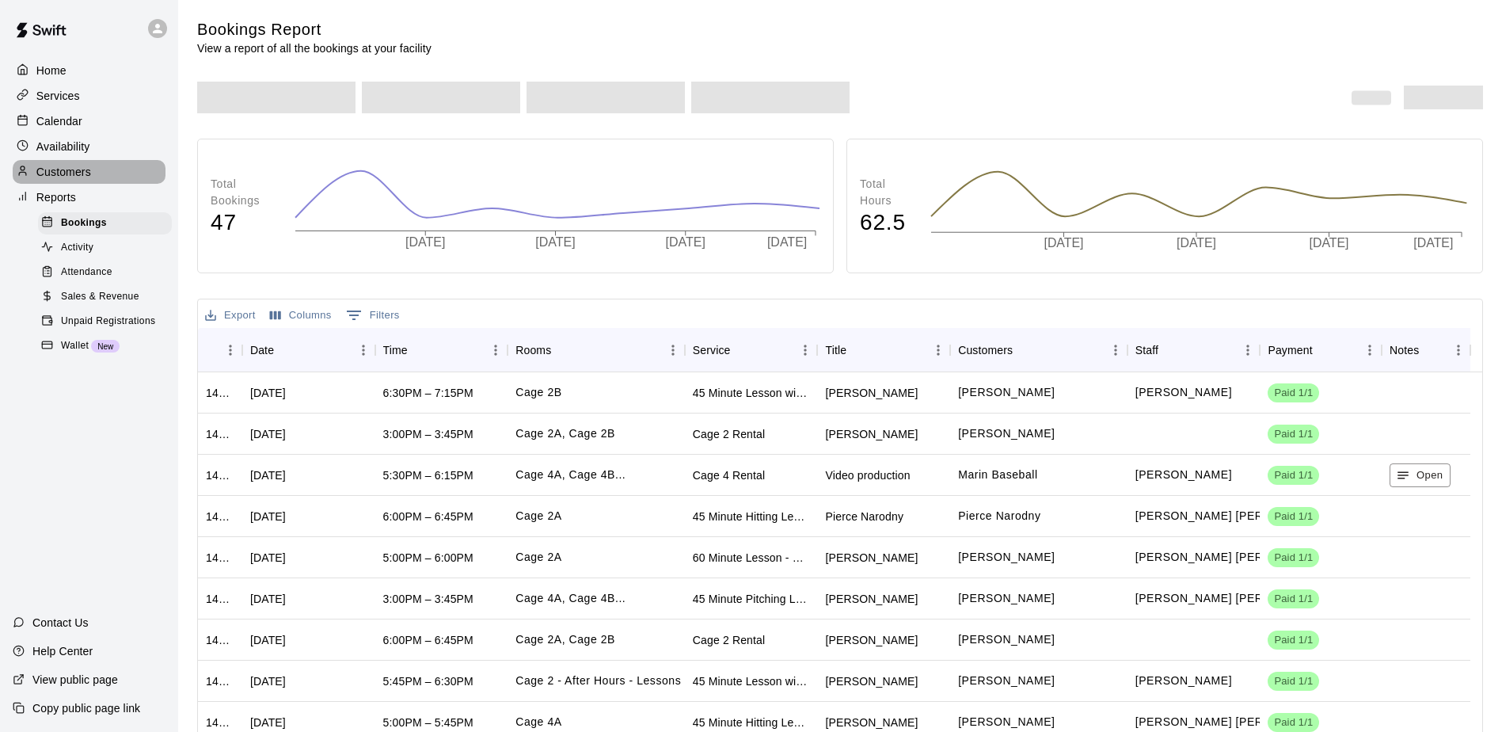
click at [71, 177] on p "Customers" at bounding box center [63, 172] width 55 height 16
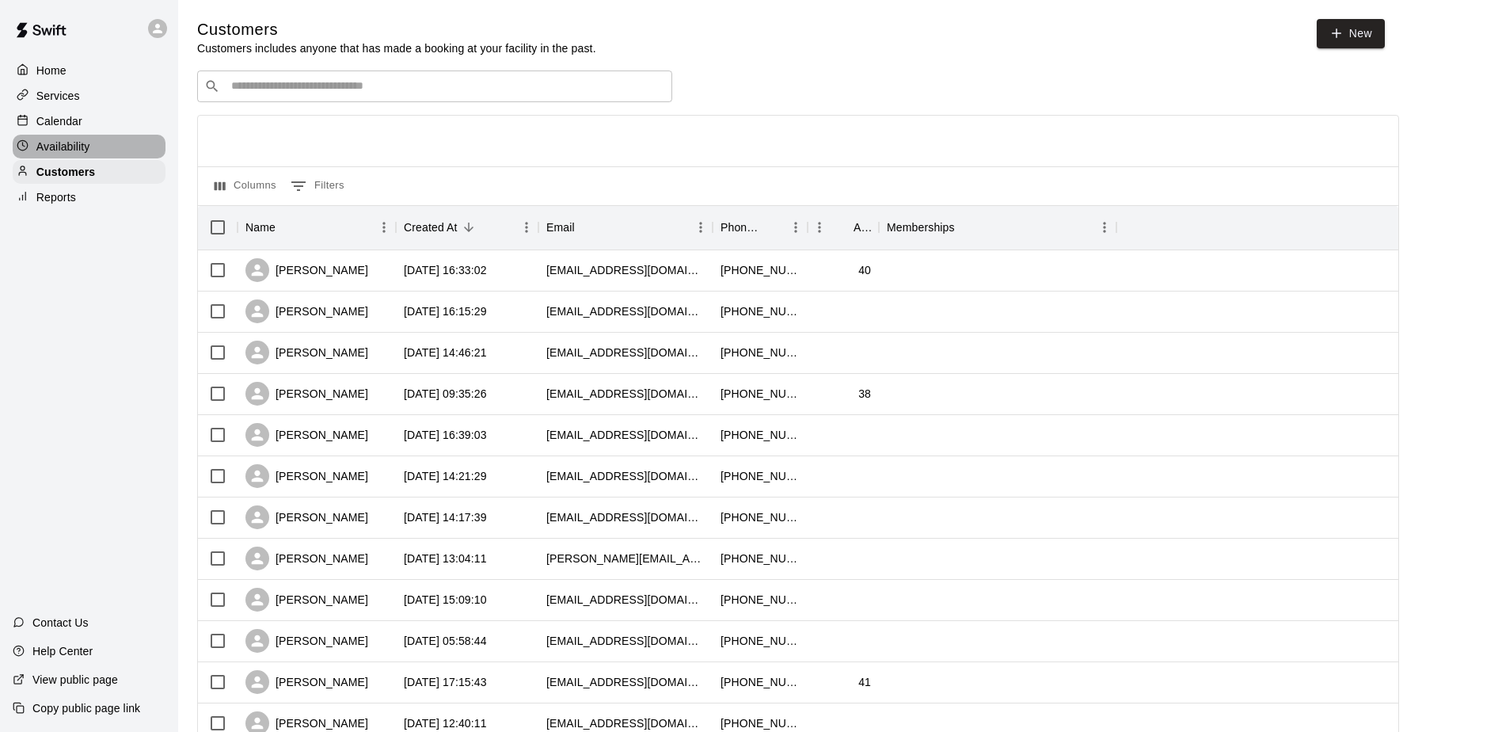
click at [69, 142] on p "Availability" at bounding box center [63, 147] width 54 height 16
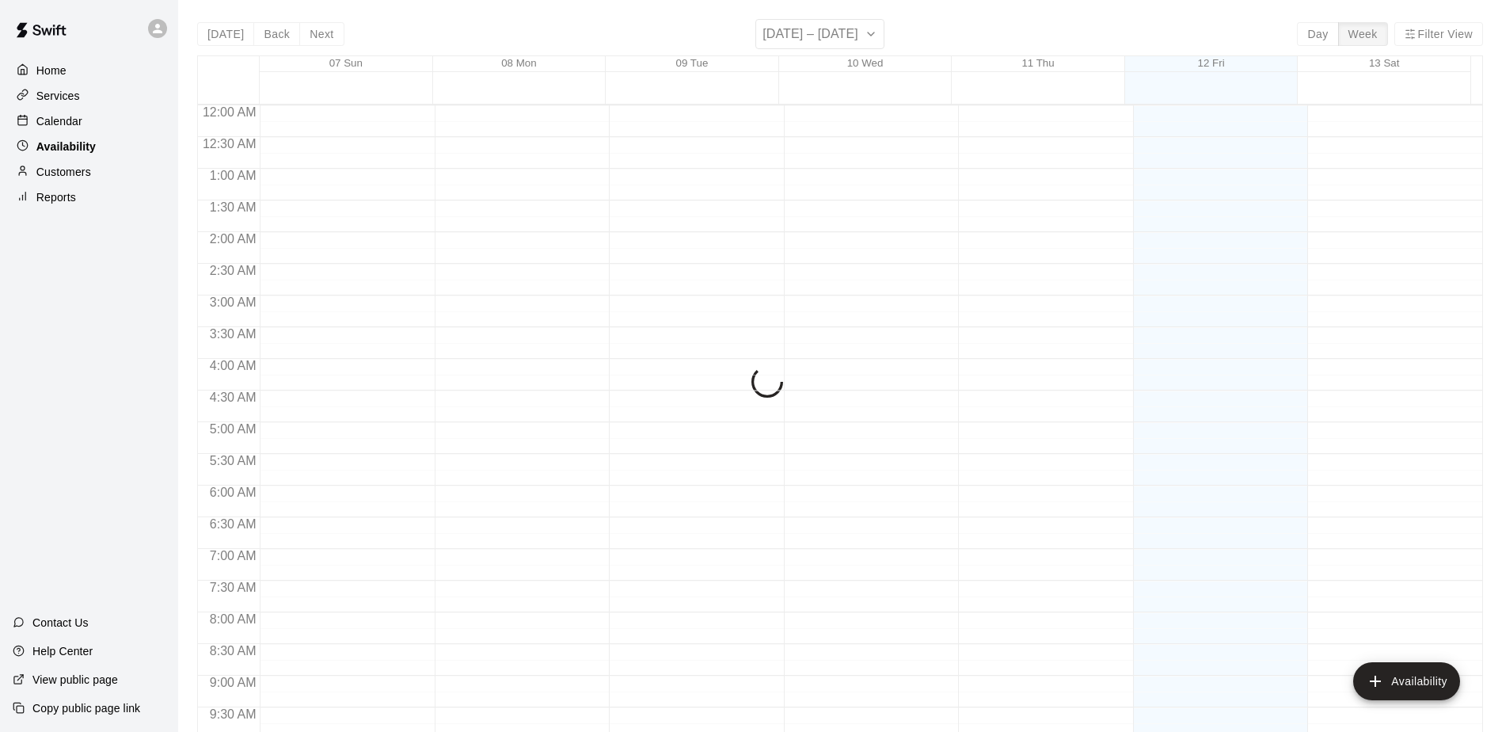
scroll to position [877, 0]
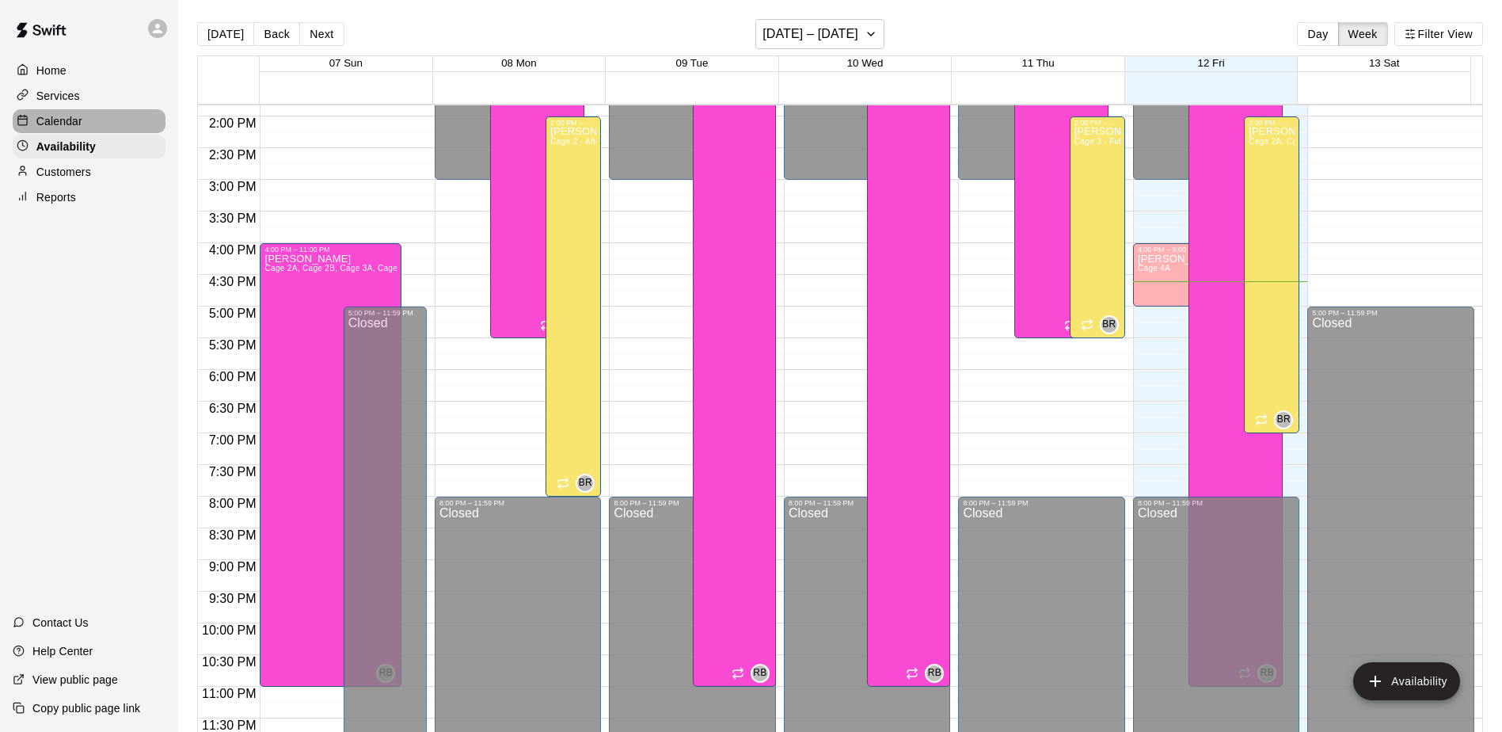
click at [69, 127] on p "Calendar" at bounding box center [59, 121] width 46 height 16
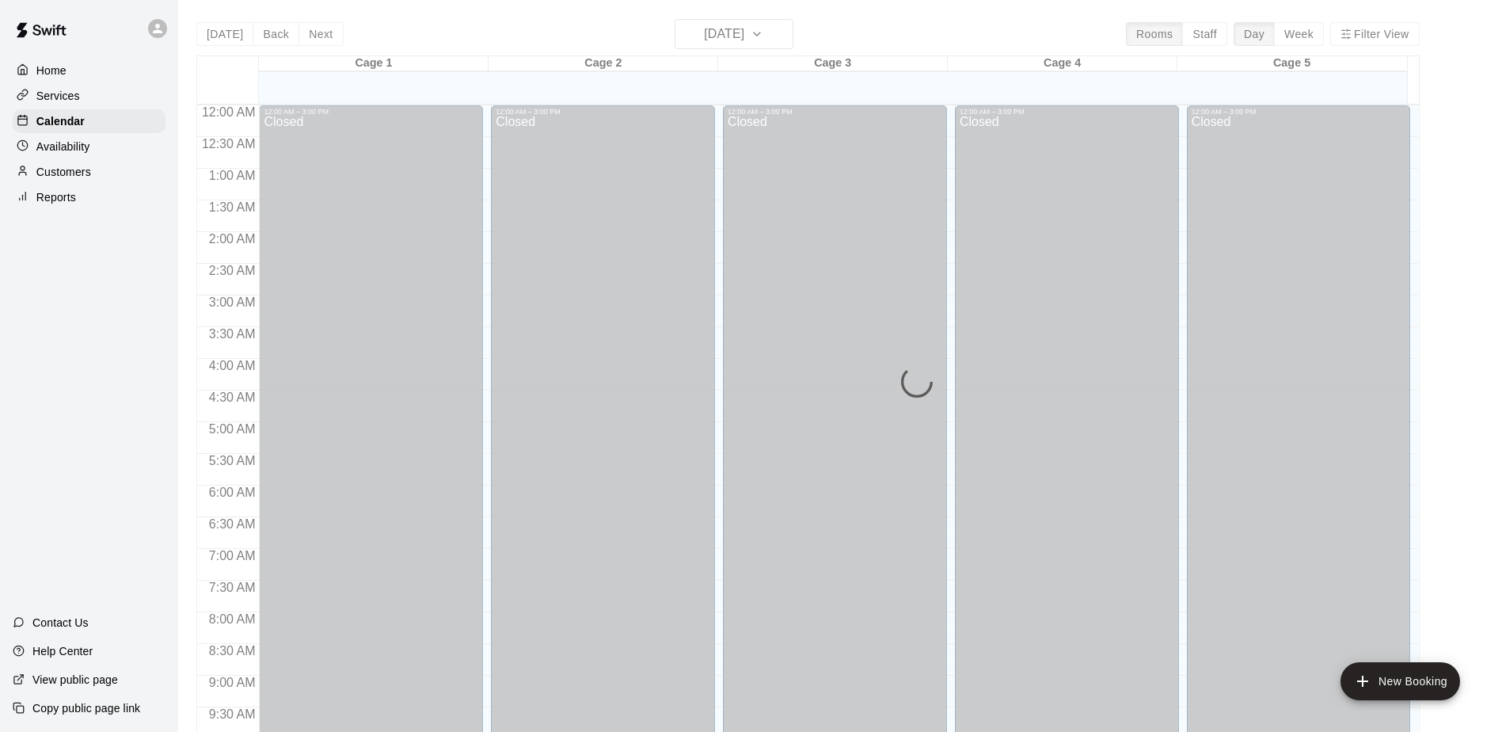
scroll to position [828, 0]
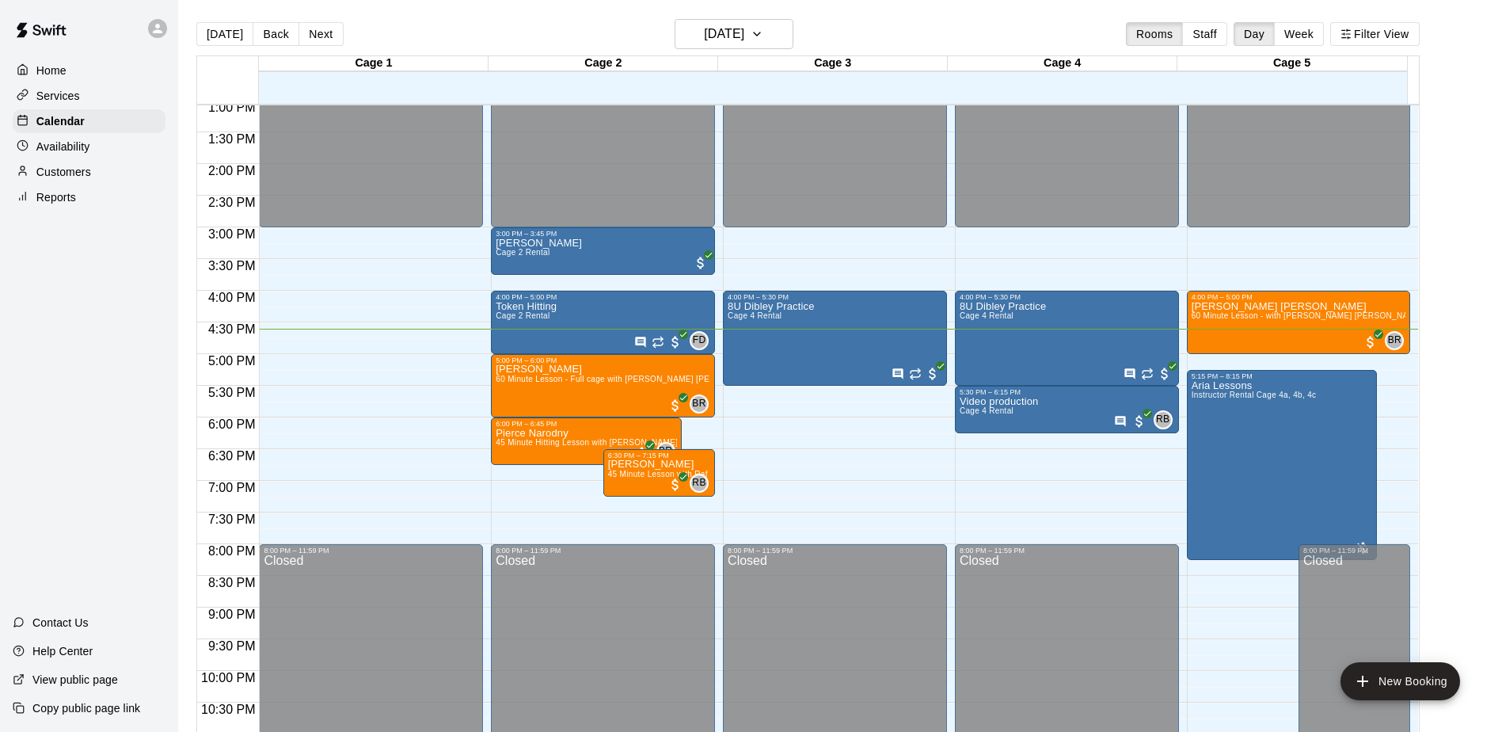
click at [106, 318] on div "Home Services Calendar Availability Customers Reports Contact Us Help Center Vi…" at bounding box center [89, 366] width 178 height 732
click at [113, 337] on div "Home Services Calendar Availability Customers Reports Contact Us Help Center Vi…" at bounding box center [89, 366] width 178 height 732
click at [126, 274] on div "Home Services Calendar Availability Customers Reports Contact Us Help Center Vi…" at bounding box center [89, 366] width 178 height 732
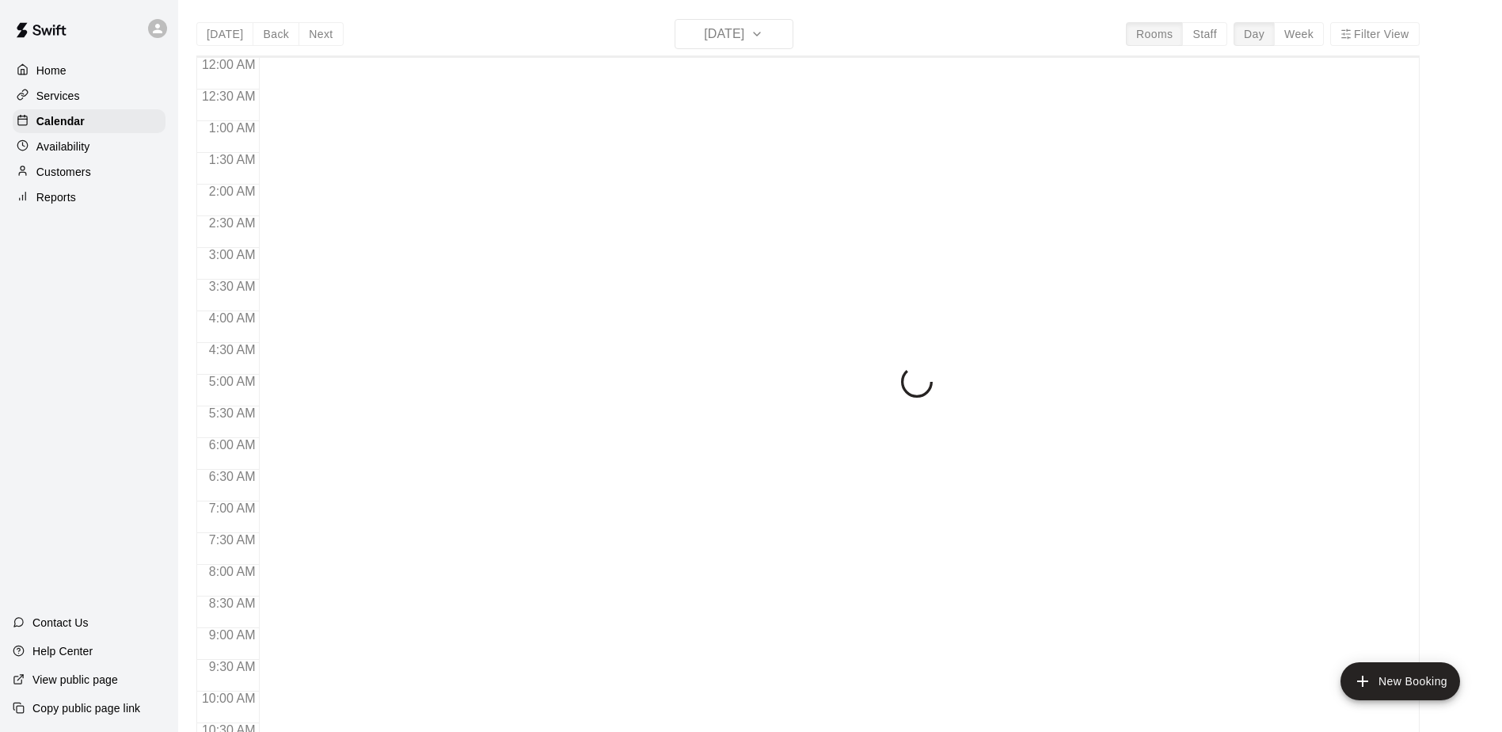
scroll to position [828, 0]
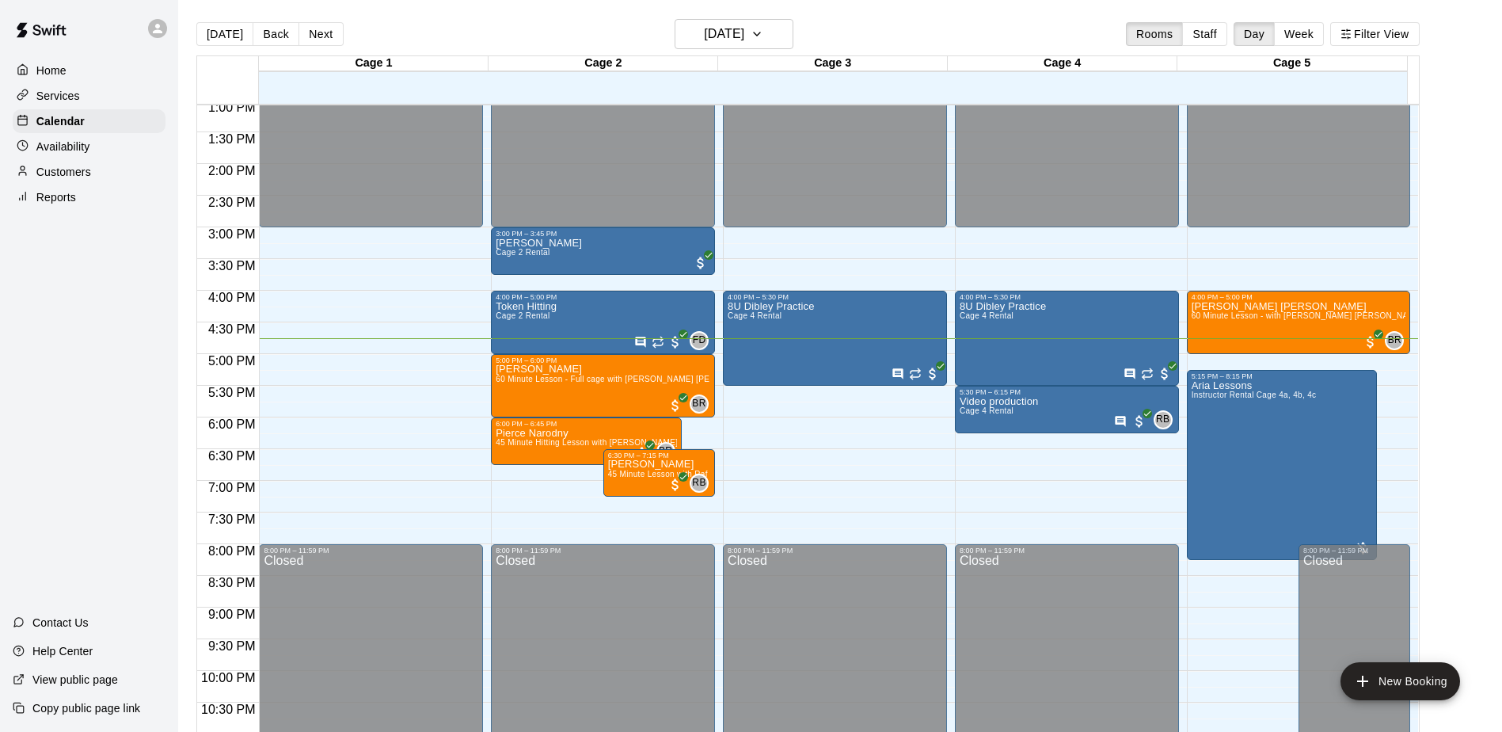
click at [144, 348] on div "Home Services Calendar Availability Customers Reports Contact Us Help Center Vi…" at bounding box center [89, 366] width 178 height 732
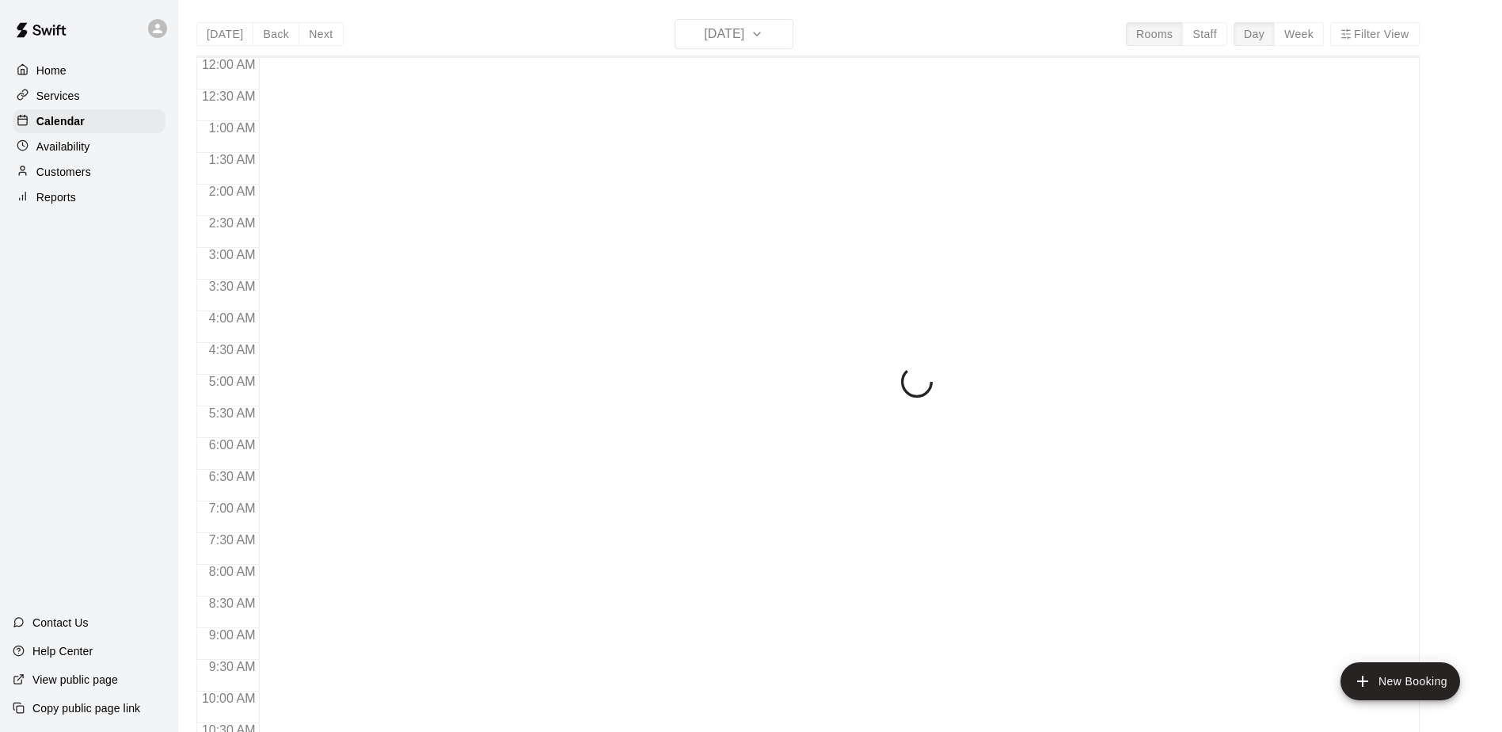
scroll to position [828, 0]
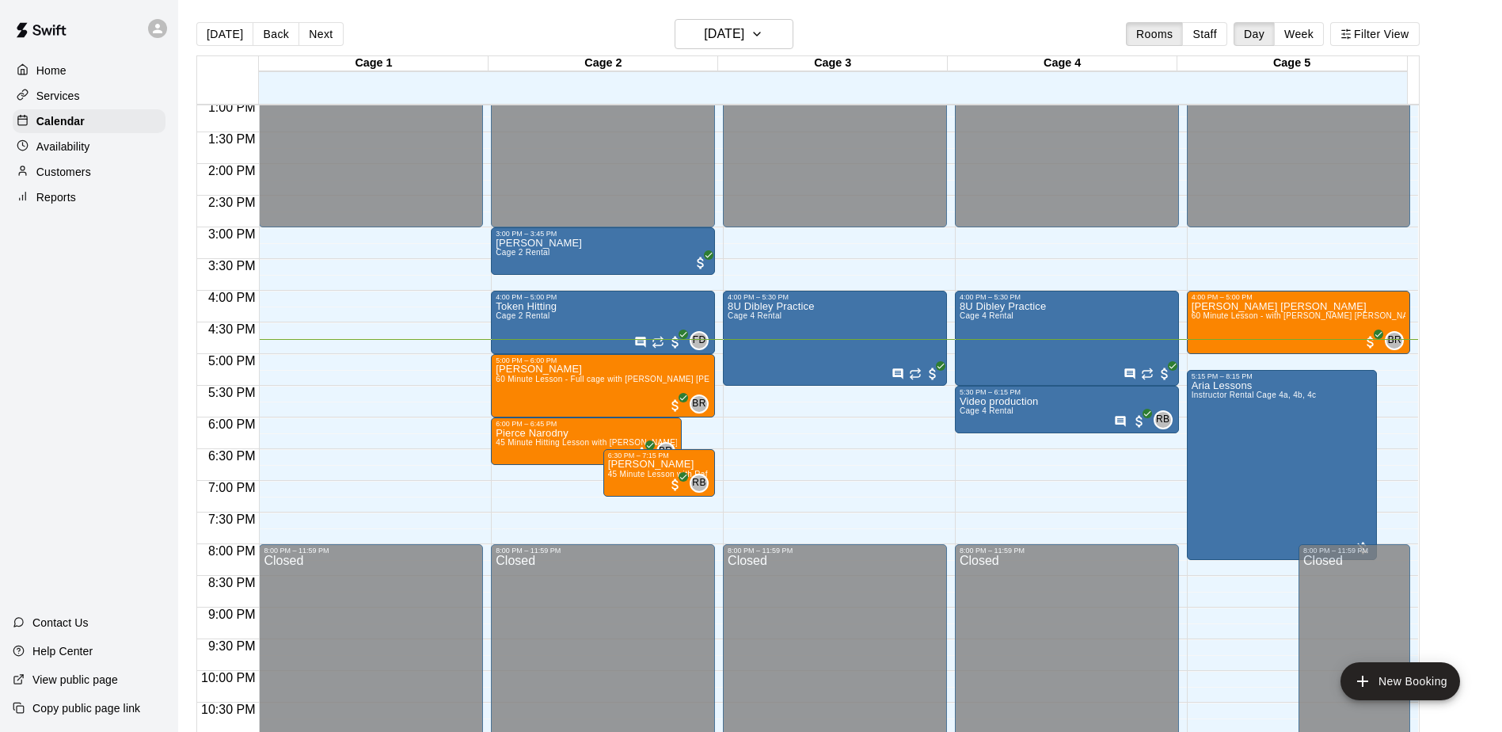
click at [74, 168] on p "Customers" at bounding box center [63, 172] width 55 height 16
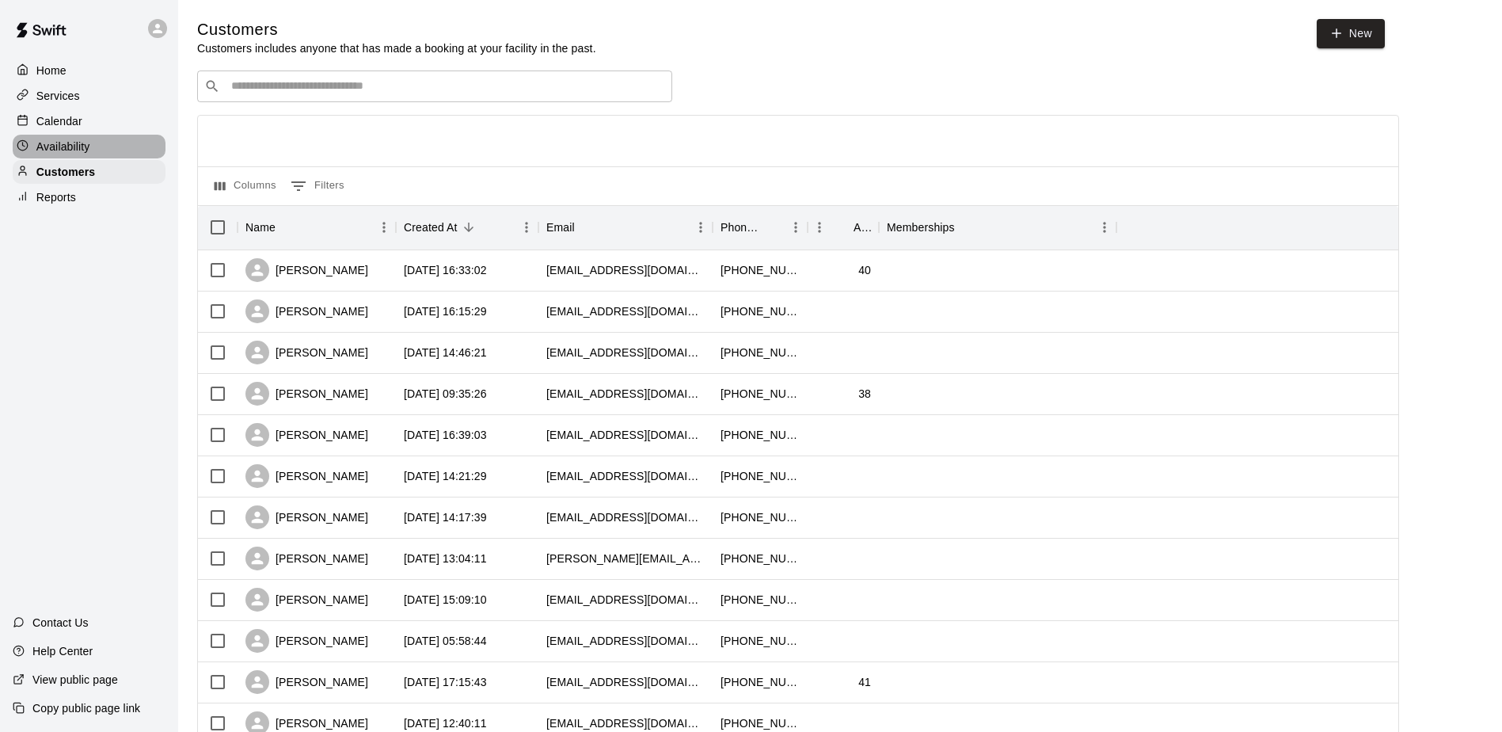
click at [76, 143] on p "Availability" at bounding box center [63, 147] width 54 height 16
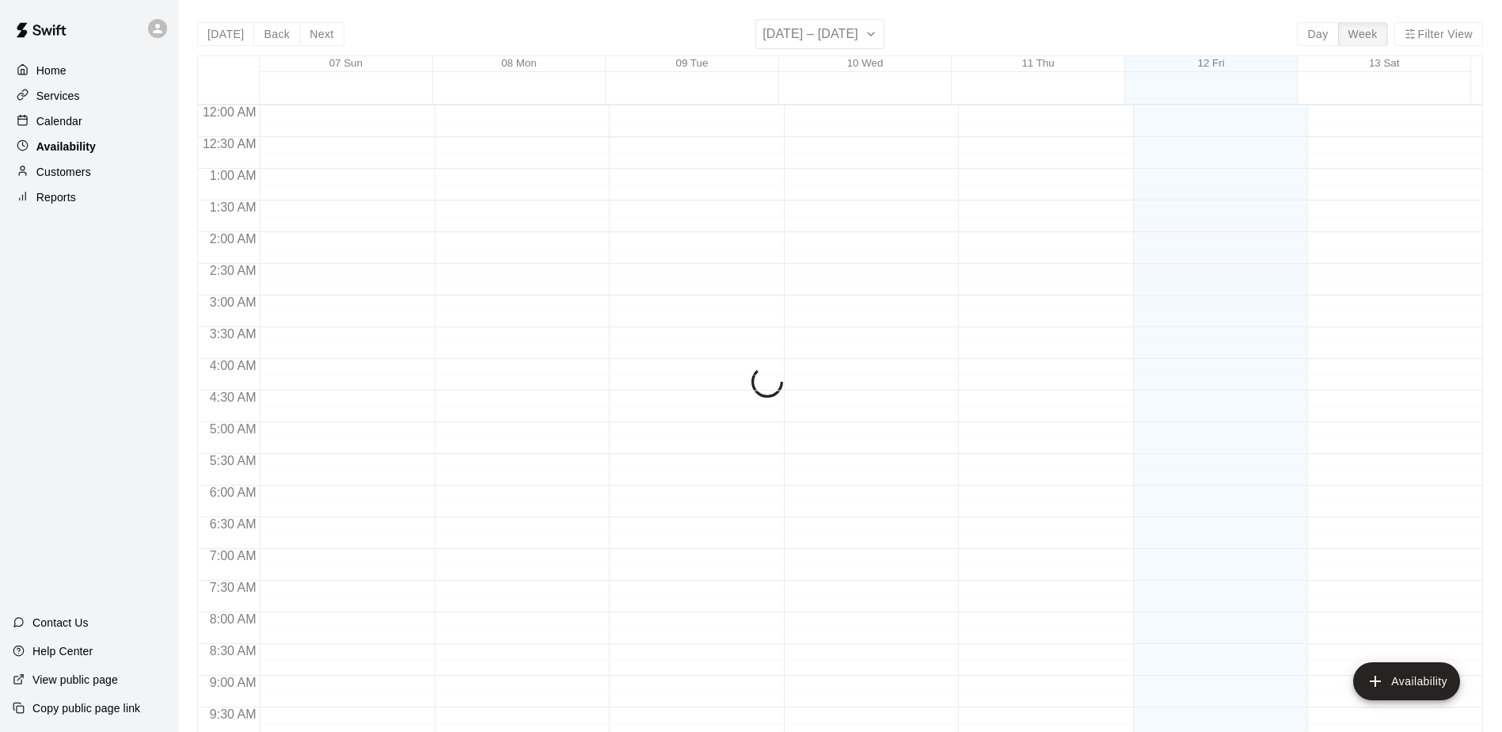
scroll to position [877, 0]
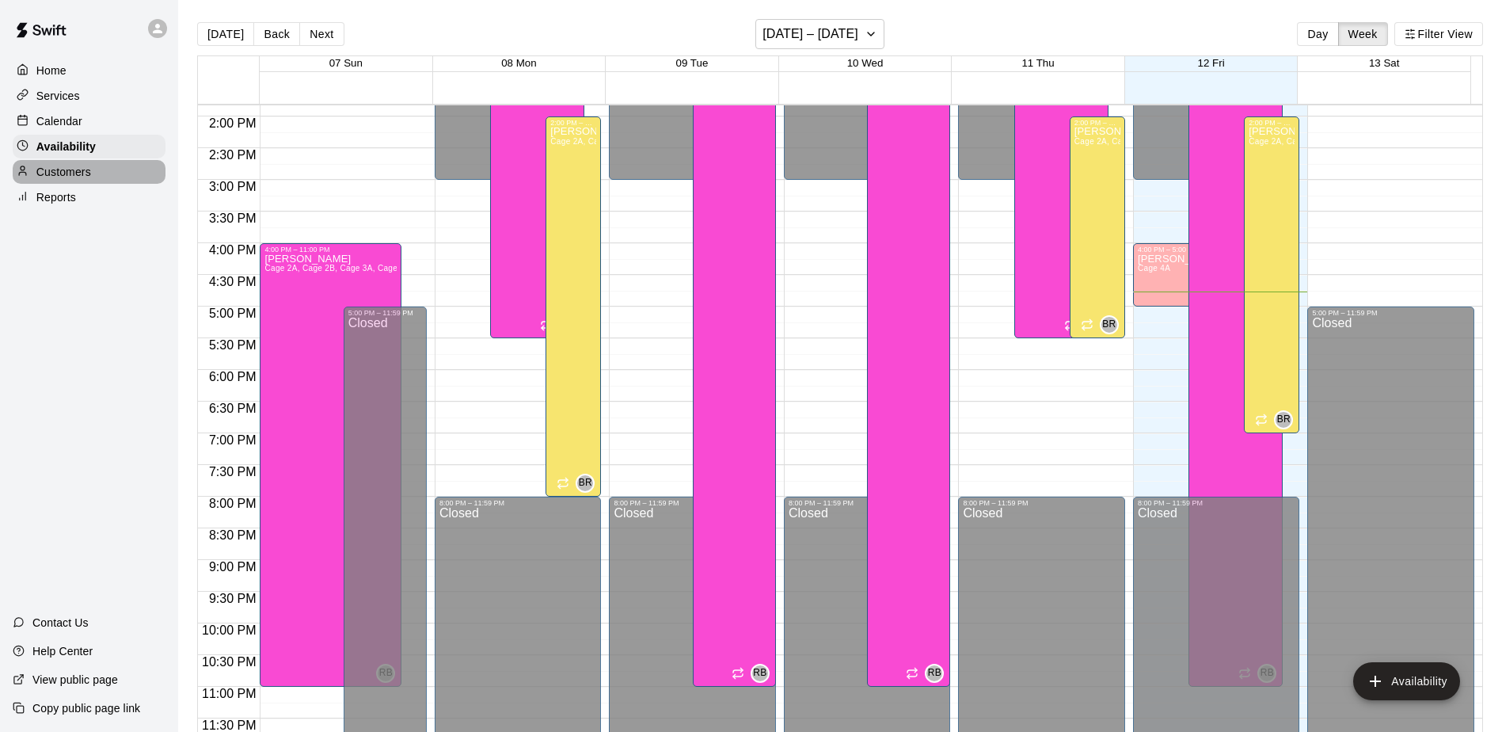
click at [76, 172] on p "Customers" at bounding box center [63, 172] width 55 height 16
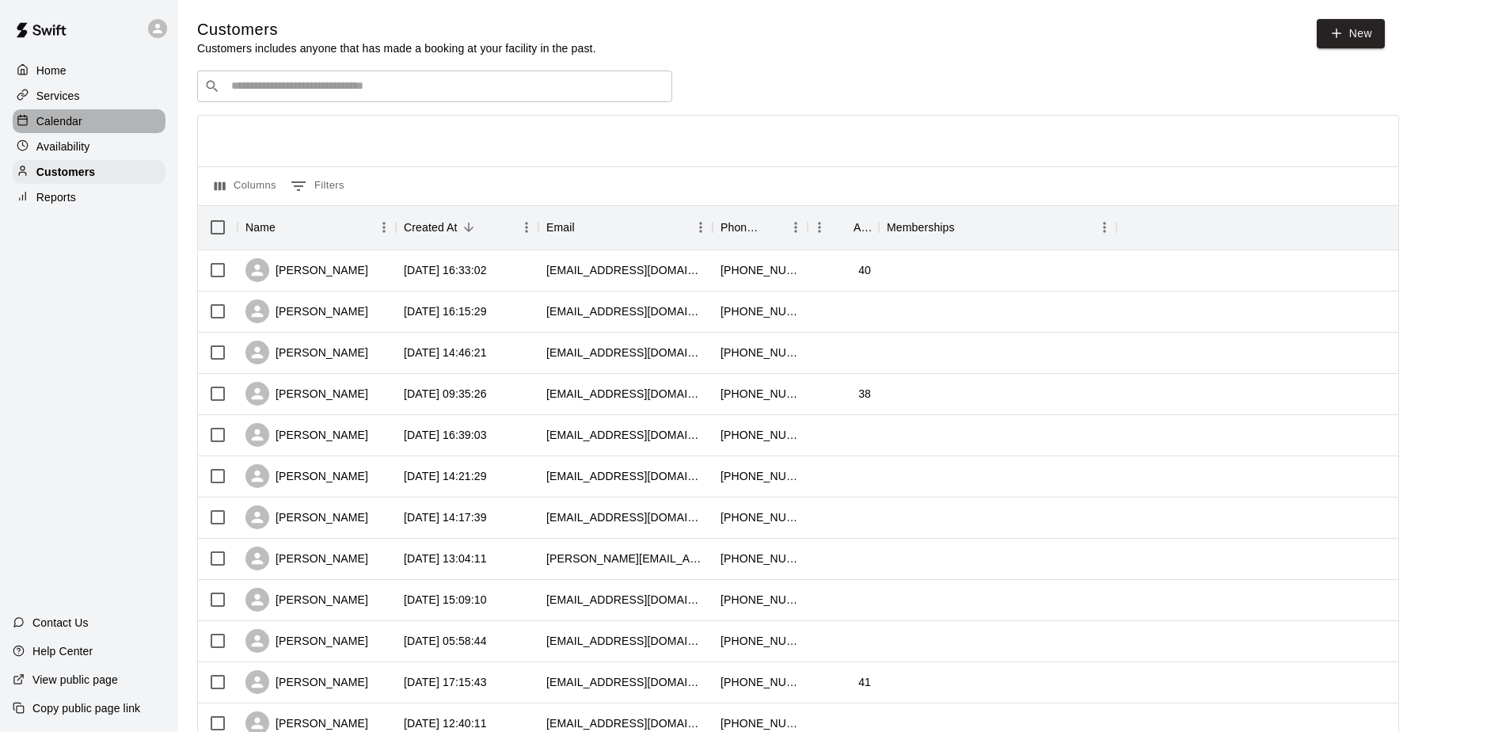
click at [76, 129] on p "Calendar" at bounding box center [59, 121] width 46 height 16
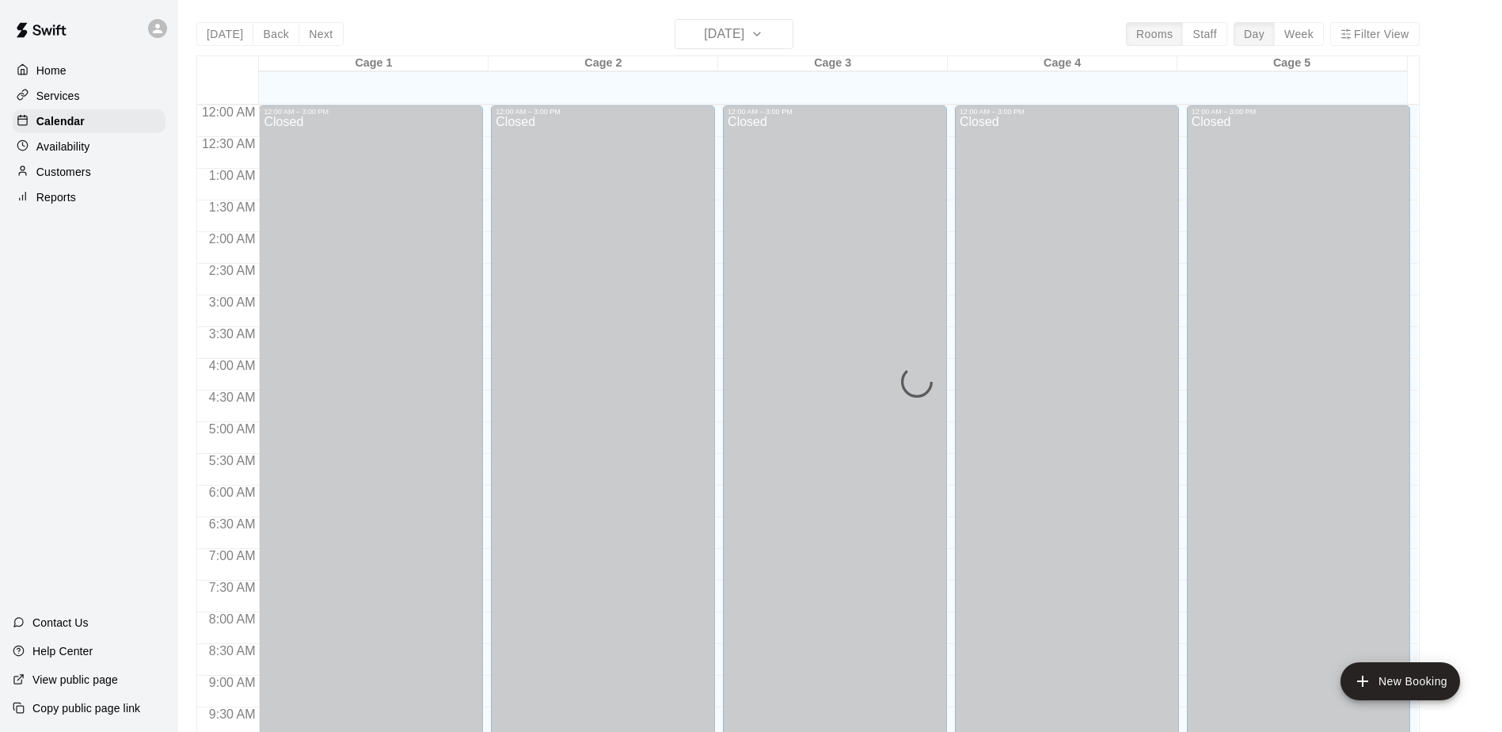
scroll to position [828, 0]
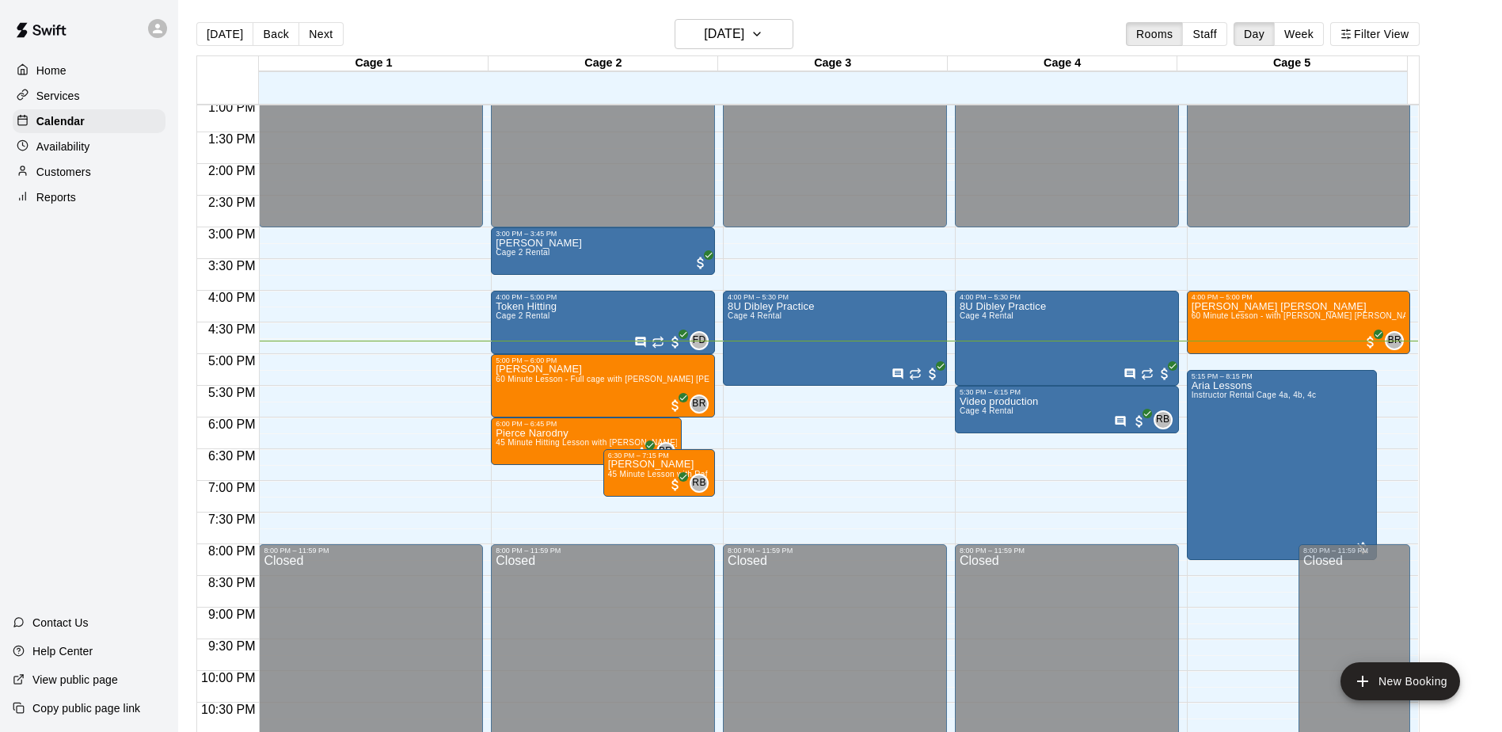
click at [97, 318] on div "Home Services Calendar Availability Customers Reports Contact Us Help Center Vi…" at bounding box center [89, 366] width 178 height 732
click at [166, 326] on div "Home Services Calendar Availability Customers Reports Contact Us Help Center Vi…" at bounding box center [89, 366] width 178 height 732
click at [148, 327] on div "Home Services Calendar Availability Customers Reports Contact Us Help Center Vi…" at bounding box center [89, 366] width 178 height 732
click at [126, 339] on div "Home Services Calendar Availability Customers Reports Contact Us Help Center Vi…" at bounding box center [89, 366] width 178 height 732
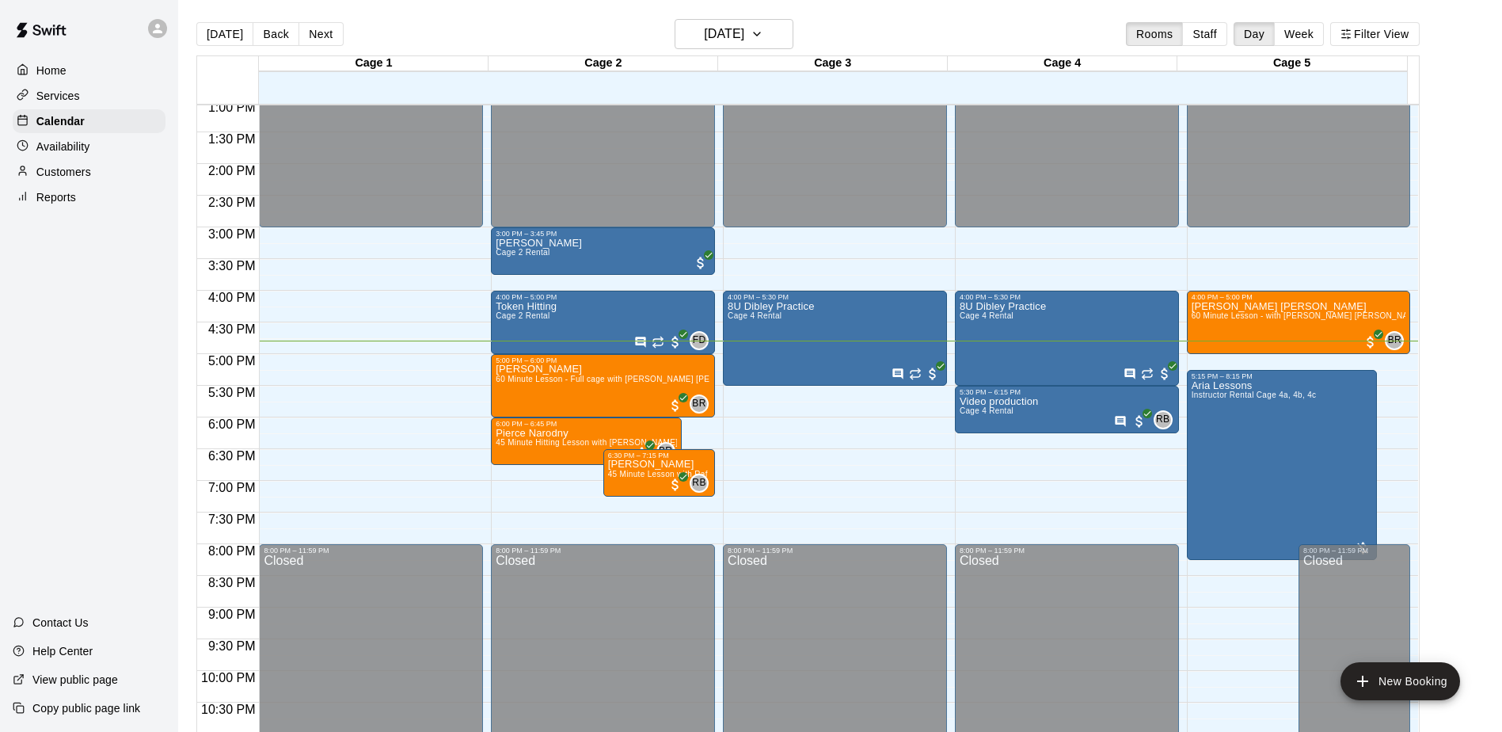
click at [126, 339] on div "Home Services Calendar Availability Customers Reports Contact Us Help Center Vi…" at bounding box center [89, 366] width 178 height 732
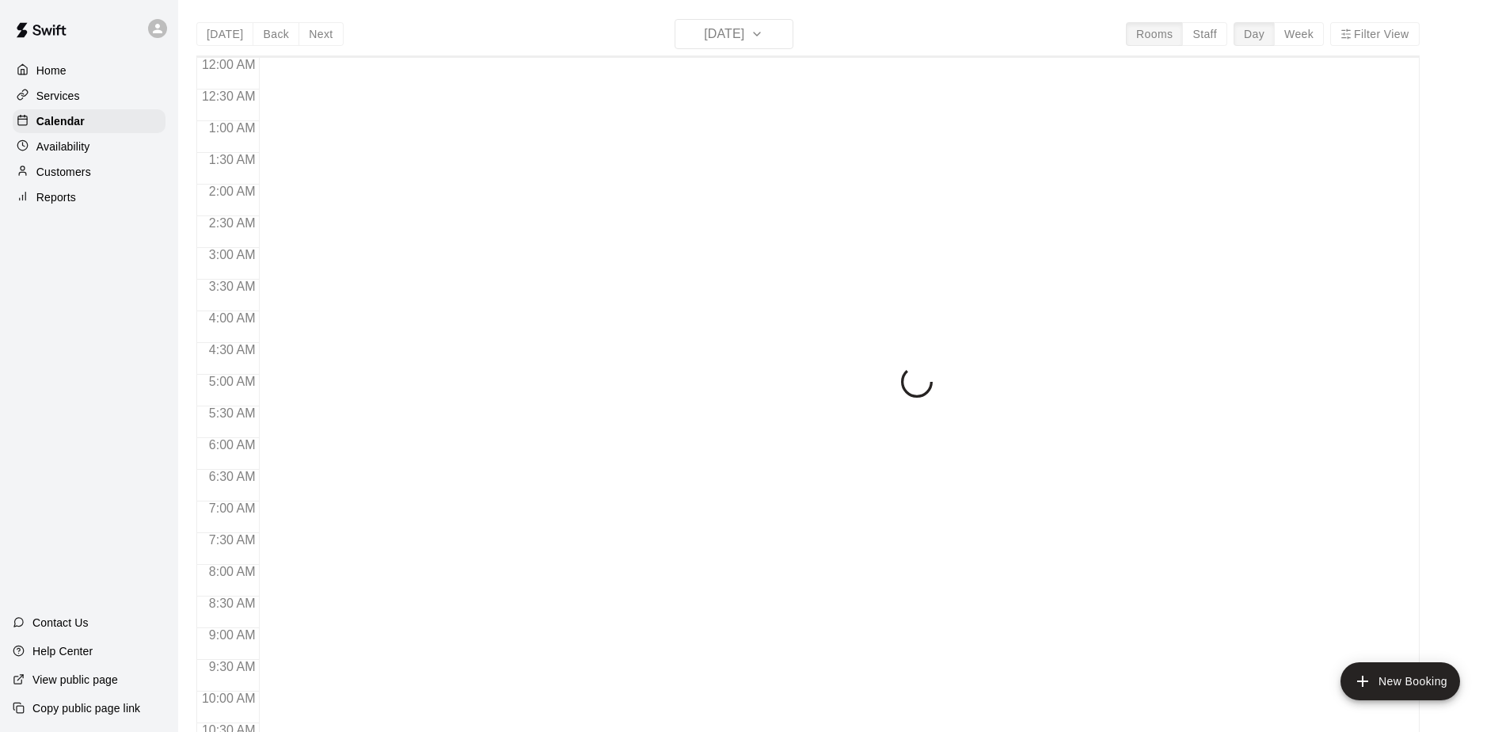
scroll to position [828, 0]
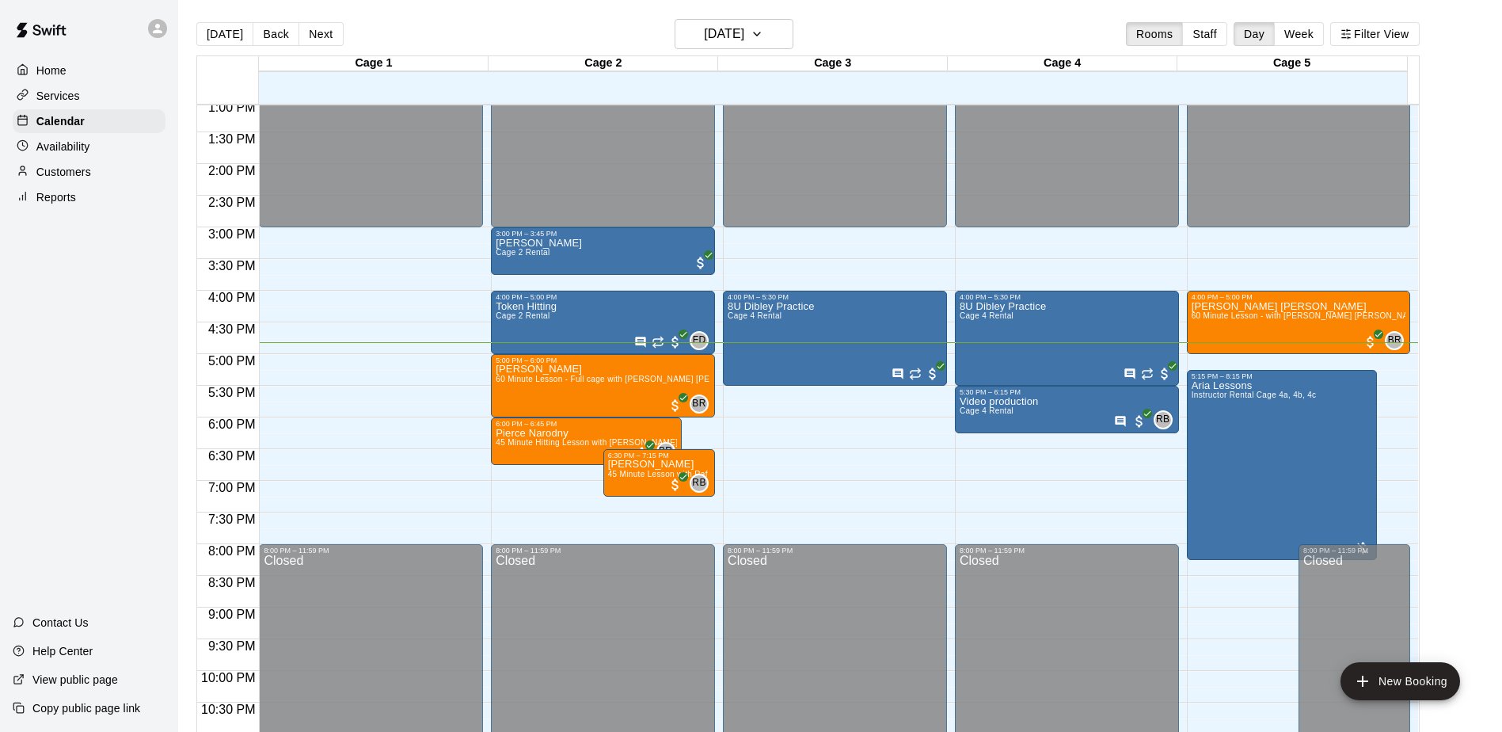
click at [112, 395] on div "Home Services Calendar Availability Customers Reports Contact Us Help Center Vi…" at bounding box center [89, 366] width 178 height 732
click at [135, 306] on div "Home Services Calendar Availability Customers Reports Contact Us Help Center Vi…" at bounding box center [89, 366] width 178 height 732
click at [134, 394] on div "Home Services Calendar Availability Customers Reports Contact Us Help Center Vi…" at bounding box center [89, 366] width 178 height 732
click at [108, 339] on div "Home Services Calendar Availability Customers Reports Contact Us Help Center Vi…" at bounding box center [89, 366] width 178 height 732
click at [80, 370] on div "Home Services Calendar Availability Customers Reports Contact Us Help Center Vi…" at bounding box center [89, 366] width 178 height 732
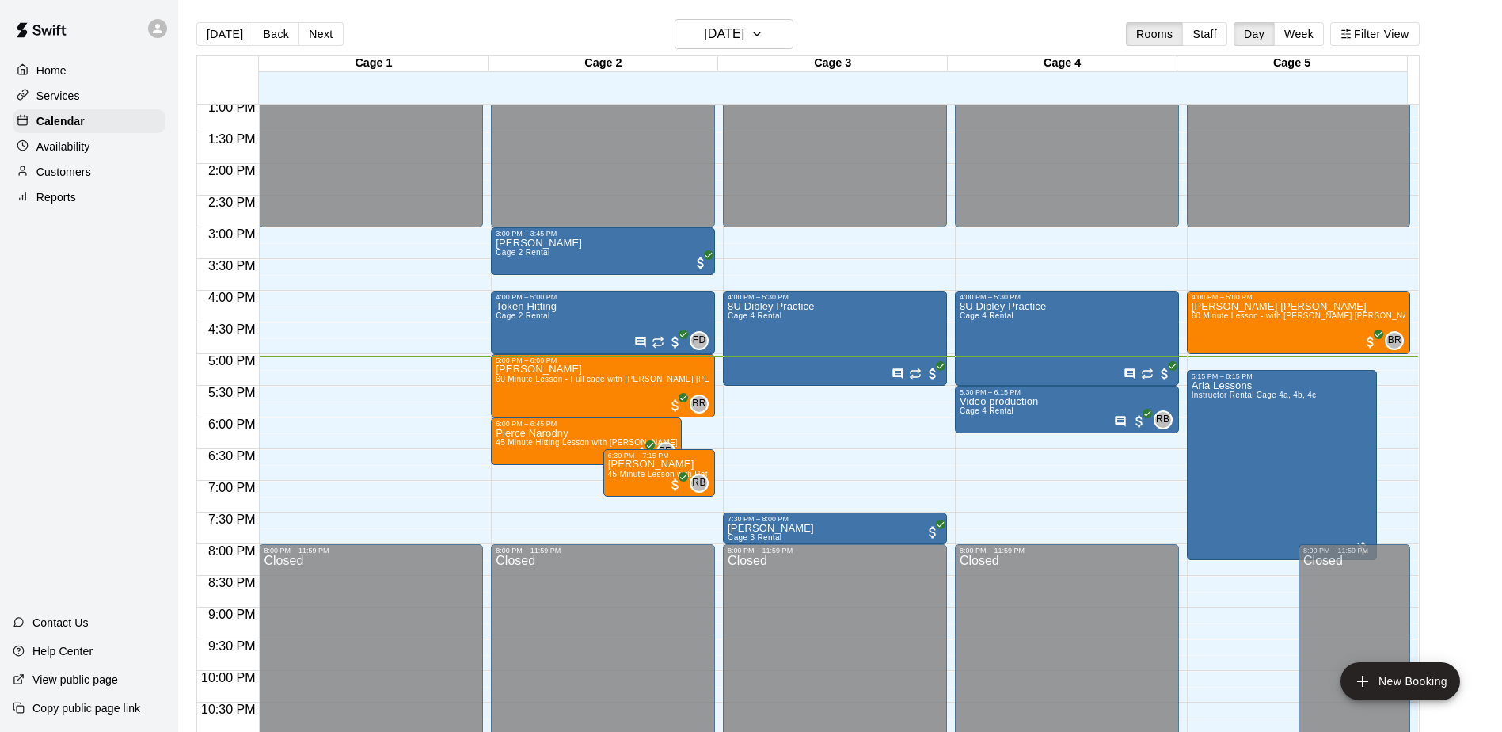
click at [1477, 487] on main "[DATE] Back [DATE][DATE] Rooms Staff Day Week Filter View Cage 1 12 Fri Cage 2 …" at bounding box center [840, 385] width 1311 height 732
click at [86, 366] on div "Home Services Calendar Availability Customers Reports Contact Us Help Center Vi…" at bounding box center [89, 366] width 178 height 732
click at [52, 350] on div "Home Services Calendar Availability Customers Reports Contact Us Help Center Vi…" at bounding box center [89, 366] width 178 height 732
click at [102, 277] on div "Home Services Calendar Availability Customers Reports Contact Us Help Center Vi…" at bounding box center [89, 366] width 178 height 732
click at [126, 387] on div "Home Services Calendar Availability Customers Reports Contact Us Help Center Vi…" at bounding box center [89, 366] width 178 height 732
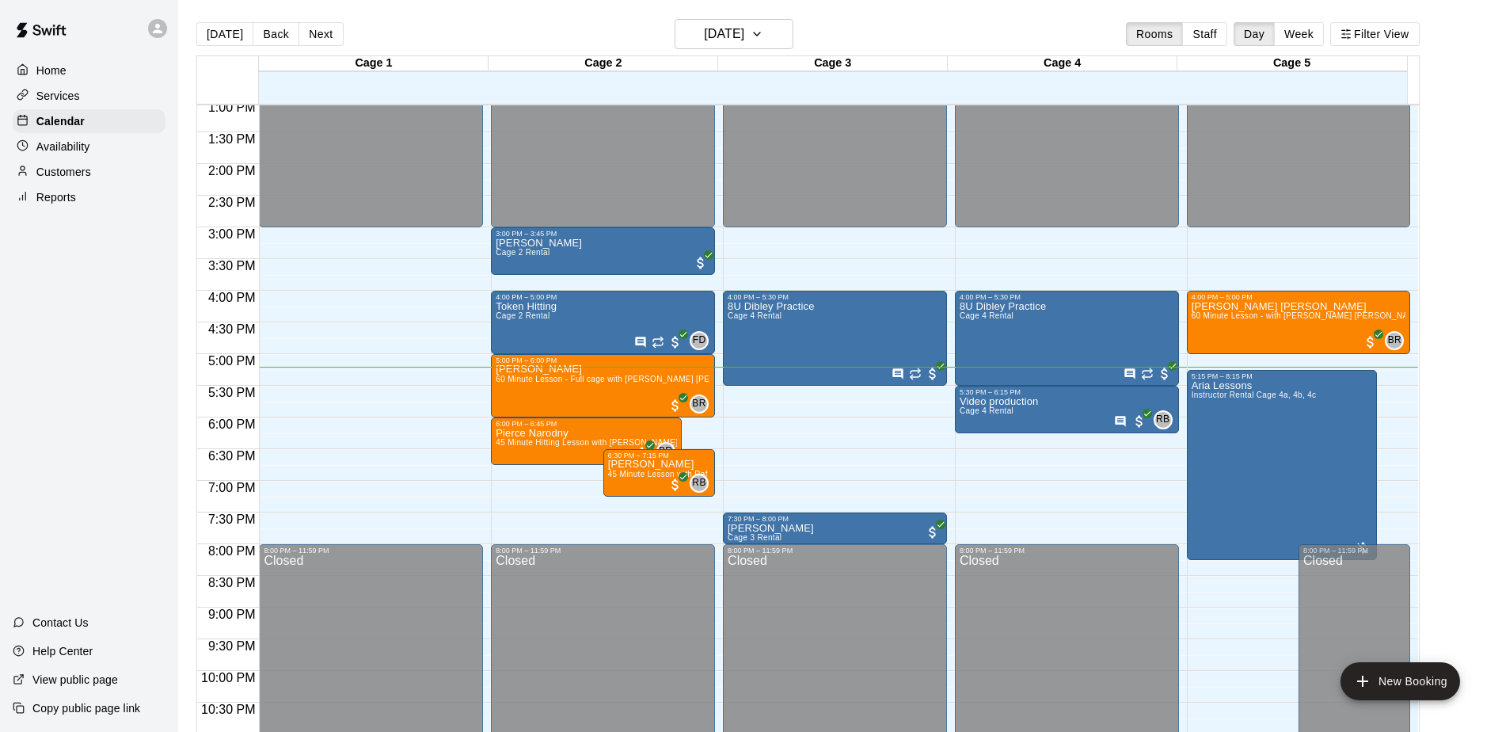
click at [139, 502] on div "Home Services Calendar Availability Customers Reports Contact Us Help Center Vi…" at bounding box center [89, 366] width 178 height 732
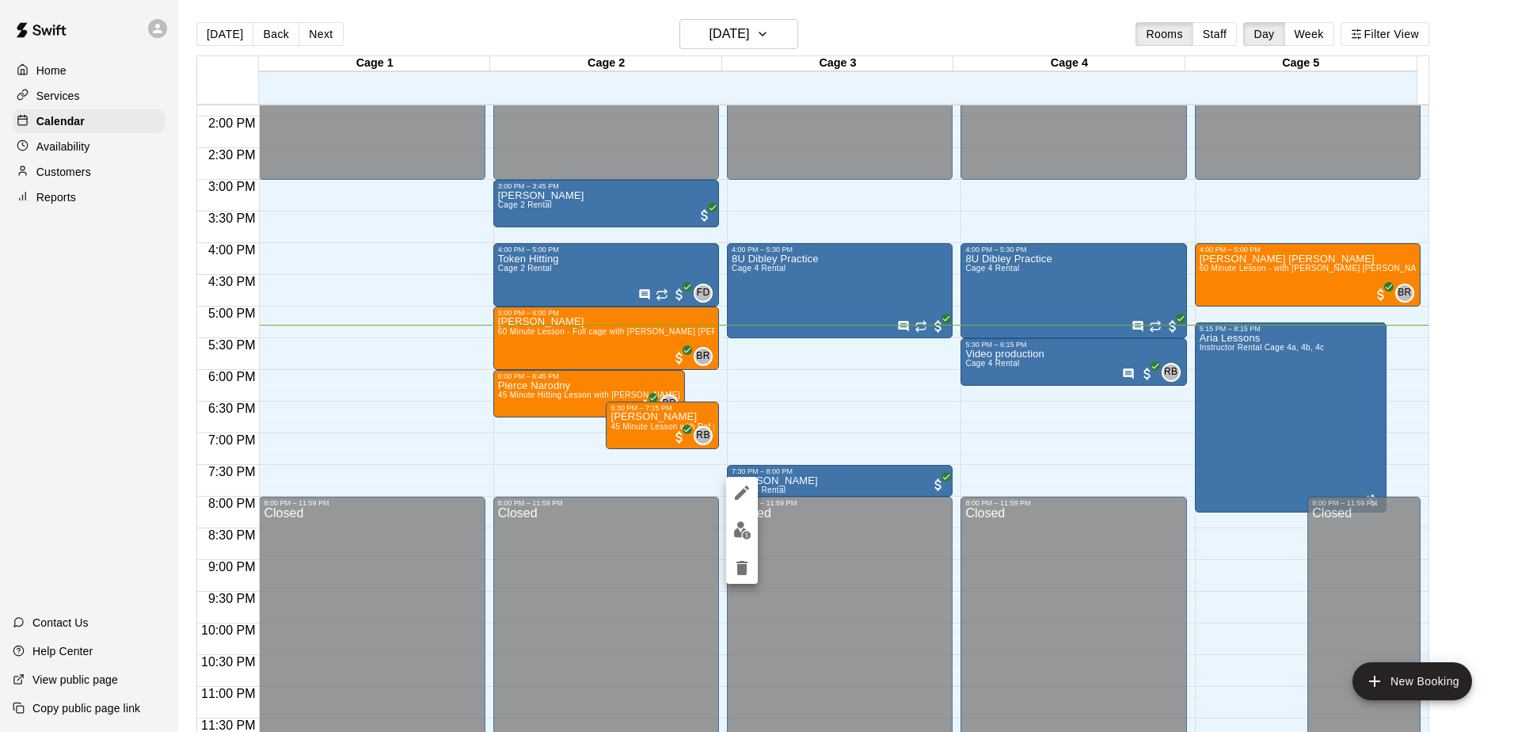
click at [96, 436] on div at bounding box center [757, 366] width 1514 height 732
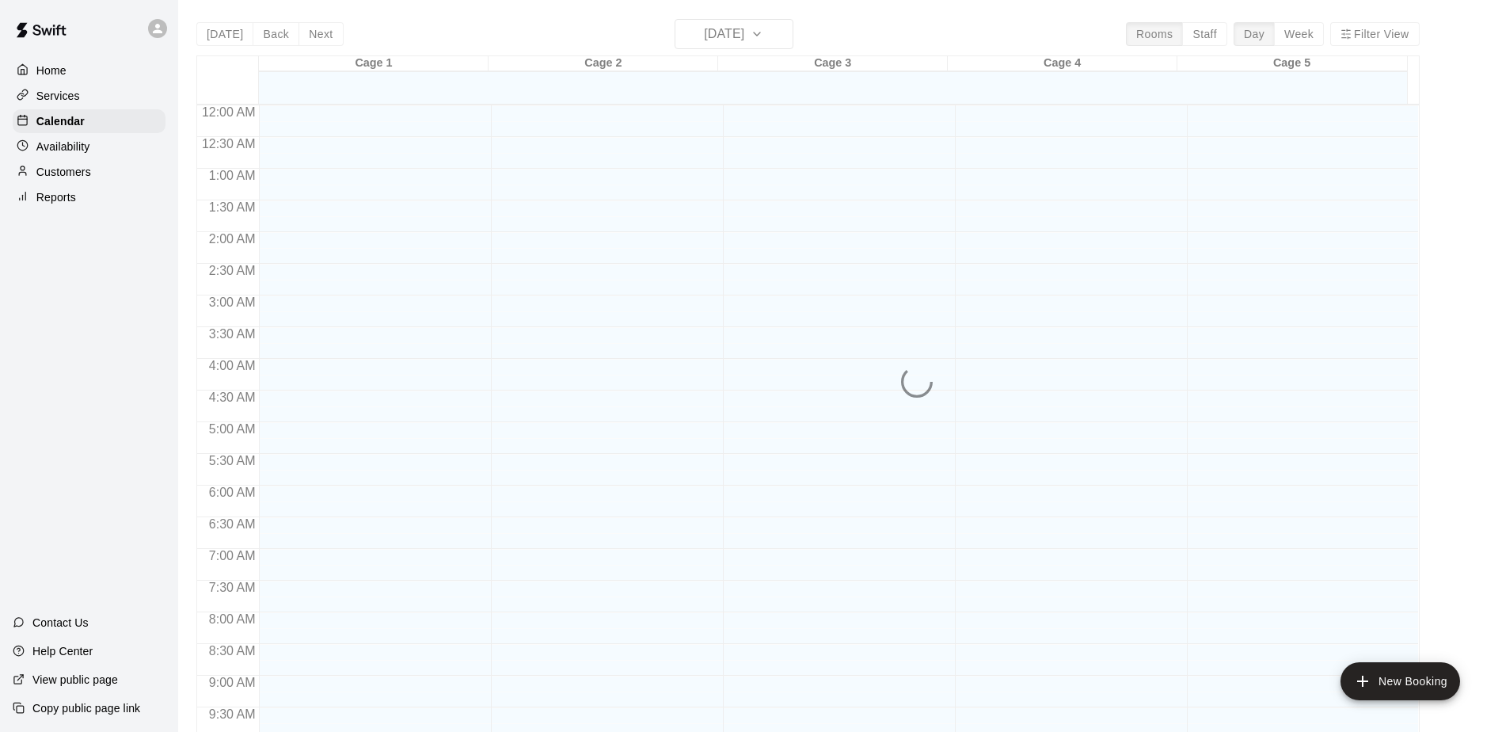
scroll to position [828, 0]
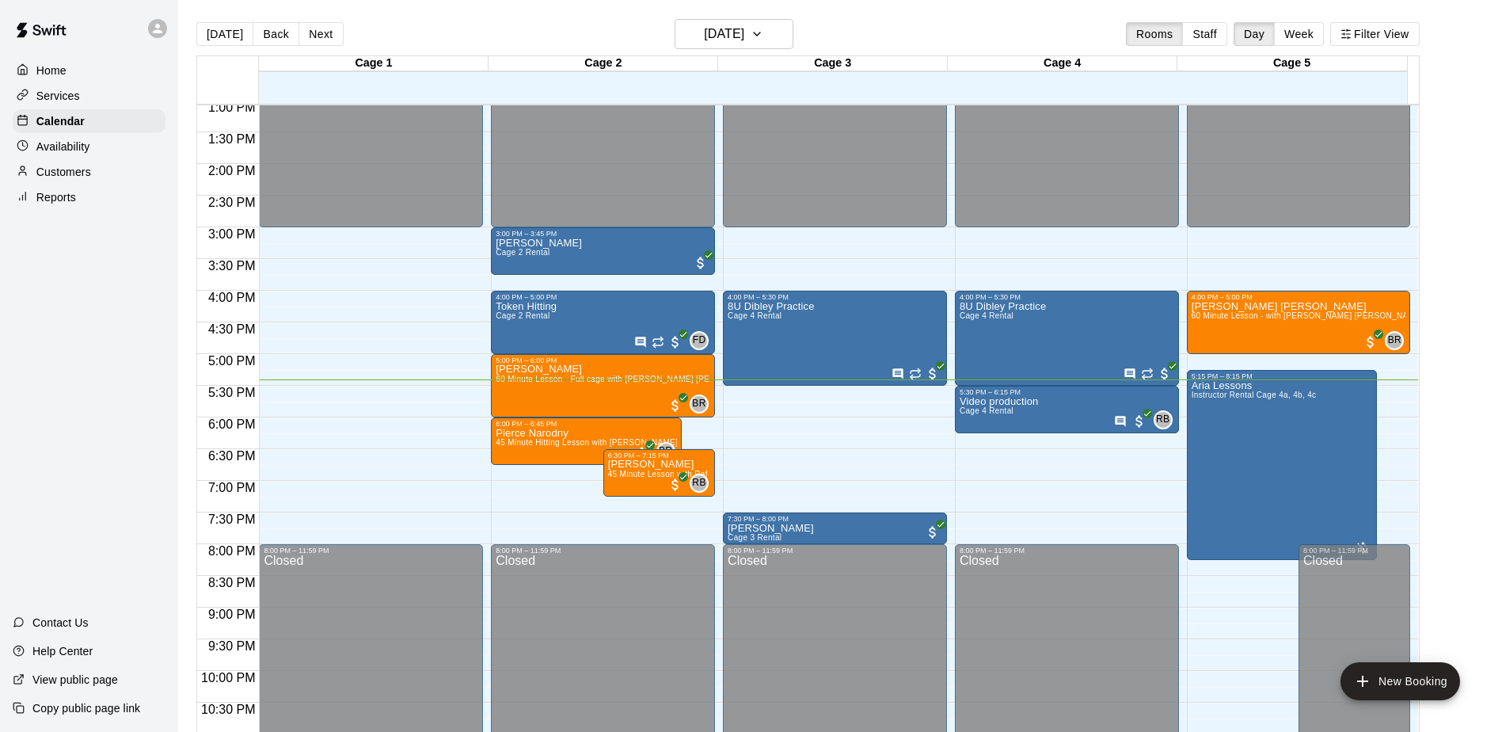
click at [70, 404] on div "Home Services Calendar Availability Customers Reports Contact Us Help Center Vi…" at bounding box center [89, 366] width 178 height 732
click at [625, 464] on p "[PERSON_NAME]" at bounding box center [659, 464] width 102 height 0
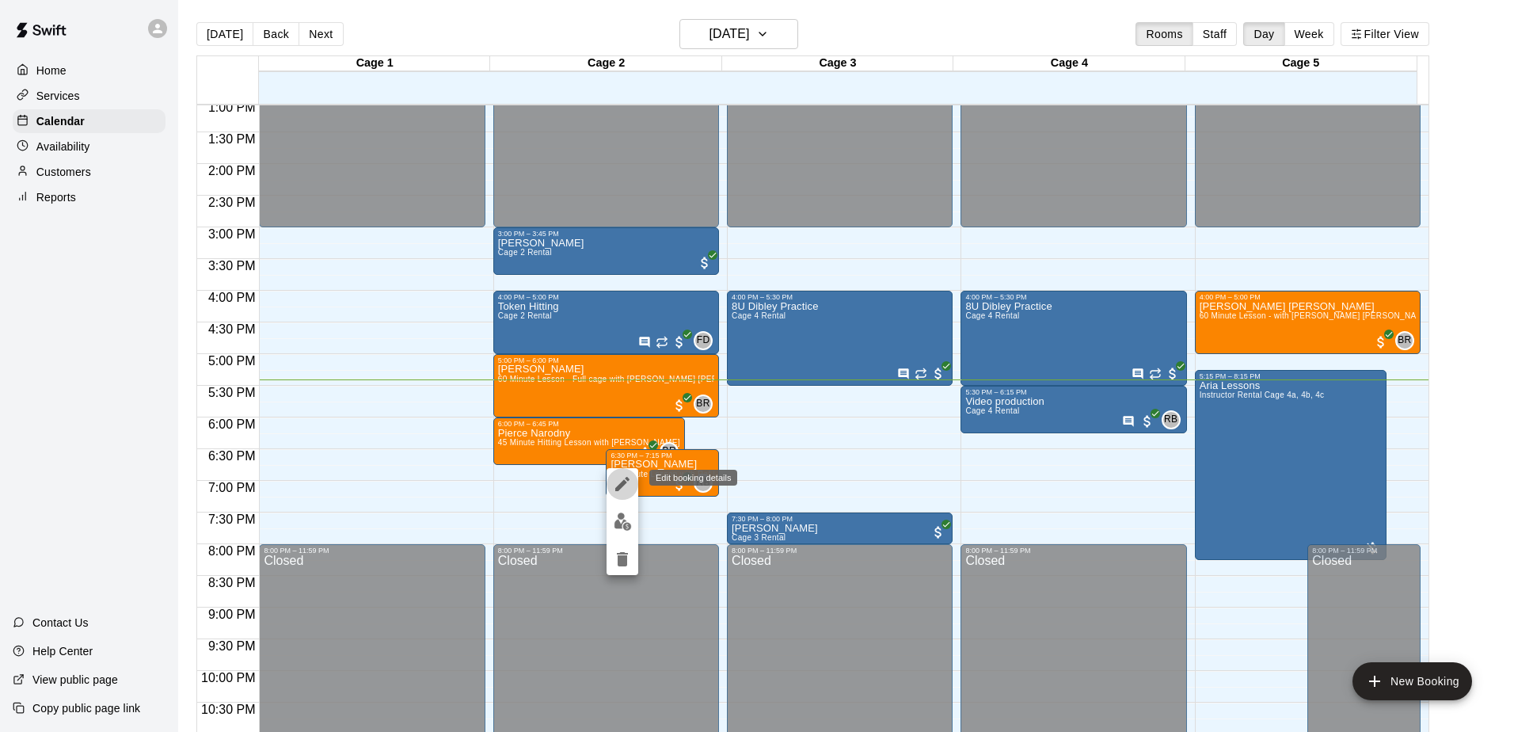
click at [625, 481] on icon "edit" at bounding box center [622, 484] width 14 height 14
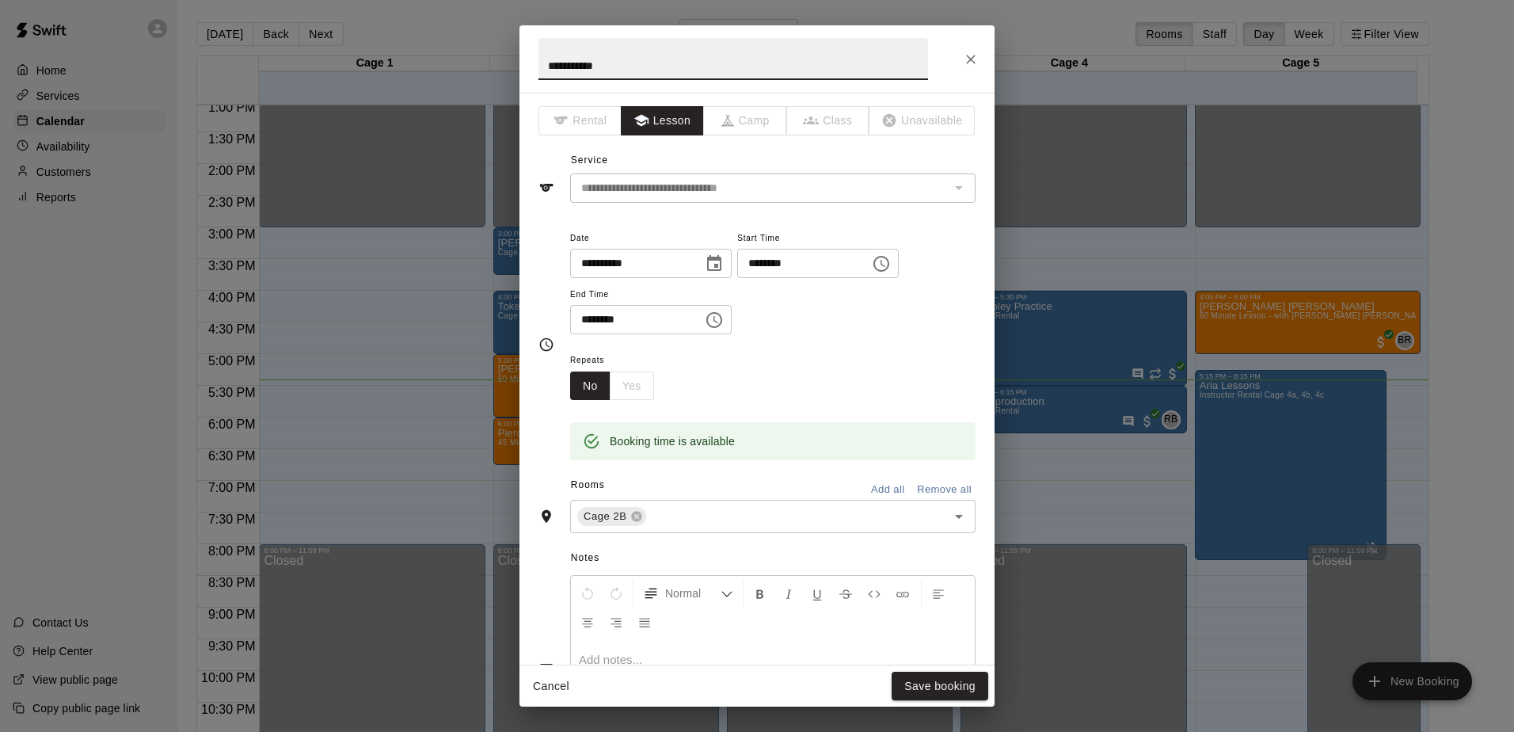
click at [109, 409] on div "**********" at bounding box center [757, 366] width 1514 height 732
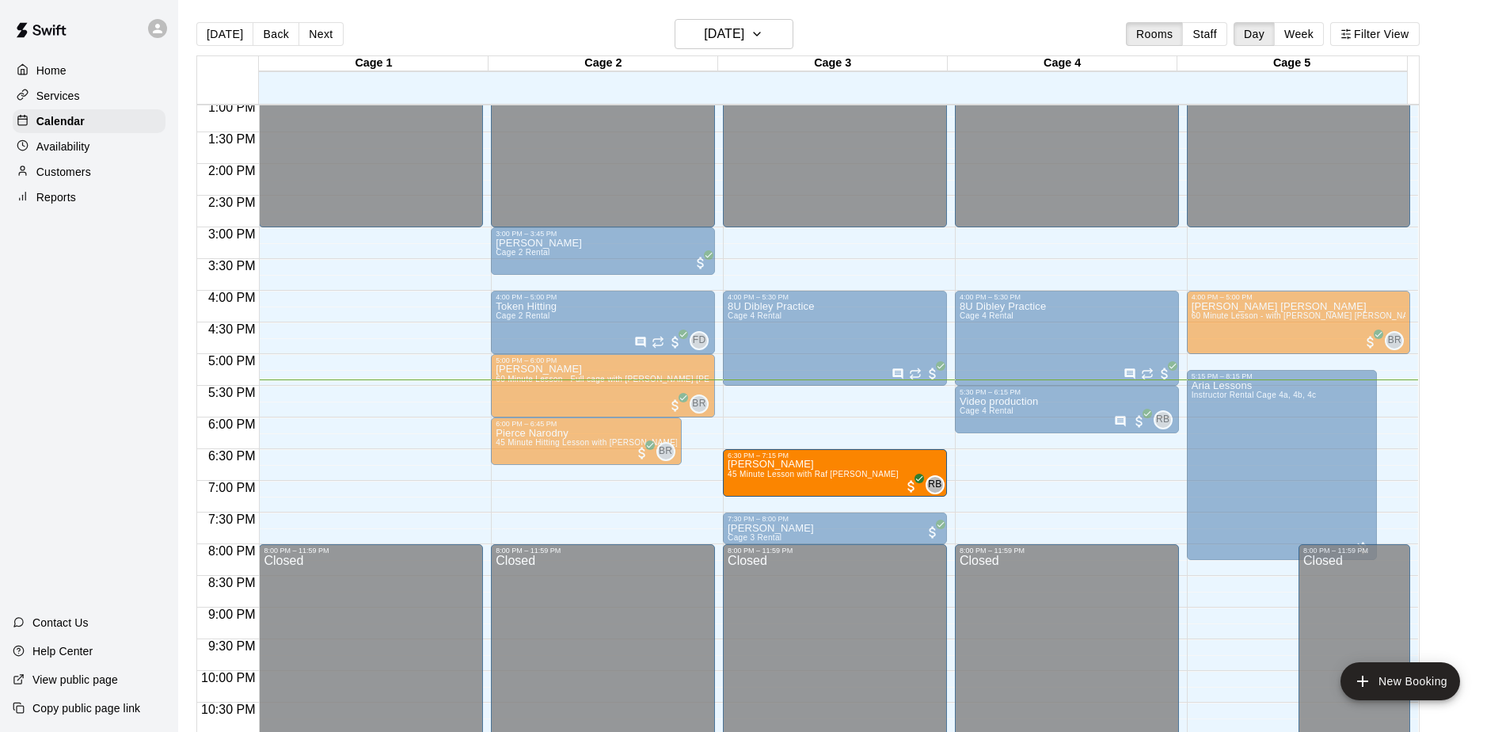
drag, startPoint x: 649, startPoint y: 475, endPoint x: 778, endPoint y: 478, distance: 129.9
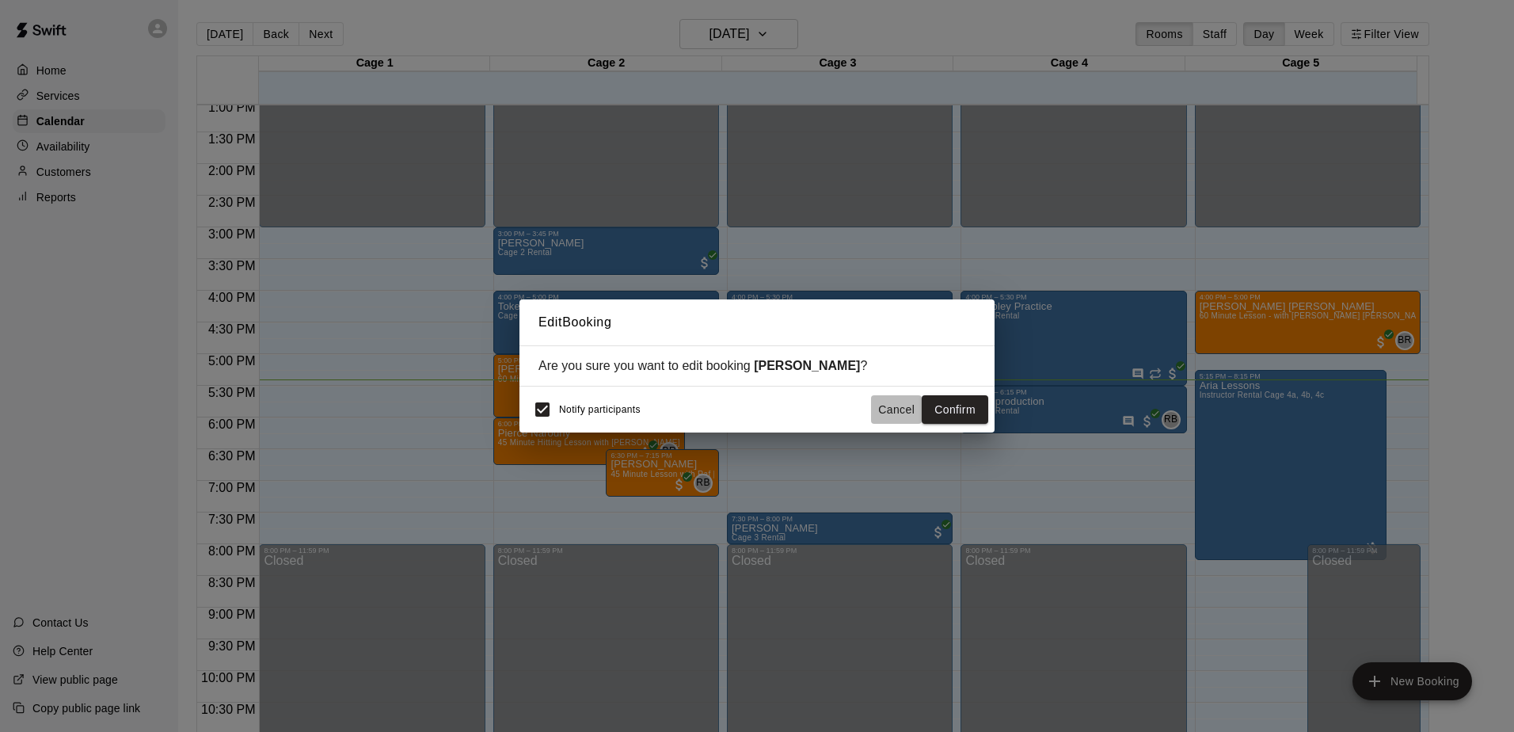
click at [896, 414] on button "Cancel" at bounding box center [896, 409] width 51 height 29
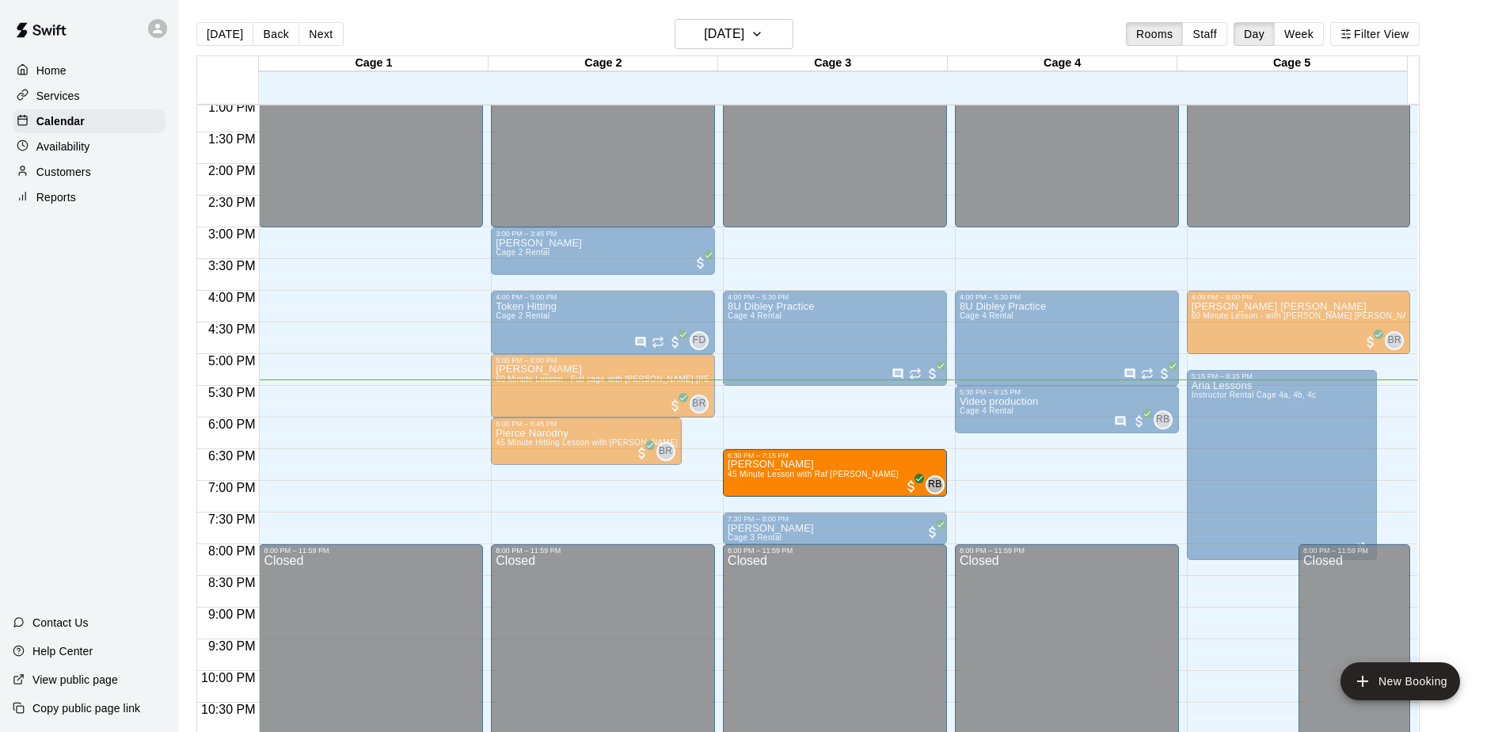
drag, startPoint x: 637, startPoint y: 470, endPoint x: 780, endPoint y: 473, distance: 143.4
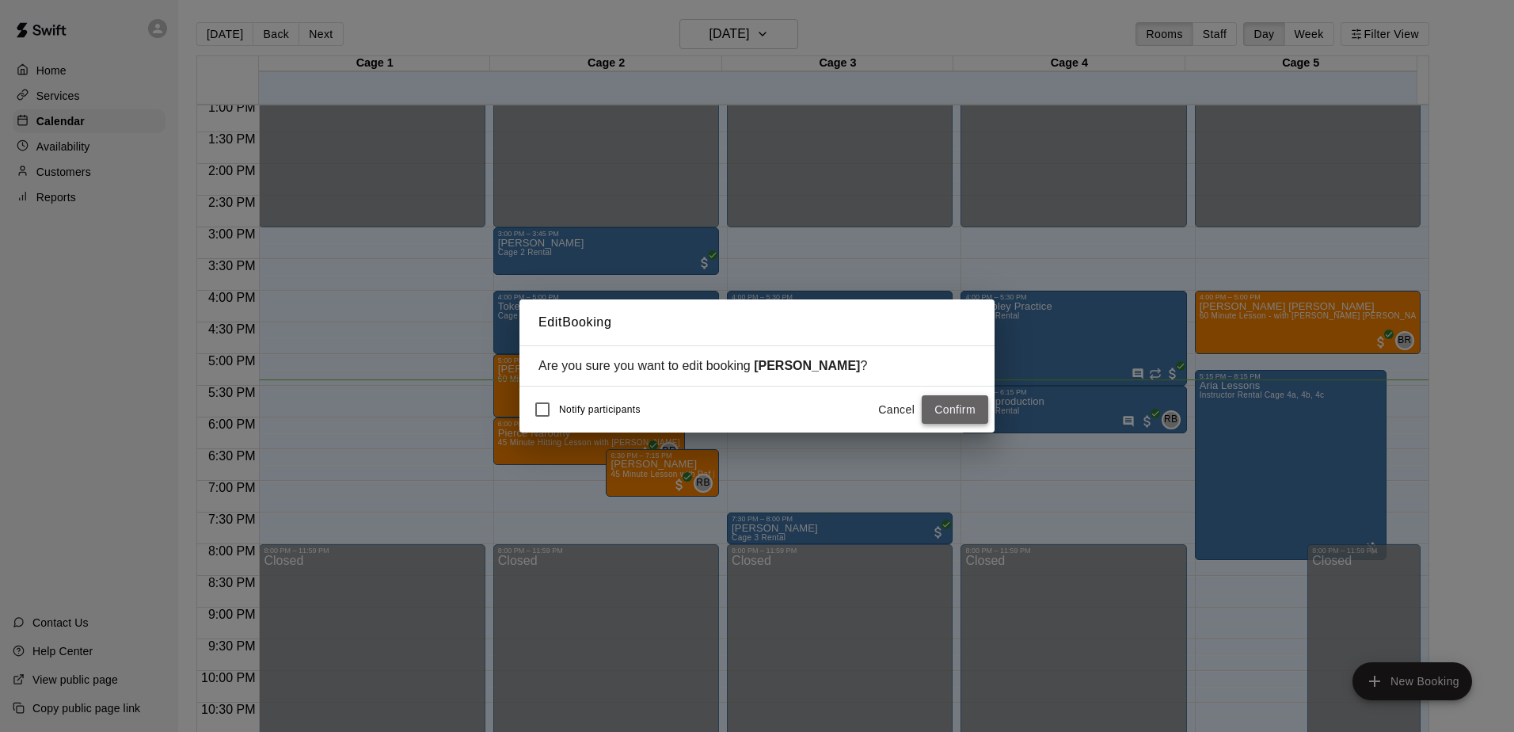
click at [961, 408] on button "Confirm" at bounding box center [955, 409] width 67 height 29
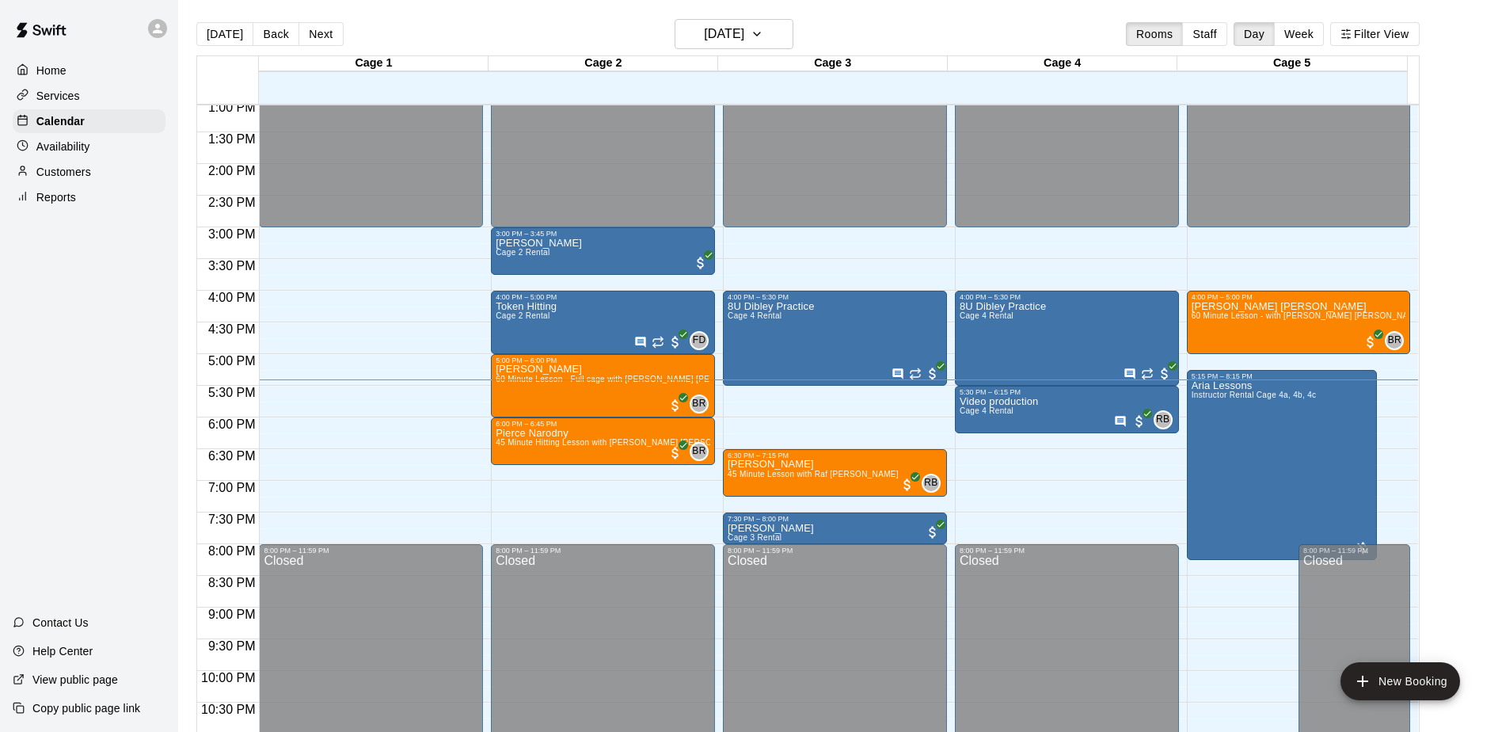
click at [124, 421] on div "Home Services Calendar Availability Customers Reports Contact Us Help Center Vi…" at bounding box center [89, 366] width 178 height 732
click at [71, 361] on div "Home Services Calendar Availability Customers Reports Contact Us Help Center Vi…" at bounding box center [89, 366] width 178 height 732
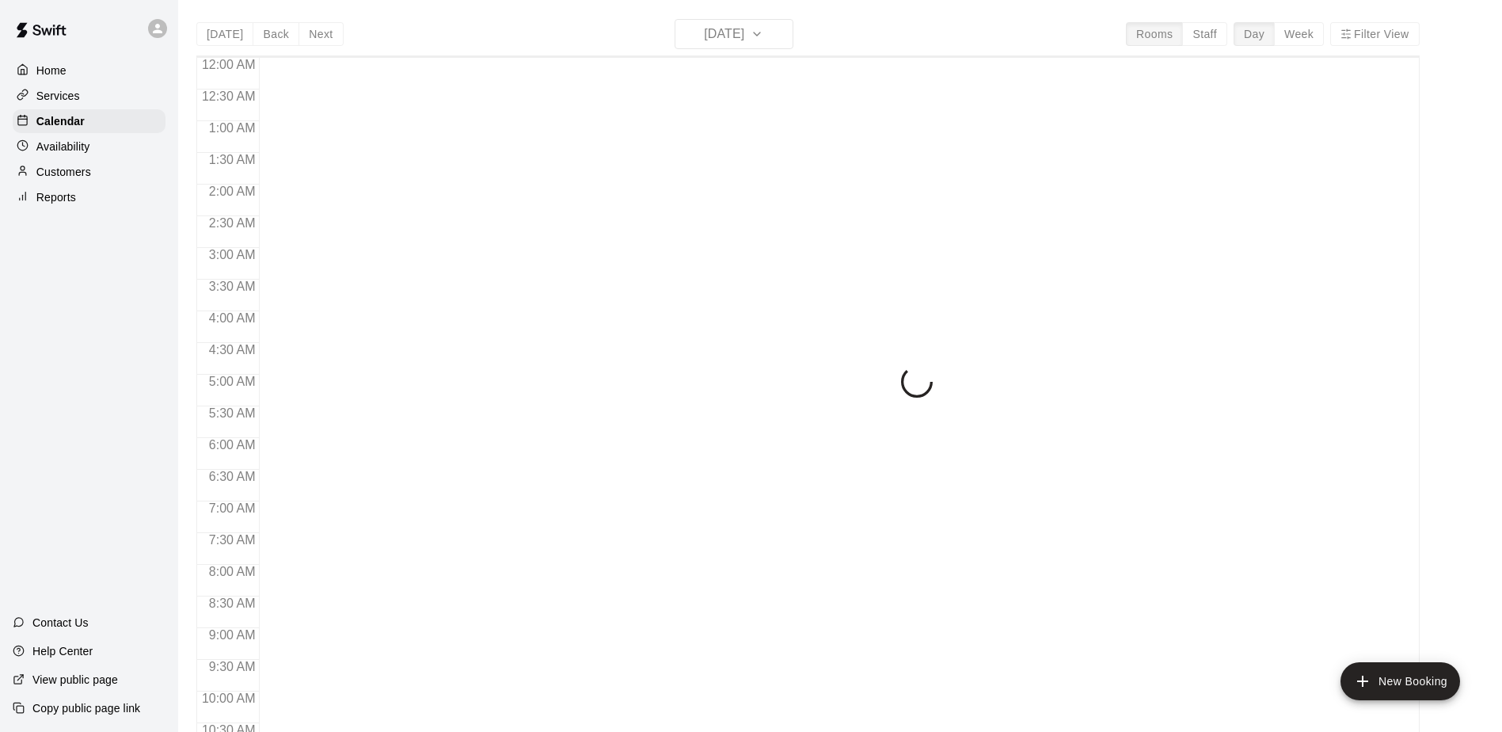
scroll to position [828, 0]
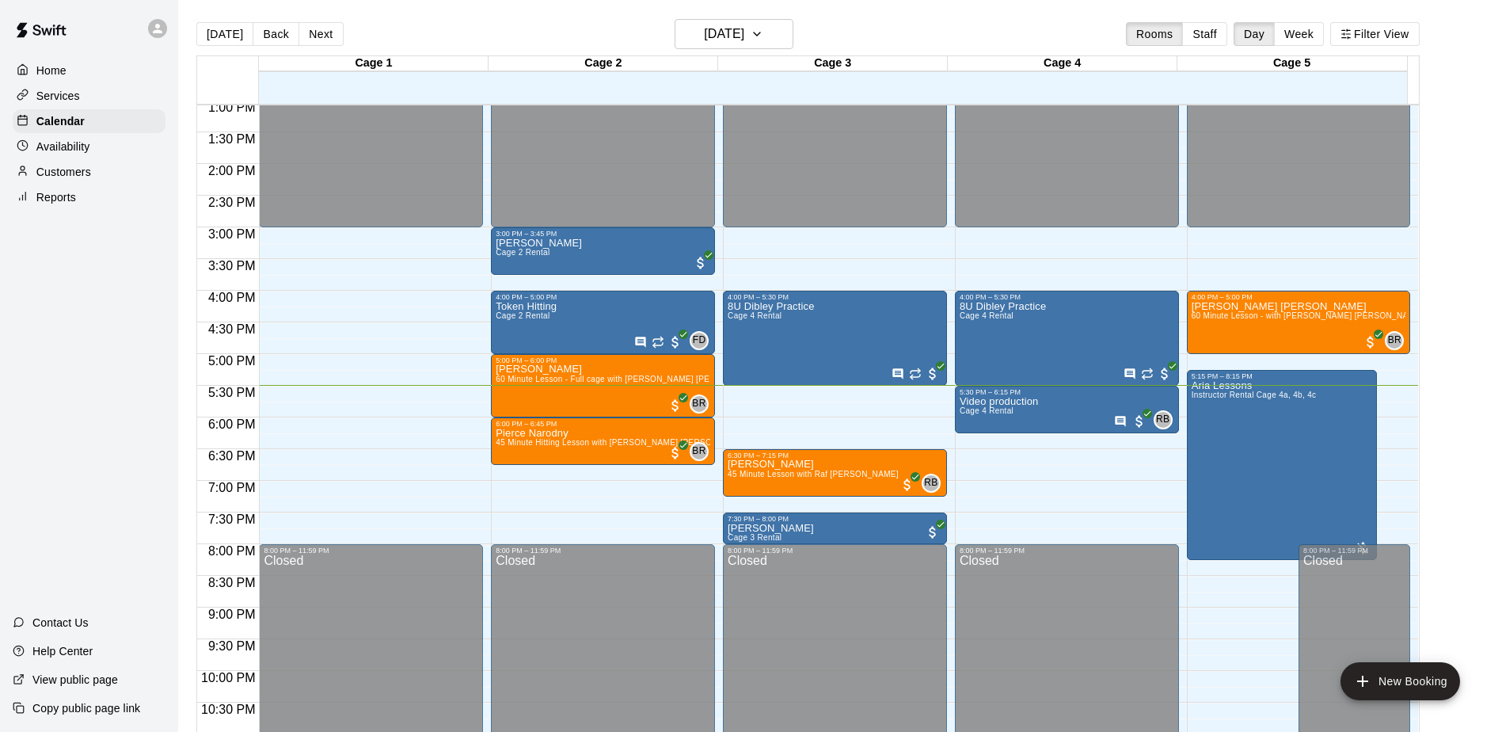
click at [118, 364] on div "Home Services Calendar Availability Customers Reports Contact Us Help Center Vi…" at bounding box center [89, 366] width 178 height 732
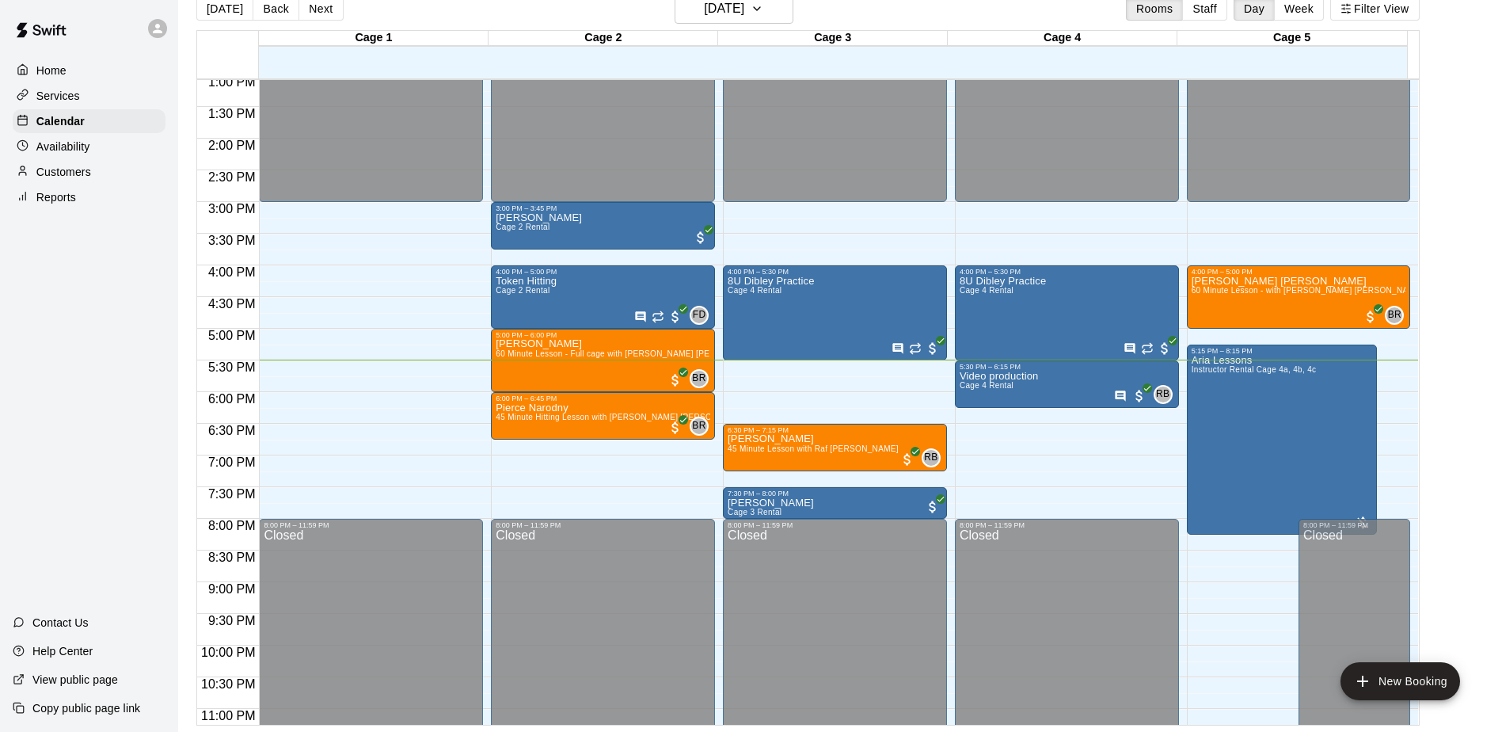
click at [65, 360] on div "Home Services Calendar Availability Customers Reports Contact Us Help Center Vi…" at bounding box center [89, 366] width 178 height 732
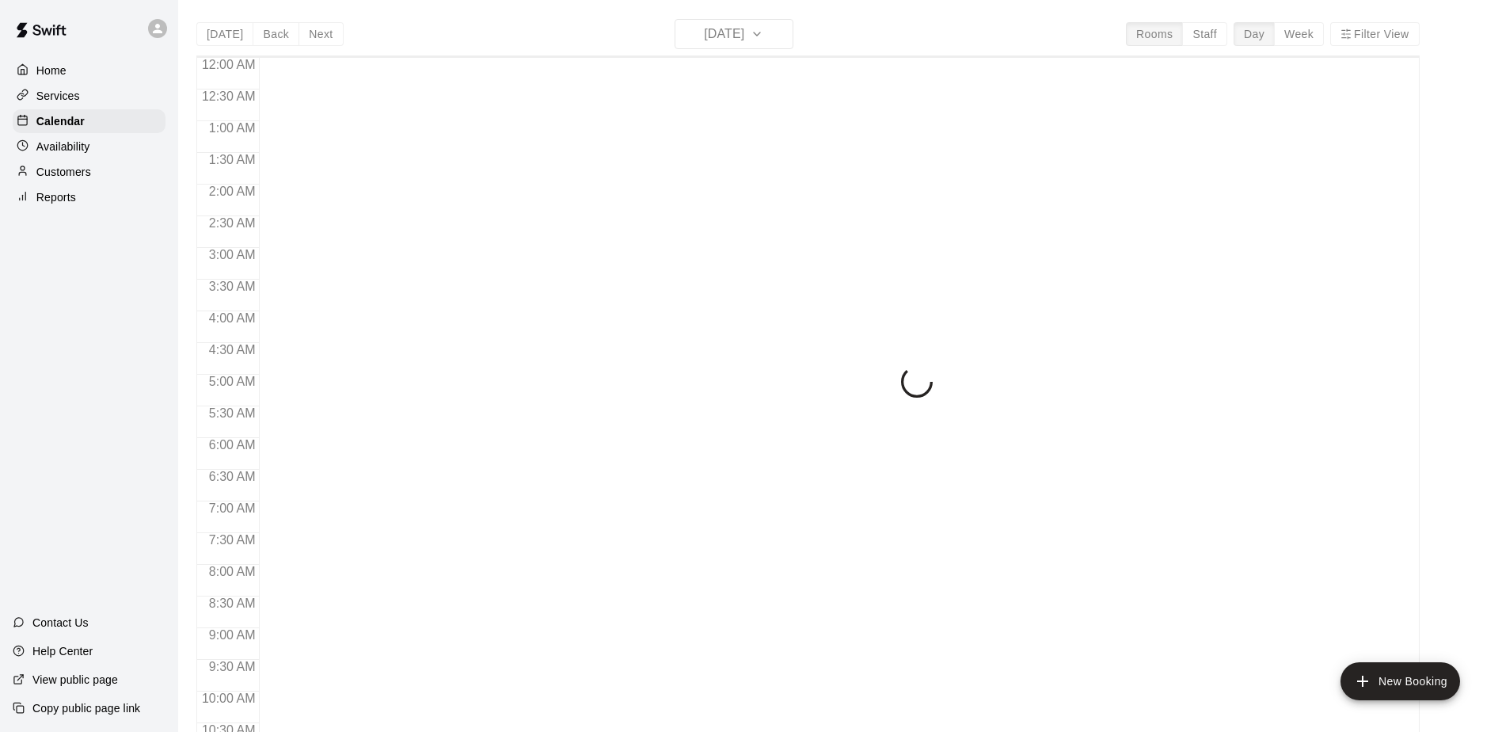
scroll to position [828, 0]
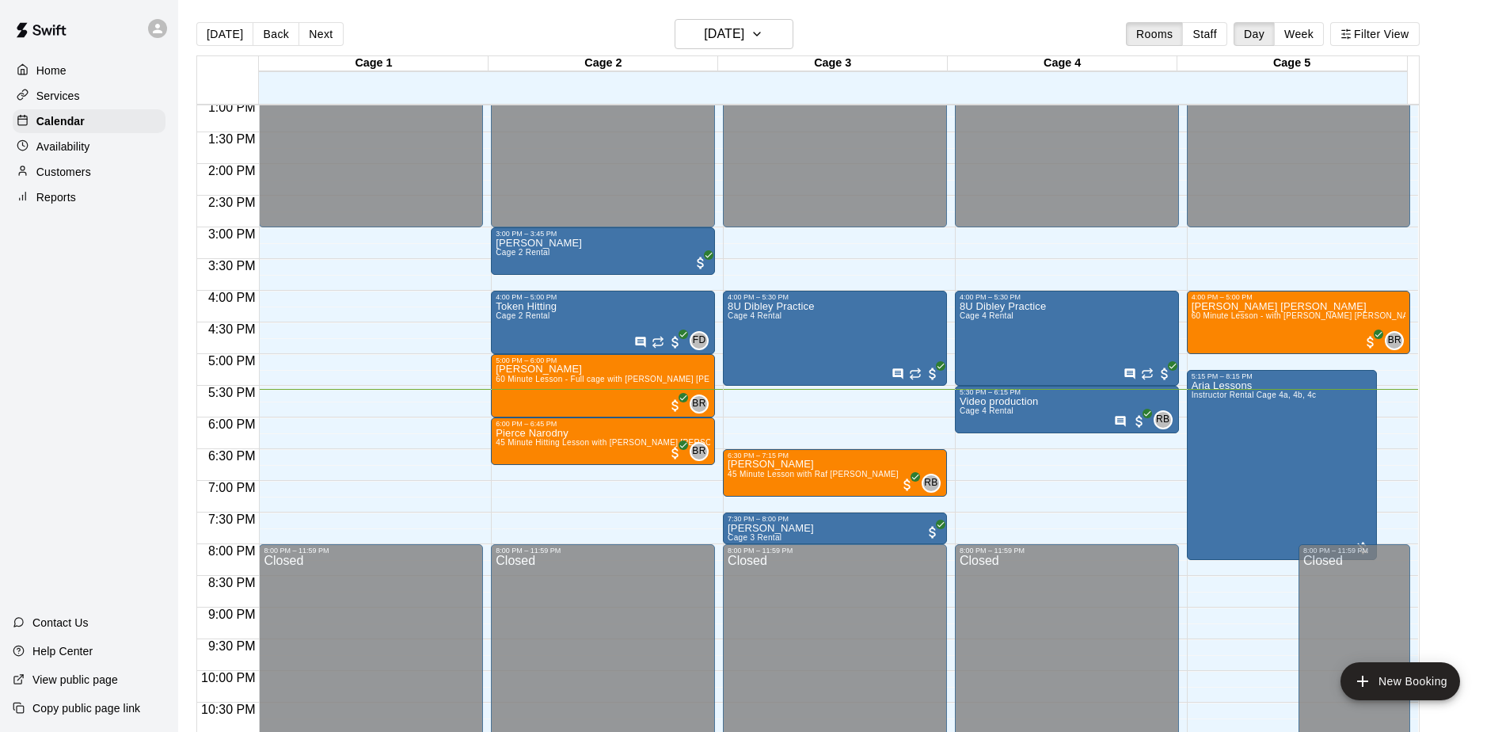
click at [80, 306] on div "Home Services Calendar Availability Customers Reports Contact Us Help Center Vi…" at bounding box center [89, 366] width 178 height 732
click at [31, 333] on div "Home Services Calendar Availability Customers Reports Contact Us Help Center Vi…" at bounding box center [89, 366] width 178 height 732
click at [31, 334] on div "Home Services Calendar Availability Customers Reports Contact Us Help Center Vi…" at bounding box center [89, 366] width 178 height 732
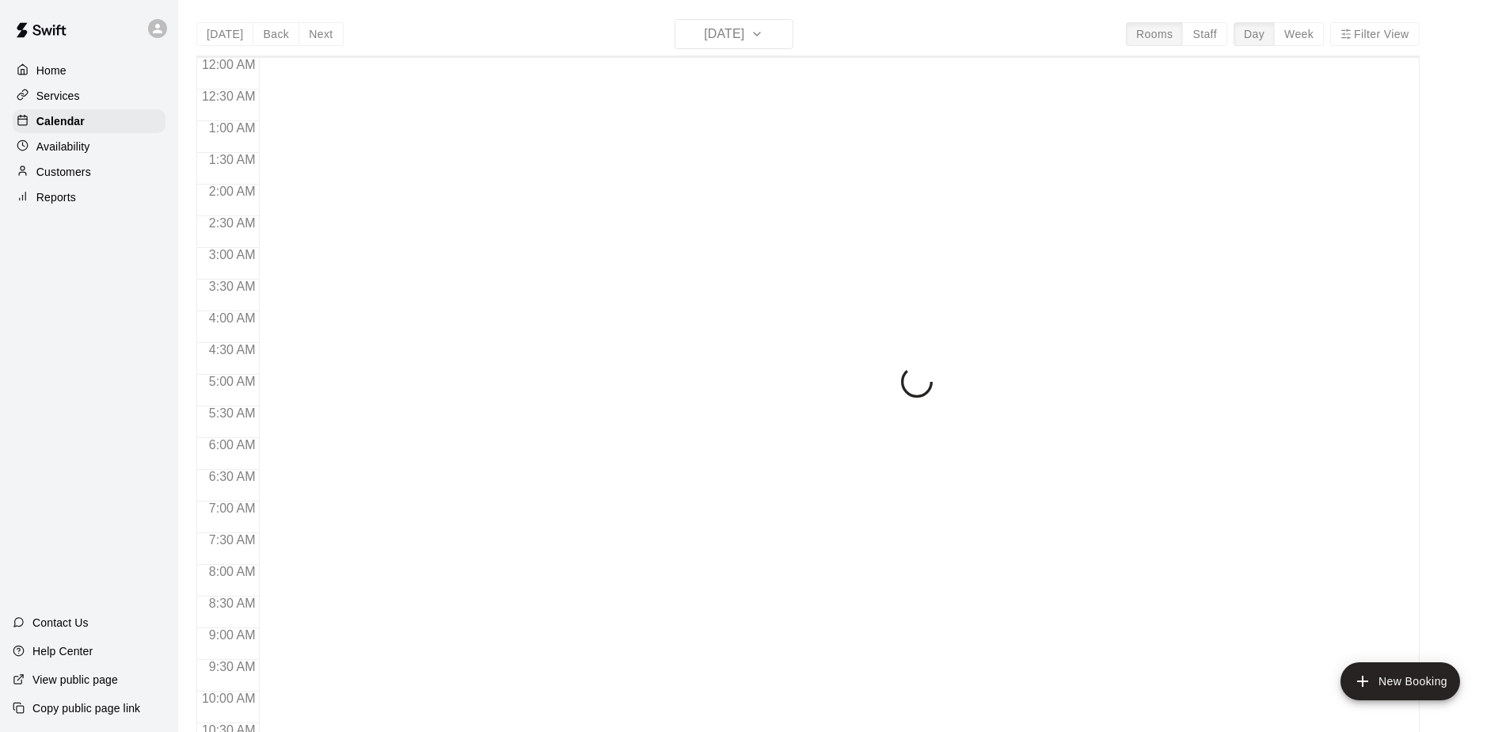
scroll to position [828, 0]
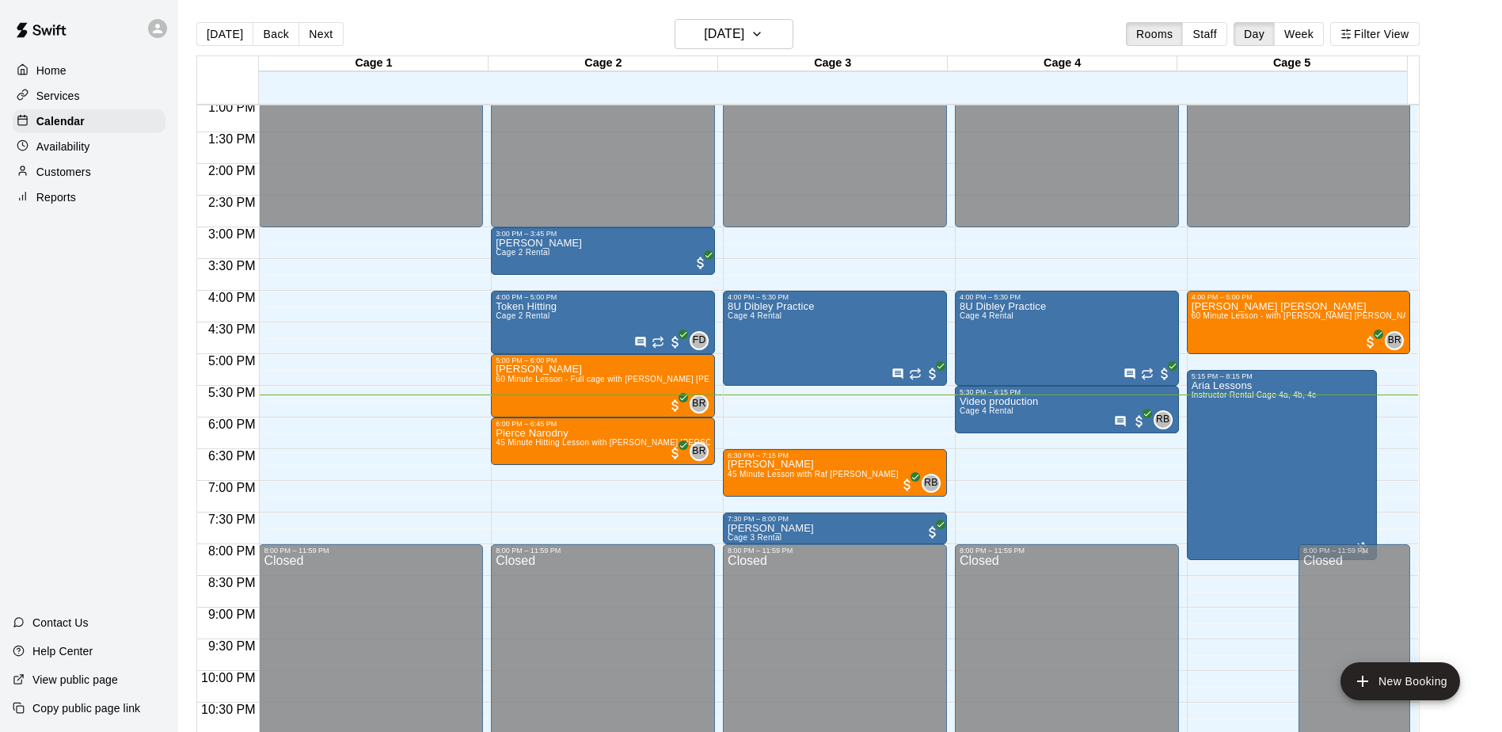
click at [70, 291] on div "Home Services Calendar Availability Customers Reports Contact Us Help Center Vi…" at bounding box center [89, 366] width 178 height 732
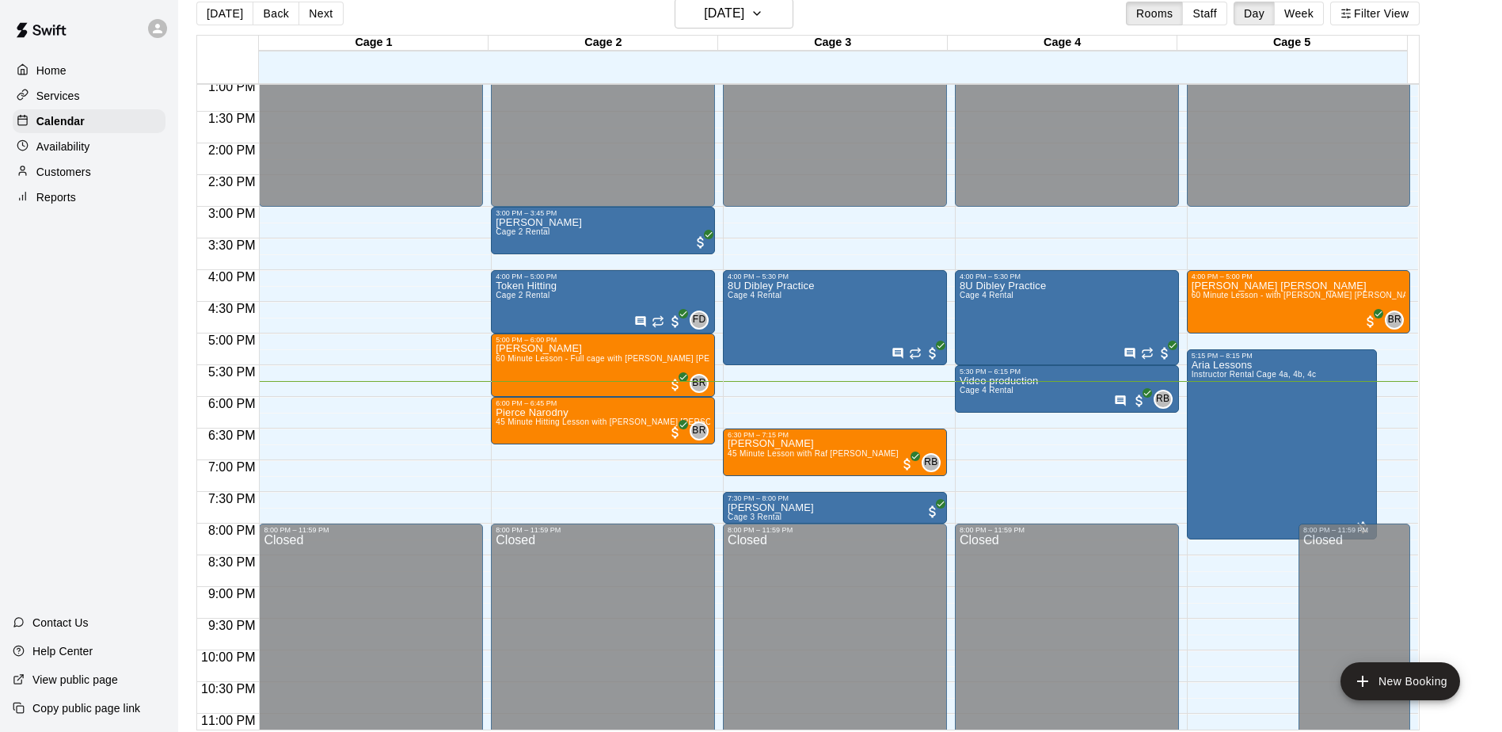
scroll to position [25, 0]
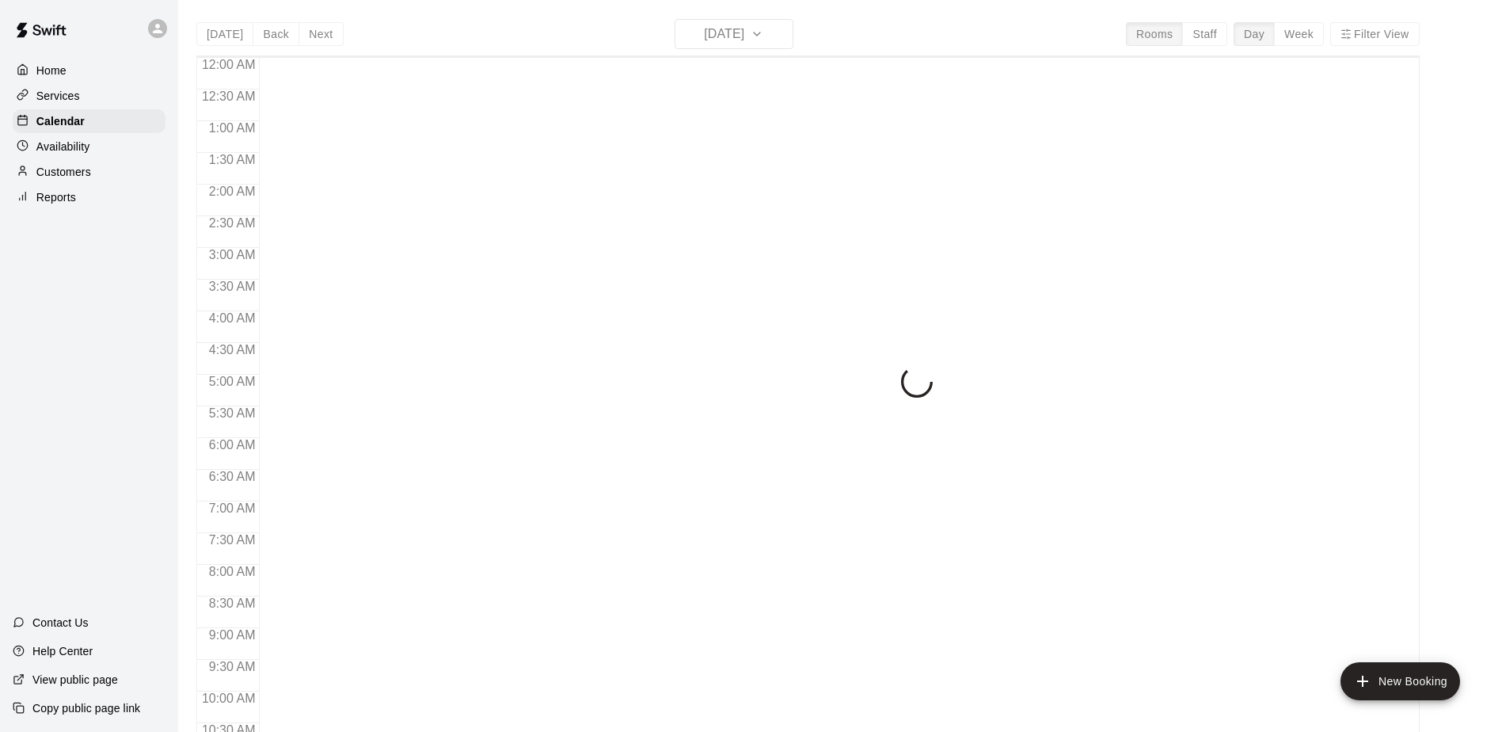
scroll to position [828, 0]
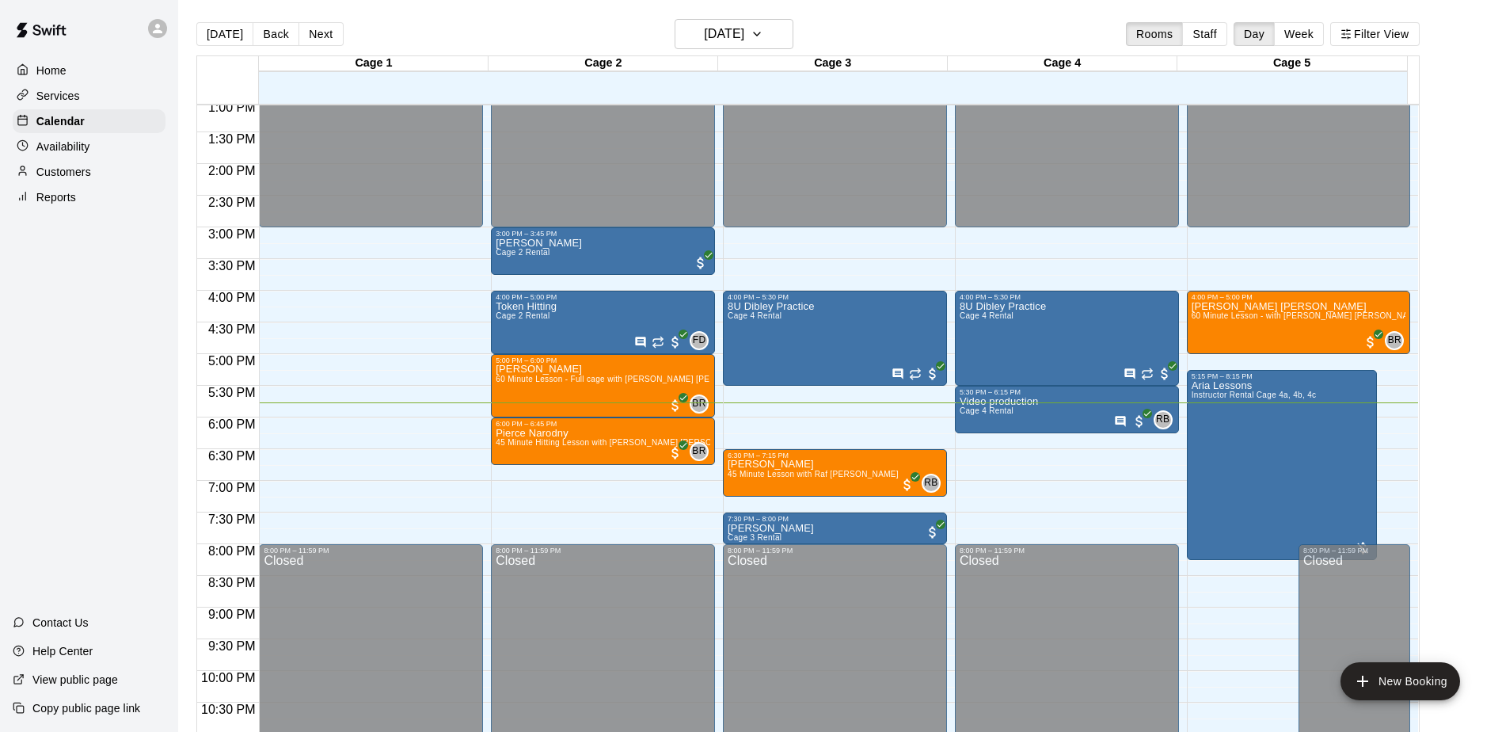
click at [136, 437] on div "Home Services Calendar Availability Customers Reports Contact Us Help Center Vi…" at bounding box center [89, 366] width 178 height 732
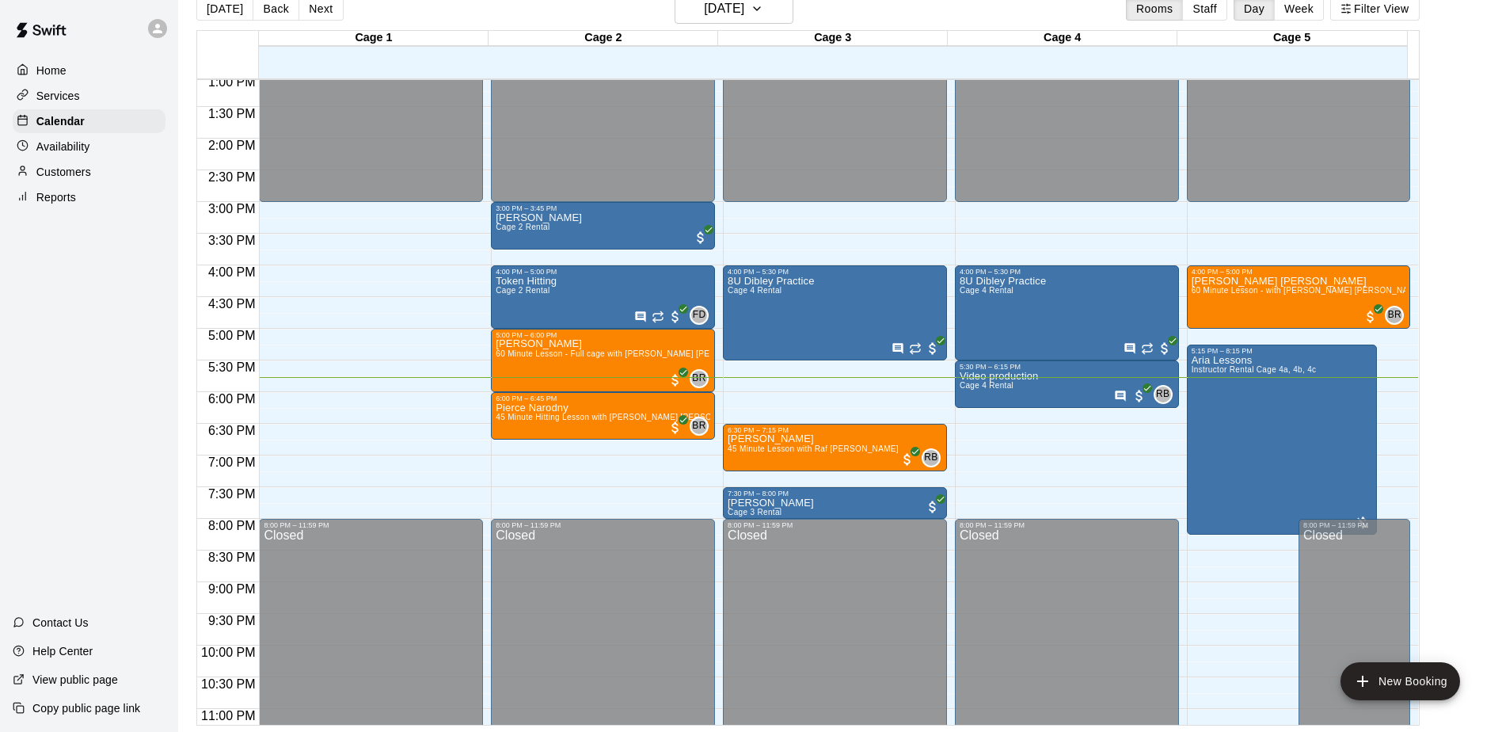
click at [149, 362] on div "Home Services Calendar Availability Customers Reports Contact Us Help Center Vi…" at bounding box center [89, 366] width 178 height 732
click at [106, 350] on div "Home Services Calendar Availability Customers Reports Contact Us Help Center Vi…" at bounding box center [89, 366] width 178 height 732
click at [117, 333] on div "Home Services Calendar Availability Customers Reports Contact Us Help Center Vi…" at bounding box center [89, 366] width 178 height 732
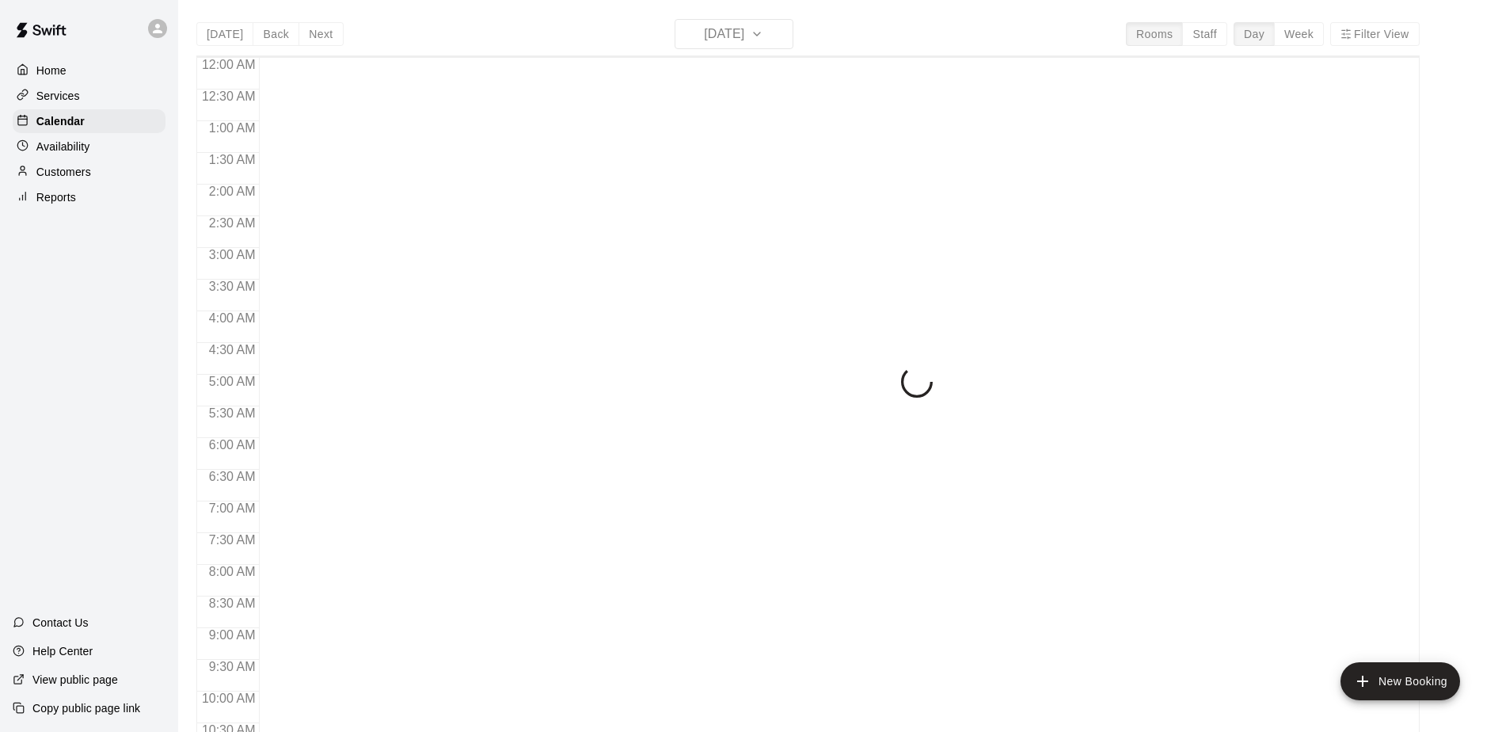
scroll to position [828, 0]
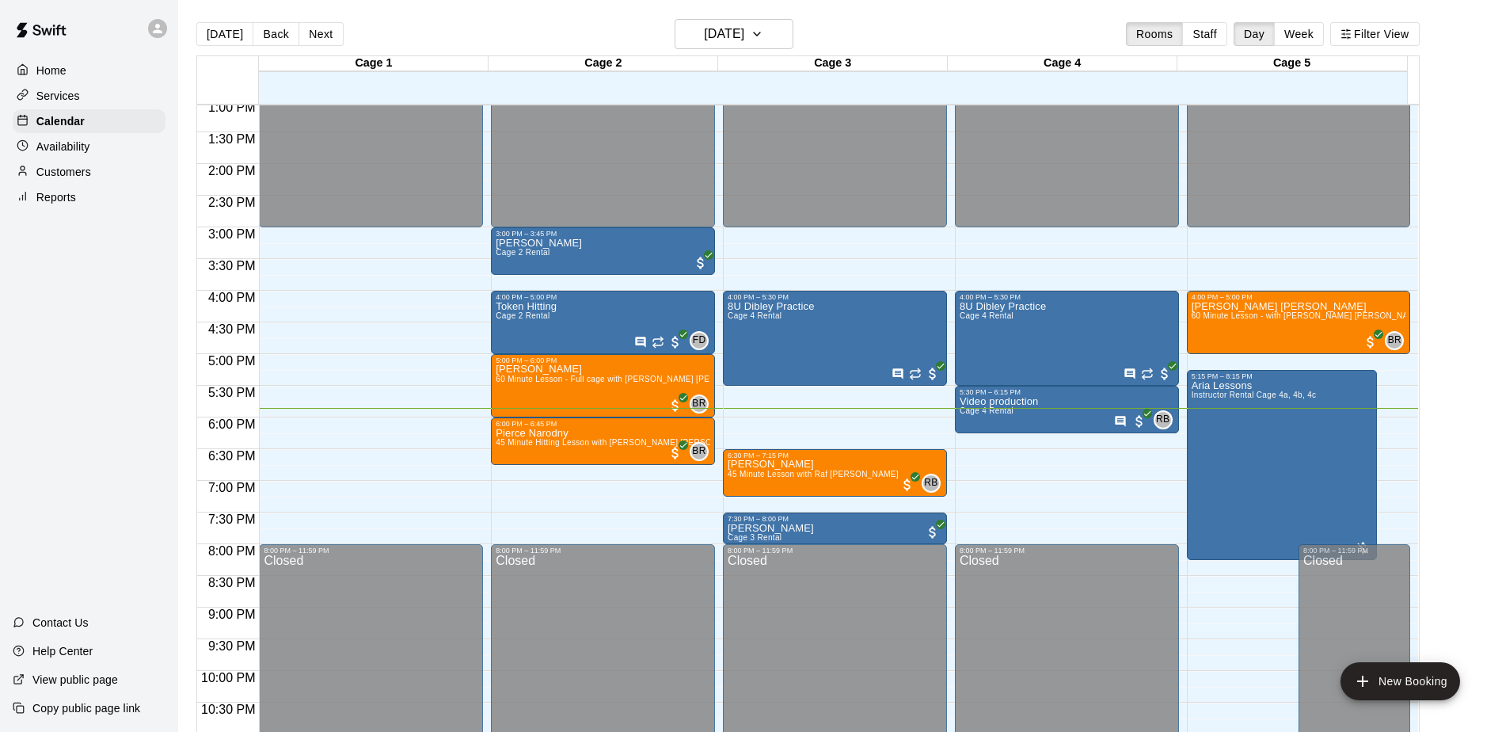
click at [91, 363] on div "Home Services Calendar Availability Customers Reports Contact Us Help Center Vi…" at bounding box center [89, 366] width 178 height 732
click at [112, 394] on div "Home Services Calendar Availability Customers Reports Contact Us Help Center Vi…" at bounding box center [89, 366] width 178 height 732
click at [105, 373] on div "Home Services Calendar Availability Customers Reports Contact Us Help Center Vi…" at bounding box center [89, 366] width 178 height 732
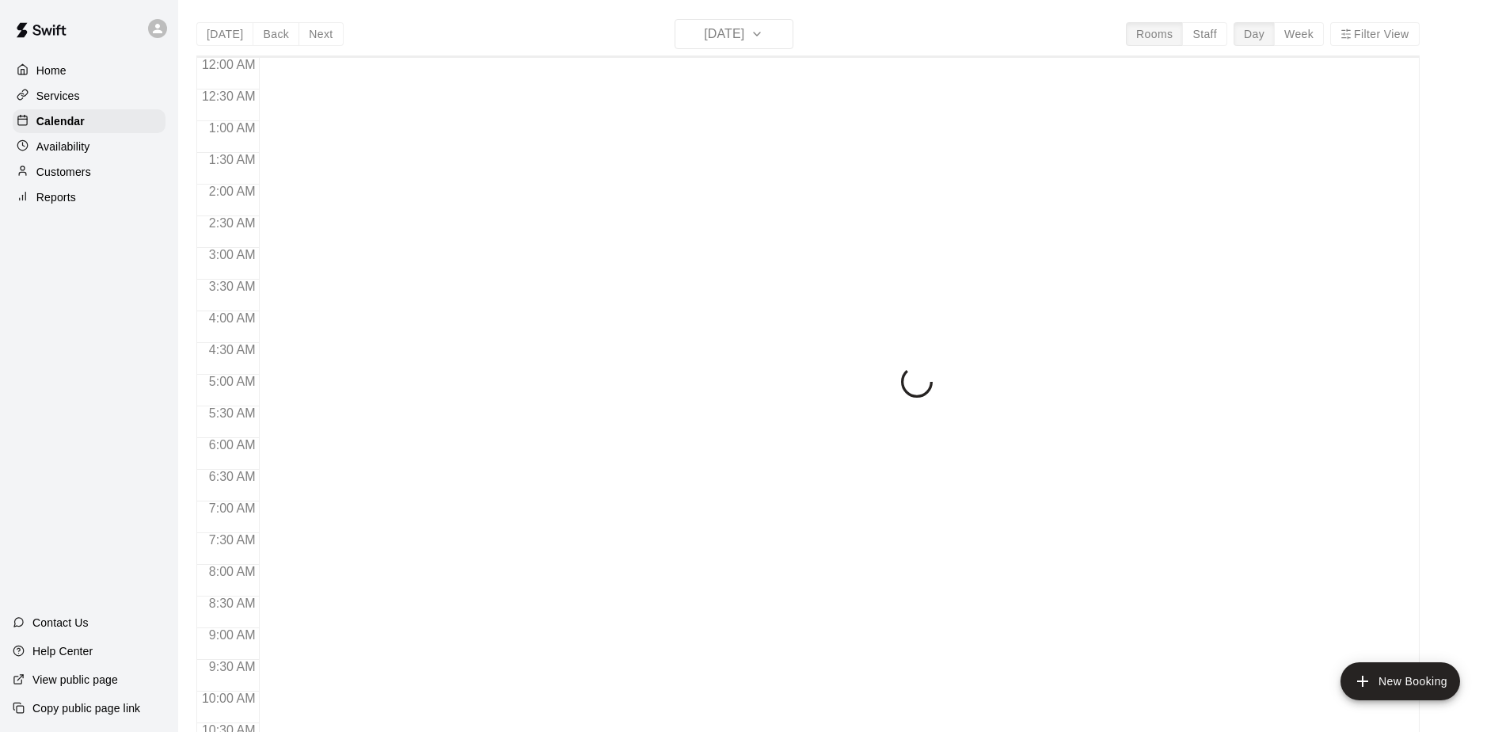
scroll to position [828, 0]
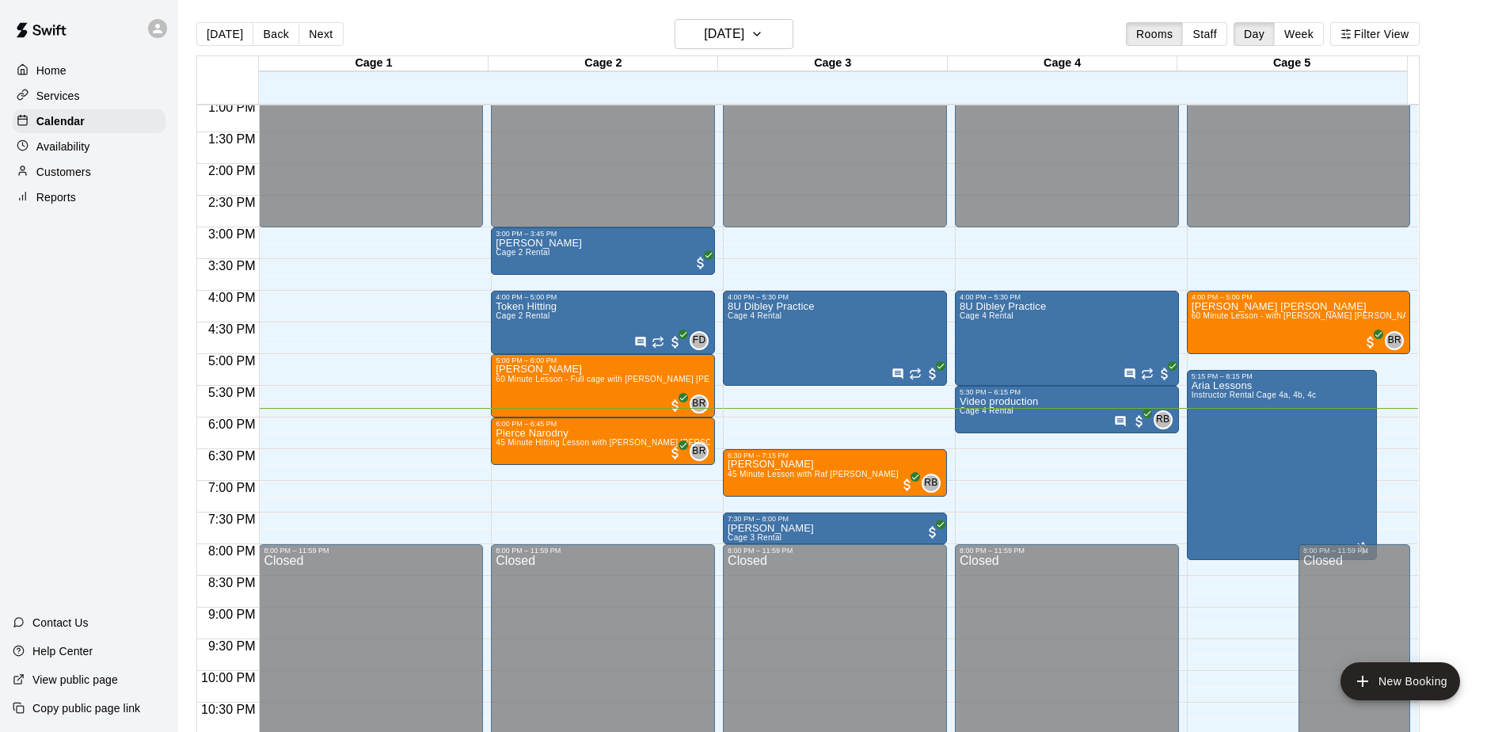
click at [139, 398] on div "Home Services Calendar Availability Customers Reports Contact Us Help Center Vi…" at bounding box center [89, 366] width 178 height 732
click at [135, 394] on div "Home Services Calendar Availability Customers Reports Contact Us Help Center Vi…" at bounding box center [89, 366] width 178 height 732
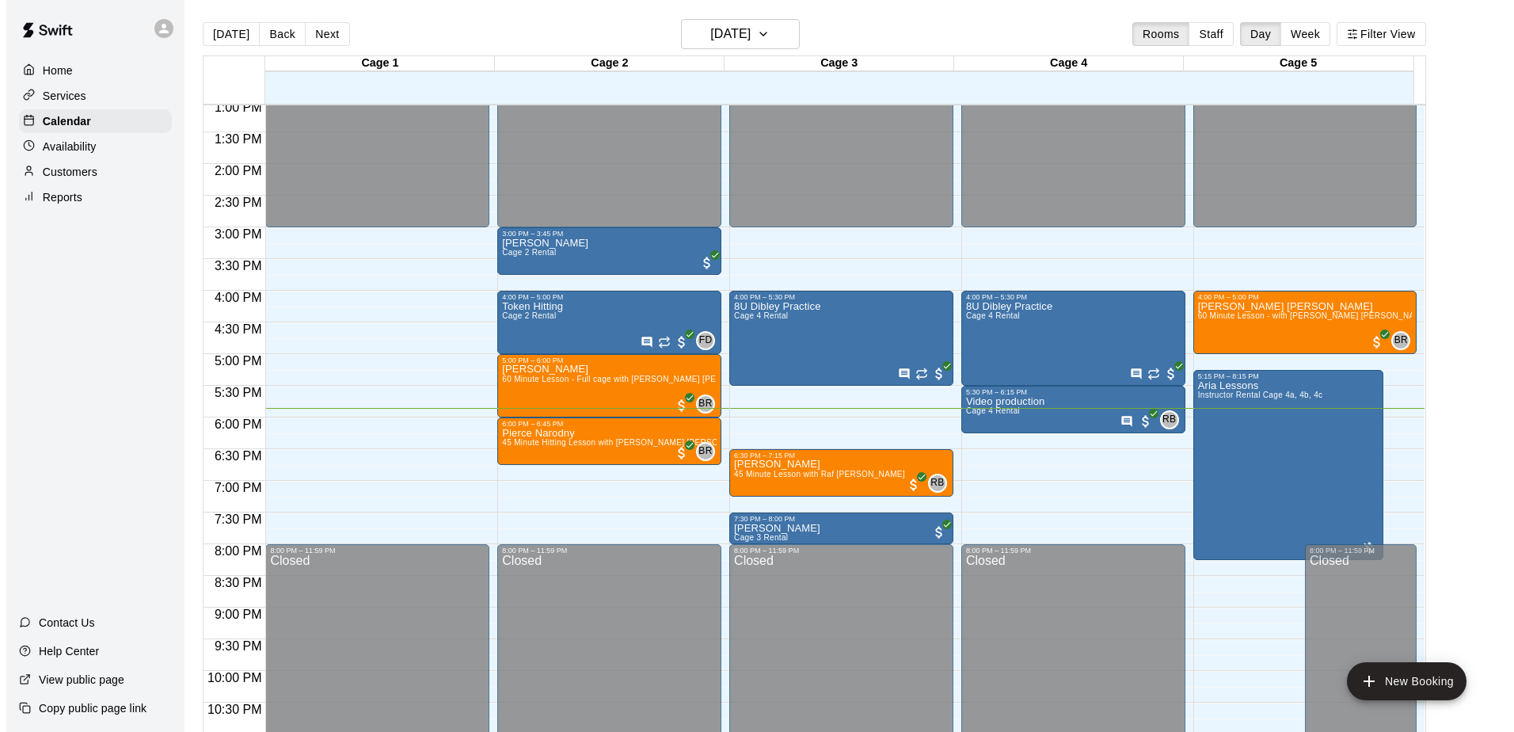
scroll to position [877, 0]
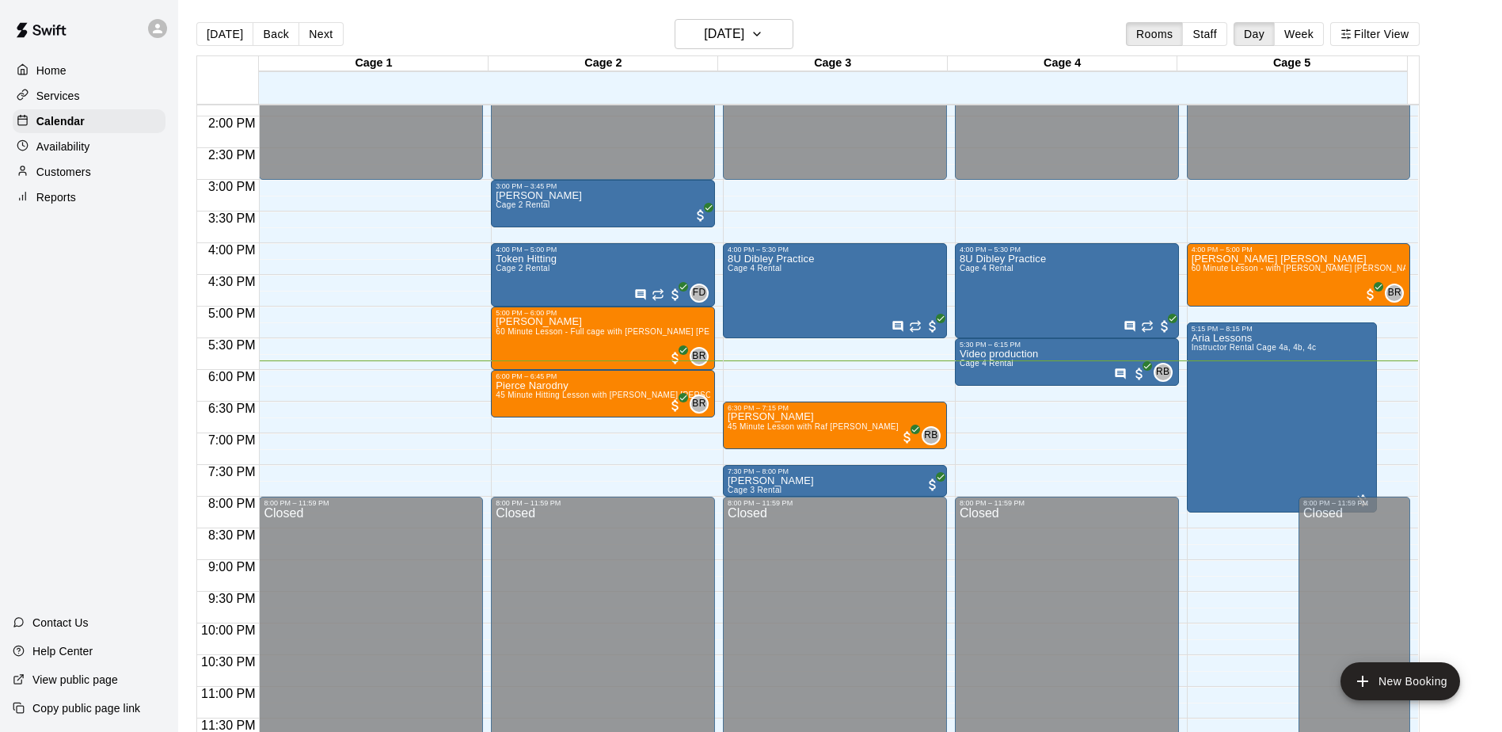
click at [147, 387] on div "Home Services Calendar Availability Customers Reports Contact Us Help Center Vi…" at bounding box center [89, 366] width 178 height 732
click at [139, 378] on div "Home Services Calendar Availability Customers Reports Contact Us Help Center Vi…" at bounding box center [89, 366] width 178 height 732
click at [138, 406] on div "Home Services Calendar Availability Customers Reports Contact Us Help Center Vi…" at bounding box center [89, 366] width 178 height 732
click at [135, 346] on div "Home Services Calendar Availability Customers Reports Contact Us Help Center Vi…" at bounding box center [89, 366] width 178 height 732
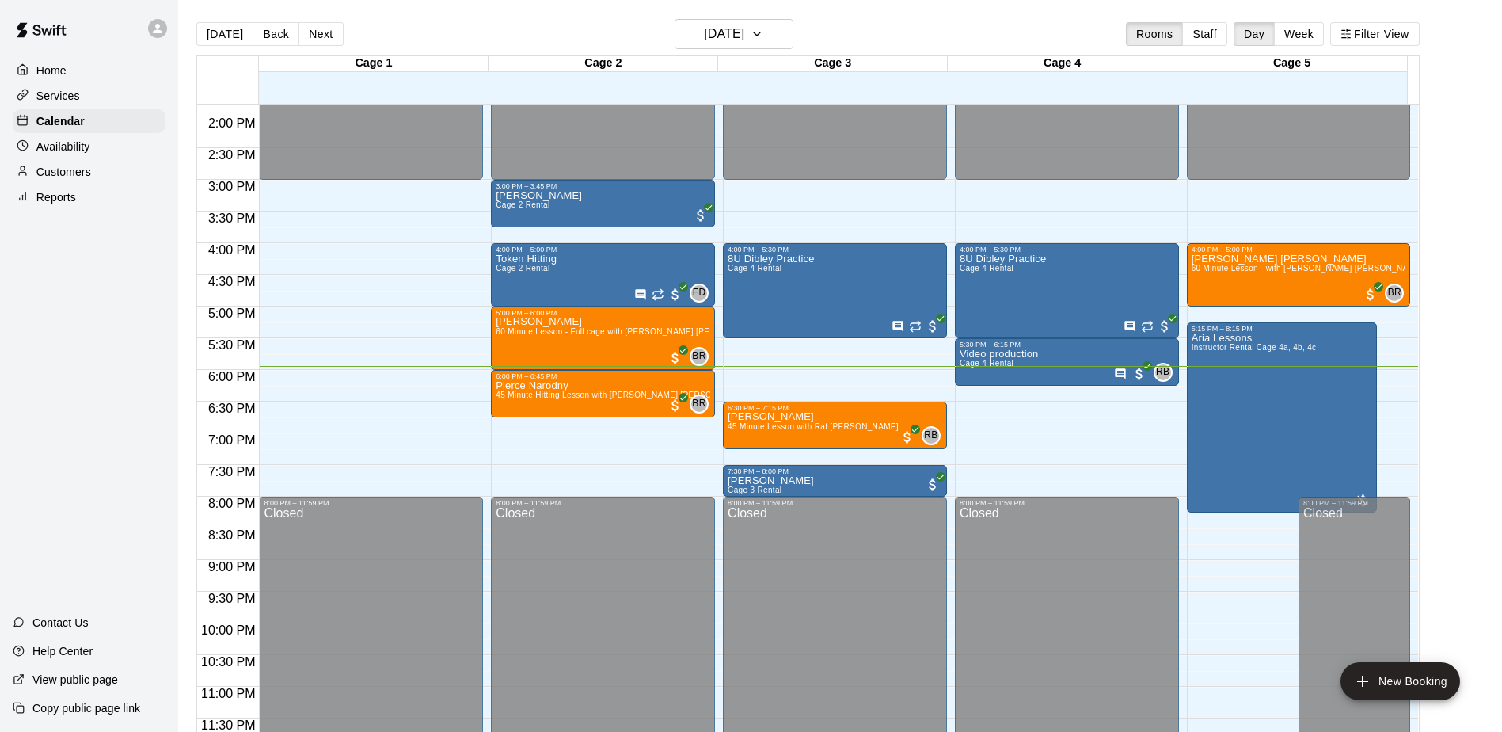
click at [135, 350] on div "Home Services Calendar Availability Customers Reports Contact Us Help Center Vi…" at bounding box center [89, 366] width 178 height 732
click at [101, 455] on div "Home Services Calendar Availability Customers Reports Contact Us Help Center Vi…" at bounding box center [89, 366] width 178 height 732
click at [40, 440] on div "Home Services Calendar Availability Customers Reports Contact Us Help Center Vi…" at bounding box center [89, 366] width 178 height 732
click at [93, 284] on div "Home Services Calendar Availability Customers Reports Contact Us Help Center Vi…" at bounding box center [89, 366] width 178 height 732
click at [68, 298] on div "Home Services Calendar Availability Customers Reports Contact Us Help Center Vi…" at bounding box center [89, 366] width 178 height 732
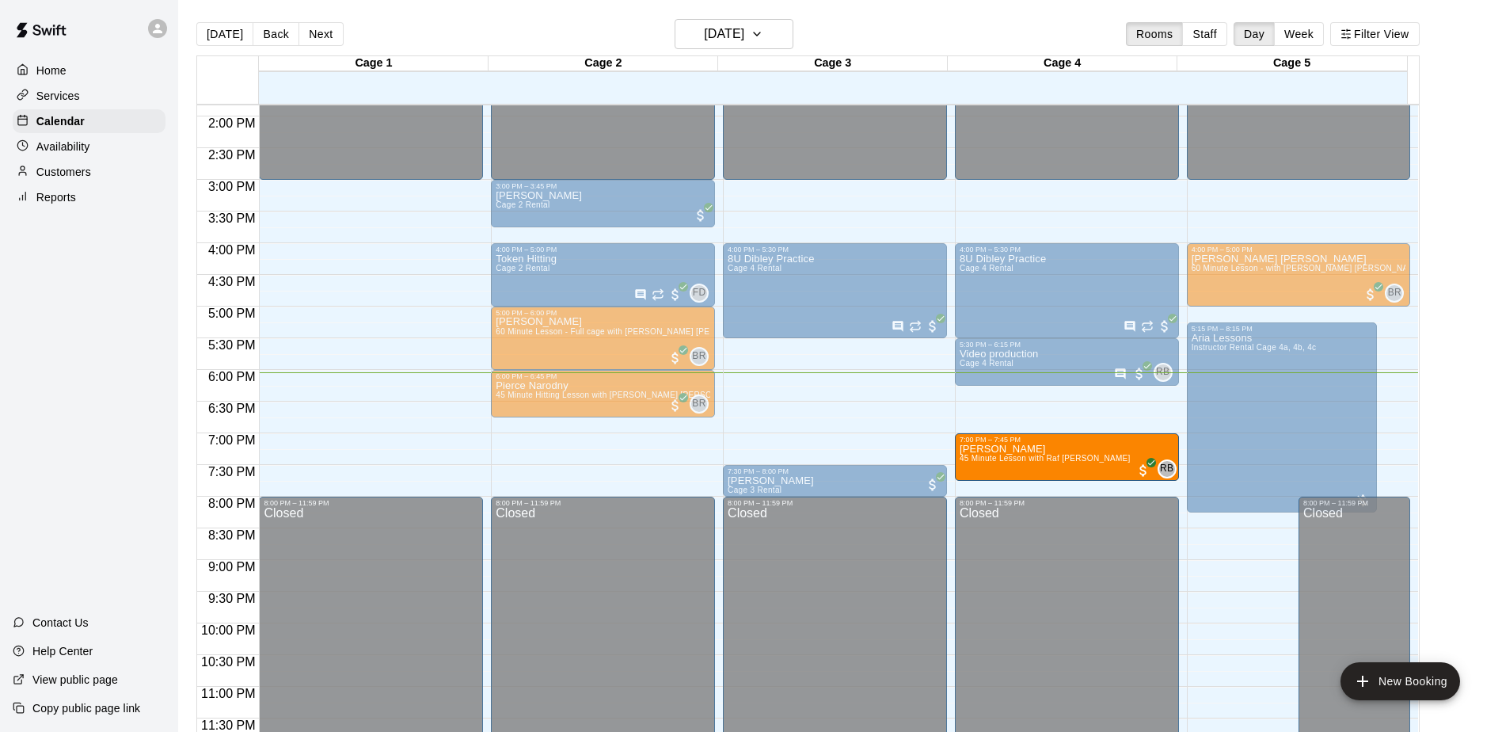
drag, startPoint x: 799, startPoint y: 430, endPoint x: 1004, endPoint y: 472, distance: 209.4
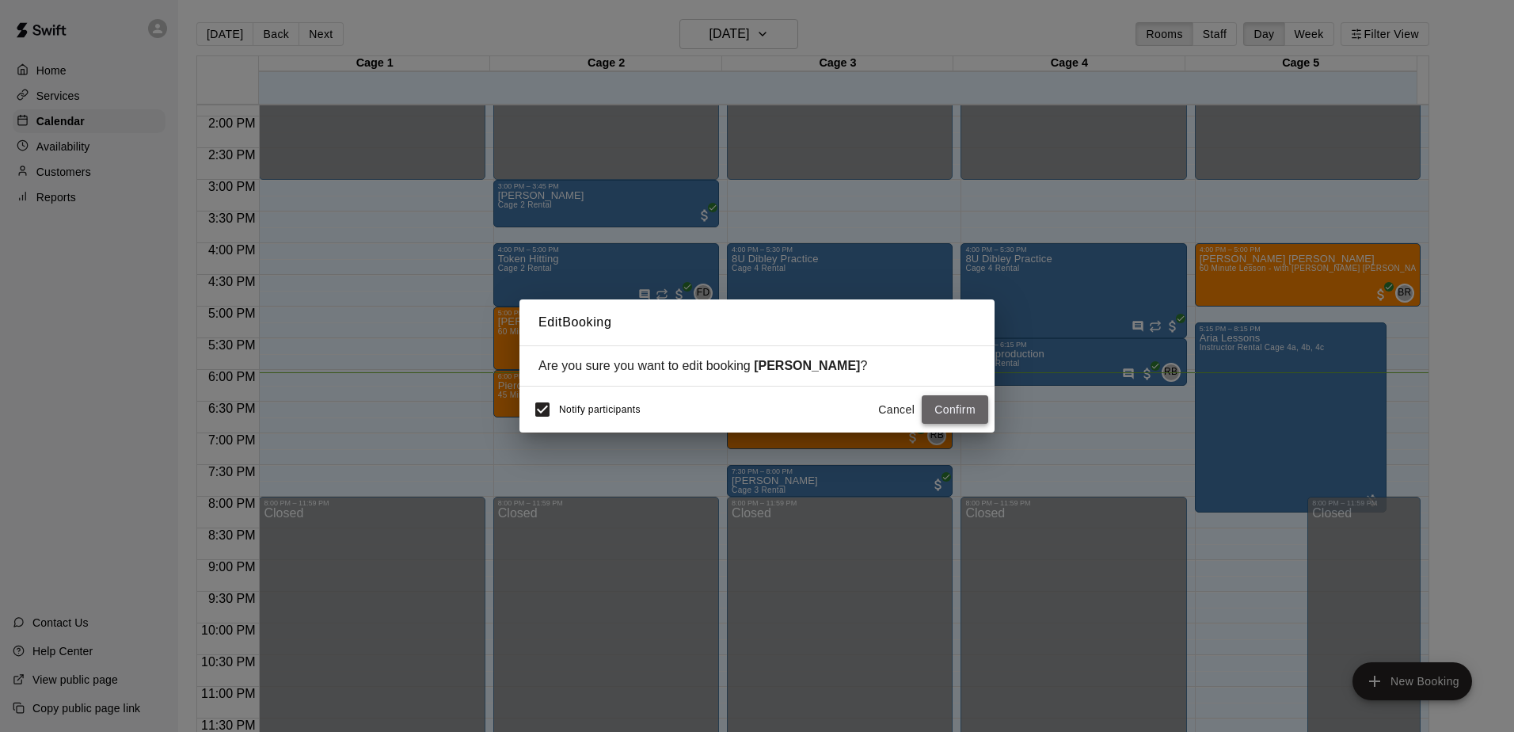
click at [955, 409] on button "Confirm" at bounding box center [955, 409] width 67 height 29
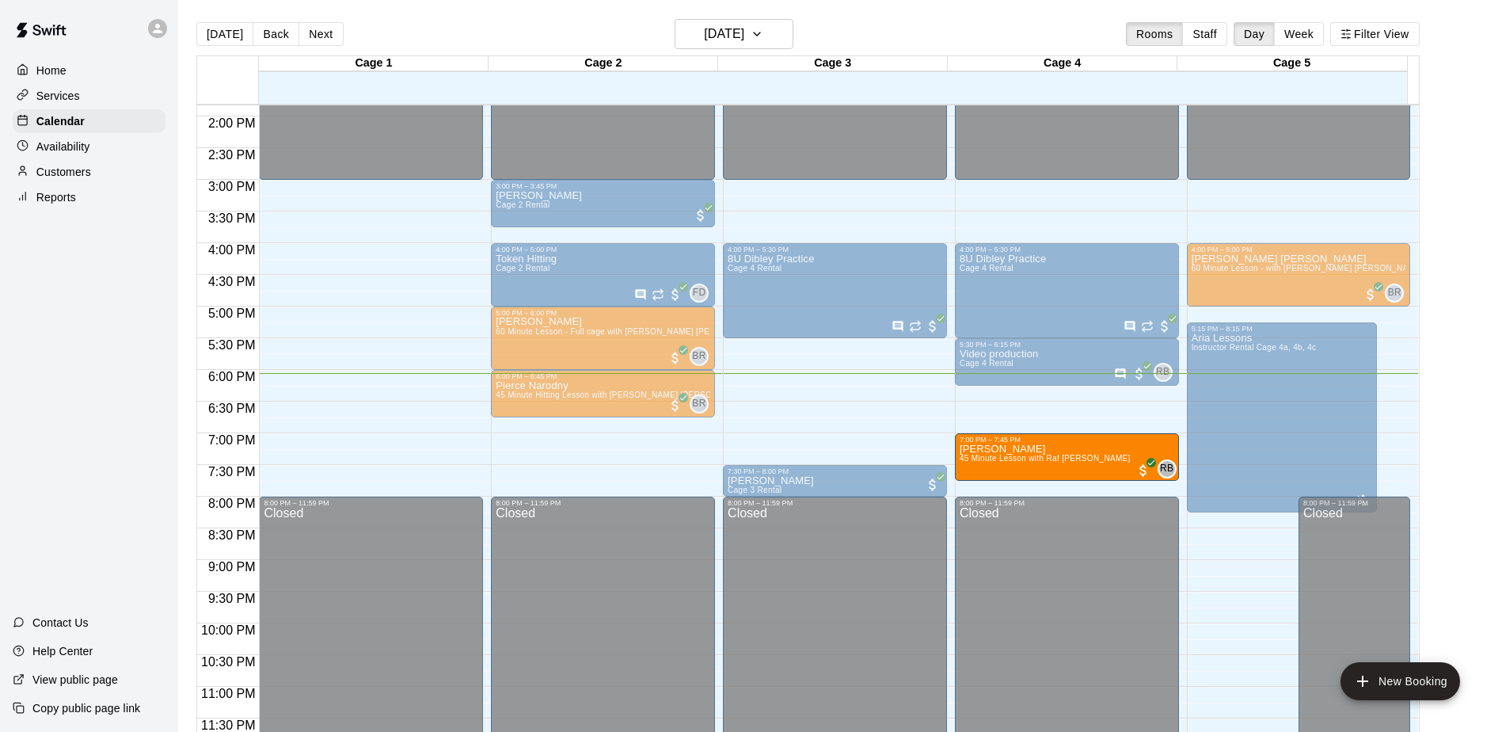
drag, startPoint x: 801, startPoint y: 424, endPoint x: 999, endPoint y: 458, distance: 200.9
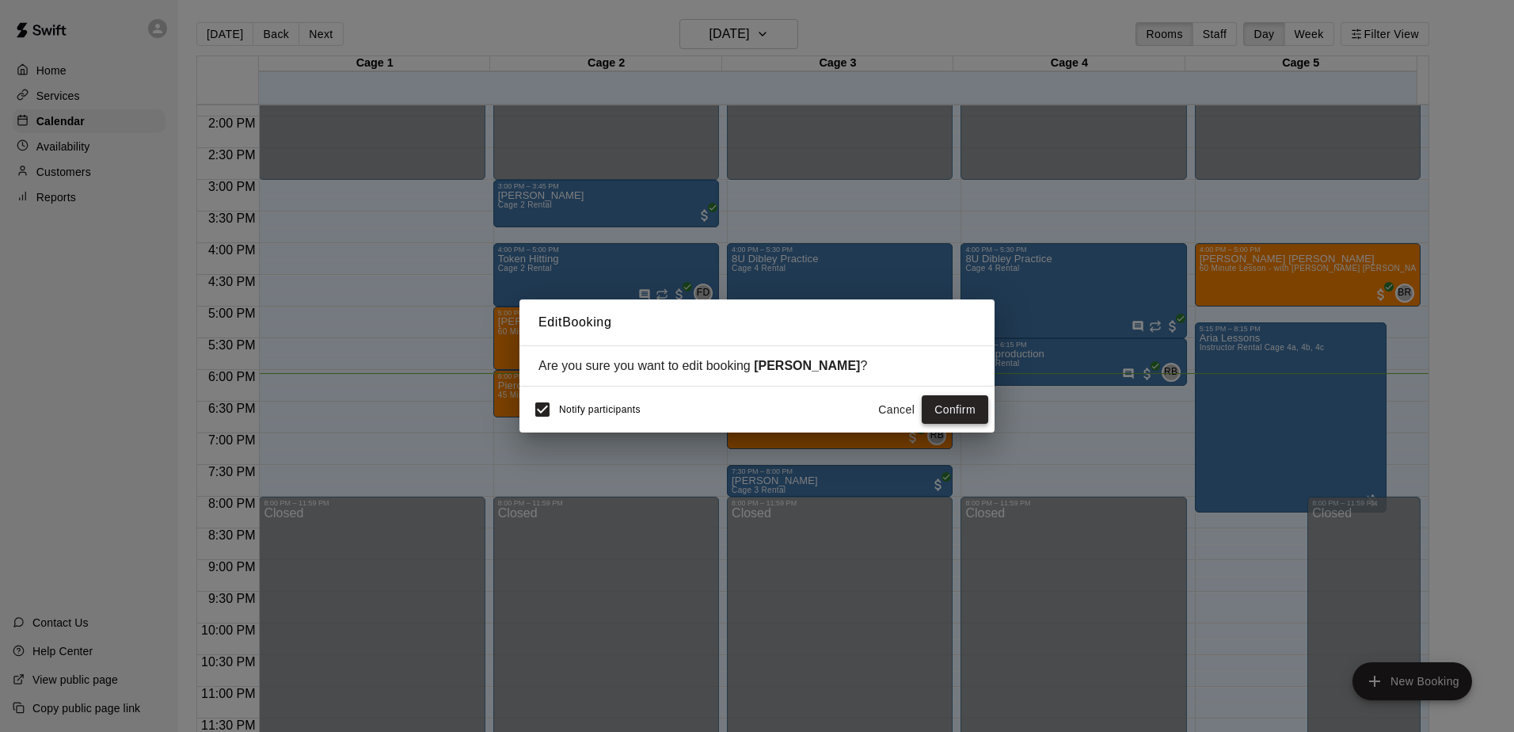
click at [954, 403] on button "Confirm" at bounding box center [955, 409] width 67 height 29
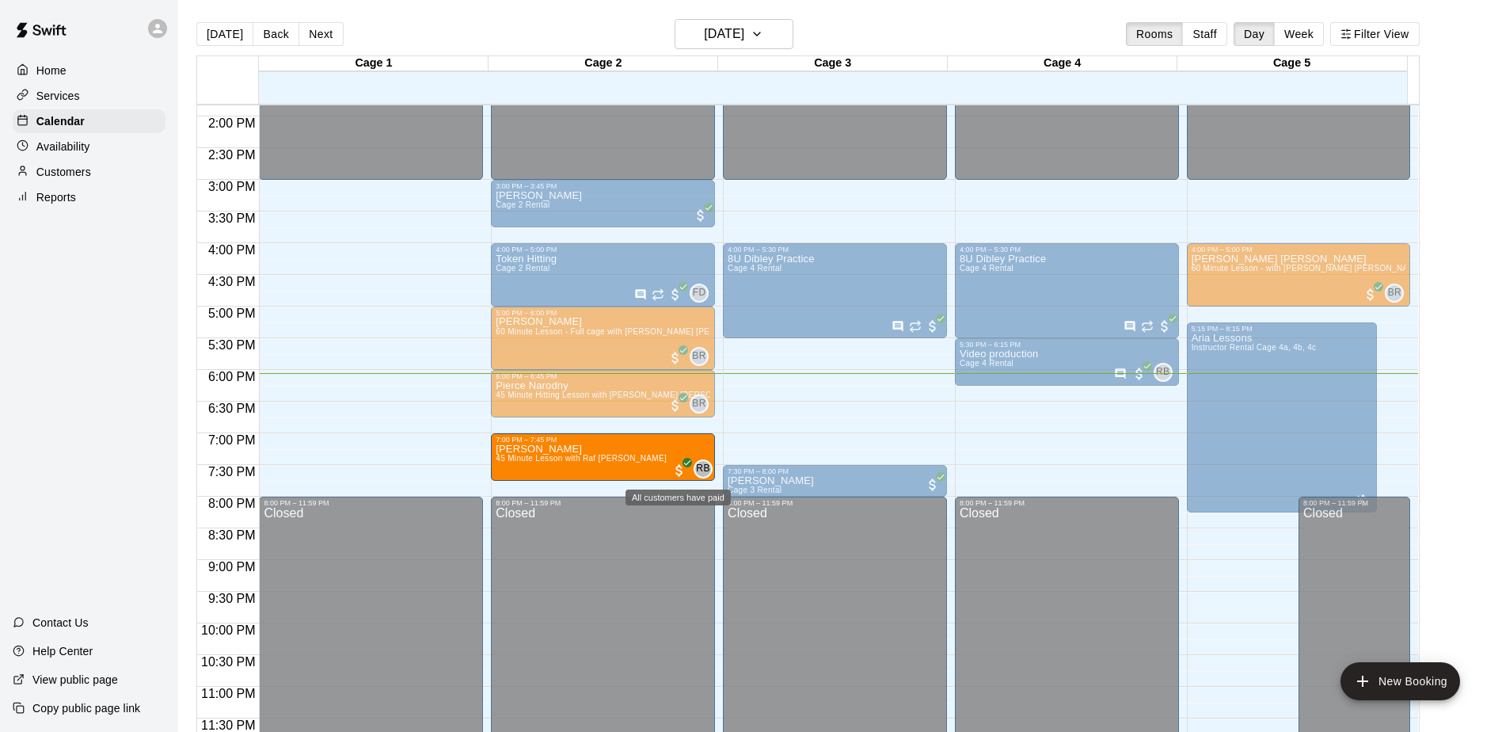
drag, startPoint x: 837, startPoint y: 422, endPoint x: 686, endPoint y: 458, distance: 155.4
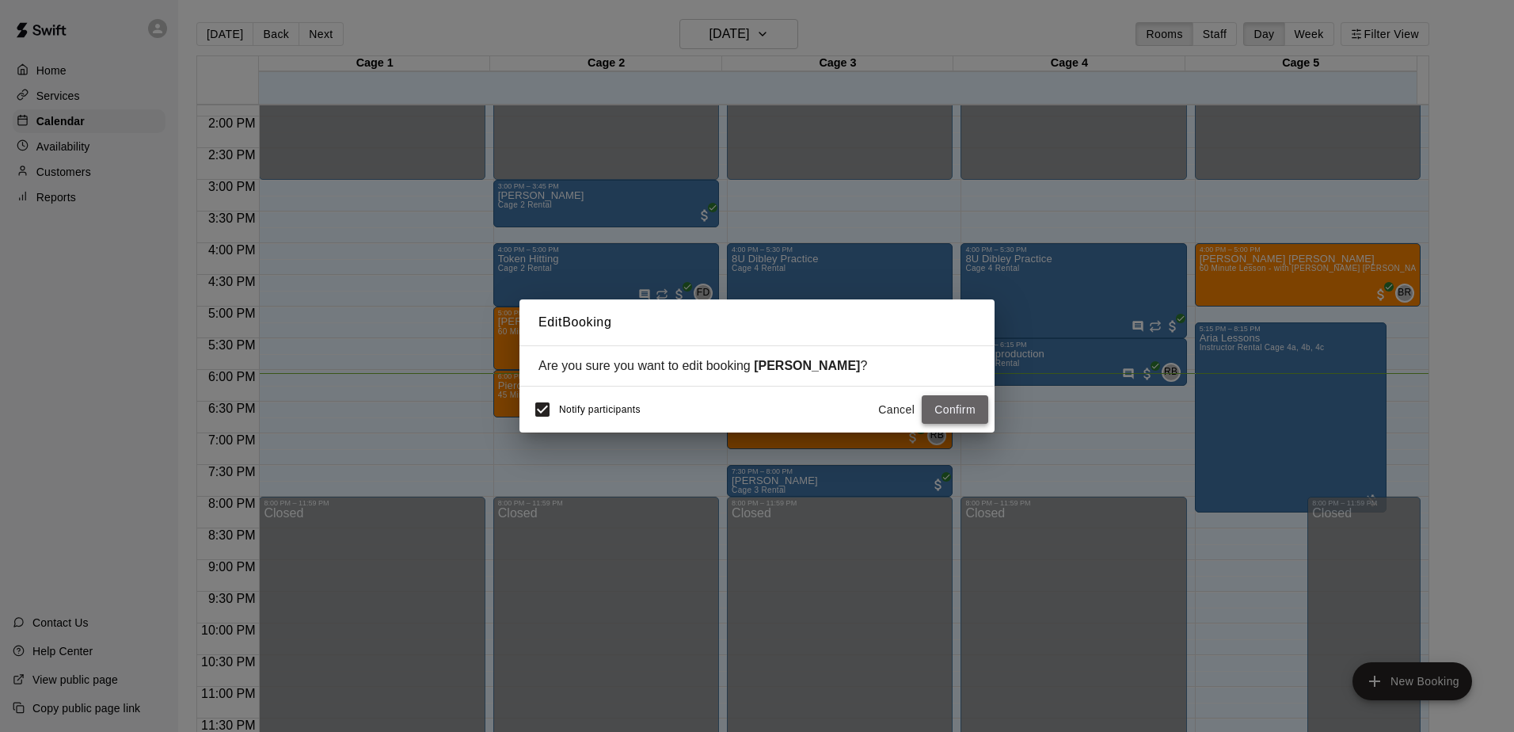
click at [951, 409] on button "Confirm" at bounding box center [955, 409] width 67 height 29
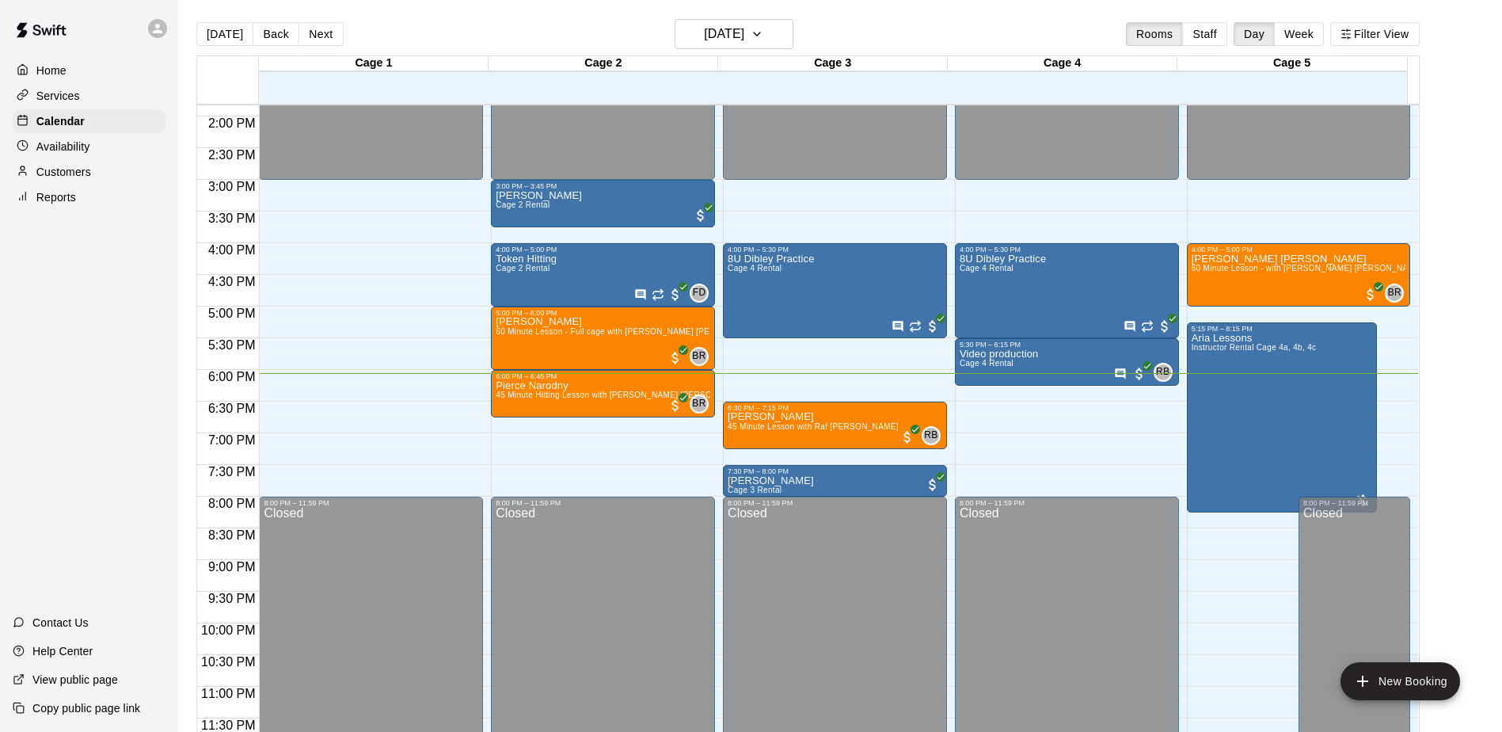
click at [1486, 474] on main "[DATE] Back [DATE][DATE] Rooms Staff Day Week Filter View Cage 1 12 Fri Cage 2 …" at bounding box center [840, 385] width 1311 height 732
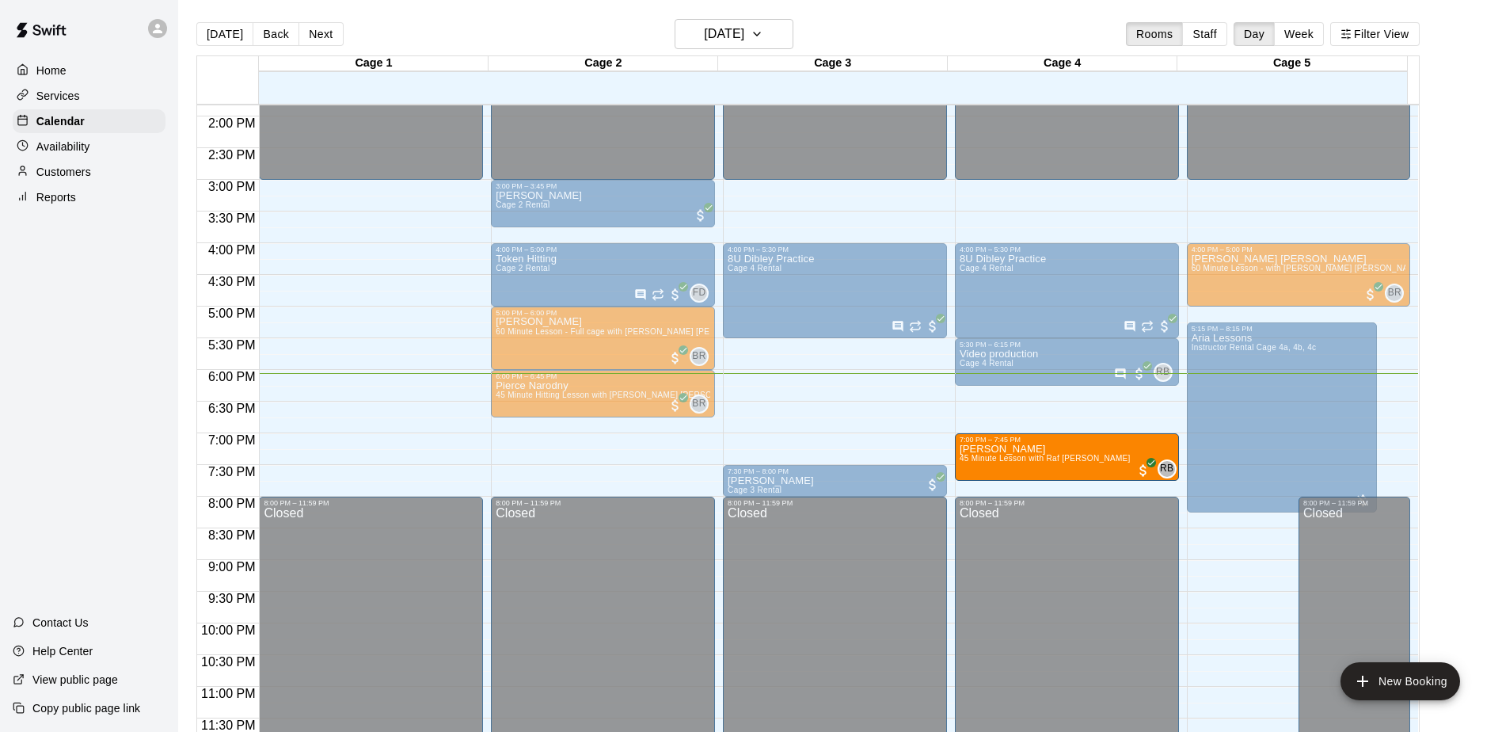
drag, startPoint x: 851, startPoint y: 421, endPoint x: 1013, endPoint y: 454, distance: 165.7
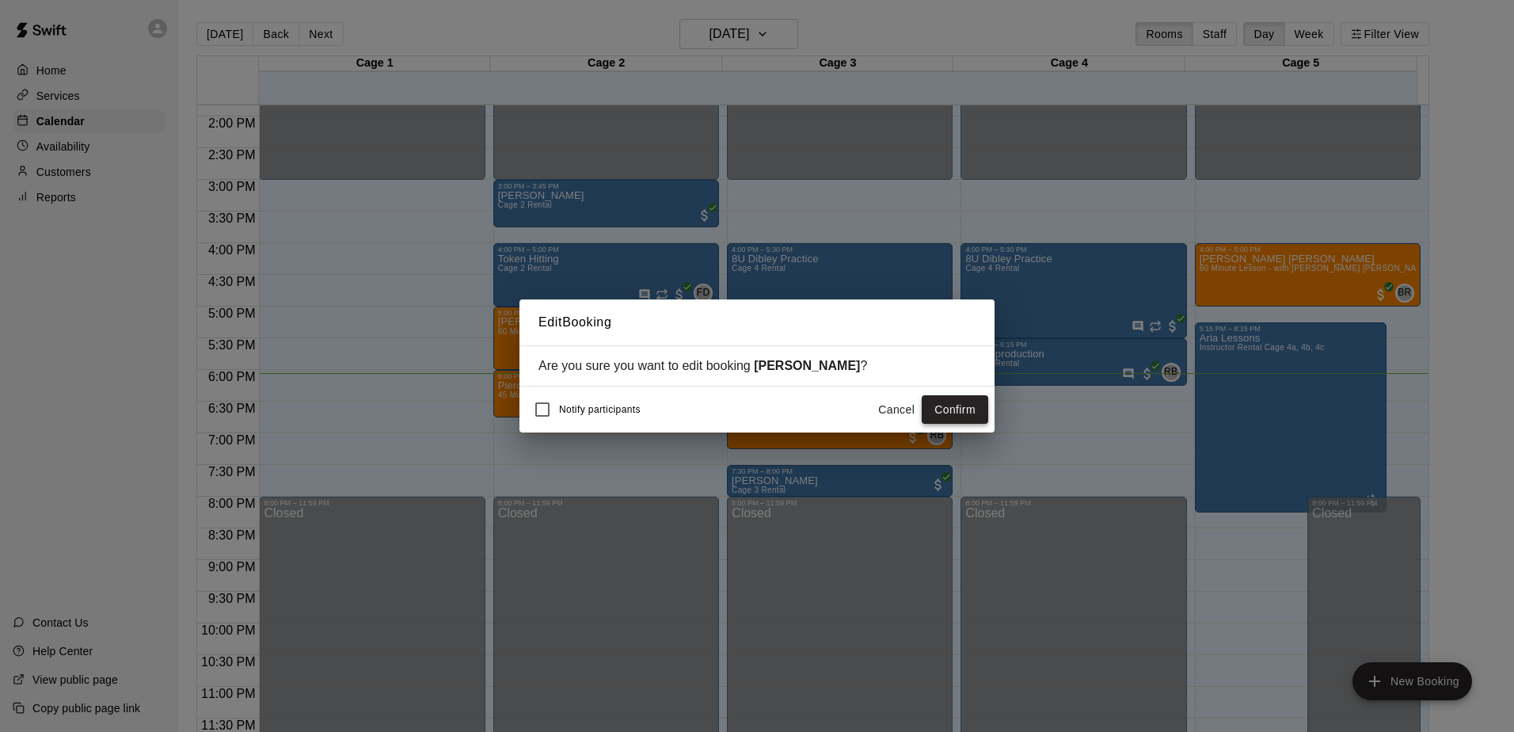
click at [961, 402] on button "Confirm" at bounding box center [955, 409] width 67 height 29
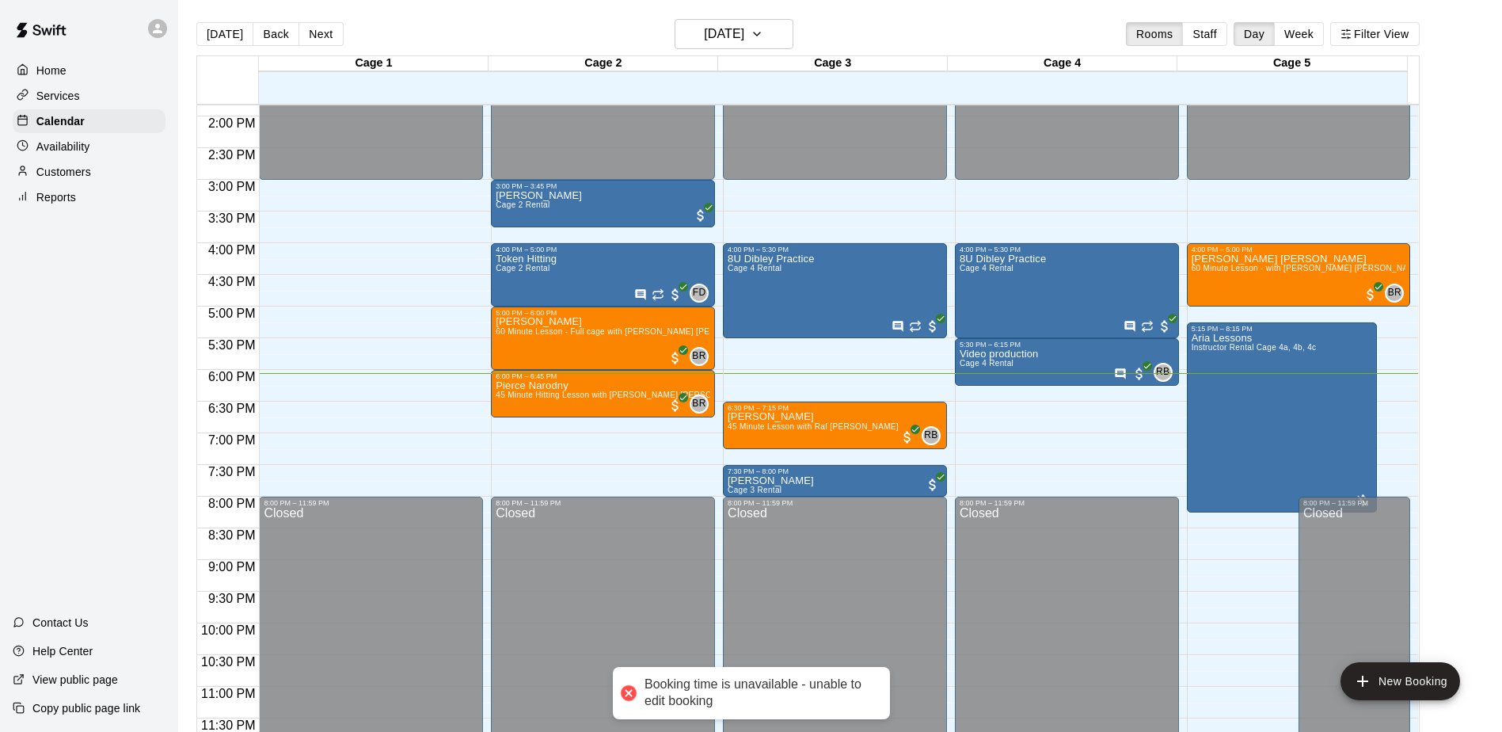
click at [114, 448] on div "Home Services Calendar Availability Customers Reports Contact Us Help Center Vi…" at bounding box center [89, 366] width 178 height 732
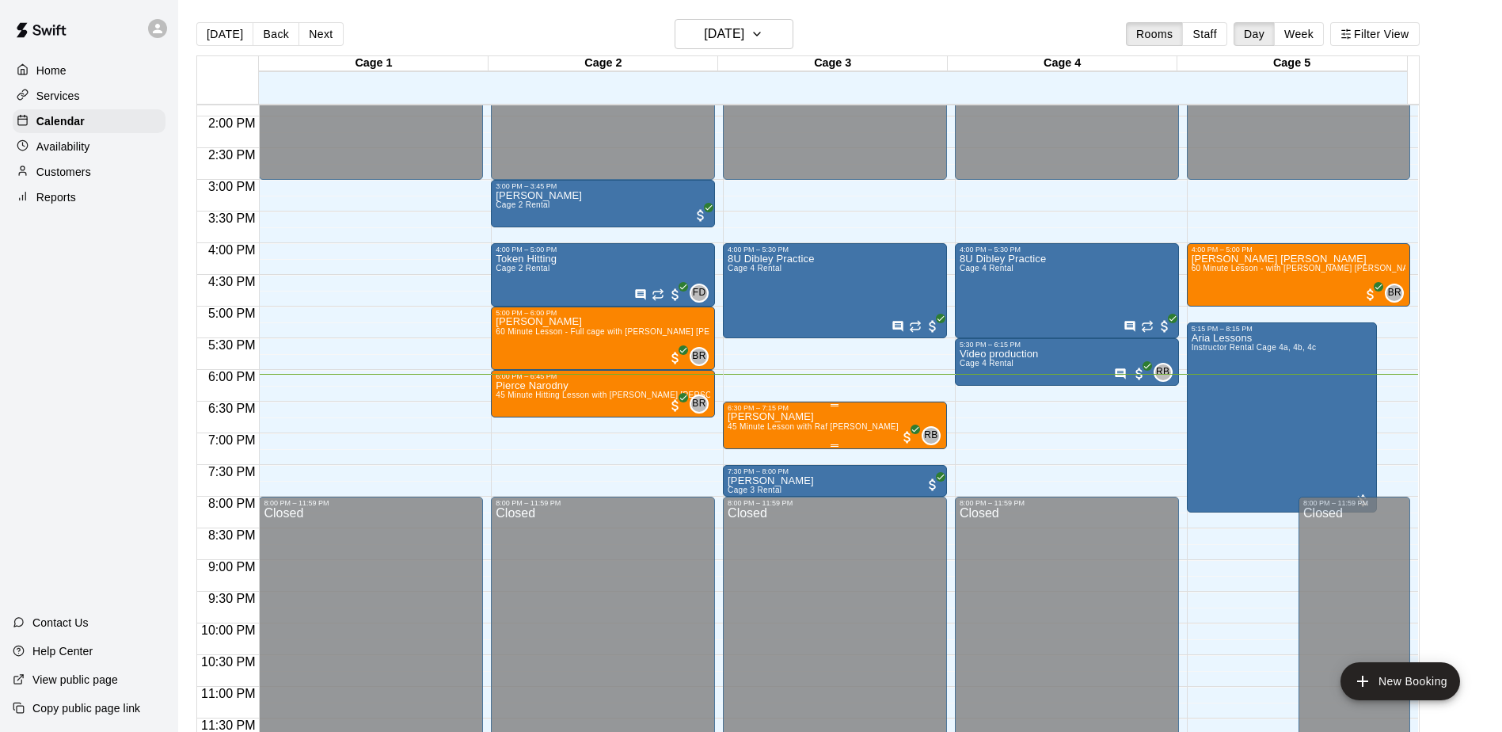
click at [775, 424] on span "45 Minute Lesson with Raf [PERSON_NAME]" at bounding box center [813, 426] width 171 height 9
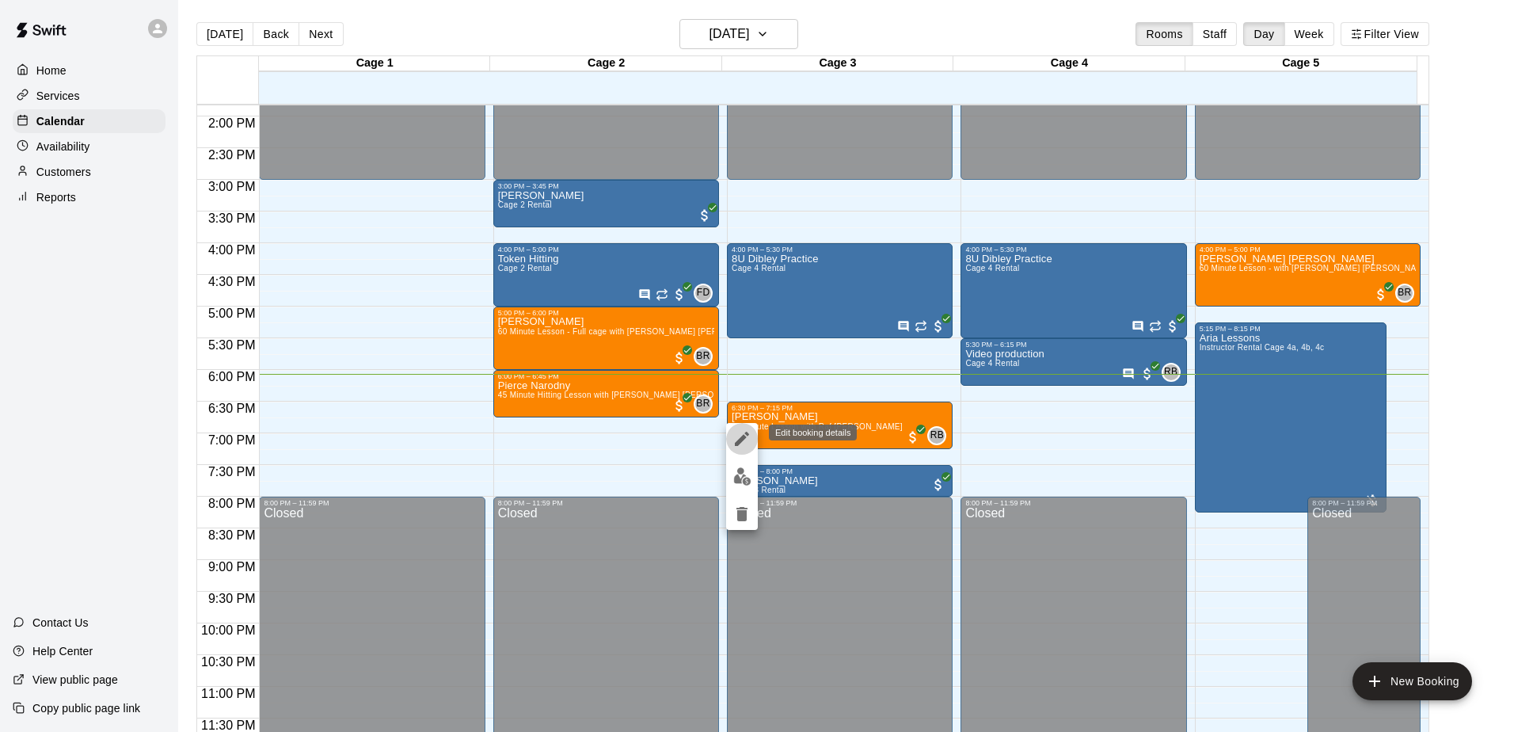
click at [748, 427] on button "edit" at bounding box center [742, 439] width 32 height 32
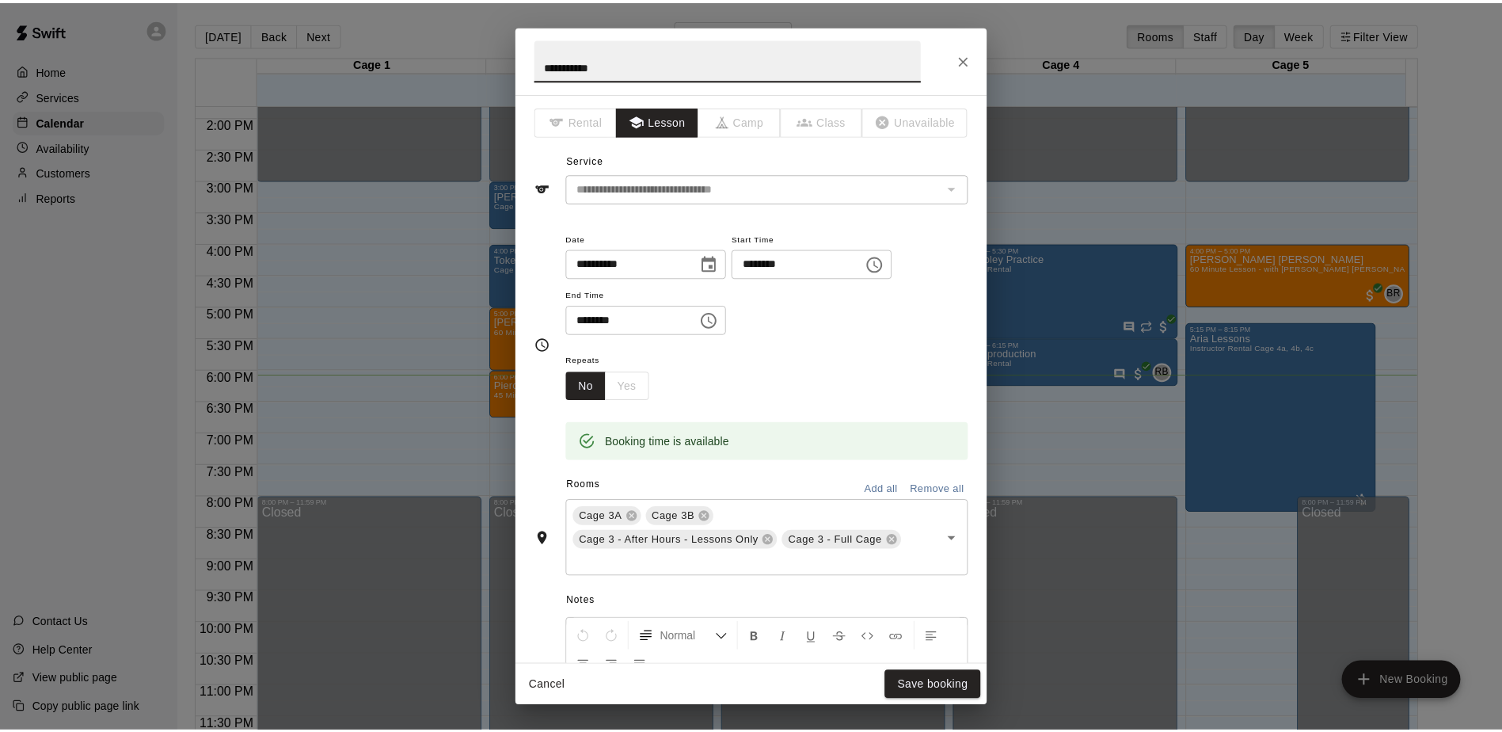
scroll to position [79, 0]
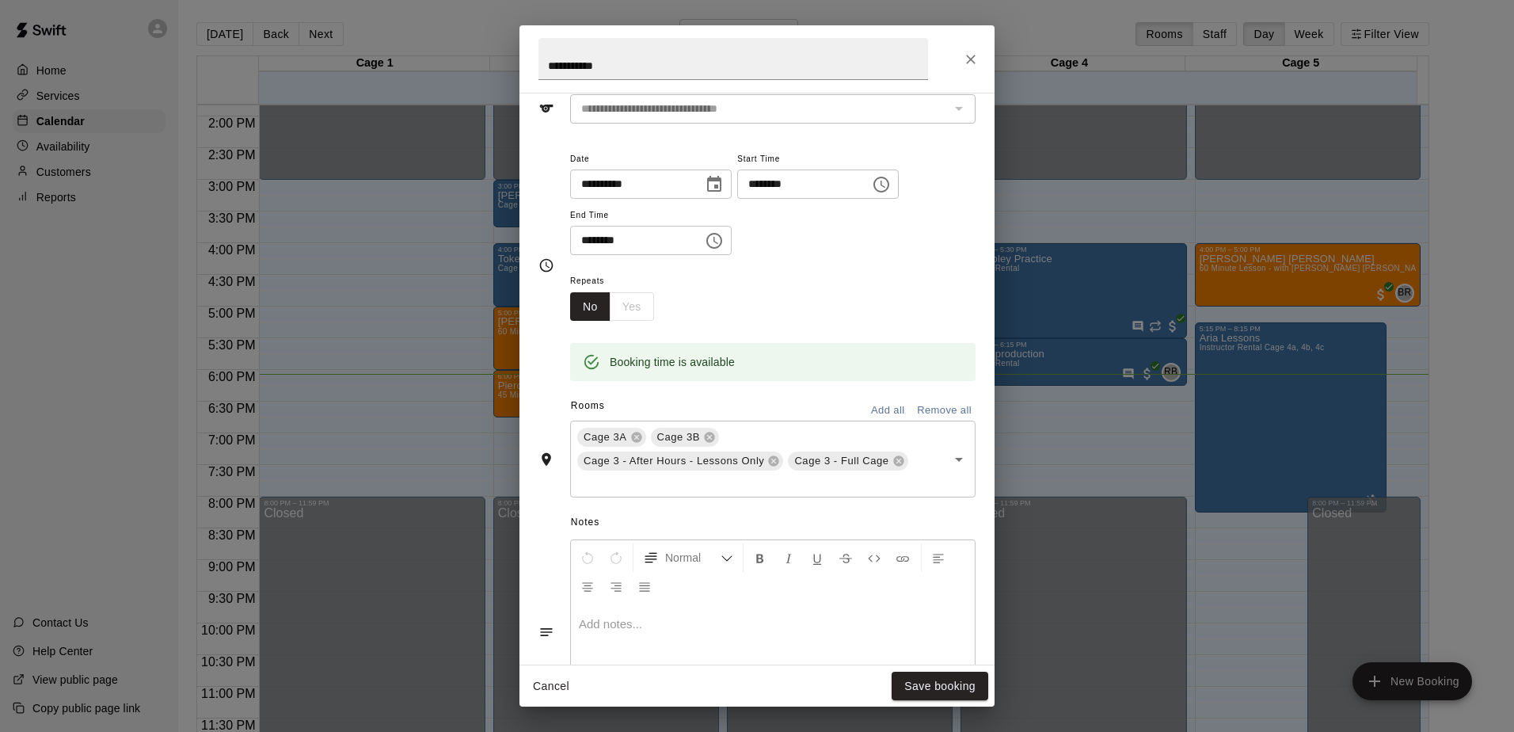
click at [101, 345] on div "**********" at bounding box center [757, 366] width 1514 height 732
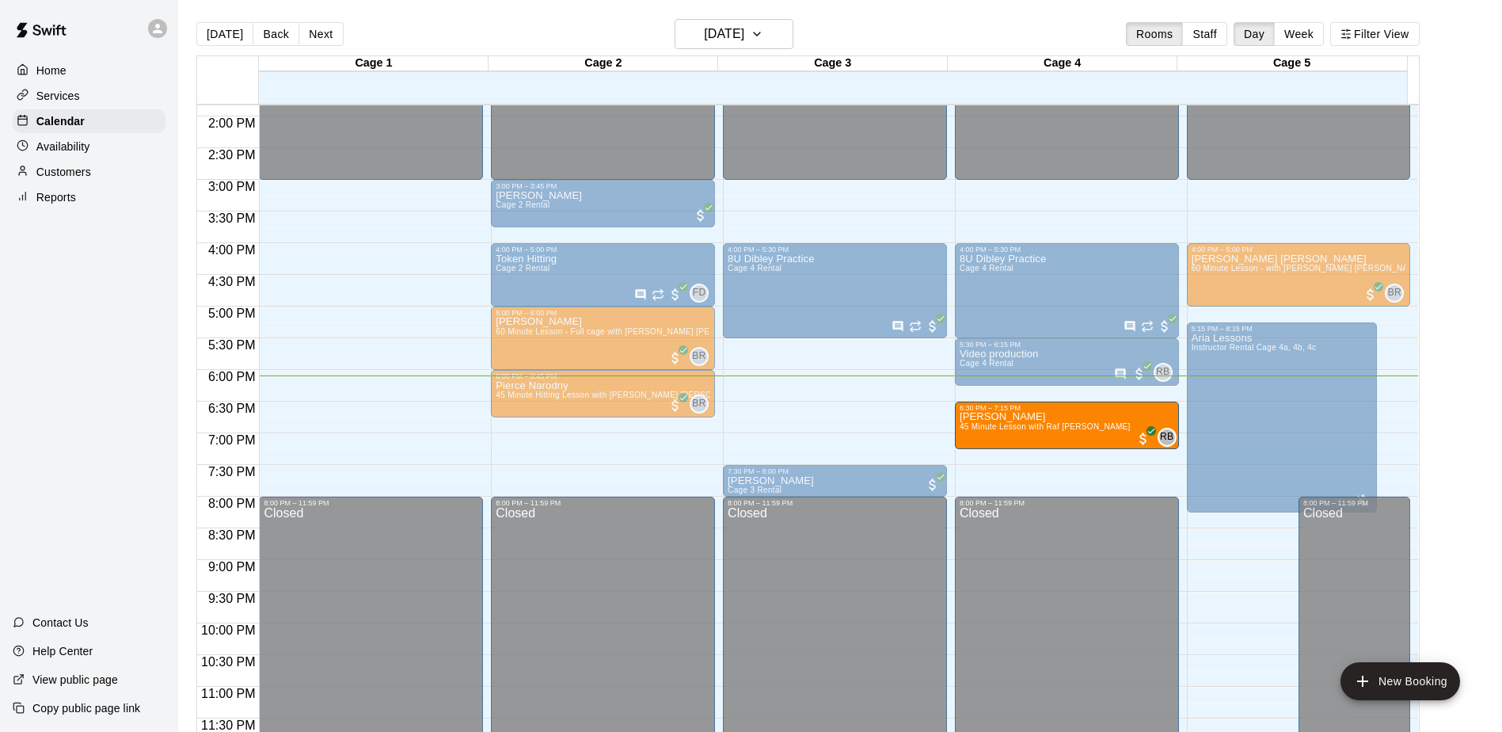
drag, startPoint x: 782, startPoint y: 413, endPoint x: 980, endPoint y: 424, distance: 197.5
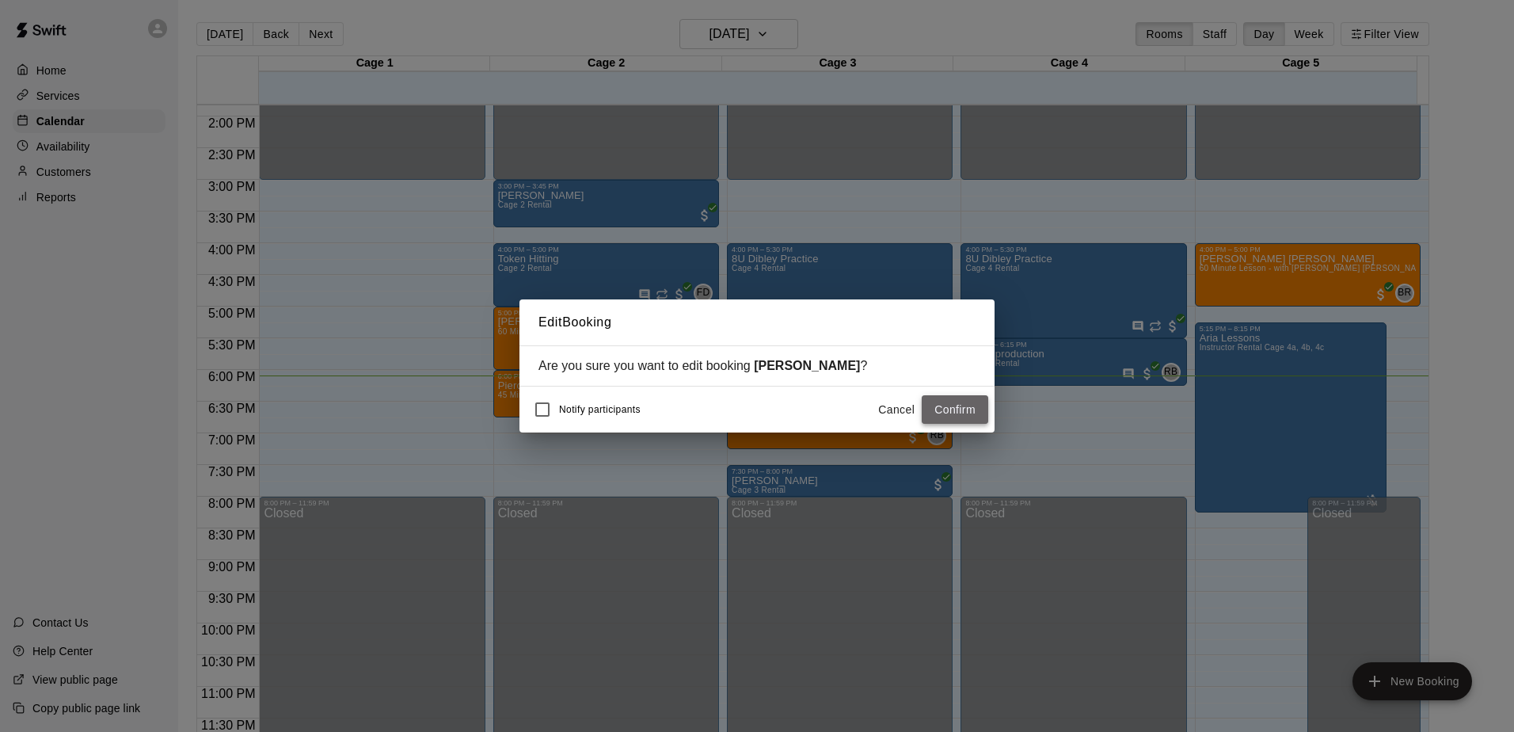
click at [946, 409] on button "Confirm" at bounding box center [955, 409] width 67 height 29
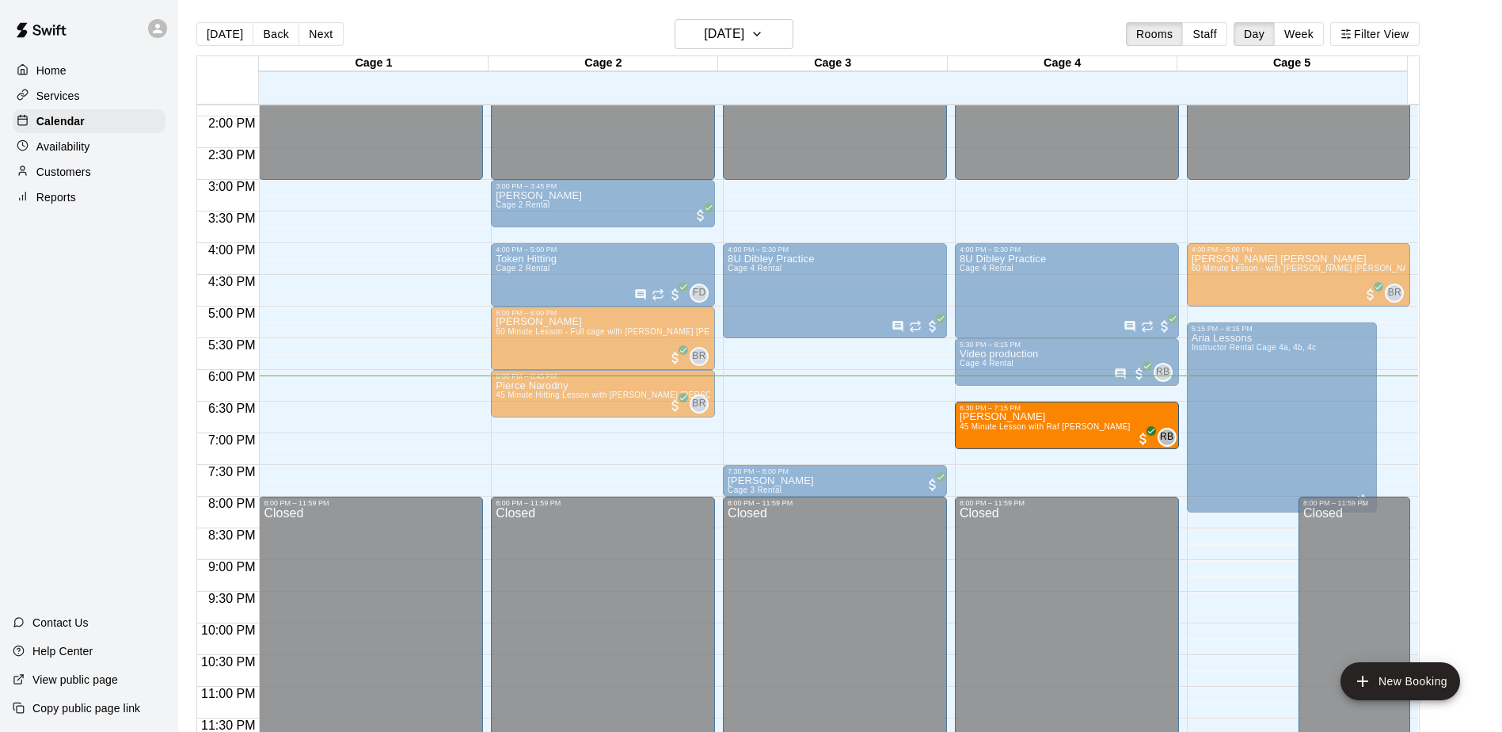
drag, startPoint x: 825, startPoint y: 417, endPoint x: 1022, endPoint y: 418, distance: 196.4
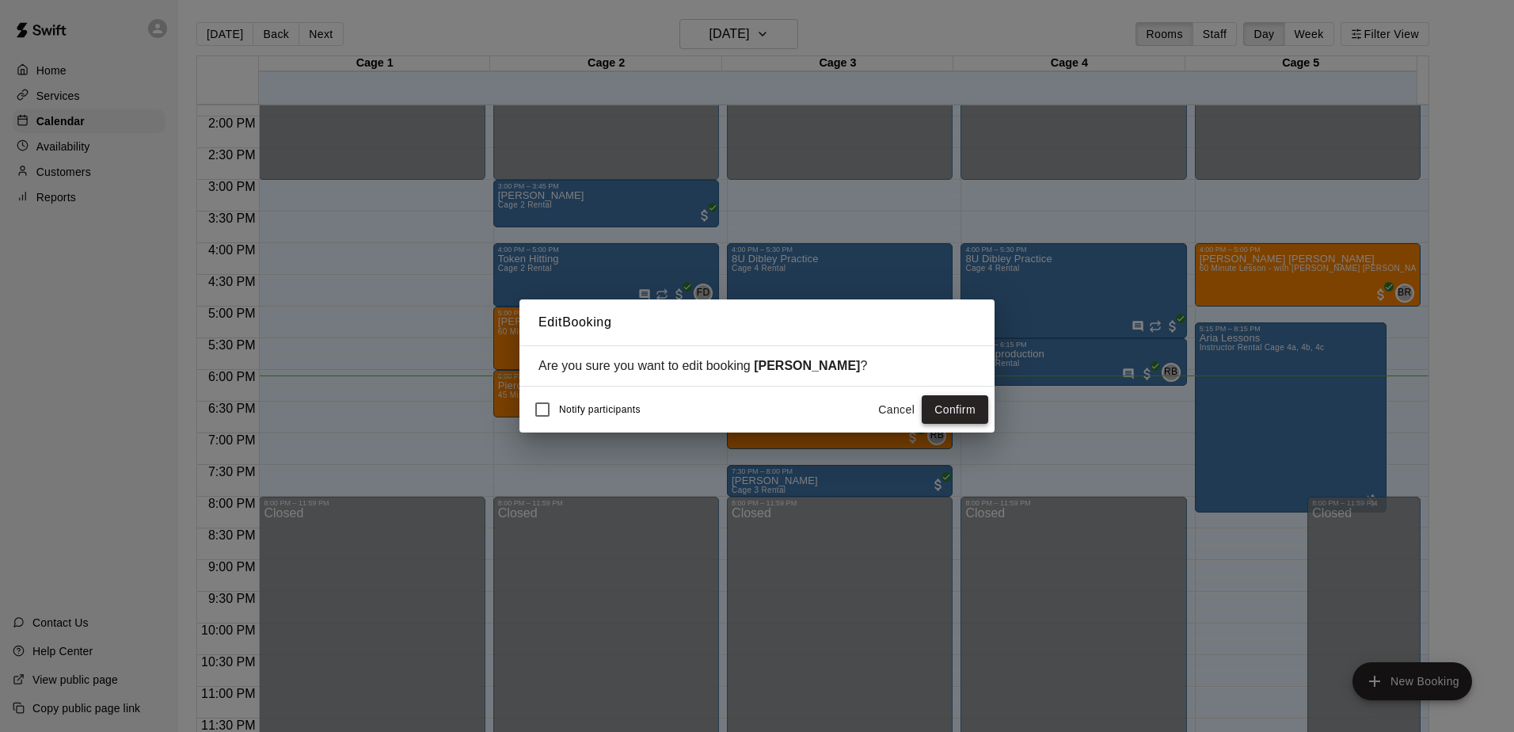
click at [970, 409] on button "Confirm" at bounding box center [955, 409] width 67 height 29
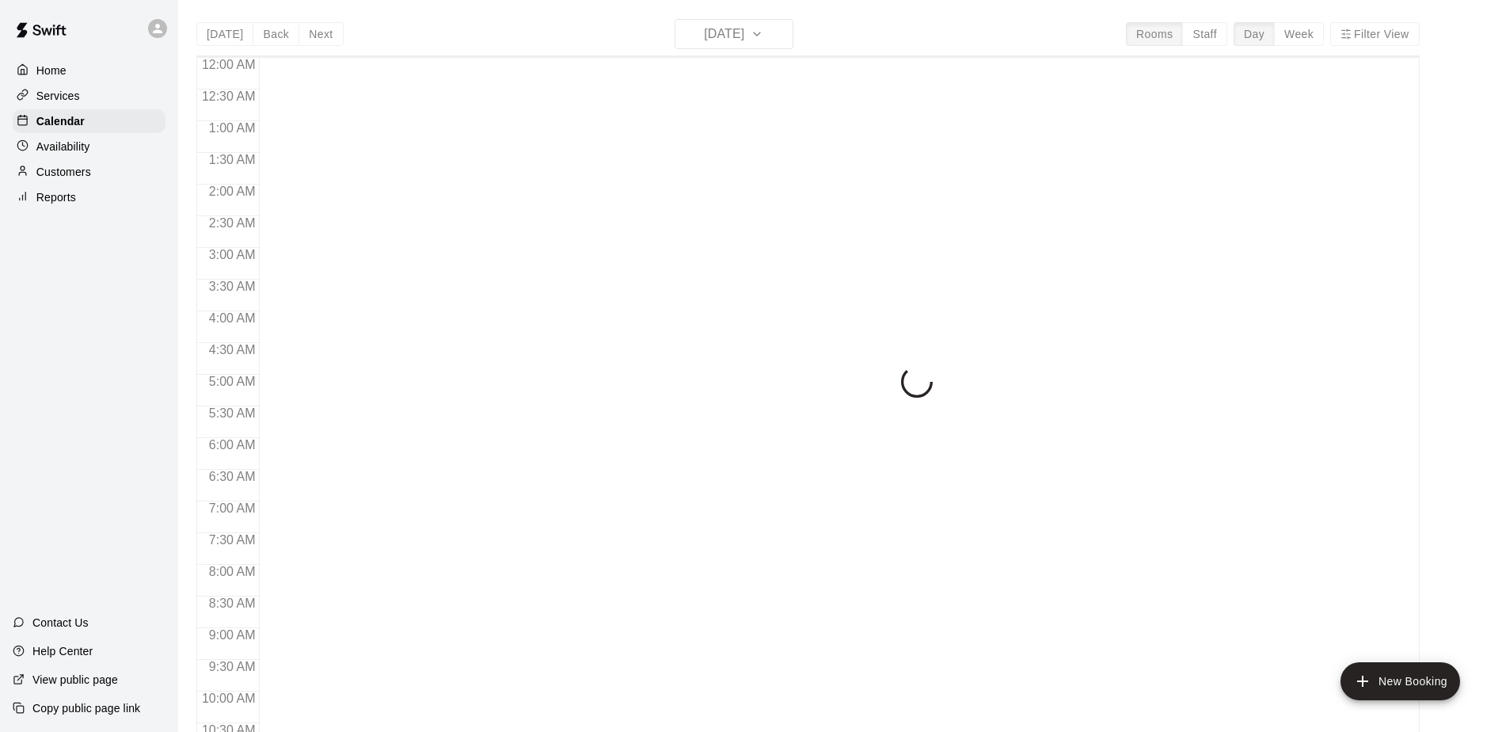
scroll to position [828, 0]
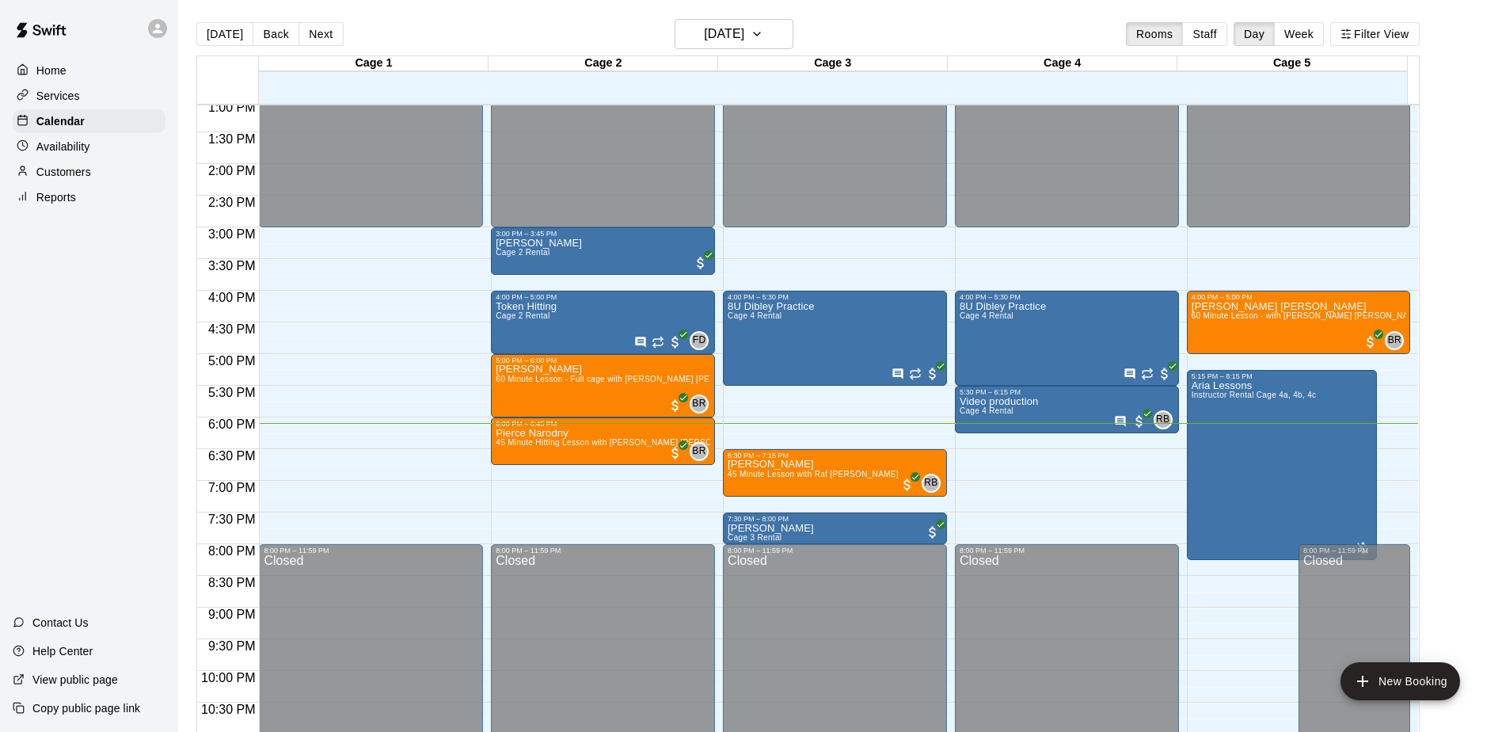
click at [128, 409] on div "Home Services Calendar Availability Customers Reports Contact Us Help Center Vi…" at bounding box center [89, 366] width 178 height 732
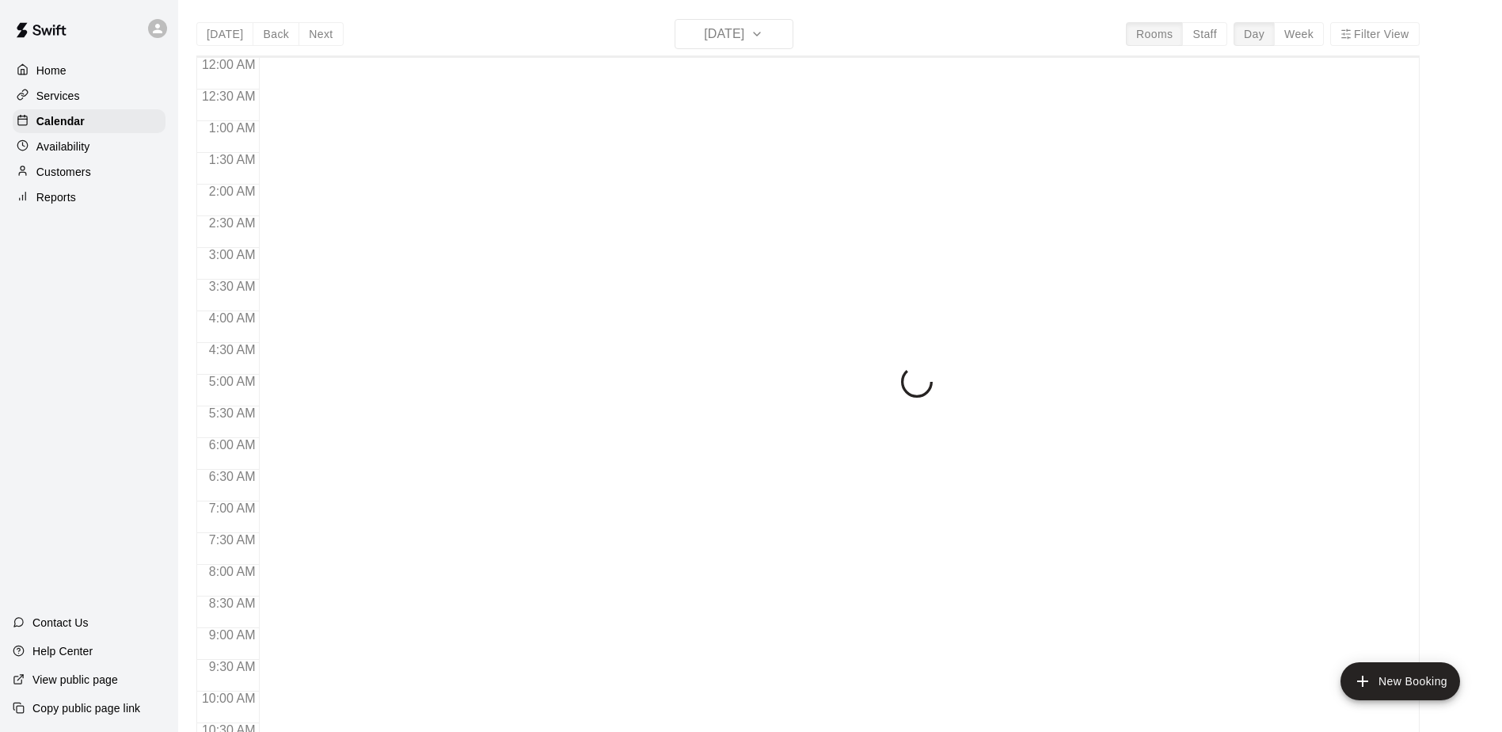
scroll to position [828, 0]
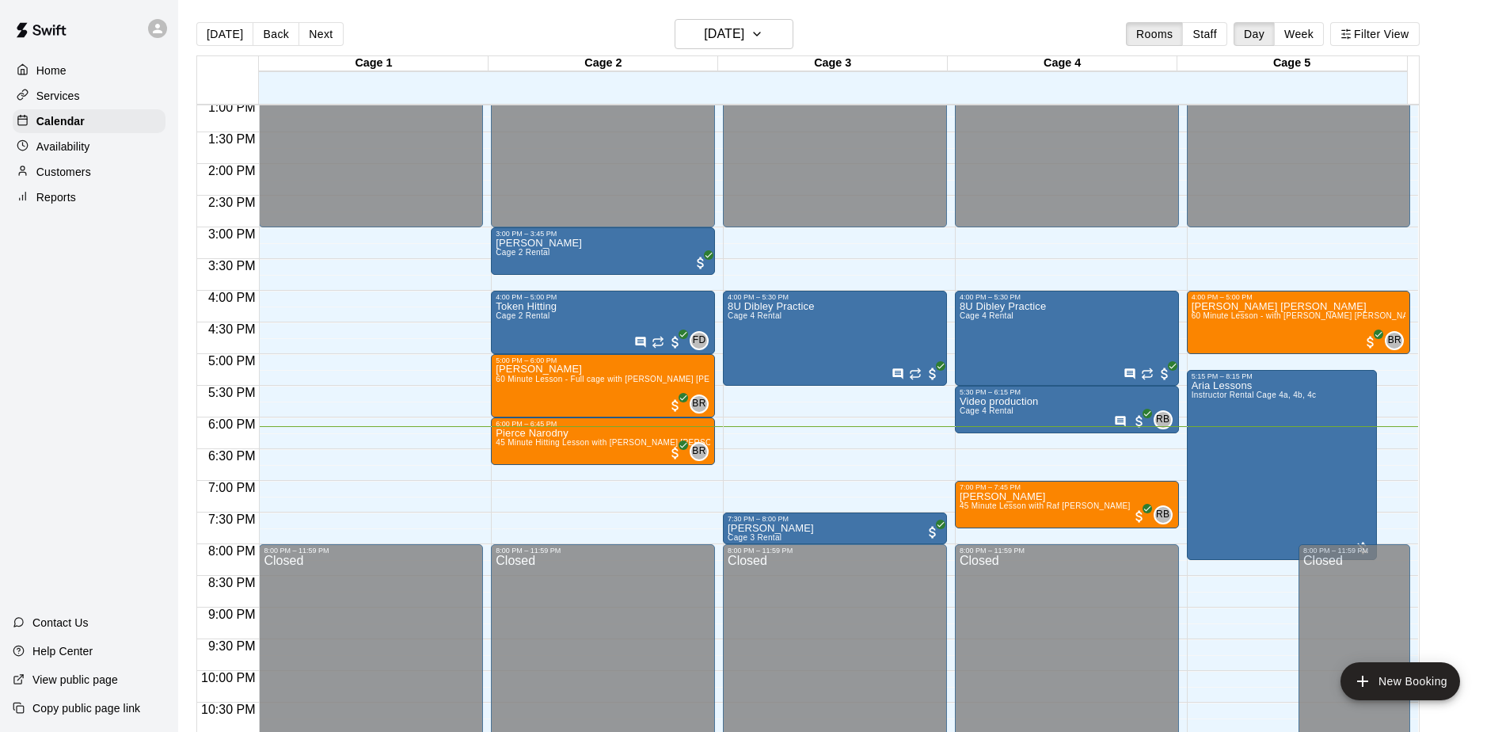
click at [133, 329] on div "Home Services Calendar Availability Customers Reports Contact Us Help Center Vi…" at bounding box center [89, 366] width 178 height 732
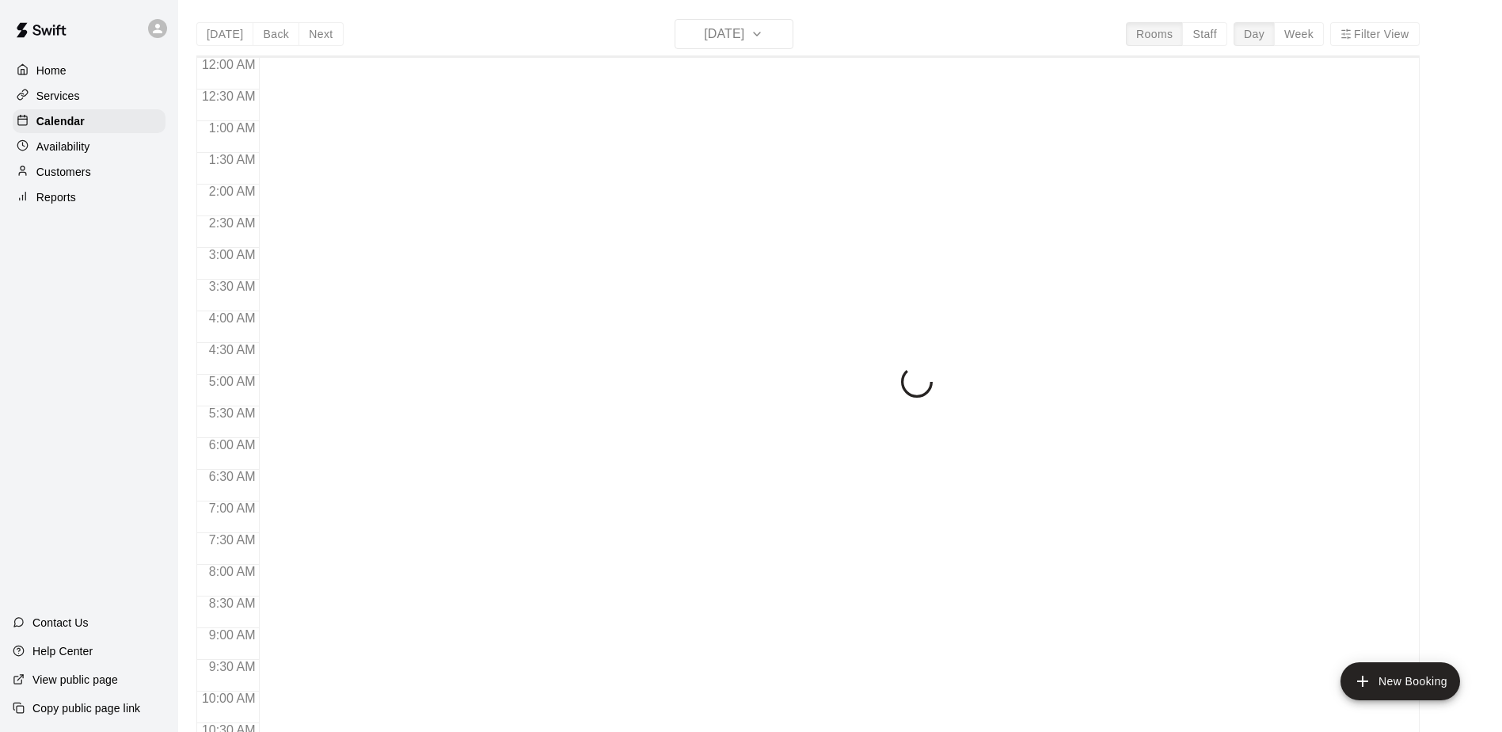
scroll to position [828, 0]
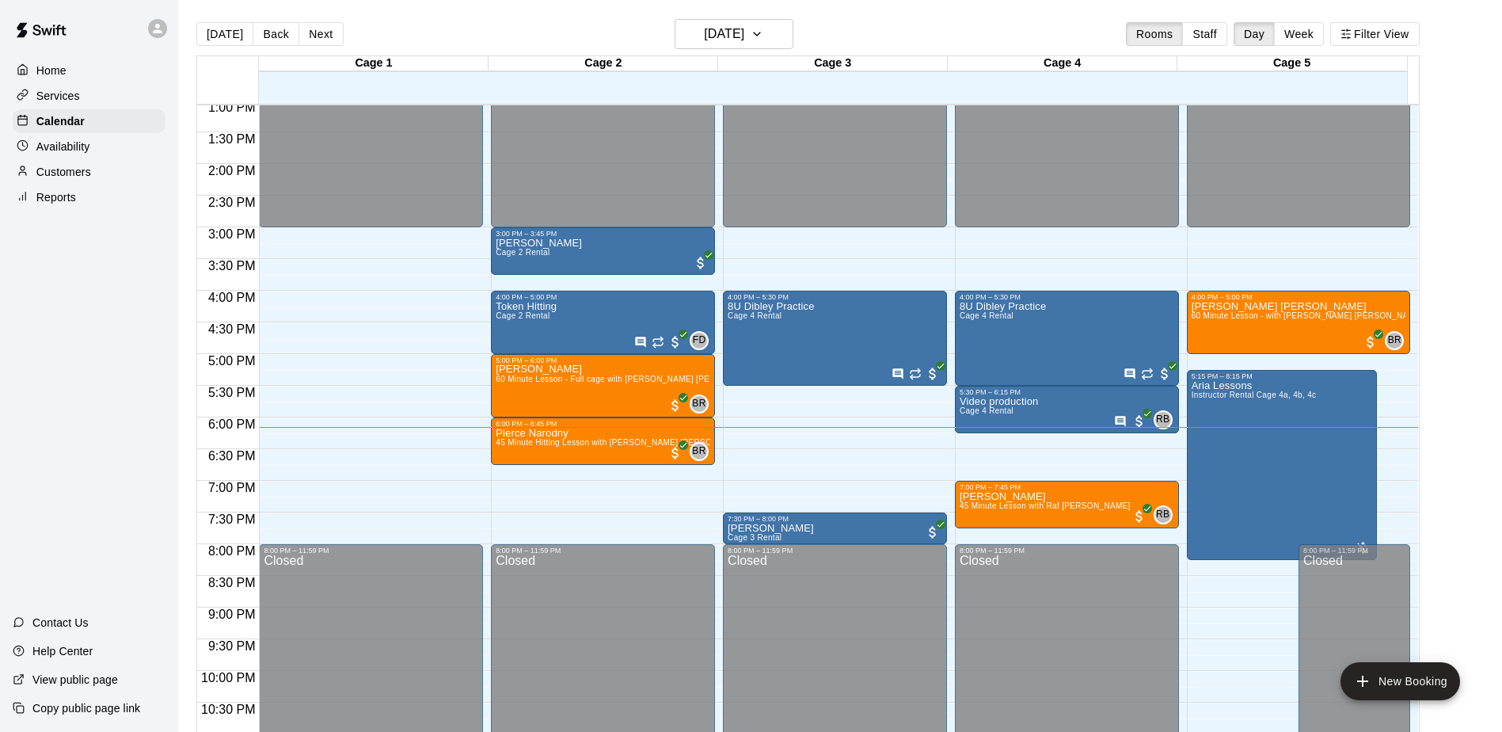
click at [87, 332] on div "Home Services Calendar Availability Customers Reports Contact Us Help Center Vi…" at bounding box center [89, 366] width 178 height 732
click at [127, 290] on div "Home Services Calendar Availability Customers Reports Contact Us Help Center Vi…" at bounding box center [89, 366] width 178 height 732
click at [31, 403] on div "Home Services Calendar Availability Customers Reports Contact Us Help Center Vi…" at bounding box center [89, 366] width 178 height 732
click at [75, 352] on div "Home Services Calendar Availability Customers Reports Contact Us Help Center Vi…" at bounding box center [89, 366] width 178 height 732
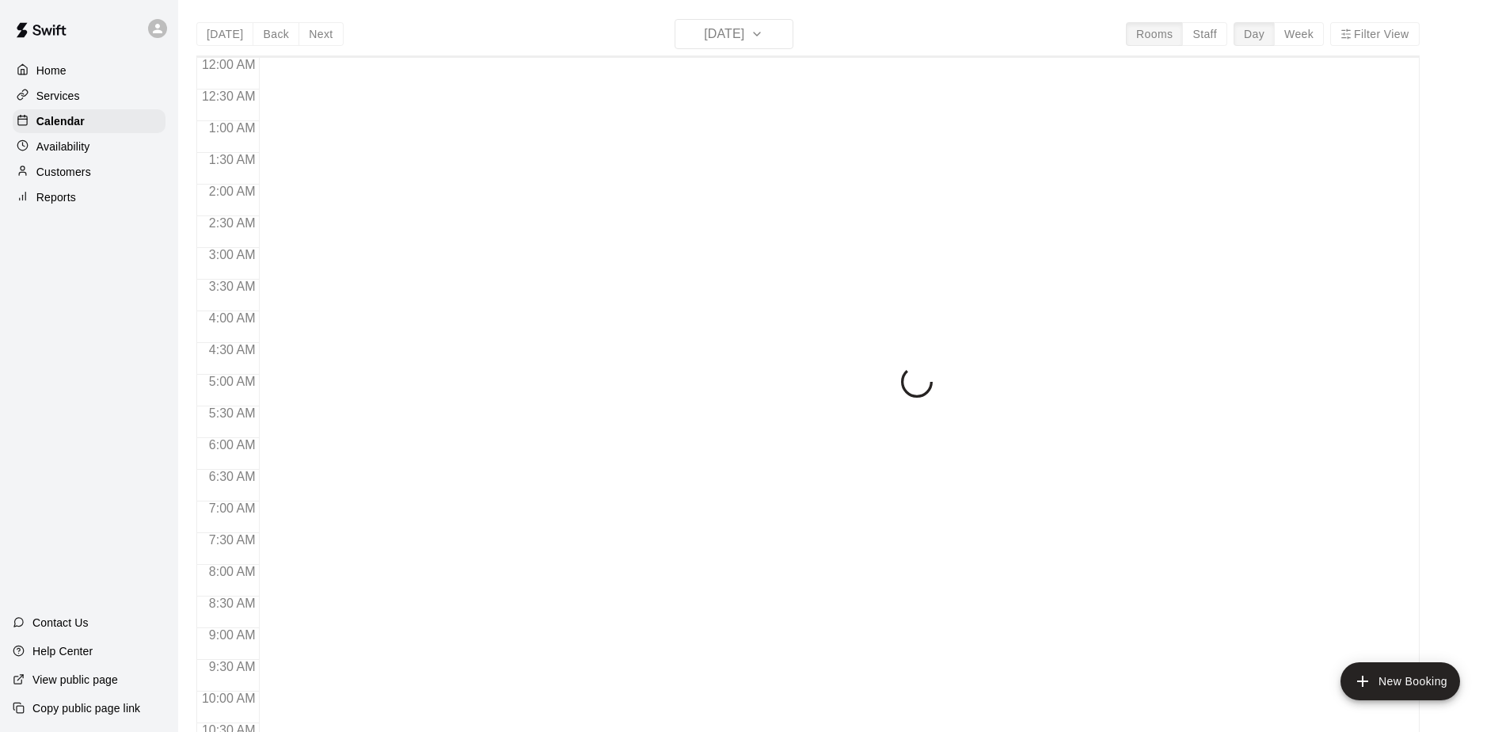
scroll to position [828, 0]
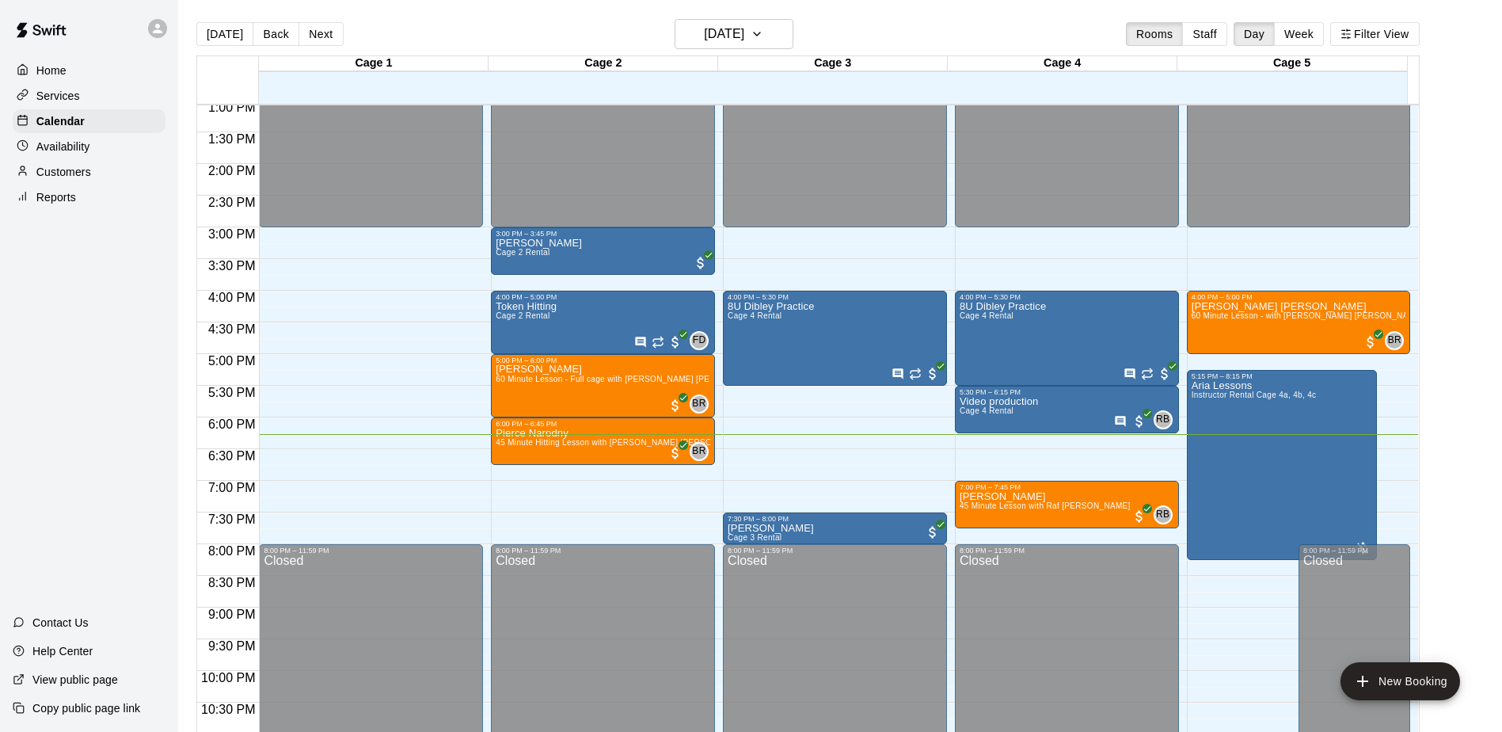
click at [1444, 398] on main "[DATE] Back [DATE][DATE] Rooms Staff Day Week Filter View Cage 1 12 Fri Cage 2 …" at bounding box center [840, 385] width 1311 height 732
click at [1444, 398] on main "Today Back Next Friday Sep 12 Rooms Staff Day Week Filter View Cage 1 12 Fri Ca…" at bounding box center [840, 385] width 1311 height 732
click at [1483, 341] on main "Today Back Next Friday Sep 12 Rooms Staff Day Week Filter View Cage 1 12 Fri Ca…" at bounding box center [840, 385] width 1311 height 732
click at [1482, 341] on main "Today Back Next Friday Sep 12 Rooms Staff Day Week Filter View Cage 1 12 Fri Ca…" at bounding box center [840, 385] width 1311 height 732
click at [1475, 343] on main "Today Back Next Friday Sep 12 Rooms Staff Day Week Filter View Cage 1 12 Fri Ca…" at bounding box center [840, 385] width 1311 height 732
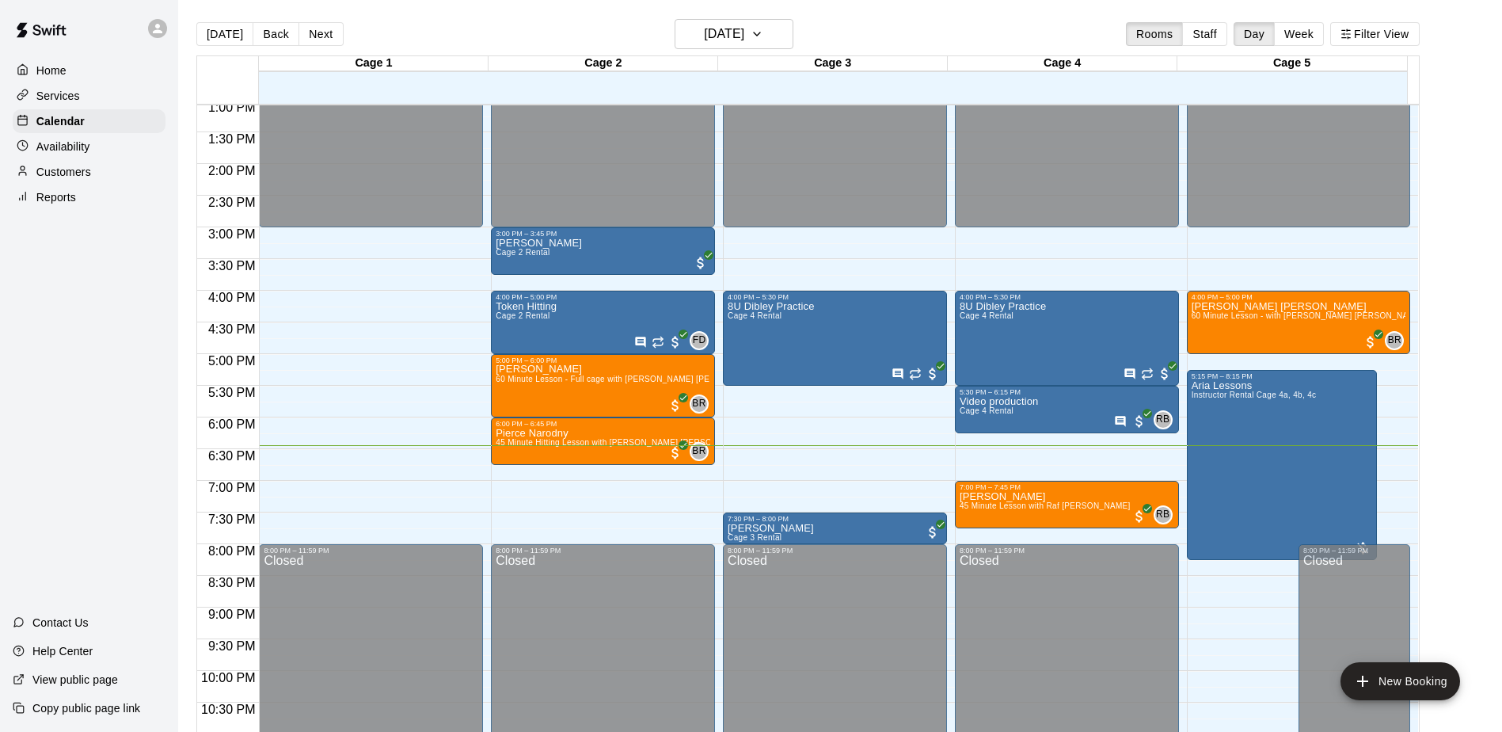
click at [1475, 343] on main "Today Back Next Friday Sep 12 Rooms Staff Day Week Filter View Cage 1 12 Fri Ca…" at bounding box center [840, 385] width 1311 height 732
click at [1463, 349] on main "Today Back Next Friday Sep 12 Rooms Staff Day Week Filter View Cage 1 12 Fri Ca…" at bounding box center [840, 385] width 1311 height 732
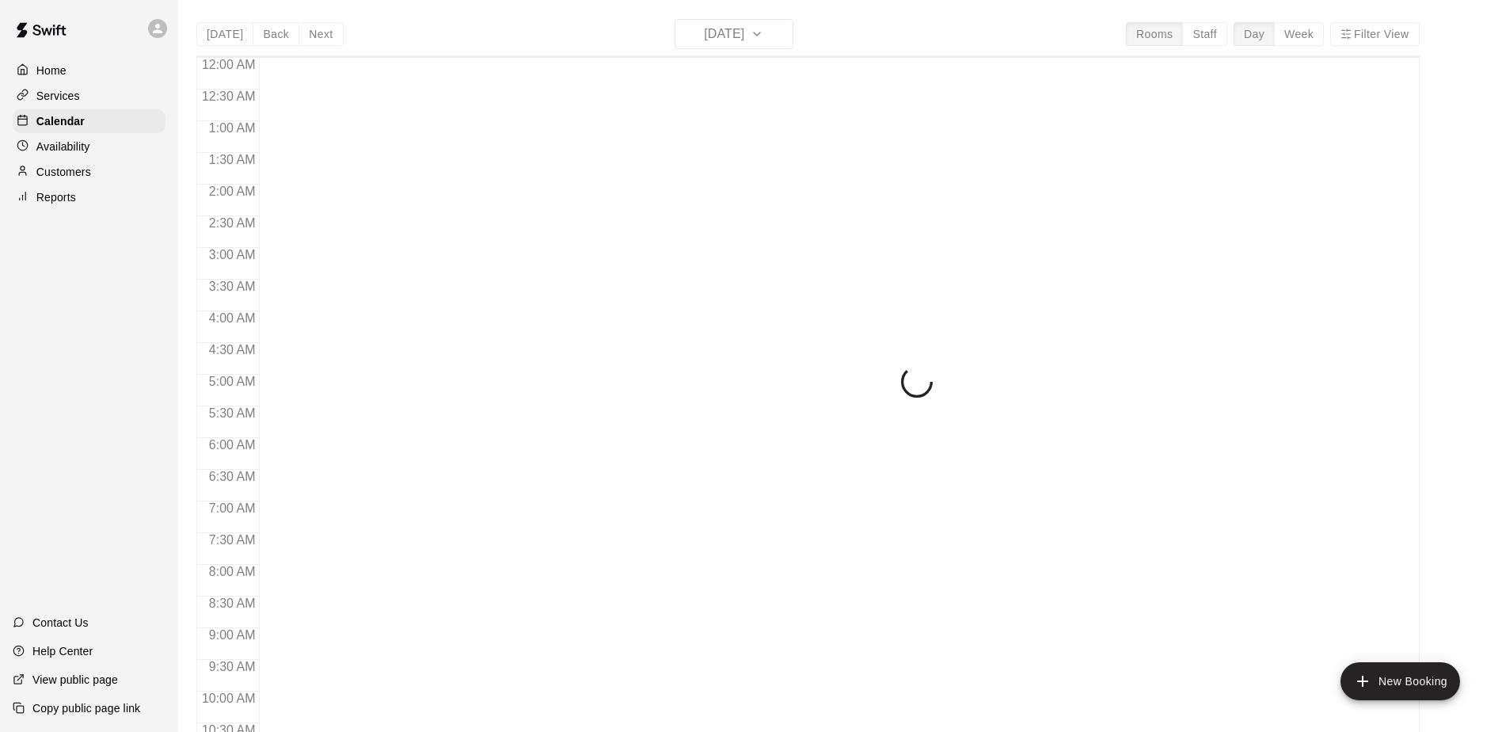
scroll to position [828, 0]
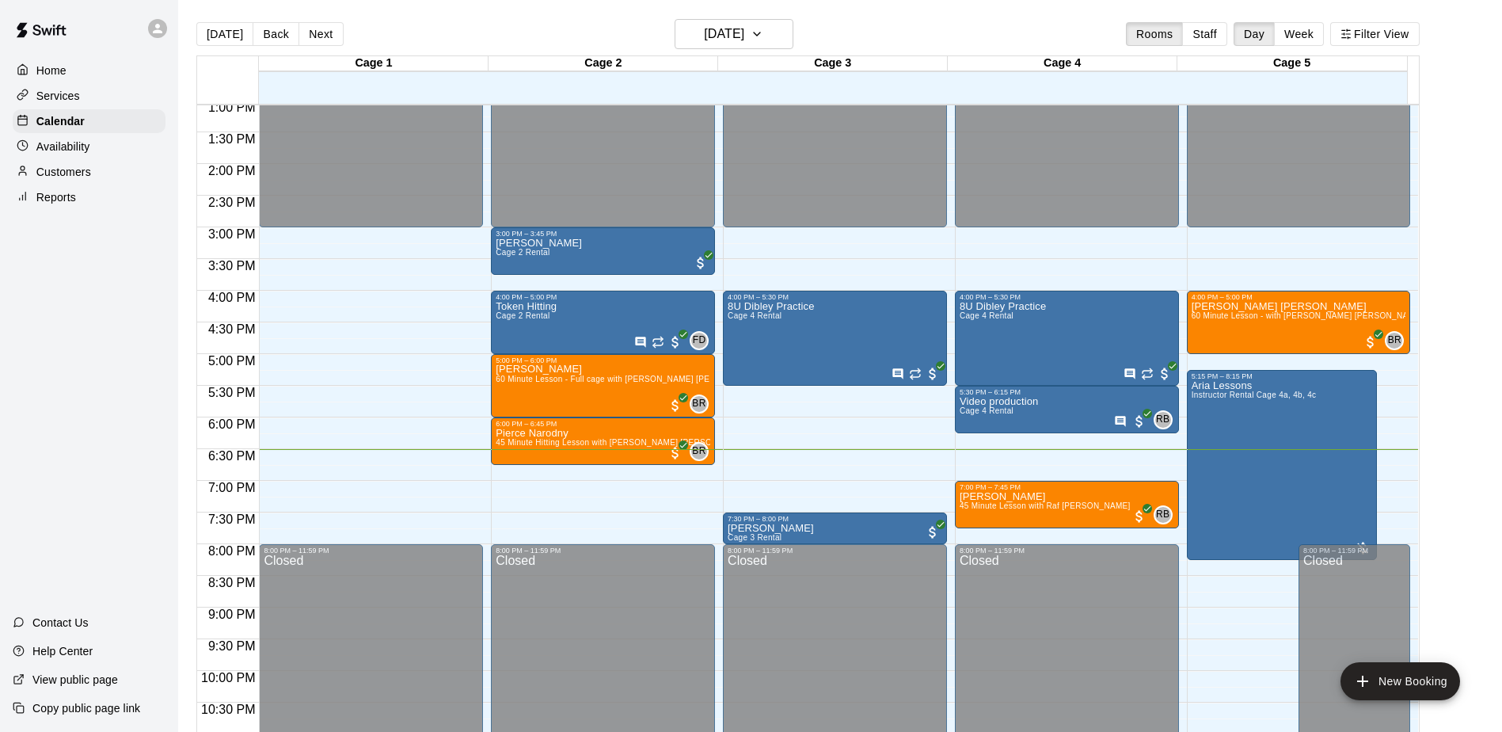
click at [22, 329] on div "Home Services Calendar Availability Customers Reports Contact Us Help Center Vi…" at bounding box center [89, 366] width 178 height 732
click at [97, 386] on div "Home Services Calendar Availability Customers Reports Contact Us Help Center Vi…" at bounding box center [89, 366] width 178 height 732
click at [98, 381] on div "Home Services Calendar Availability Customers Reports Contact Us Help Center Vi…" at bounding box center [89, 366] width 178 height 732
click at [110, 364] on div "Home Services Calendar Availability Customers Reports Contact Us Help Center Vi…" at bounding box center [89, 366] width 178 height 732
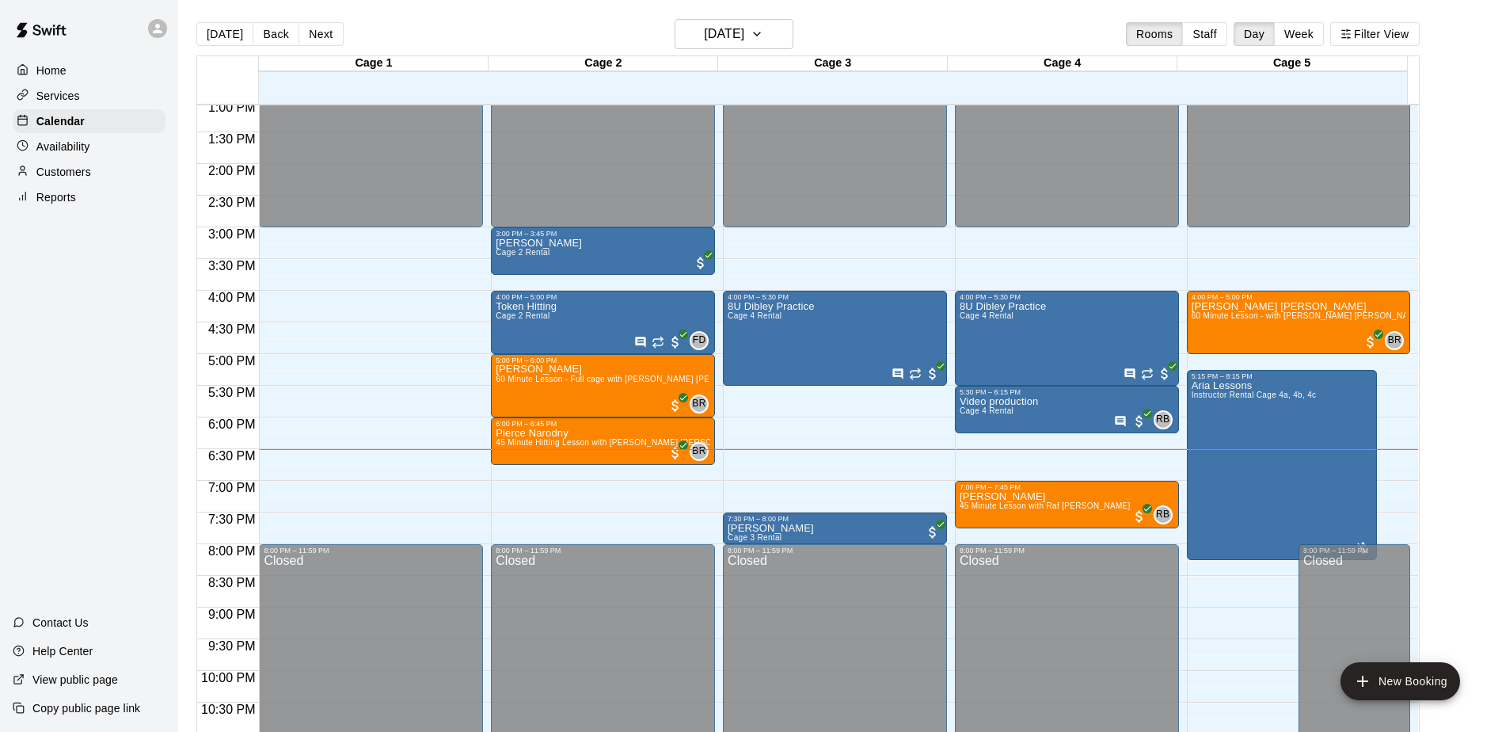
click at [112, 367] on div "Home Services Calendar Availability Customers Reports Contact Us Help Center Vi…" at bounding box center [89, 366] width 178 height 732
click at [74, 359] on div "Home Services Calendar Availability Customers Reports Contact Us Help Center Vi…" at bounding box center [89, 366] width 178 height 732
click at [59, 369] on div "Home Services Calendar Availability Customers Reports Contact Us Help Center Vi…" at bounding box center [89, 366] width 178 height 732
click at [48, 375] on div "Home Services Calendar Availability Customers Reports Contact Us Help Center Vi…" at bounding box center [89, 366] width 178 height 732
click at [48, 385] on div "Home Services Calendar Availability Customers Reports Contact Us Help Center Vi…" at bounding box center [89, 366] width 178 height 732
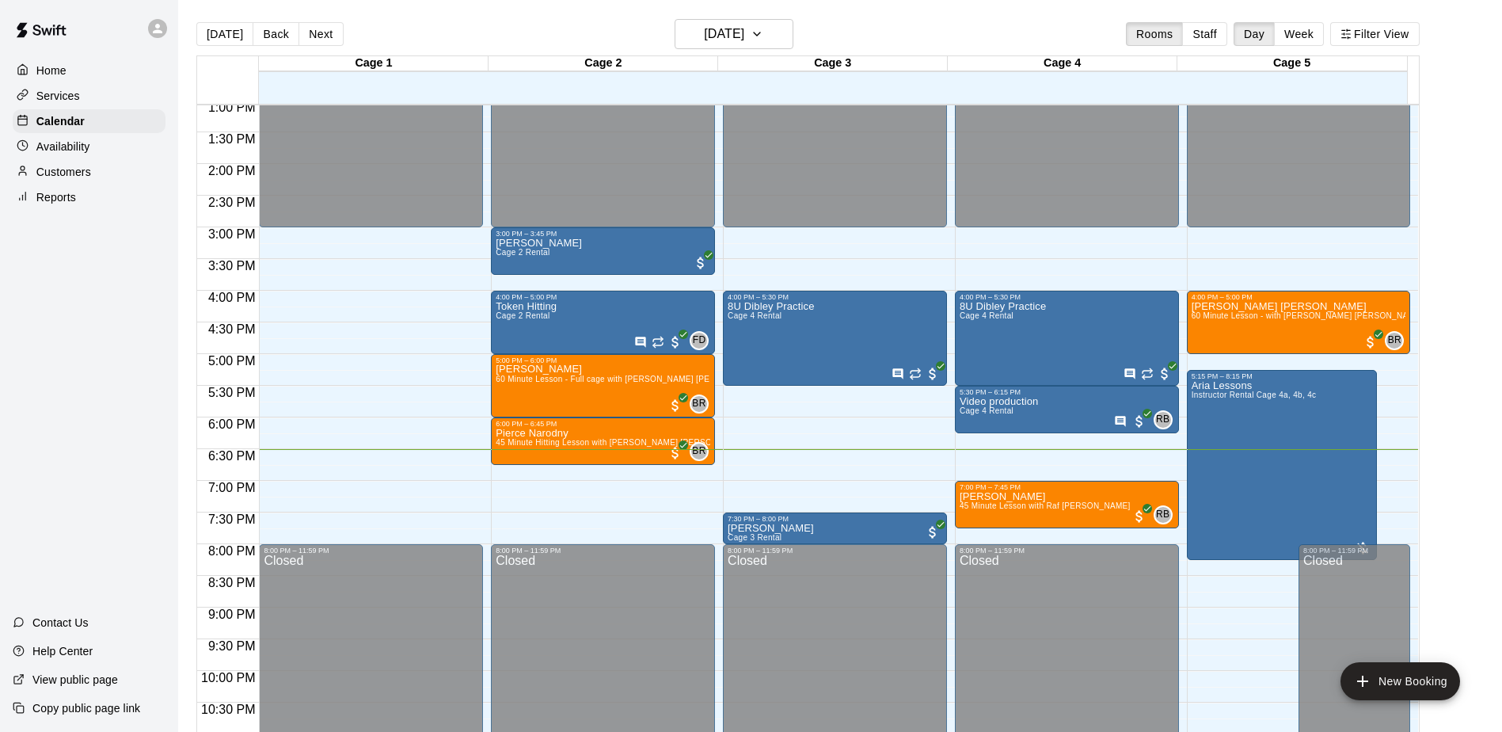
click at [40, 392] on div "Home Services Calendar Availability Customers Reports Contact Us Help Center Vi…" at bounding box center [89, 366] width 178 height 732
click at [29, 404] on div "Home Services Calendar Availability Customers Reports Contact Us Help Center Vi…" at bounding box center [89, 366] width 178 height 732
click at [125, 328] on div "Home Services Calendar Availability Customers Reports Contact Us Help Center Vi…" at bounding box center [89, 366] width 178 height 732
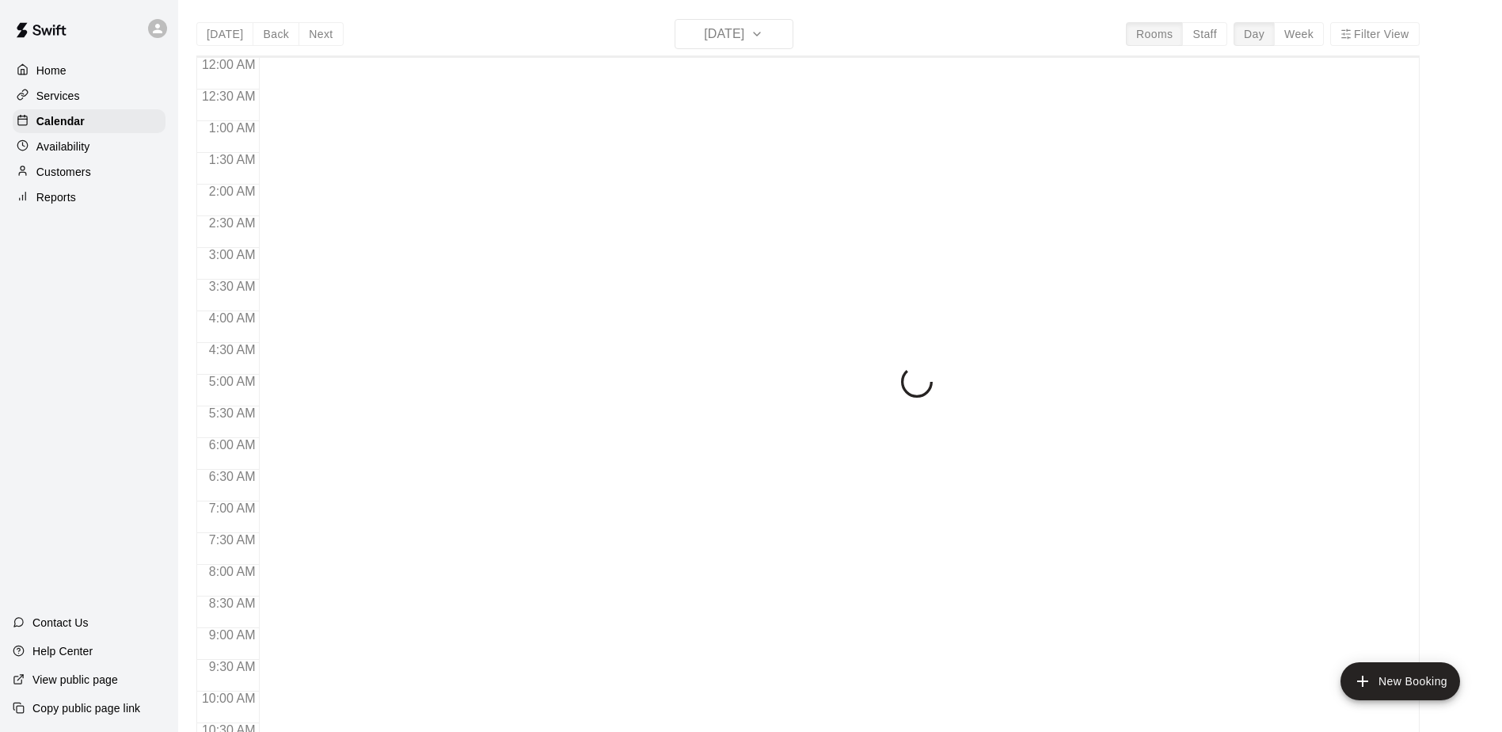
scroll to position [828, 0]
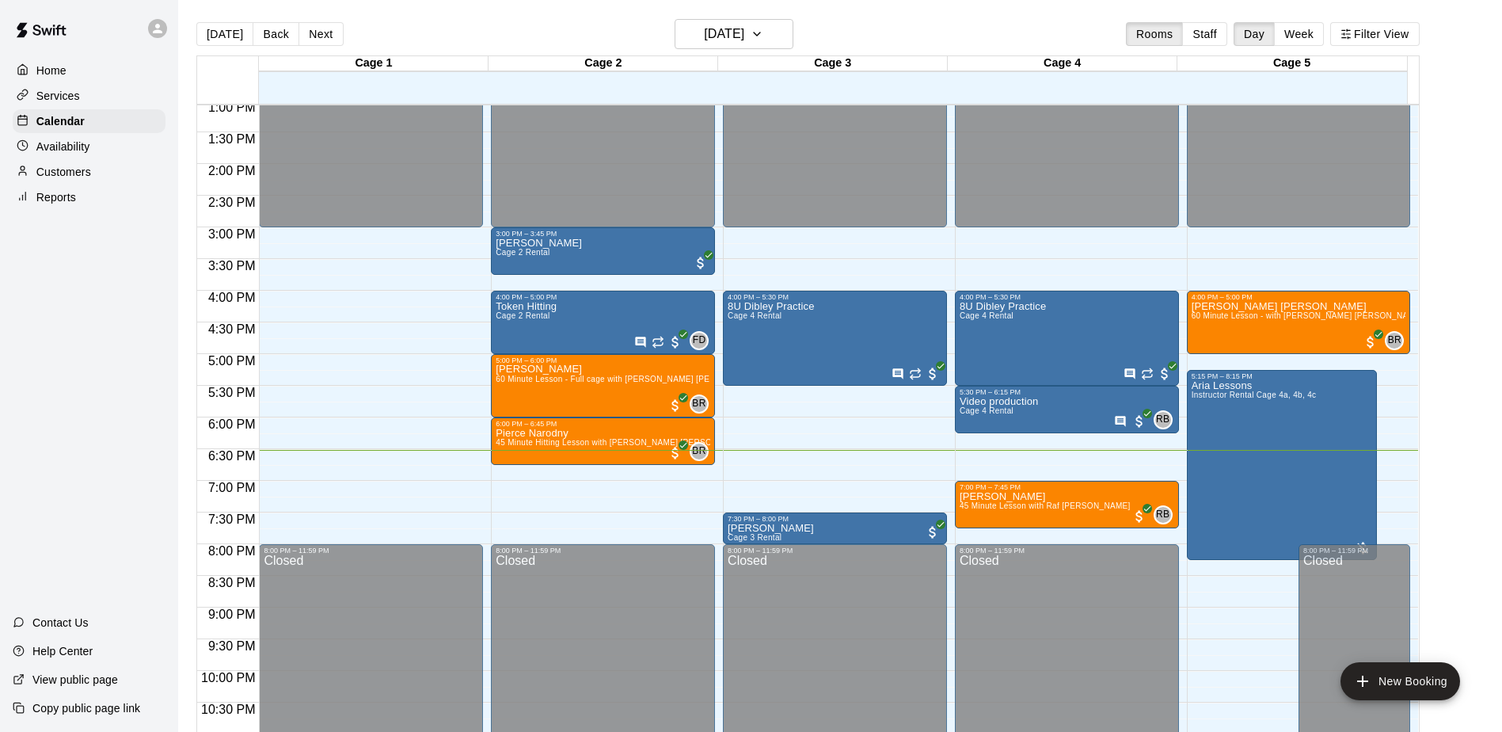
click at [99, 347] on div "Home Services Calendar Availability Customers Reports Contact Us Help Center Vi…" at bounding box center [89, 366] width 178 height 732
click at [100, 360] on div "Home Services Calendar Availability Customers Reports Contact Us Help Center Vi…" at bounding box center [89, 366] width 178 height 732
click at [70, 303] on div "Home Services Calendar Availability Customers Reports Contact Us Help Center Vi…" at bounding box center [89, 366] width 178 height 732
click at [115, 322] on div "Home Services Calendar Availability Customers Reports Contact Us Help Center Vi…" at bounding box center [89, 366] width 178 height 732
click at [73, 319] on div "Home Services Calendar Availability Customers Reports Contact Us Help Center Vi…" at bounding box center [89, 366] width 178 height 732
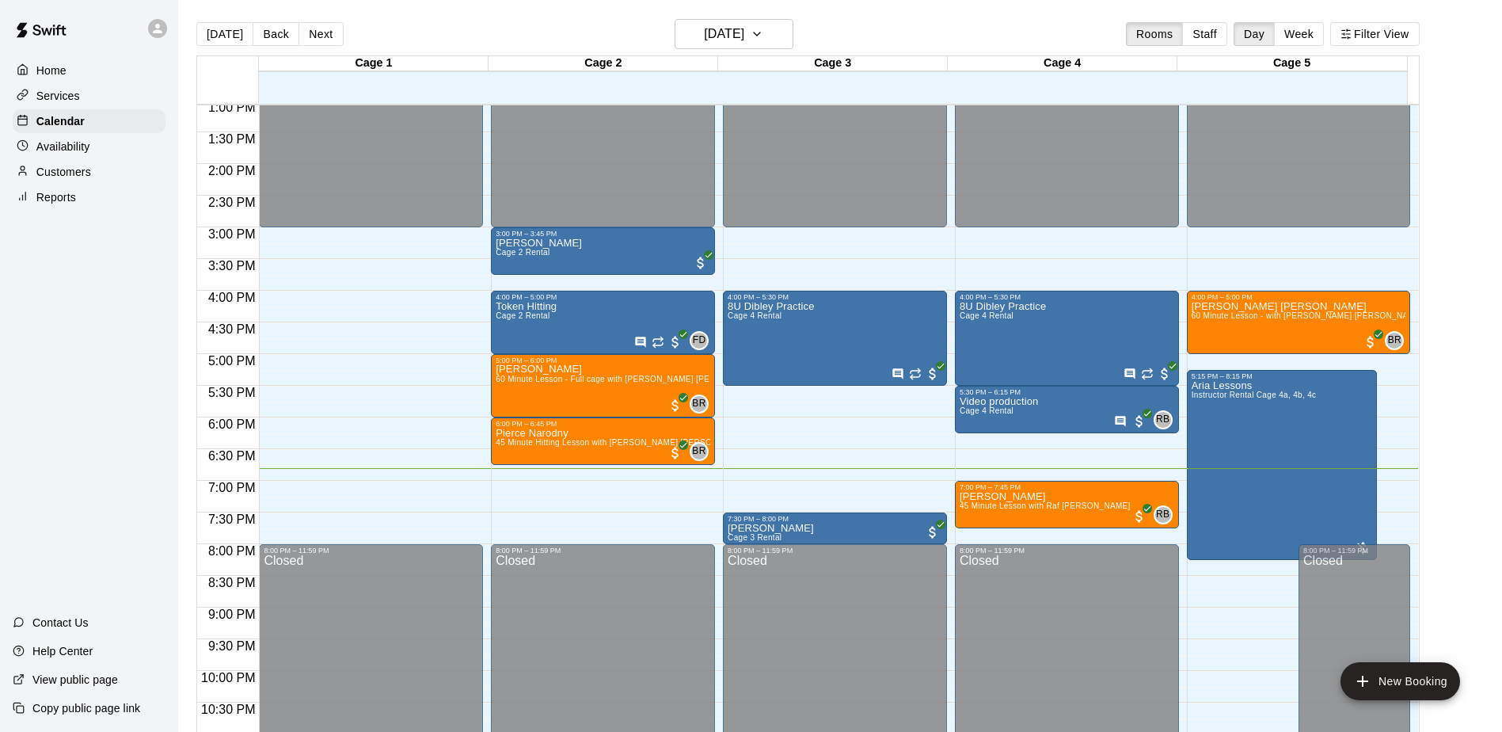
click at [85, 262] on div "Home Services Calendar Availability Customers Reports Contact Us Help Center Vi…" at bounding box center [89, 366] width 178 height 732
click at [140, 490] on div "Home Services Calendar Availability Customers Reports Contact Us Help Center Vi…" at bounding box center [89, 366] width 178 height 732
click at [138, 490] on div "Home Services Calendar Availability Customers Reports Contact Us Help Center Vi…" at bounding box center [89, 366] width 178 height 732
click at [143, 469] on div "Home Services Calendar Availability Customers Reports Contact Us Help Center Vi…" at bounding box center [89, 366] width 178 height 732
click at [146, 424] on div "Home Services Calendar Availability Customers Reports Contact Us Help Center Vi…" at bounding box center [89, 366] width 178 height 732
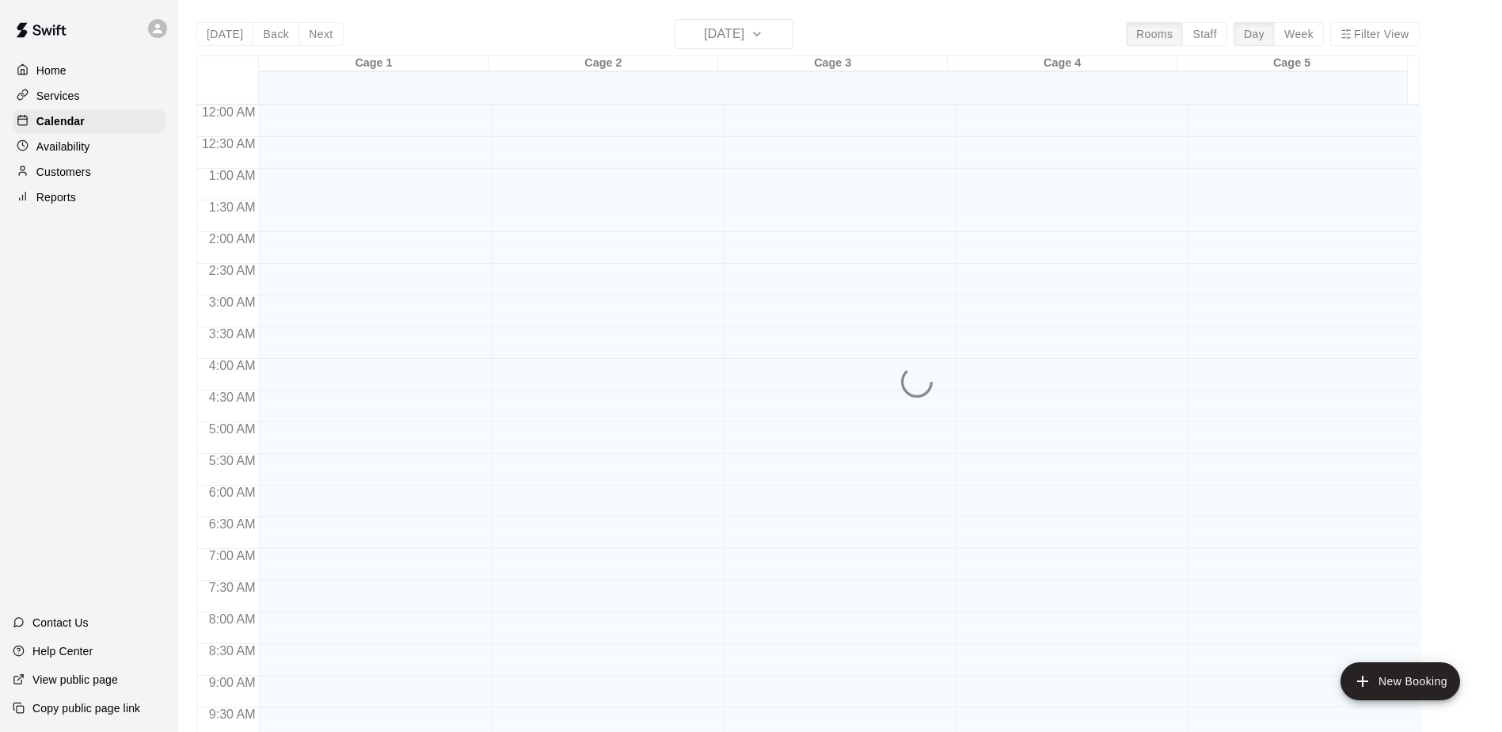
scroll to position [828, 0]
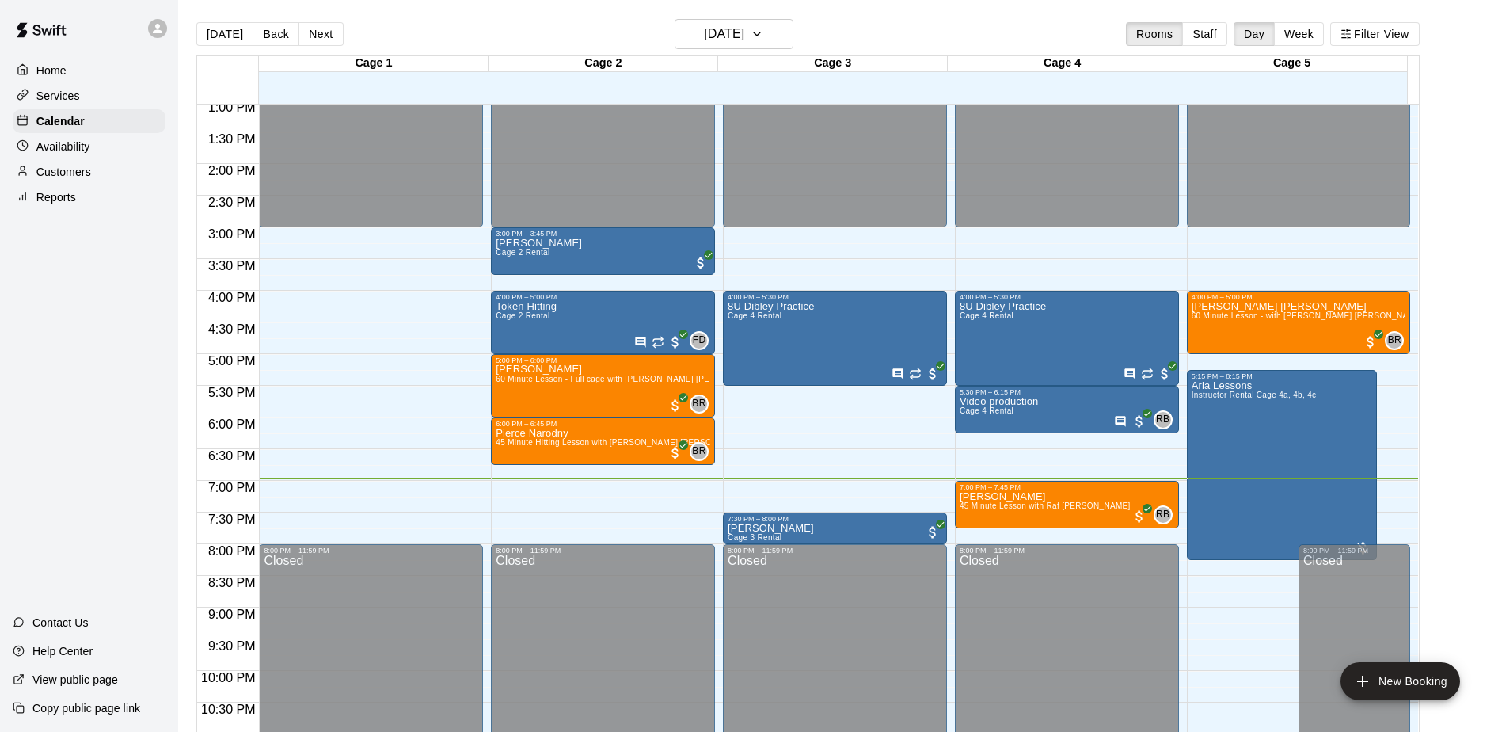
click at [83, 324] on div "Home Services Calendar Availability Customers Reports Contact Us Help Center Vi…" at bounding box center [89, 366] width 178 height 732
click at [143, 259] on div "Home Services Calendar Availability Customers Reports Contact Us Help Center Vi…" at bounding box center [89, 366] width 178 height 732
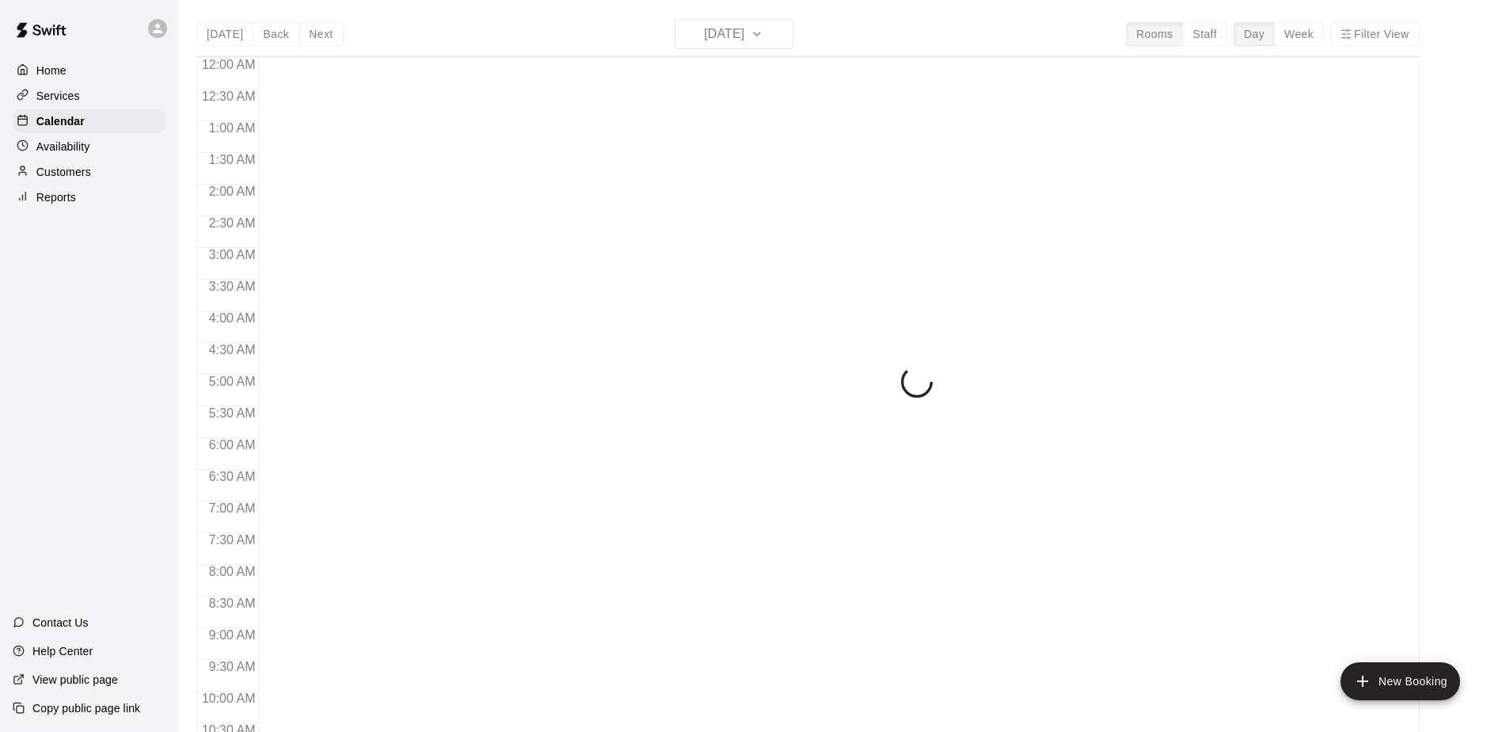
scroll to position [828, 0]
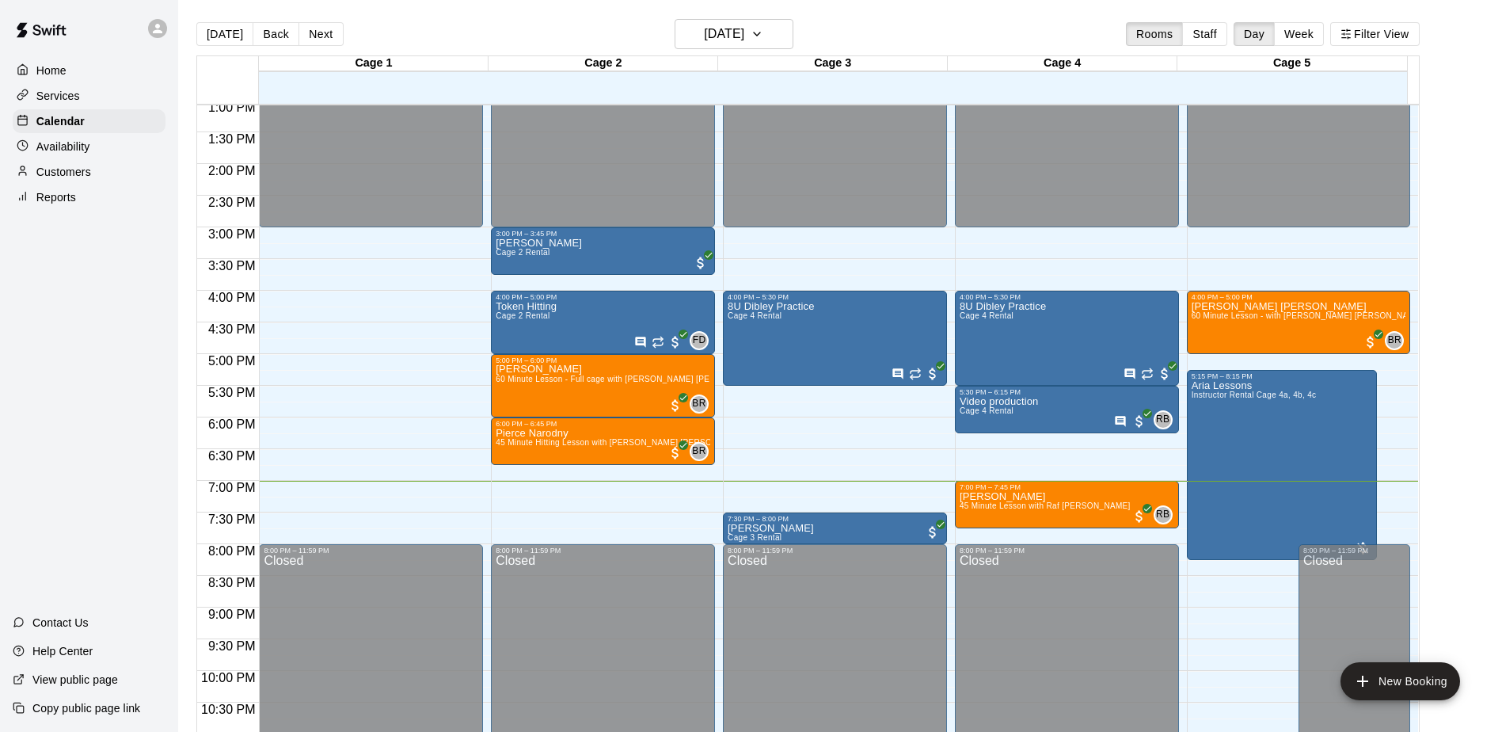
click at [127, 366] on div "Home Services Calendar Availability Customers Reports Contact Us Help Center Vi…" at bounding box center [89, 366] width 178 height 732
click at [124, 301] on div "Home Services Calendar Availability Customers Reports Contact Us Help Center Vi…" at bounding box center [89, 366] width 178 height 732
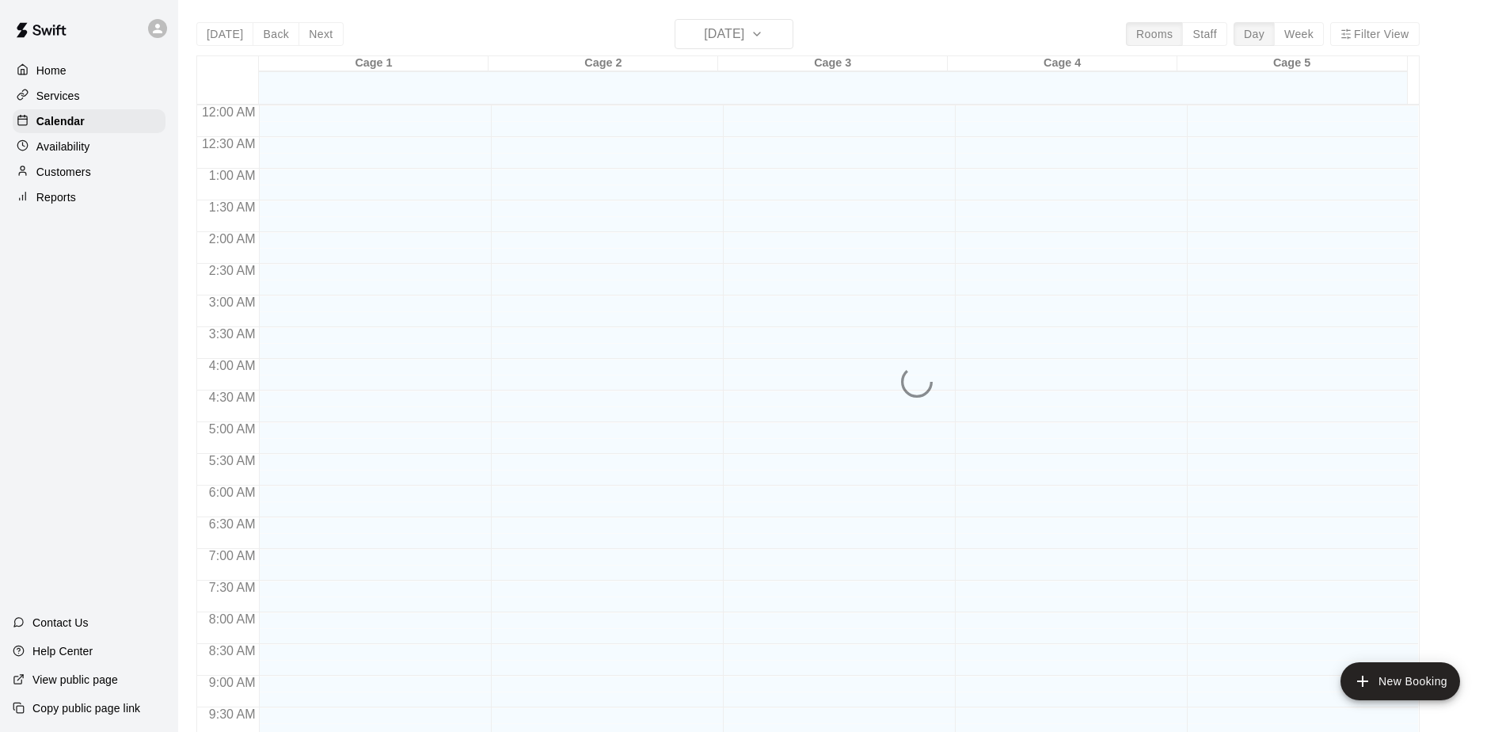
scroll to position [828, 0]
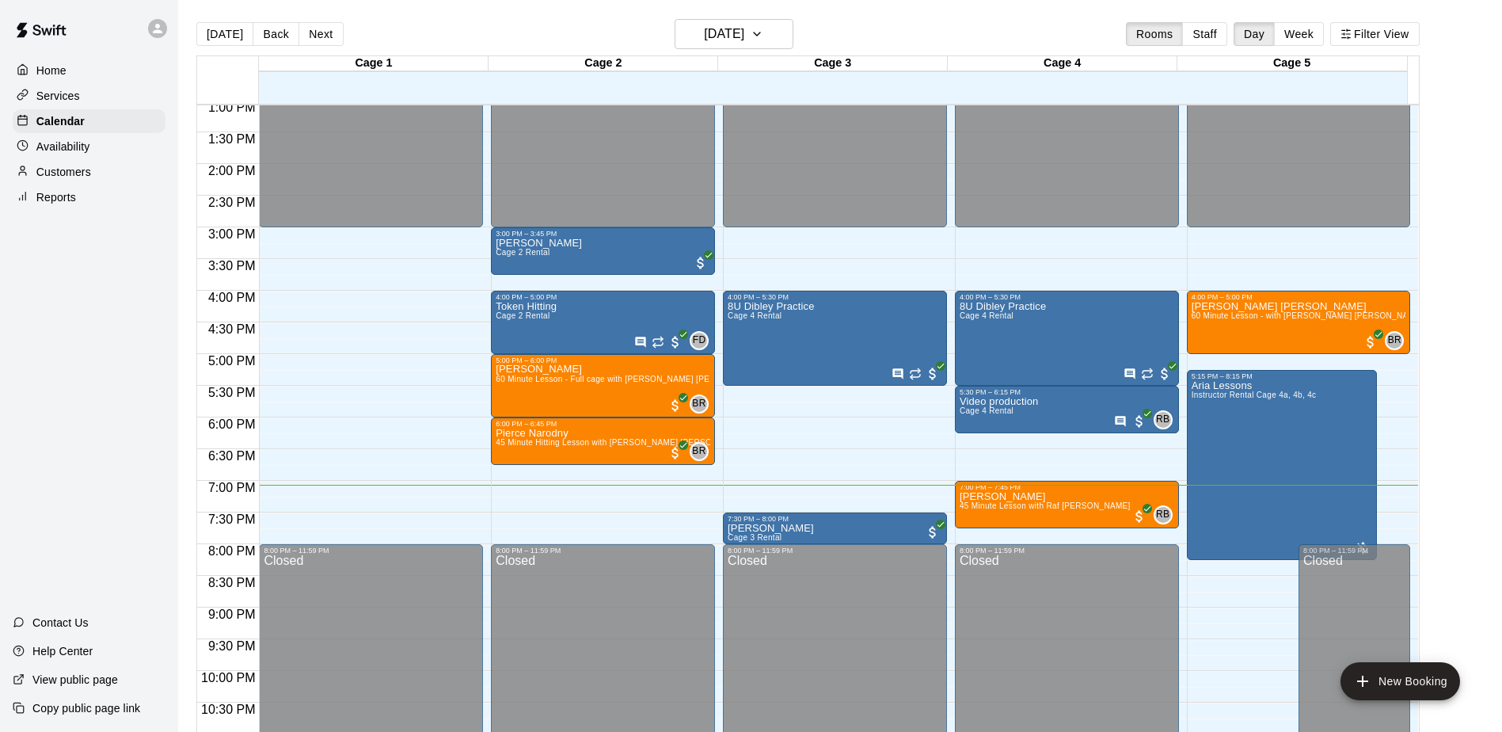
click at [104, 420] on div "Home Services Calendar Availability Customers Reports Contact Us Help Center Vi…" at bounding box center [89, 366] width 178 height 732
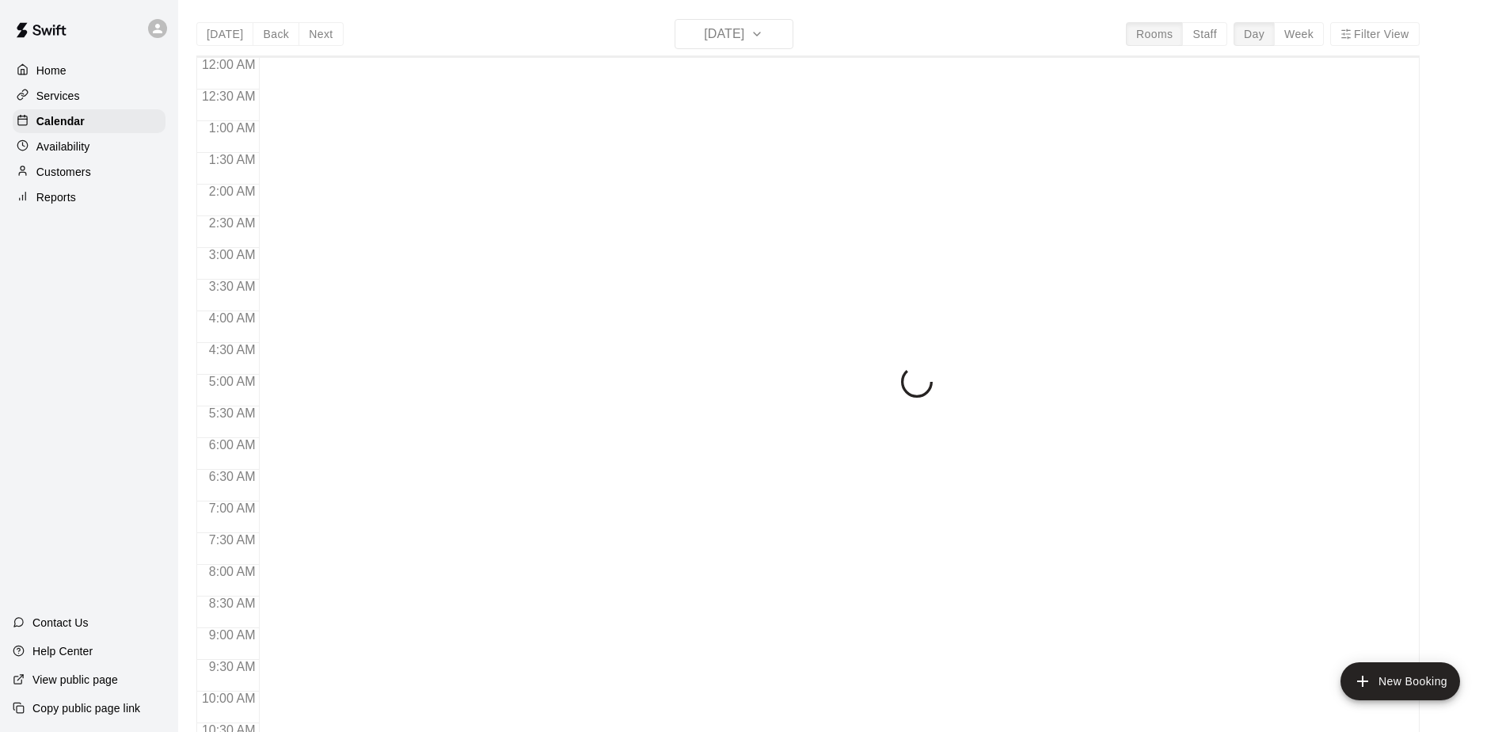
scroll to position [828, 0]
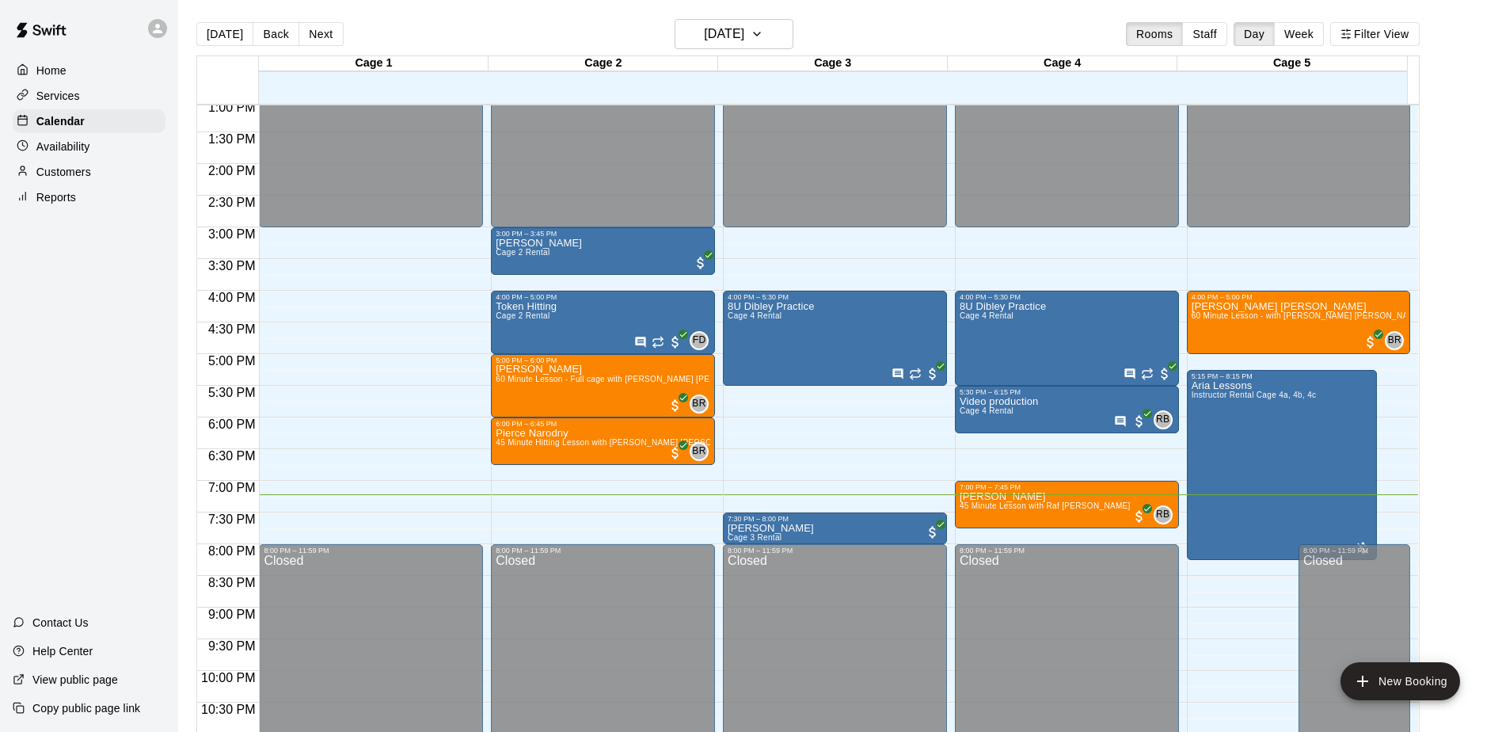
click at [103, 324] on div "Home Services Calendar Availability Customers Reports Contact Us Help Center Vi…" at bounding box center [89, 366] width 178 height 732
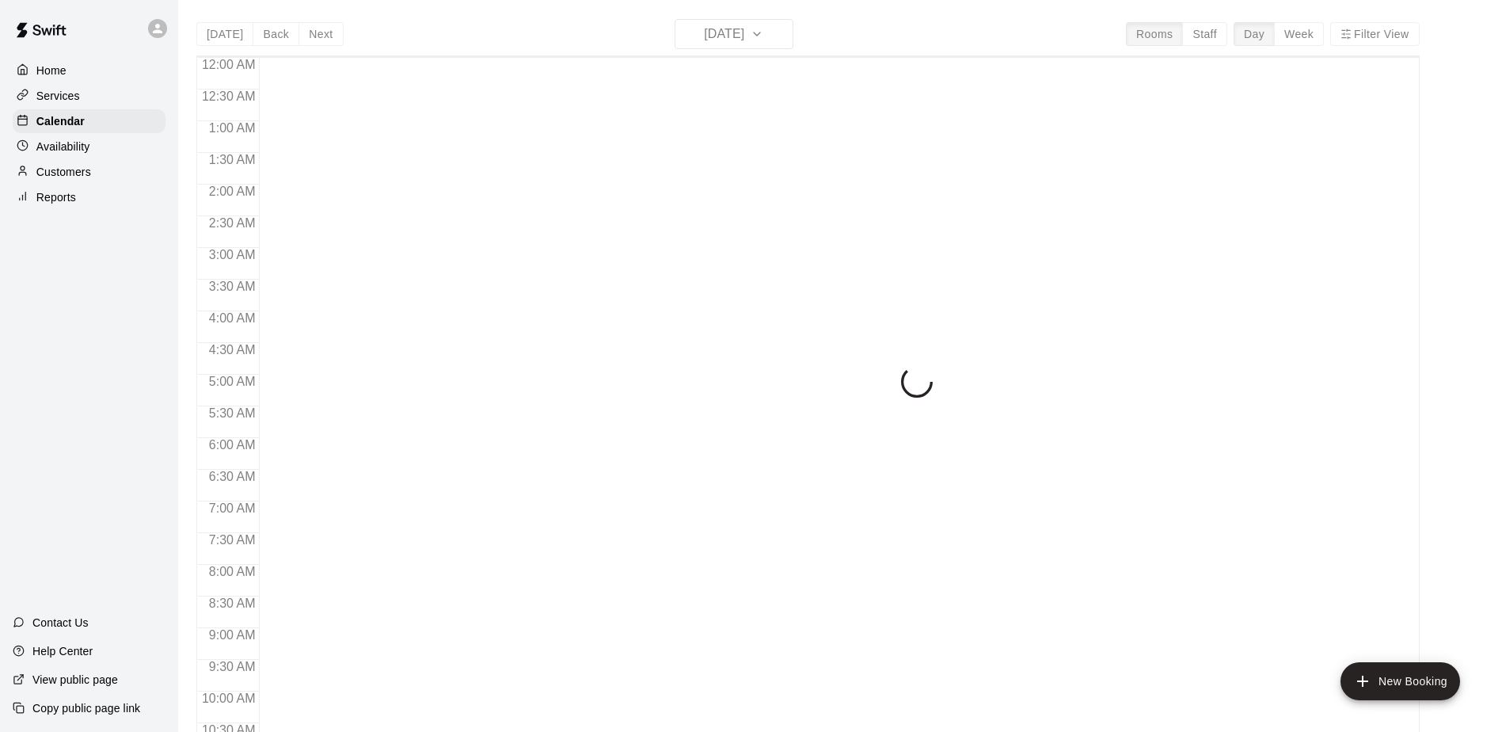
scroll to position [828, 0]
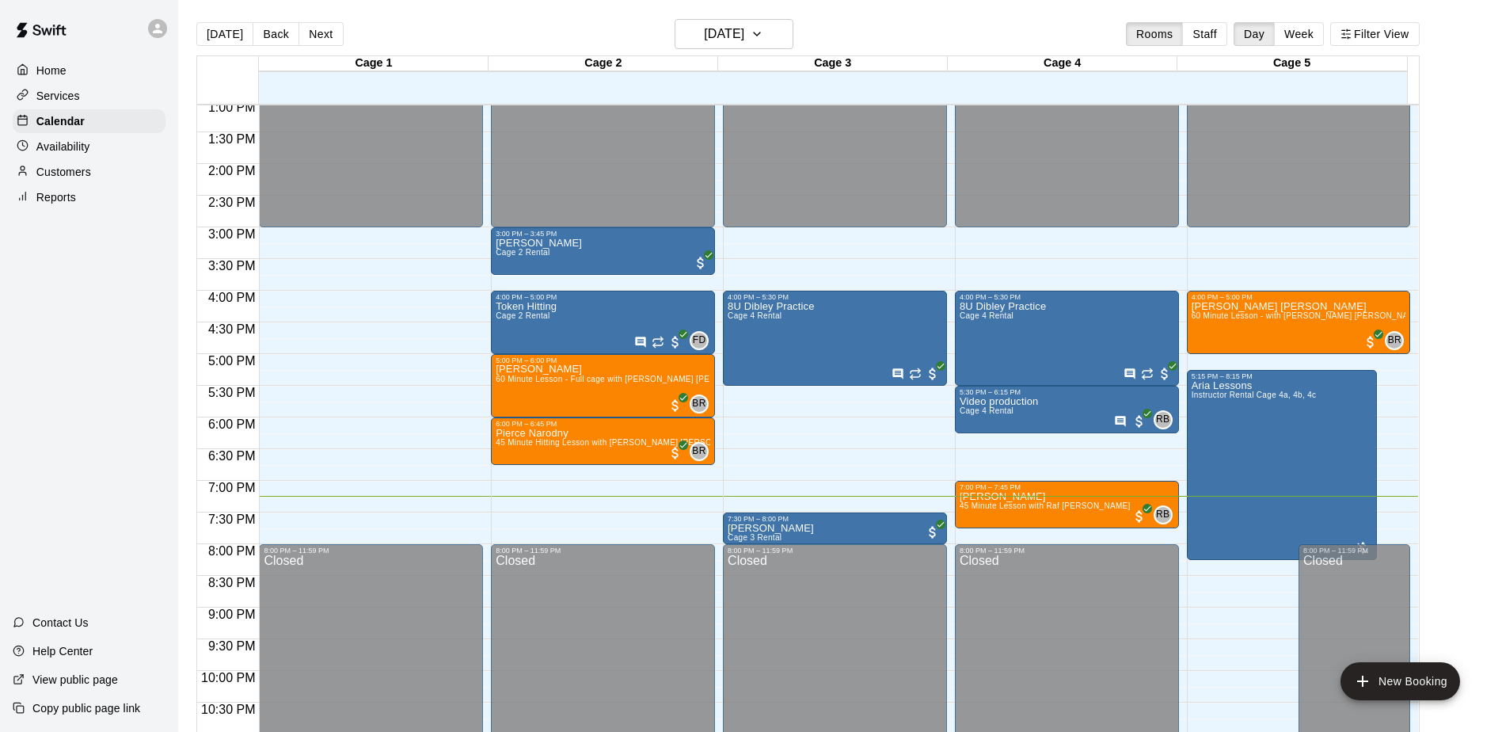
click at [102, 287] on div "Home Services Calendar Availability Customers Reports Contact Us Help Center Vi…" at bounding box center [89, 366] width 178 height 732
click at [88, 340] on div "Home Services Calendar Availability Customers Reports Contact Us Help Center Vi…" at bounding box center [89, 366] width 178 height 732
click at [78, 390] on div "Home Services Calendar Availability Customers Reports Contact Us Help Center Vi…" at bounding box center [89, 366] width 178 height 732
click at [94, 285] on div "Home Services Calendar Availability Customers Reports Contact Us Help Center Vi…" at bounding box center [89, 366] width 178 height 732
click at [79, 180] on p "Customers" at bounding box center [63, 172] width 55 height 16
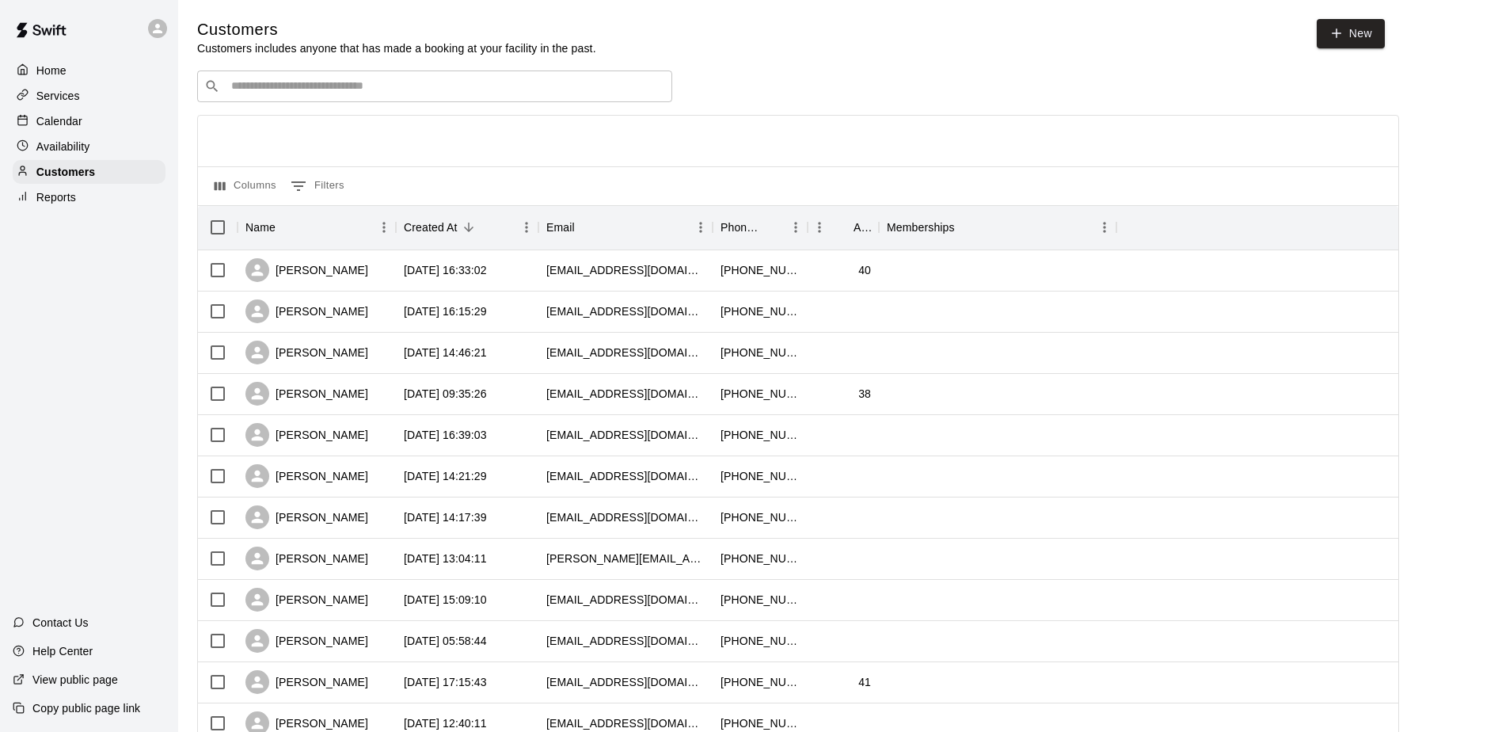
click at [291, 89] on input "Search customers by name or email" at bounding box center [445, 86] width 439 height 16
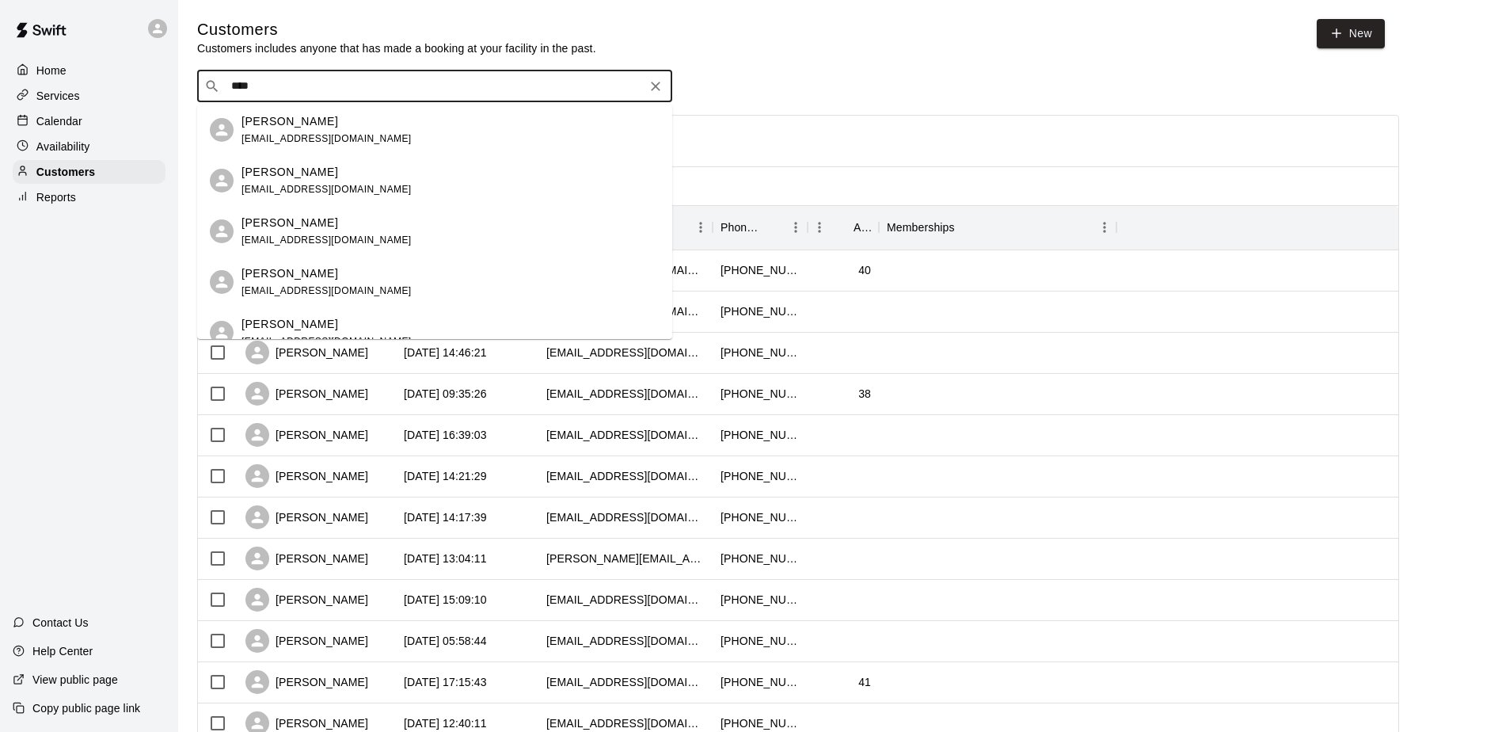
type input "*****"
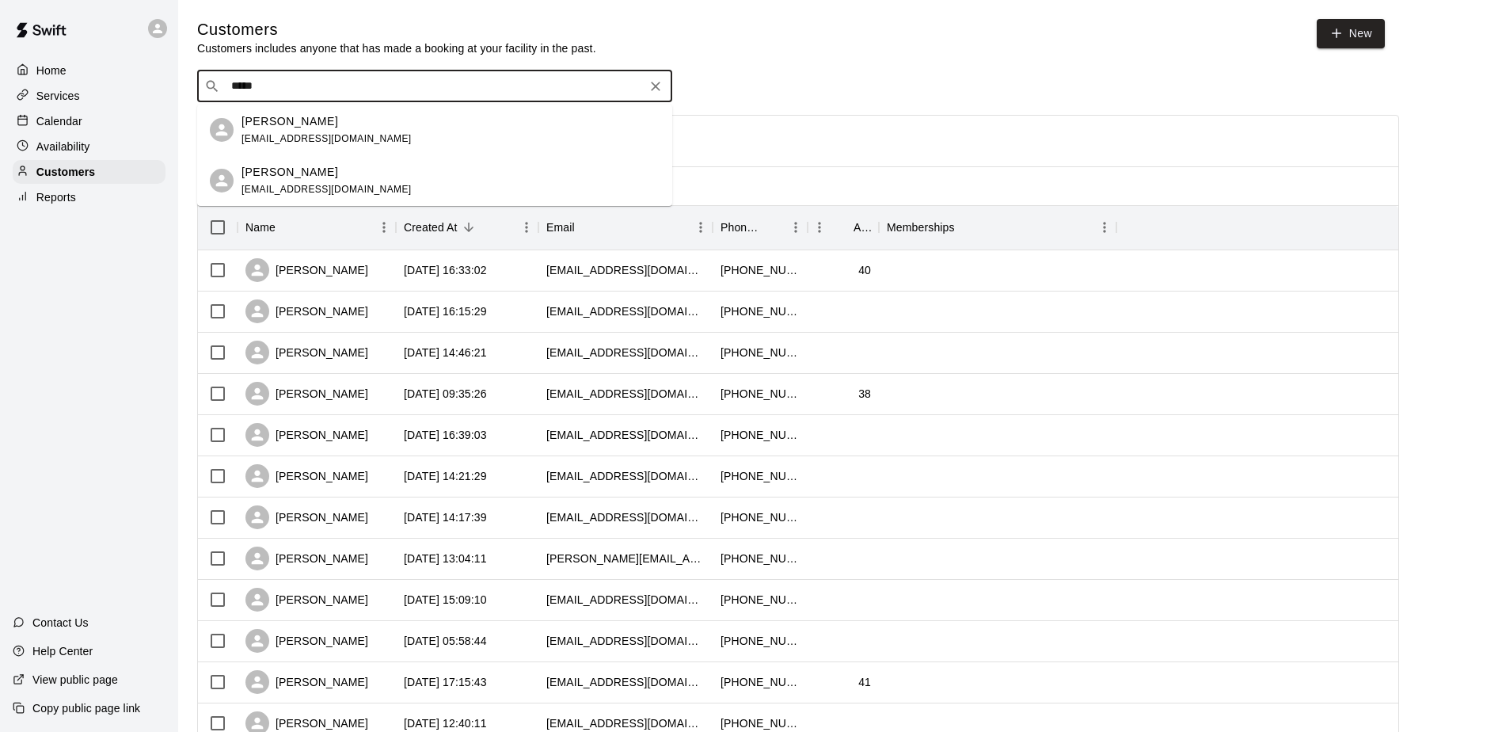
click at [316, 113] on p "Alexander Morozoff" at bounding box center [290, 121] width 97 height 17
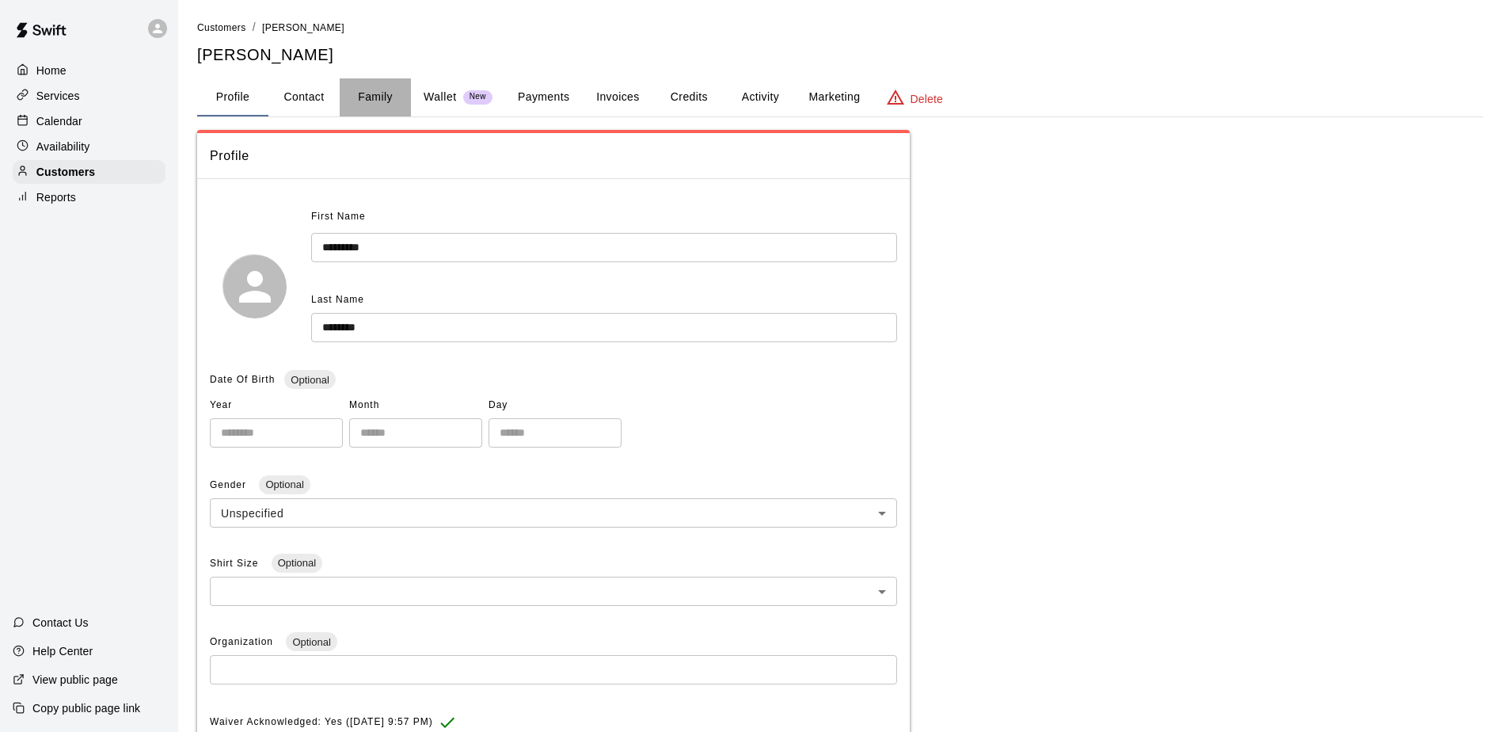
click at [380, 98] on button "Family" at bounding box center [375, 97] width 71 height 38
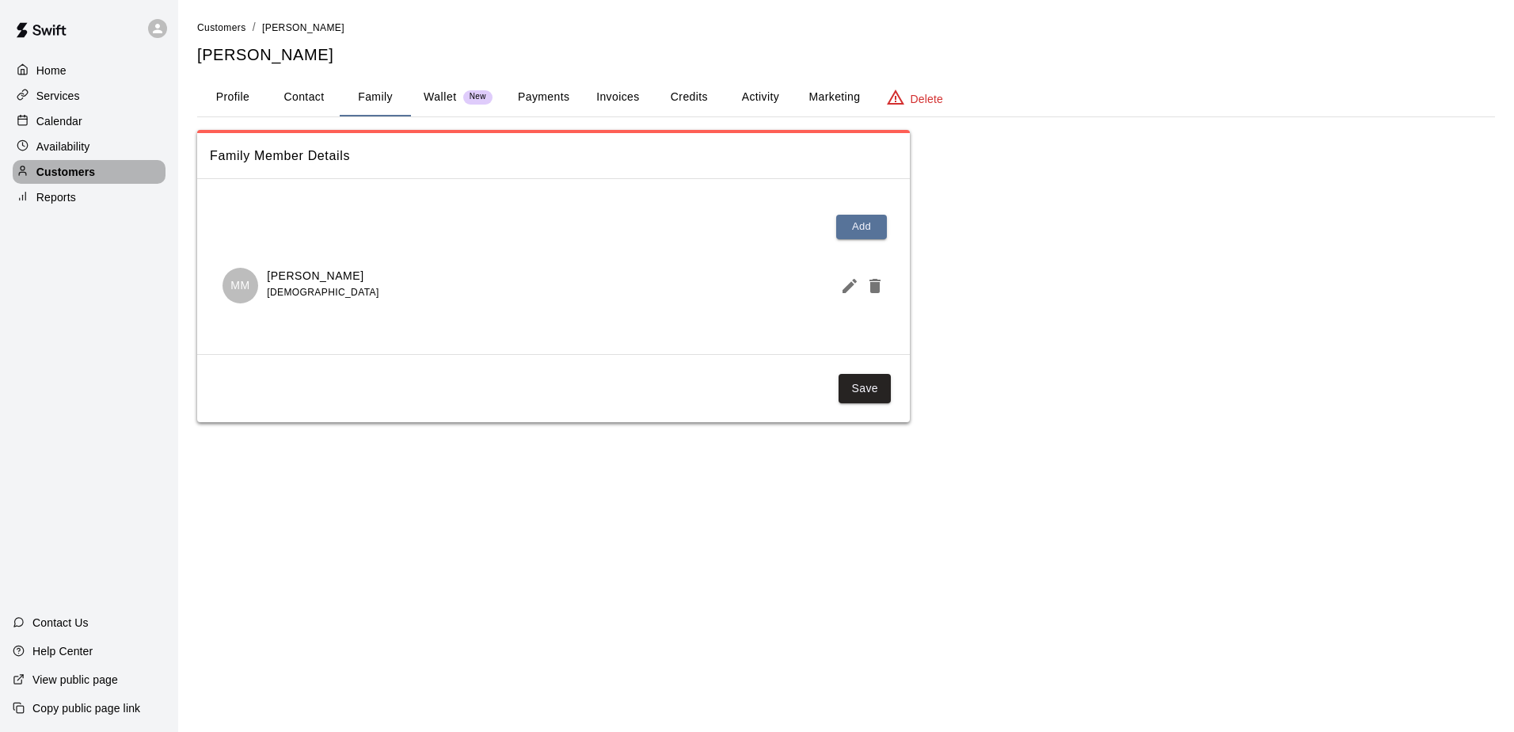
click at [83, 173] on p "Customers" at bounding box center [65, 172] width 59 height 16
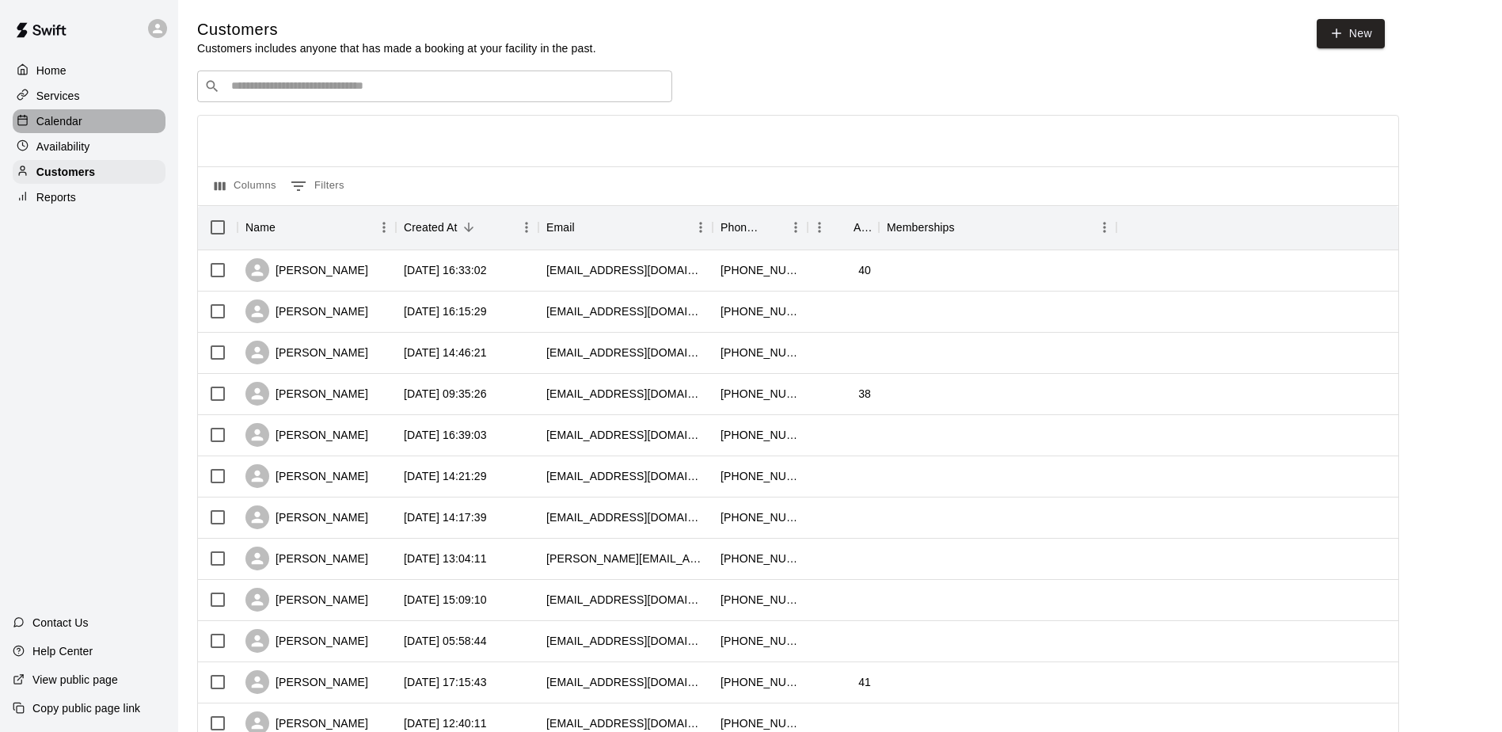
click at [82, 115] on div "Calendar" at bounding box center [89, 121] width 153 height 24
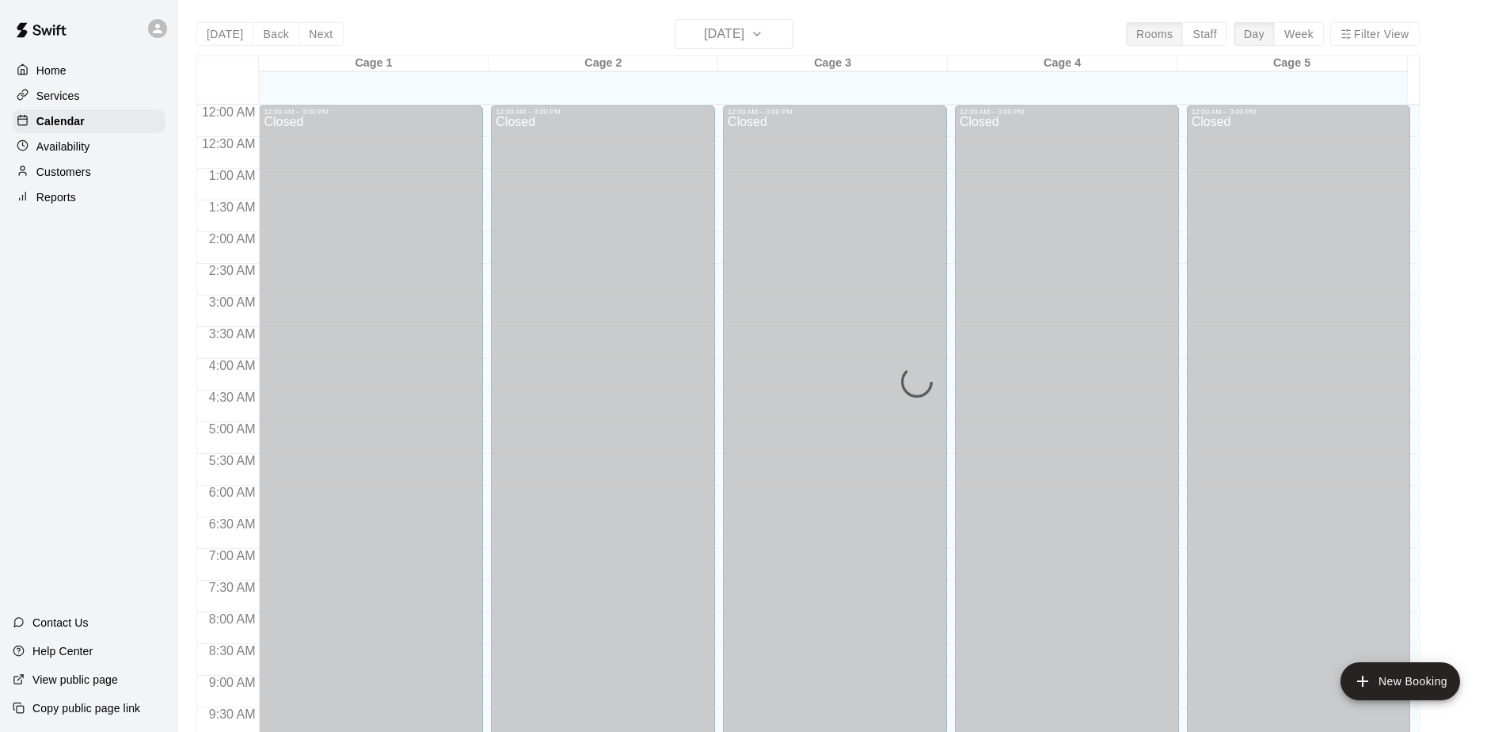
scroll to position [828, 0]
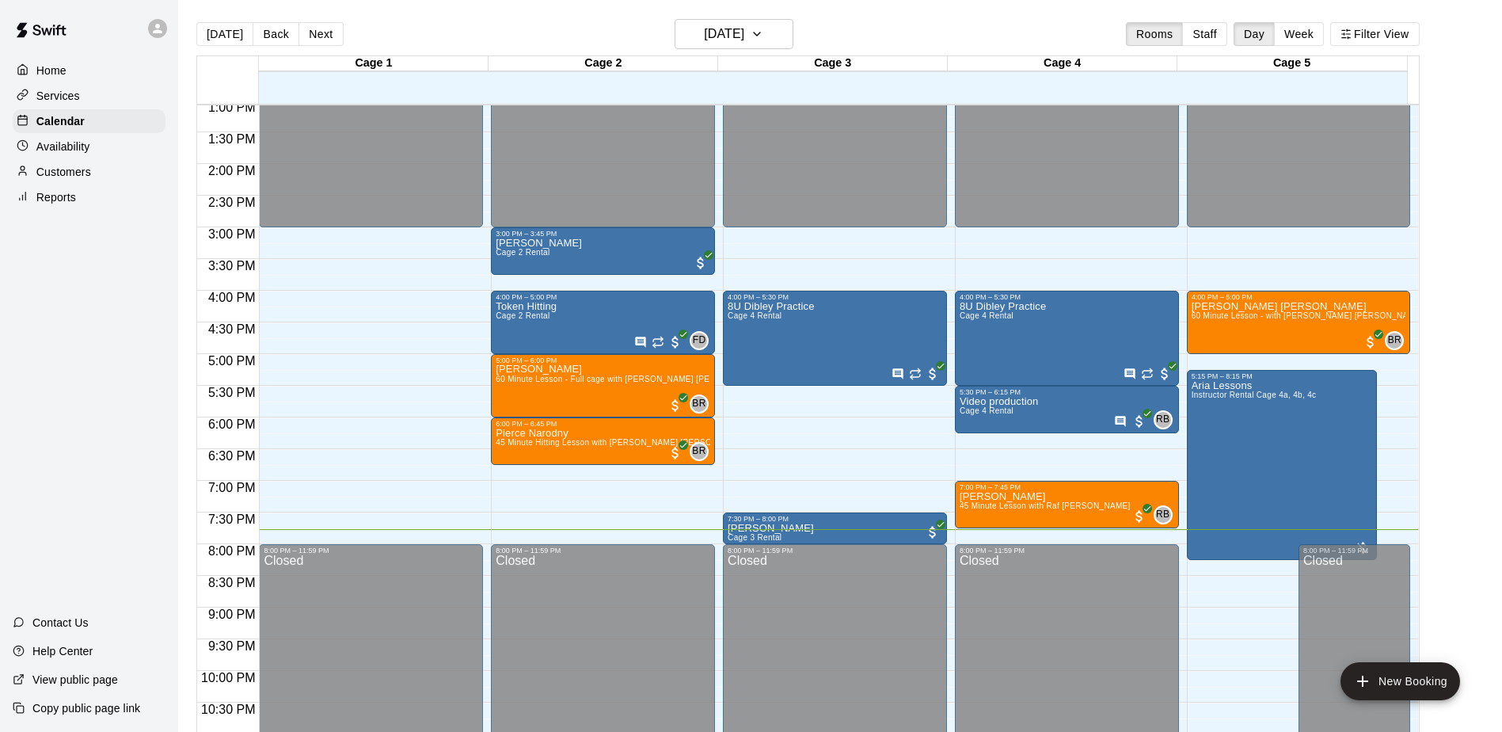
click at [122, 319] on div "Home Services Calendar Availability Customers Reports Contact Us Help Center Vi…" at bounding box center [89, 366] width 178 height 732
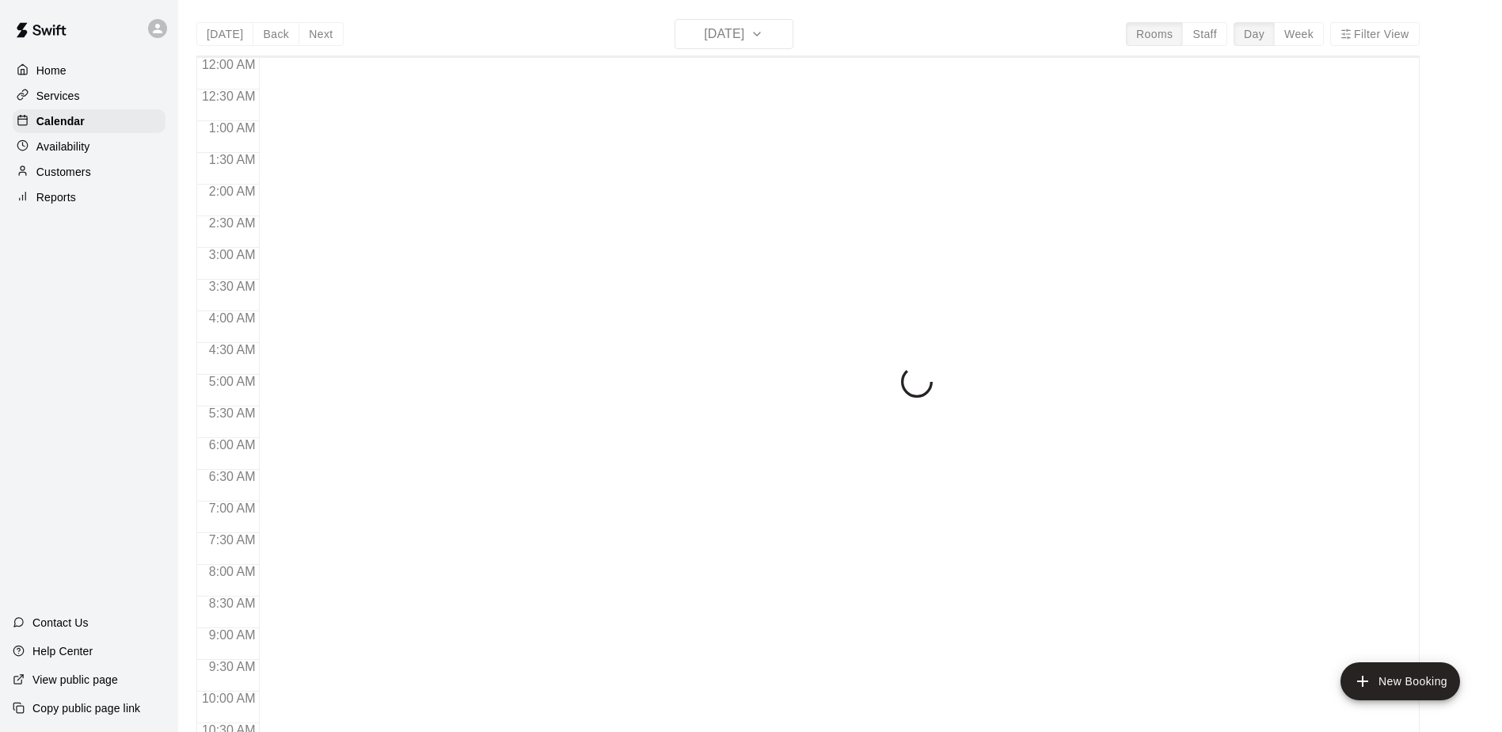
scroll to position [828, 0]
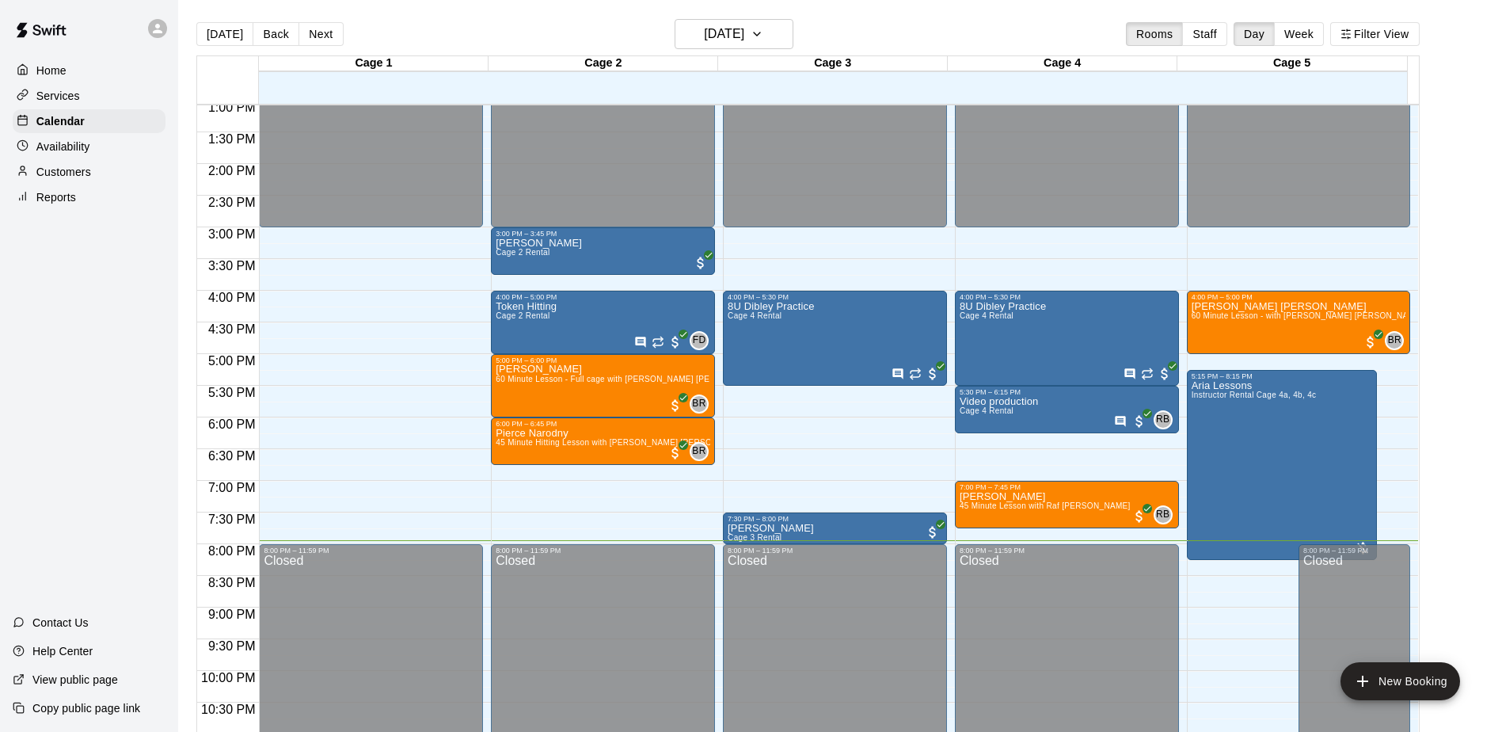
click at [78, 342] on div "Home Services Calendar Availability Customers Reports Contact Us Help Center Vi…" at bounding box center [89, 366] width 178 height 732
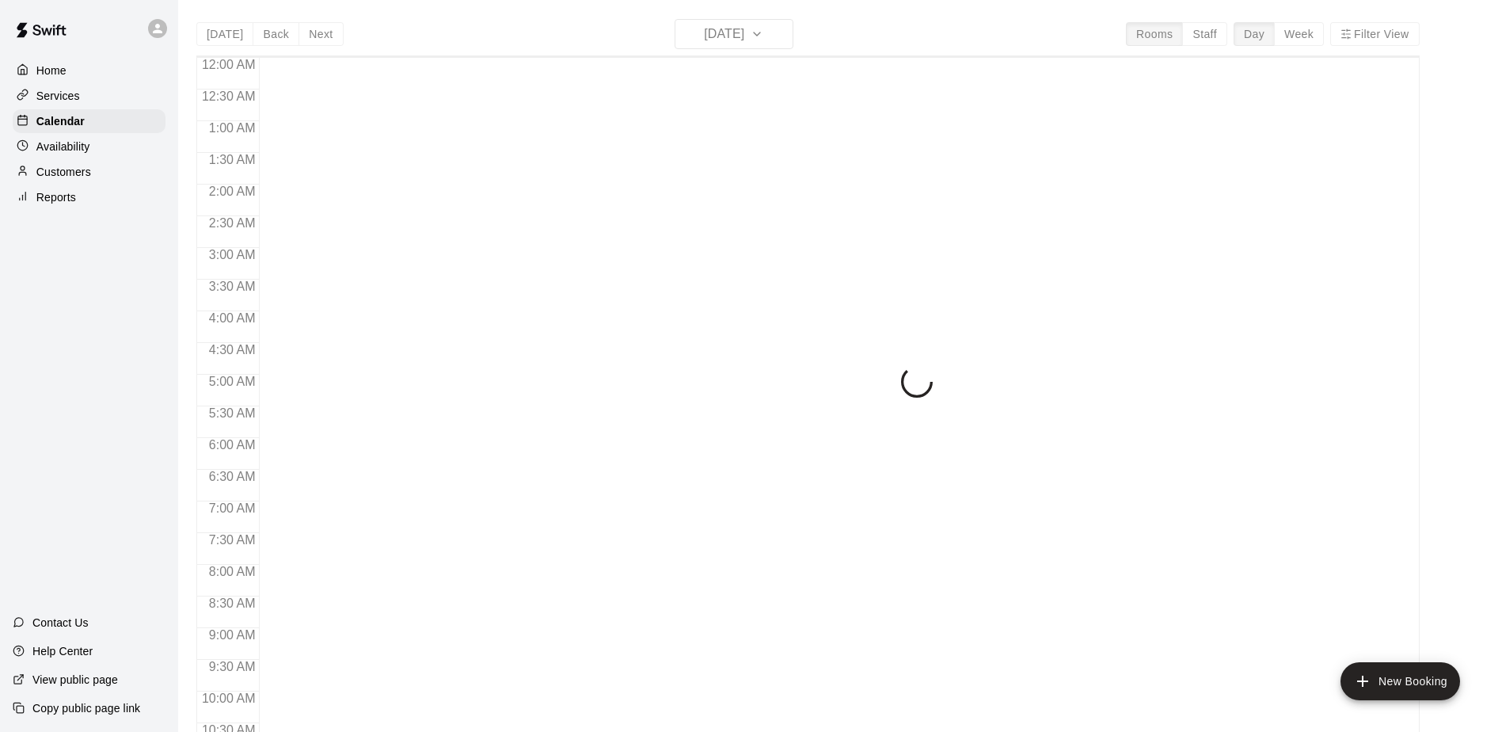
scroll to position [828, 0]
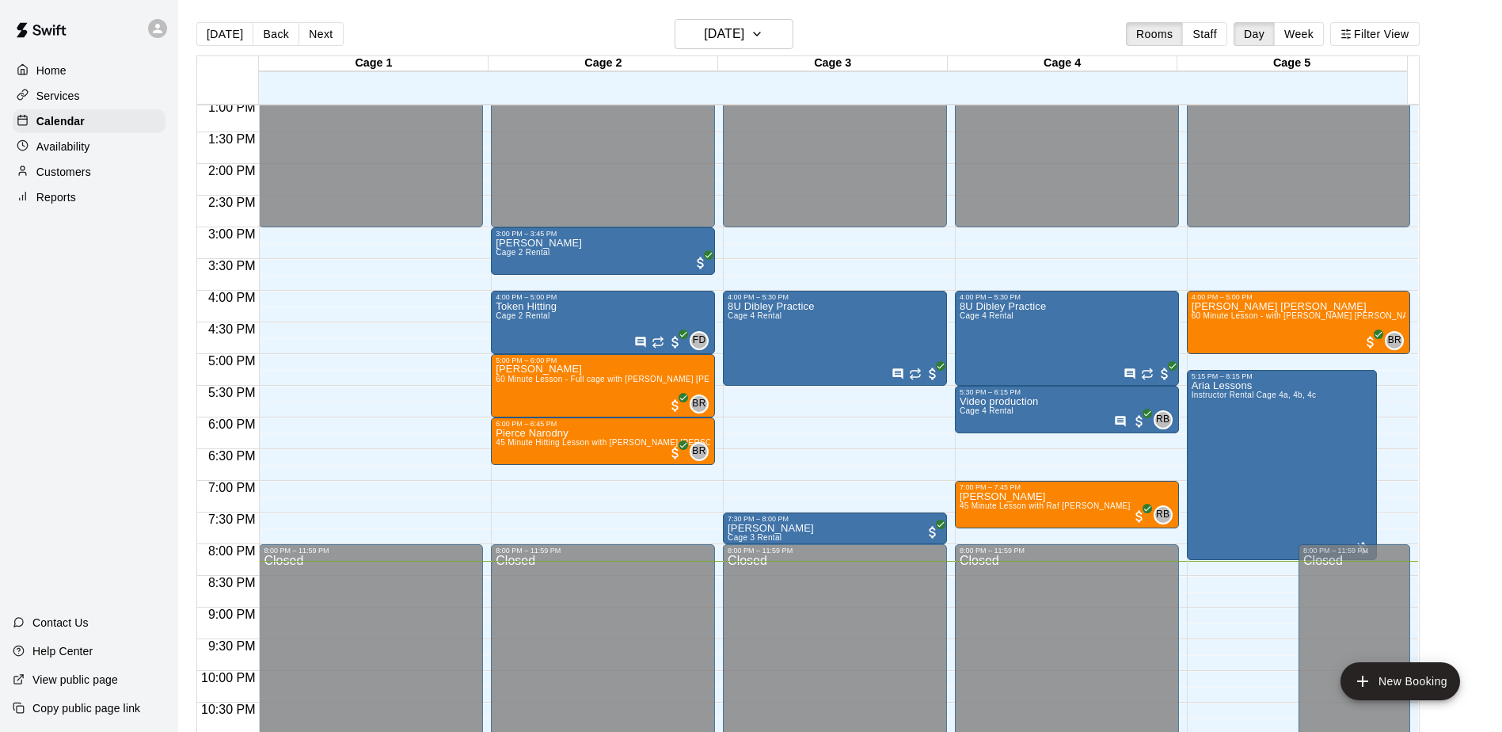
click at [110, 367] on div "Home Services Calendar Availability Customers Reports Contact Us Help Center Vi…" at bounding box center [89, 366] width 178 height 732
